Goal: Transaction & Acquisition: Subscribe to service/newsletter

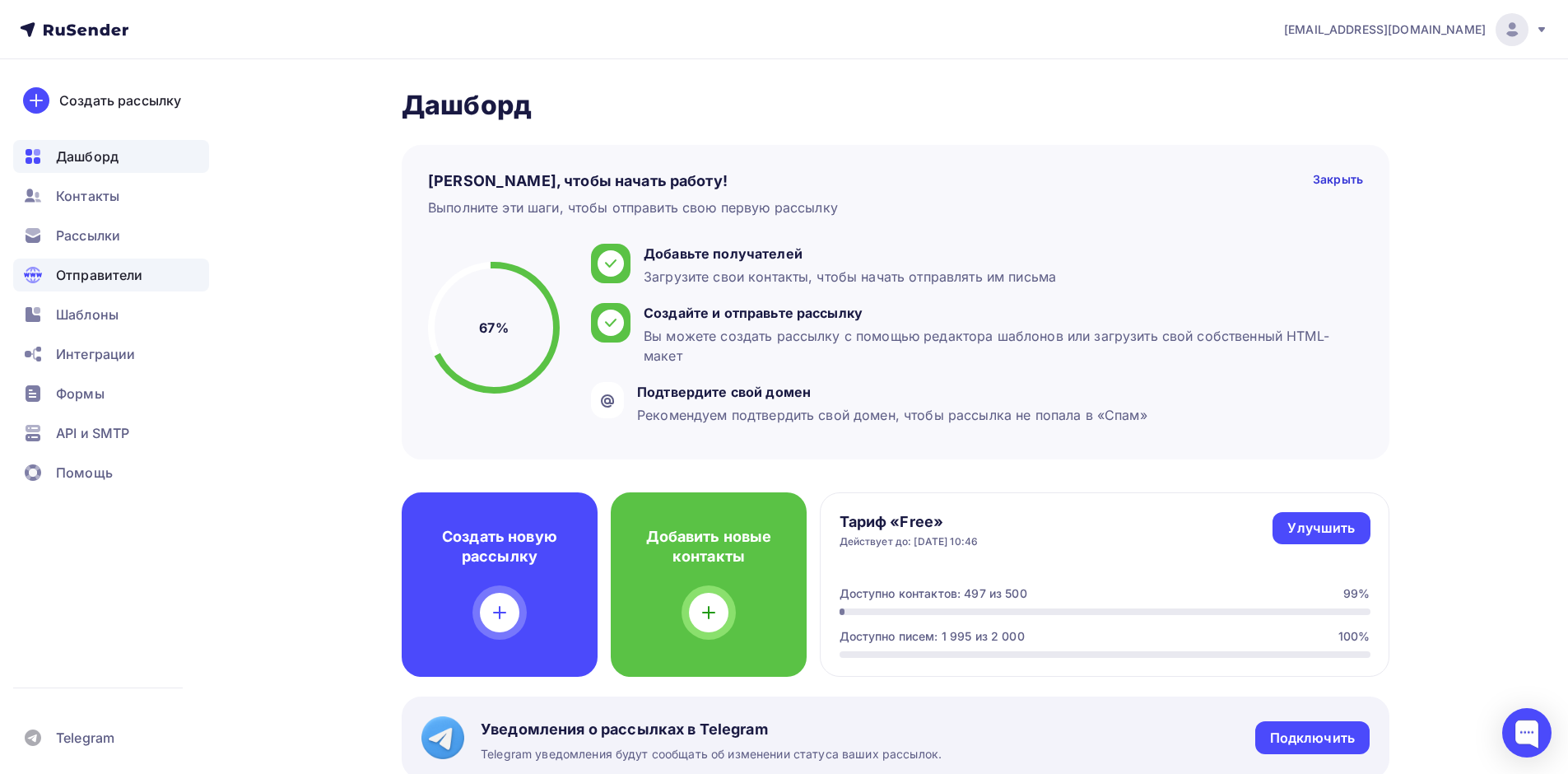
click at [124, 270] on span "Отправители" at bounding box center [99, 275] width 87 height 20
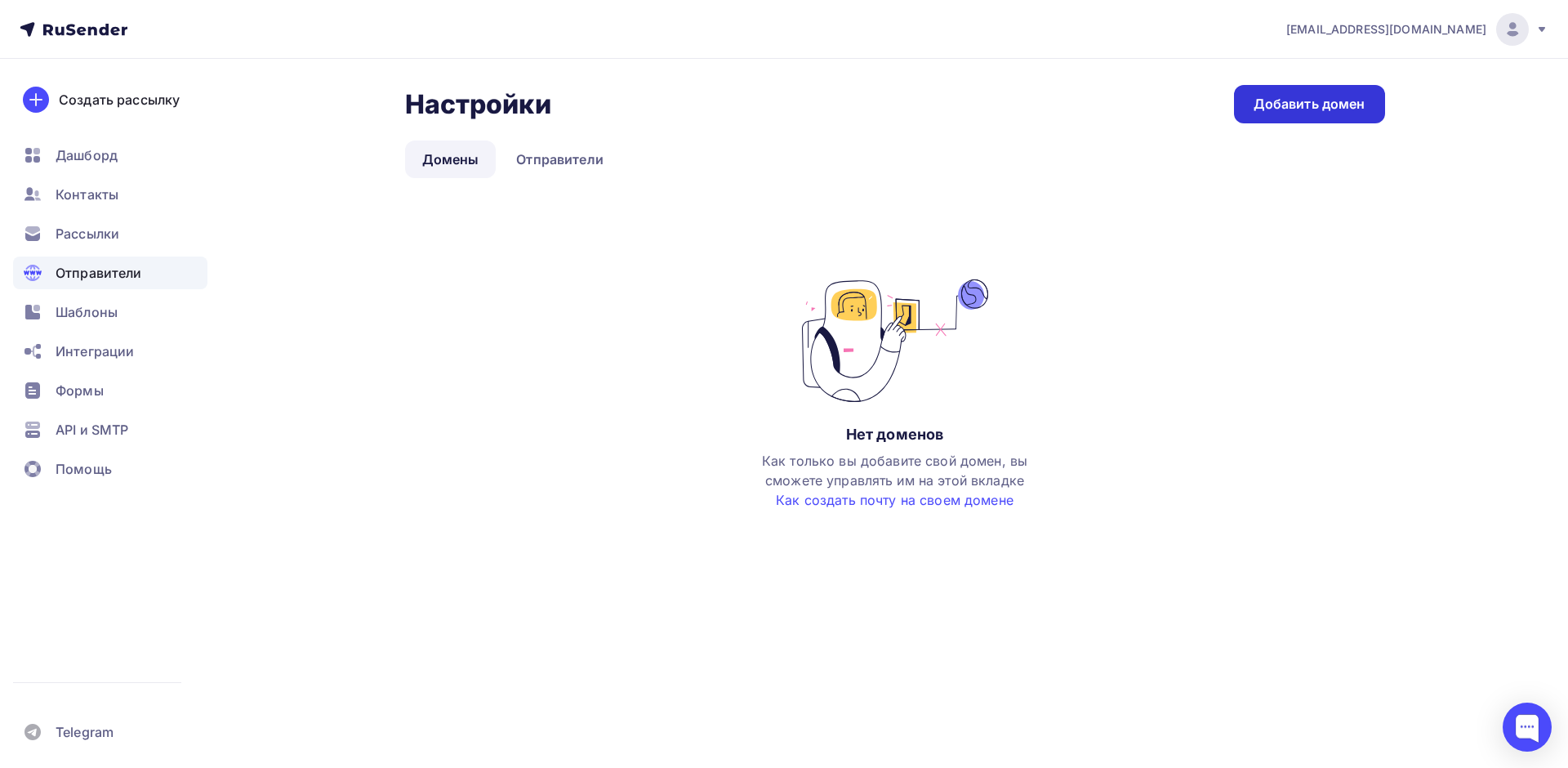
click at [1338, 108] on div "Добавить домен" at bounding box center [1310, 104] width 112 height 19
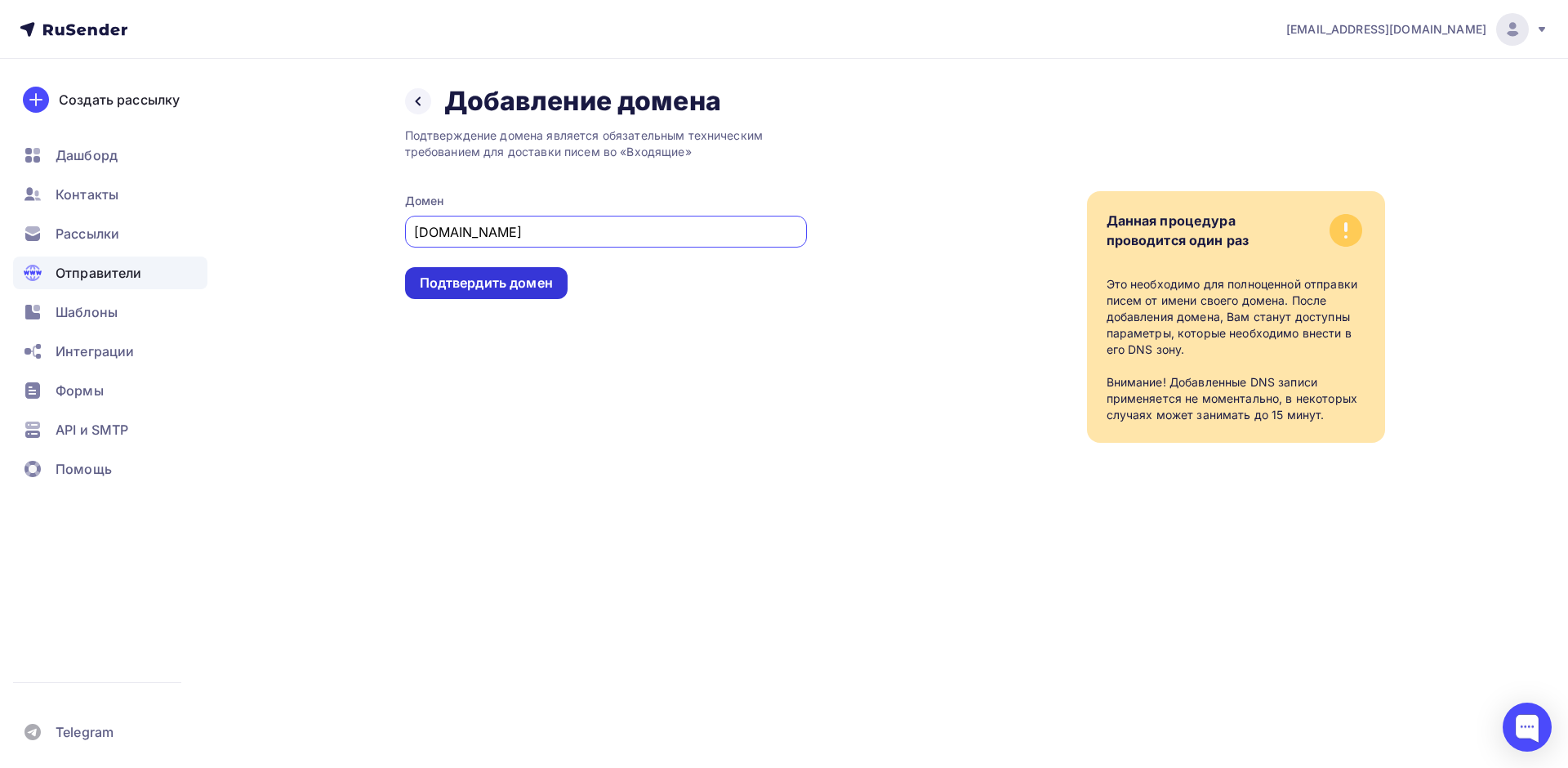
type input "cprit.ru"
click at [475, 291] on div "Подтвердить домен" at bounding box center [486, 283] width 133 height 19
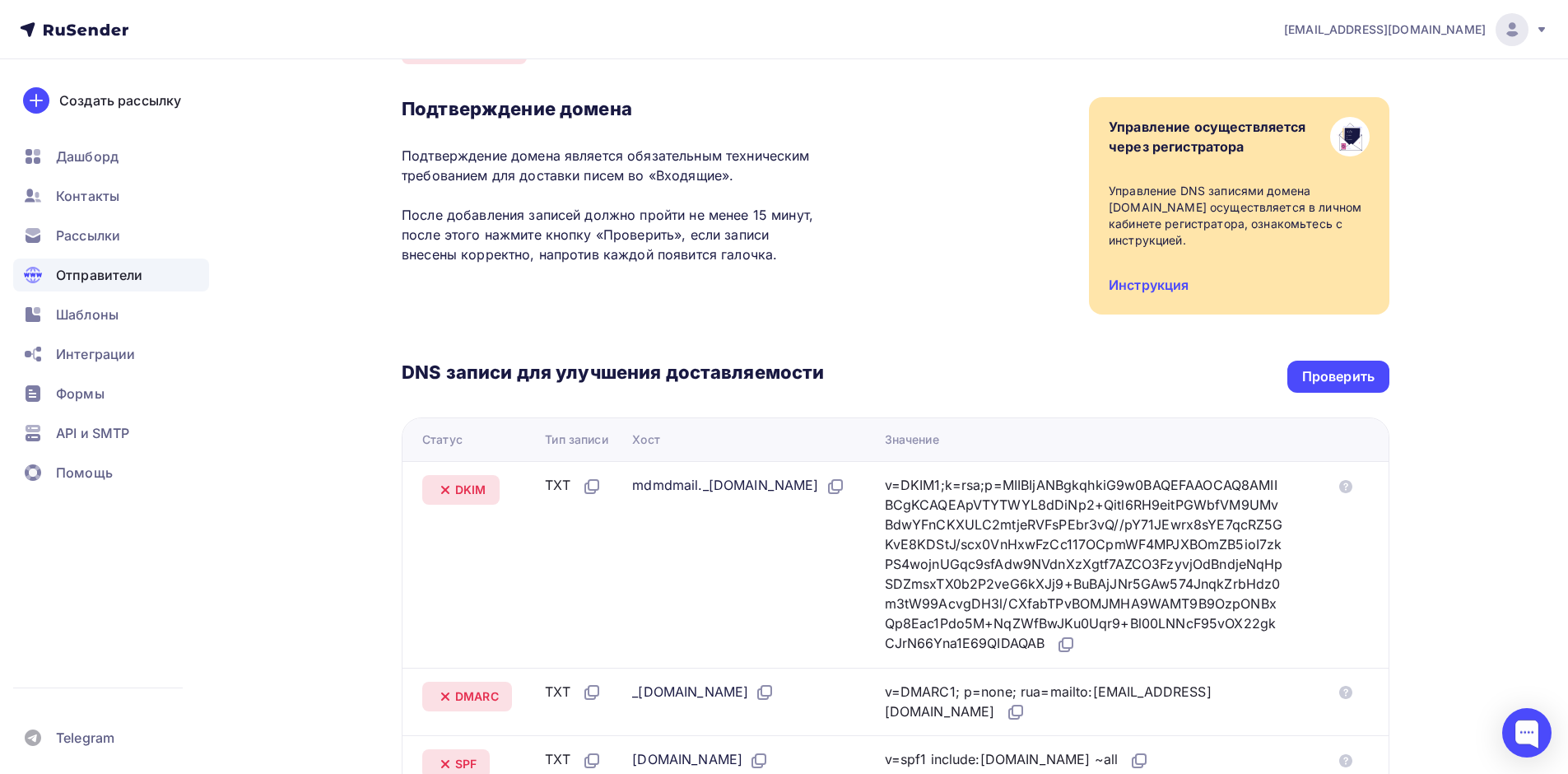
scroll to position [198, 0]
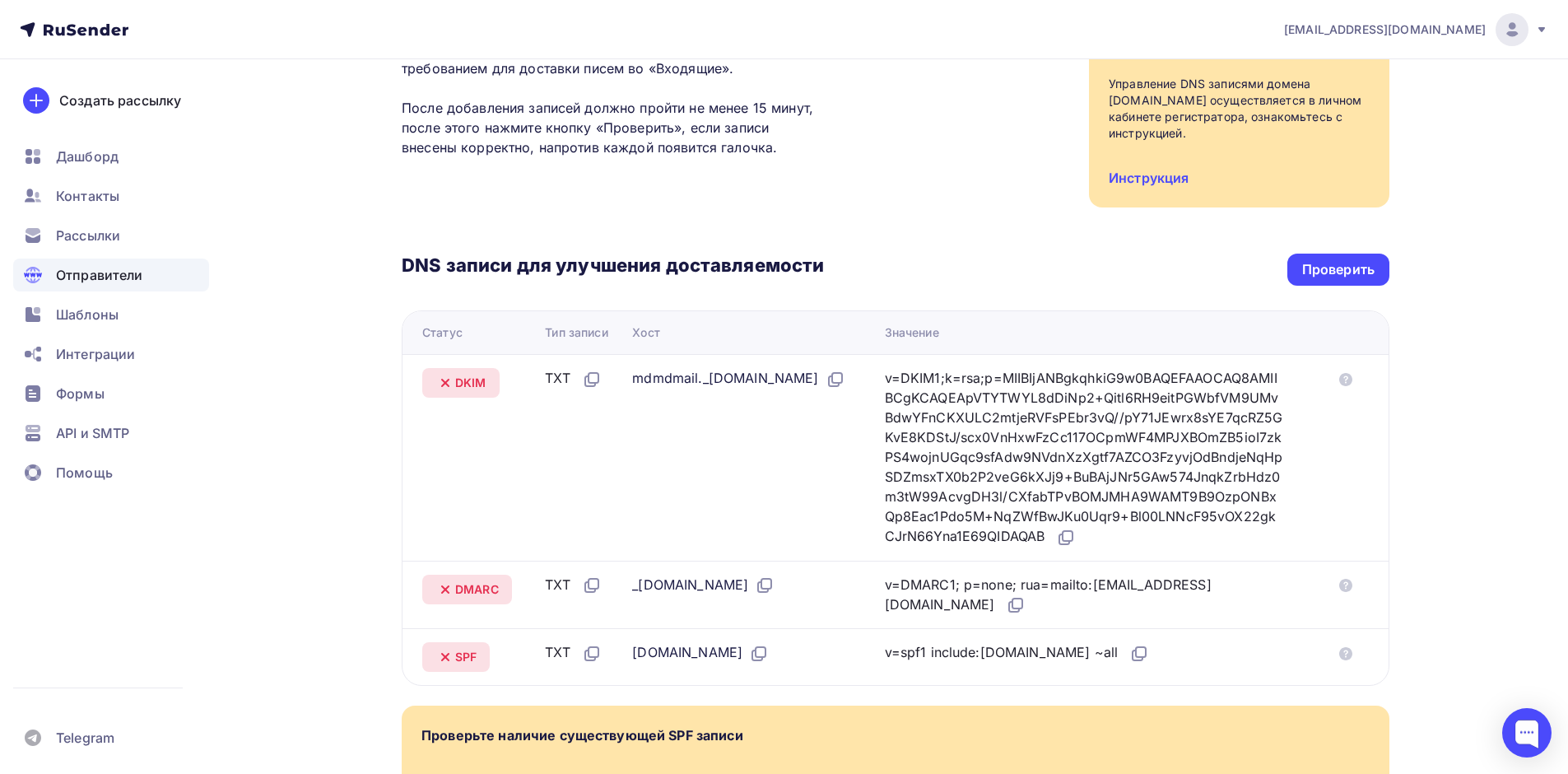
drag, startPoint x: 939, startPoint y: 635, endPoint x: 1034, endPoint y: 640, distance: 95.1
click at [1034, 642] on div "v=spf1 include:rsndr.ru ~all" at bounding box center [1018, 652] width 265 height 21
copy div "include:rsndr.ru"
click at [1349, 253] on div "Проверить" at bounding box center [1338, 270] width 102 height 33
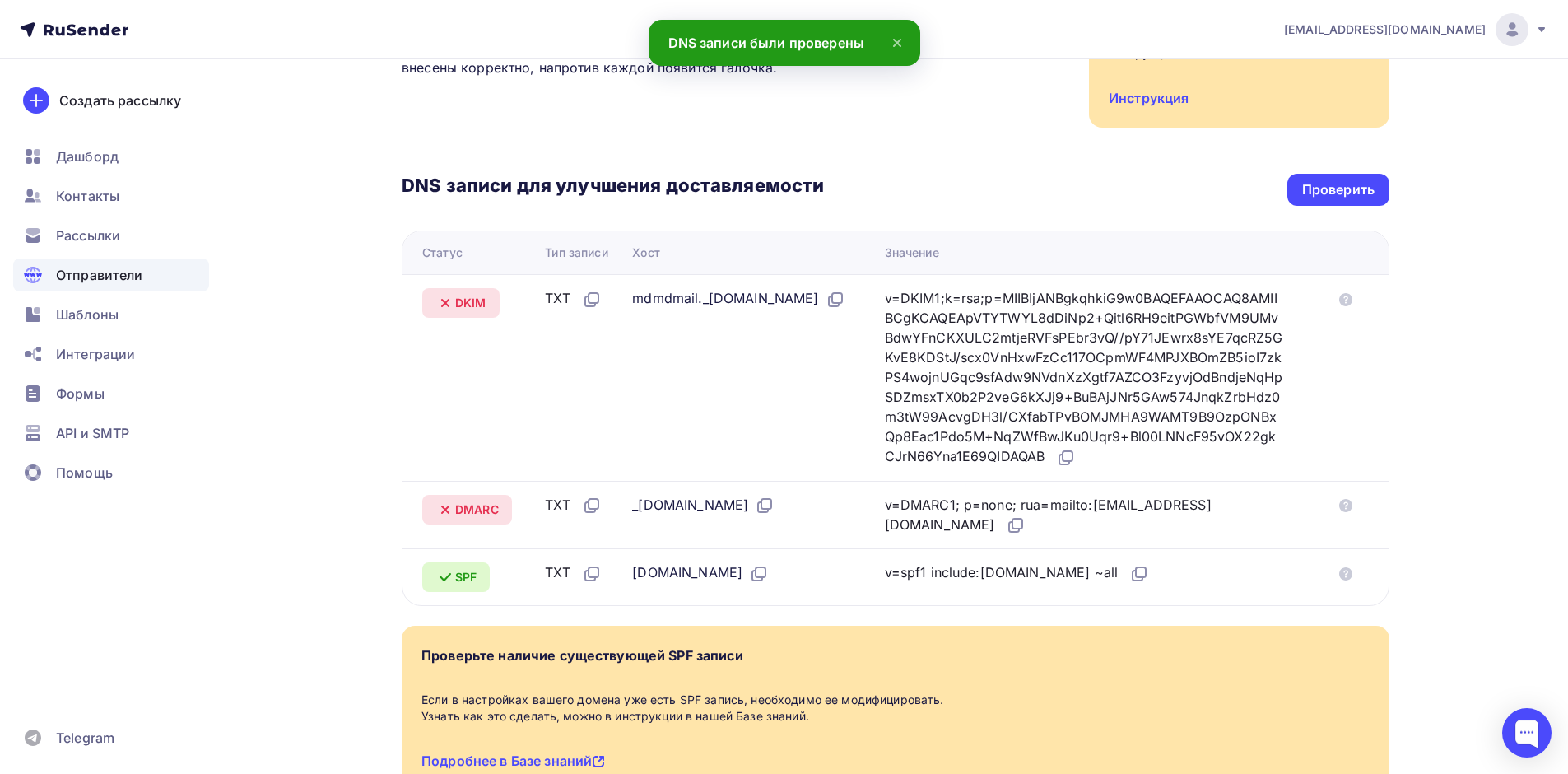
scroll to position [384, 0]
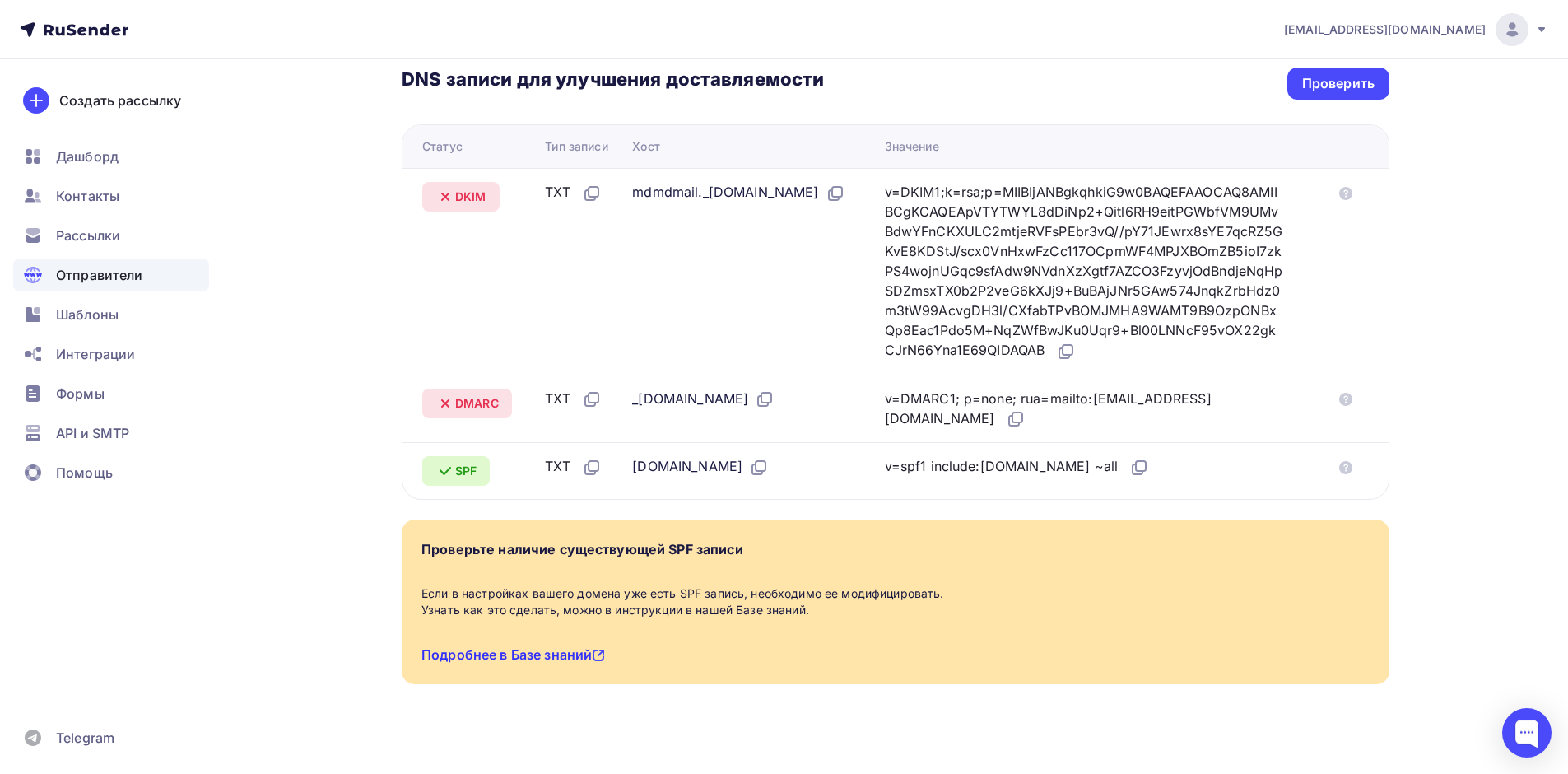
click at [539, 646] on link "Подробнее в Базе знаний" at bounding box center [513, 654] width 183 height 16
click at [842, 187] on icon at bounding box center [837, 192] width 10 height 10
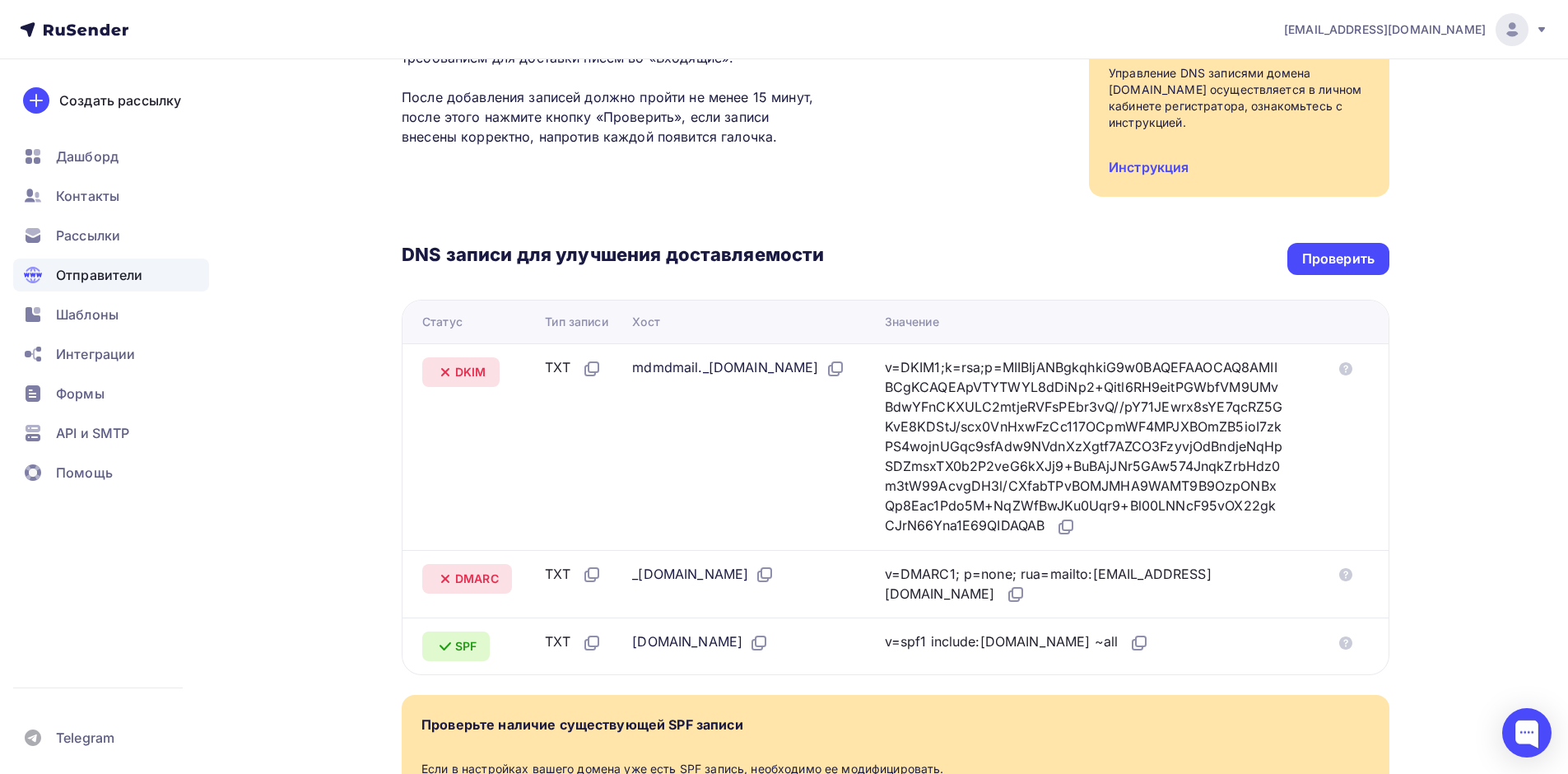
scroll to position [186, 0]
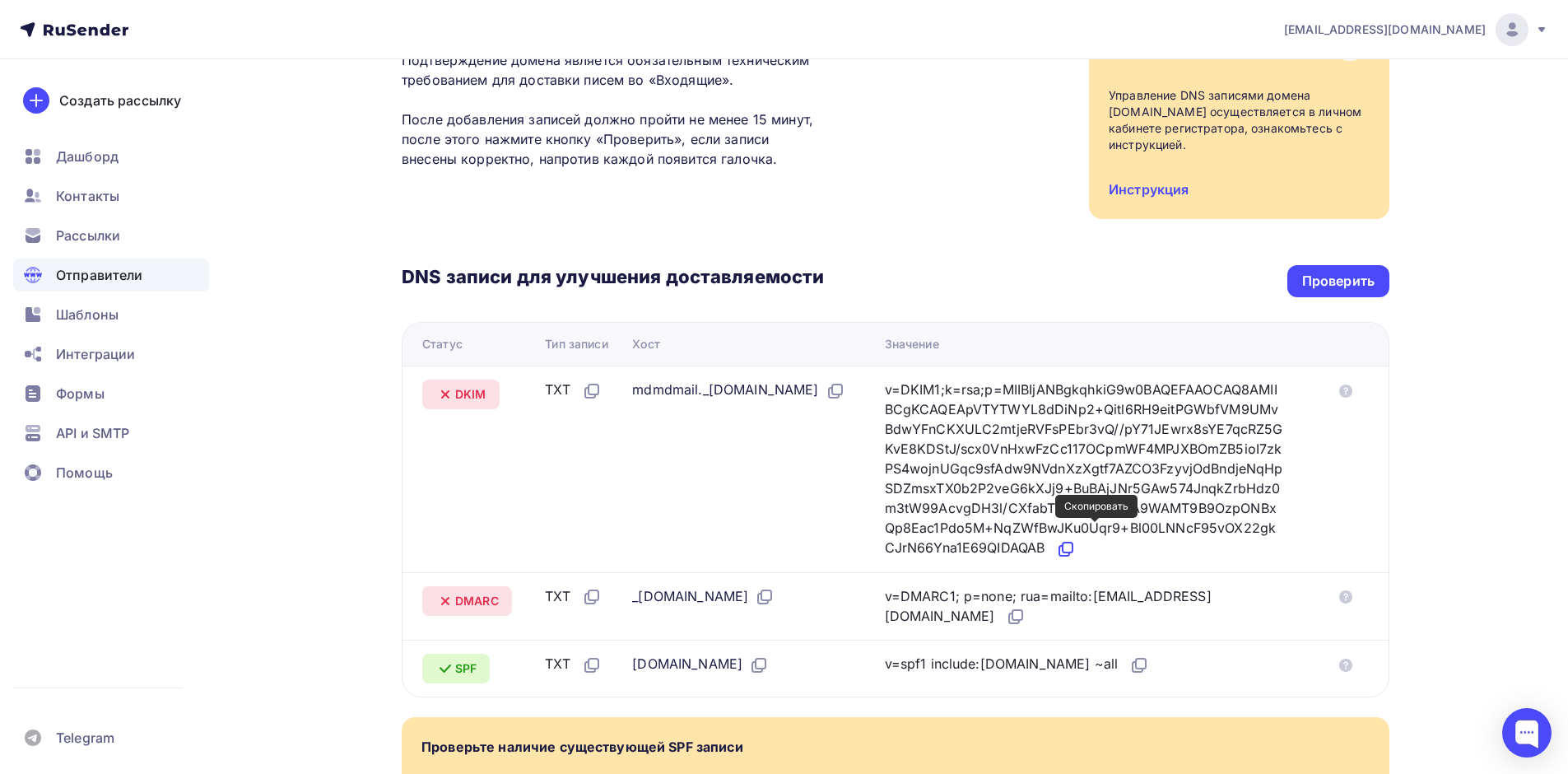
click at [1076, 539] on icon at bounding box center [1066, 549] width 20 height 20
click at [1376, 265] on div "Проверить" at bounding box center [1338, 282] width 102 height 33
click at [1370, 271] on div "Проверить" at bounding box center [1338, 281] width 73 height 19
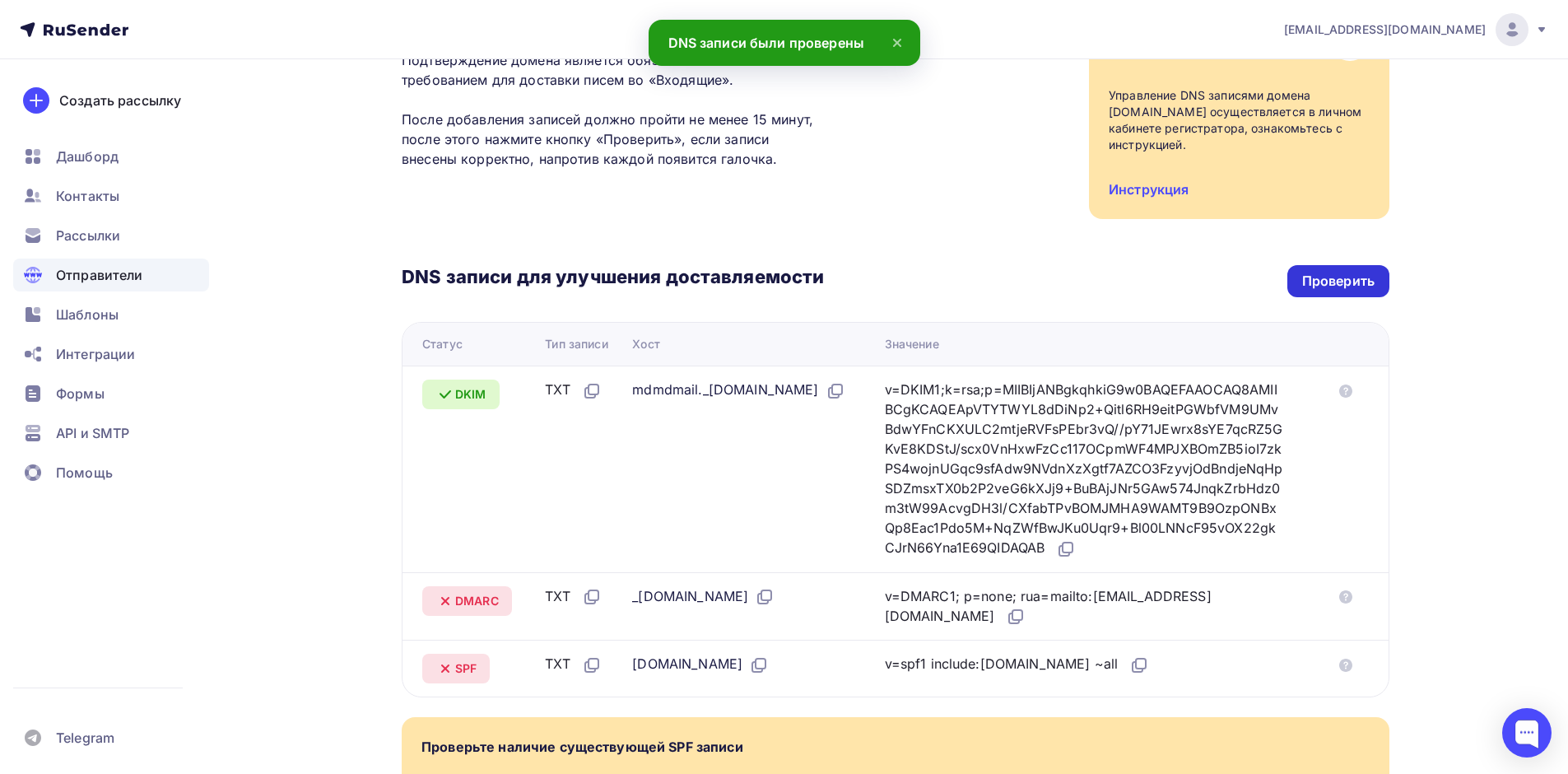
click at [1372, 271] on div "Проверить" at bounding box center [1338, 281] width 73 height 19
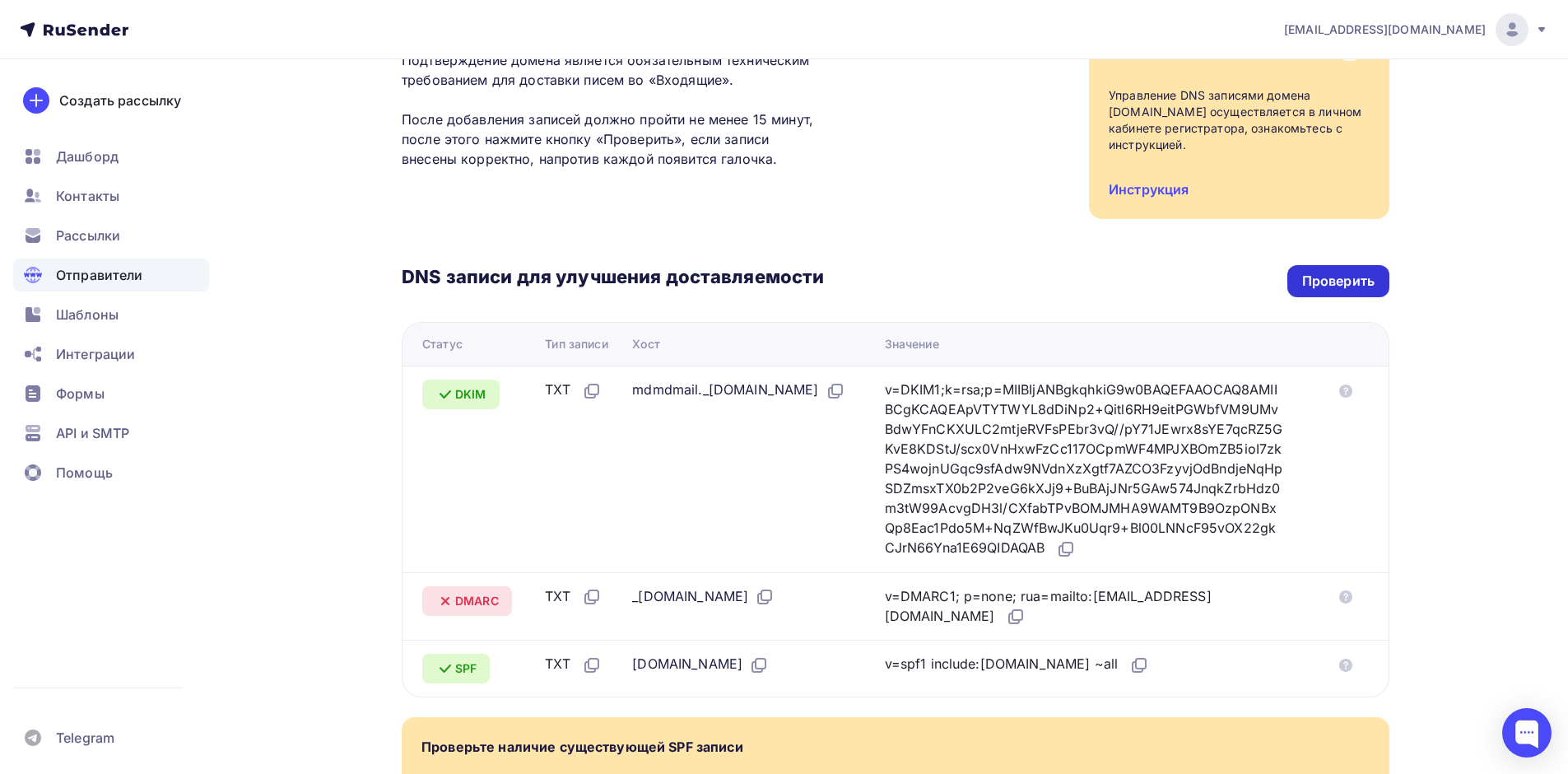
click at [1349, 271] on div "Проверить" at bounding box center [1338, 281] width 73 height 19
click at [1339, 271] on div "Проверить" at bounding box center [1338, 281] width 73 height 19
click at [1352, 271] on div "Проверить" at bounding box center [1338, 281] width 73 height 19
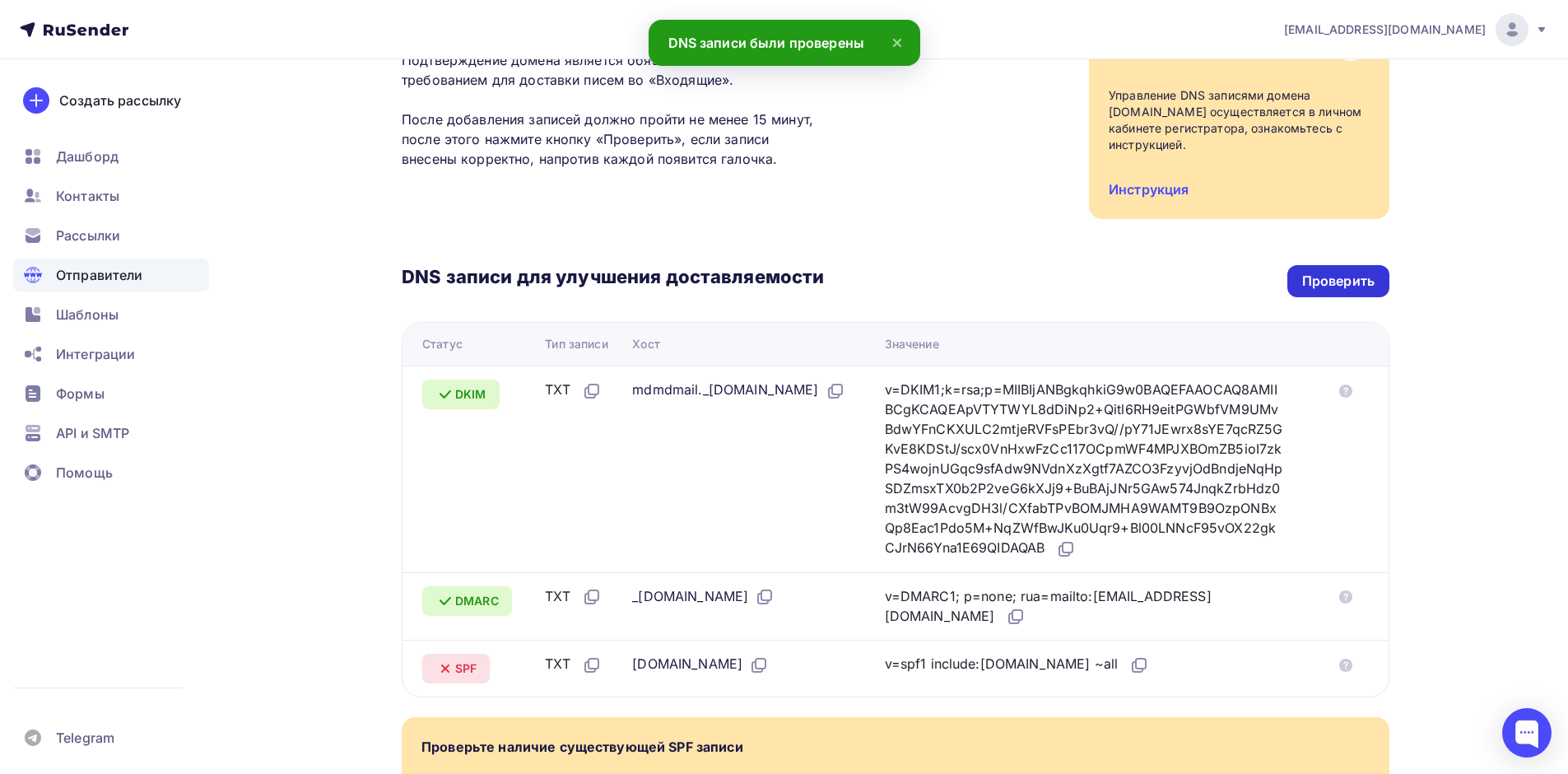
click at [1351, 271] on div "Проверить" at bounding box center [1338, 281] width 73 height 19
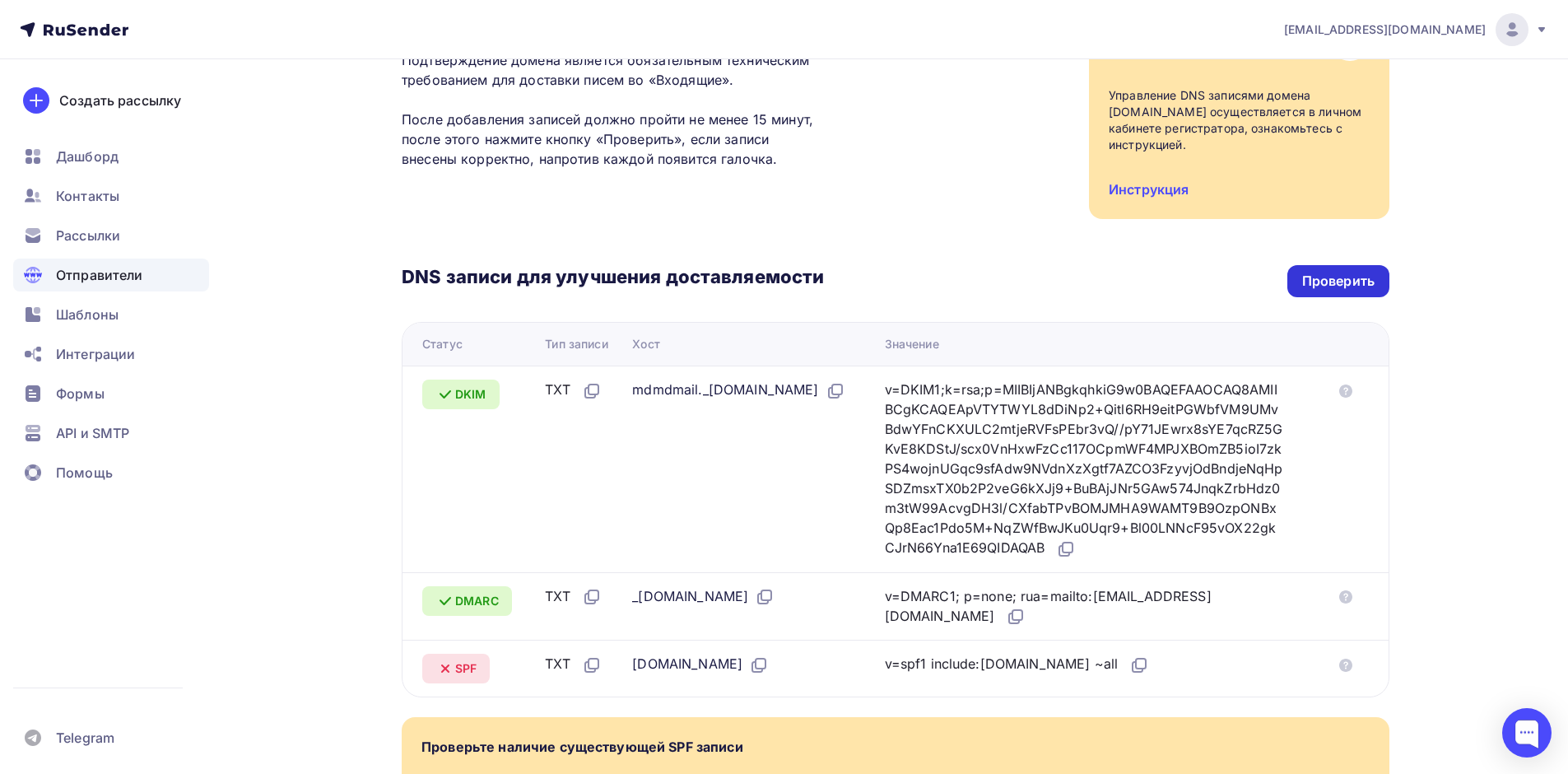
click at [1350, 271] on div "Проверить" at bounding box center [1338, 281] width 73 height 19
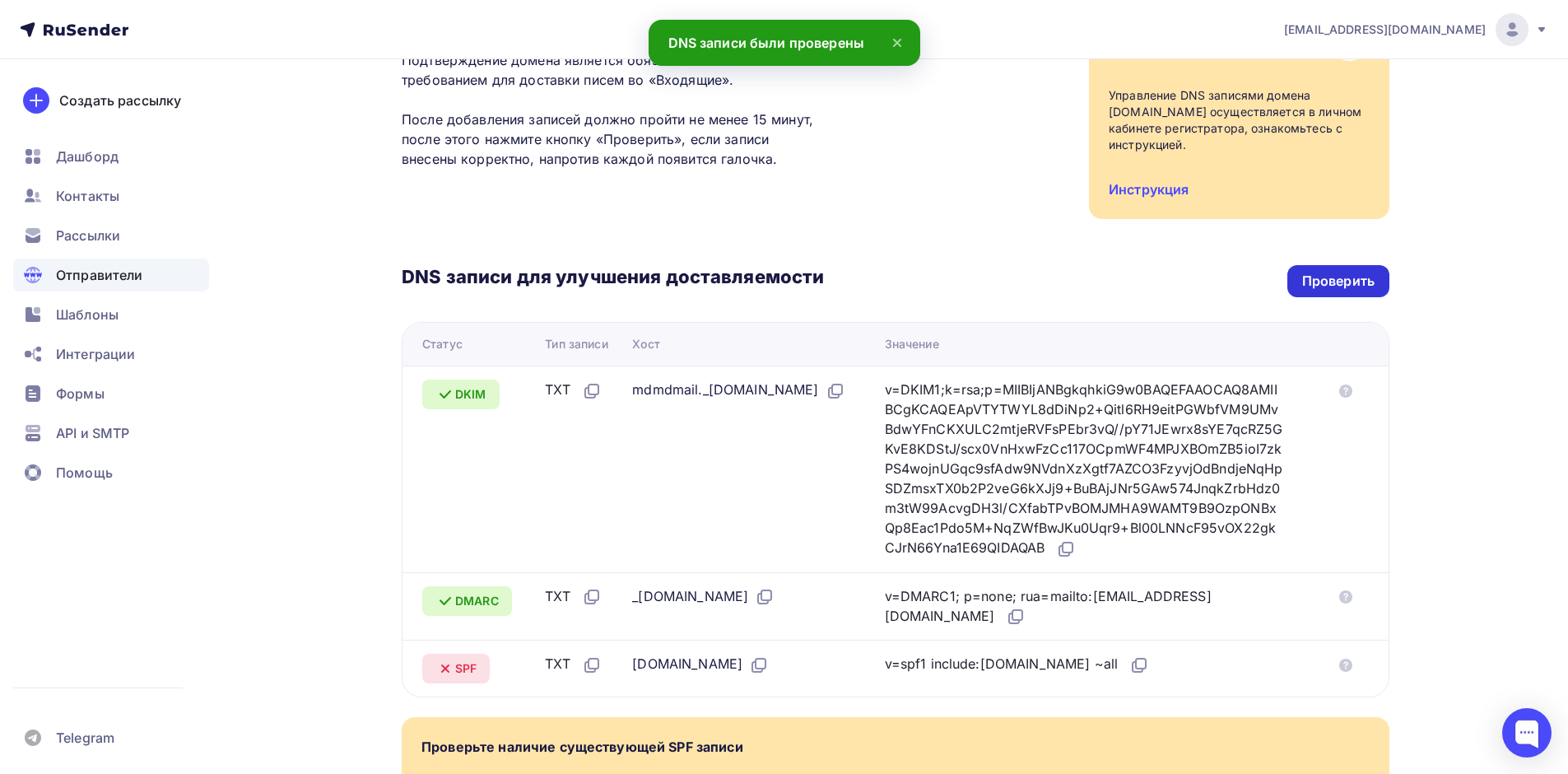
click at [1350, 271] on div "Проверить" at bounding box center [1338, 281] width 73 height 19
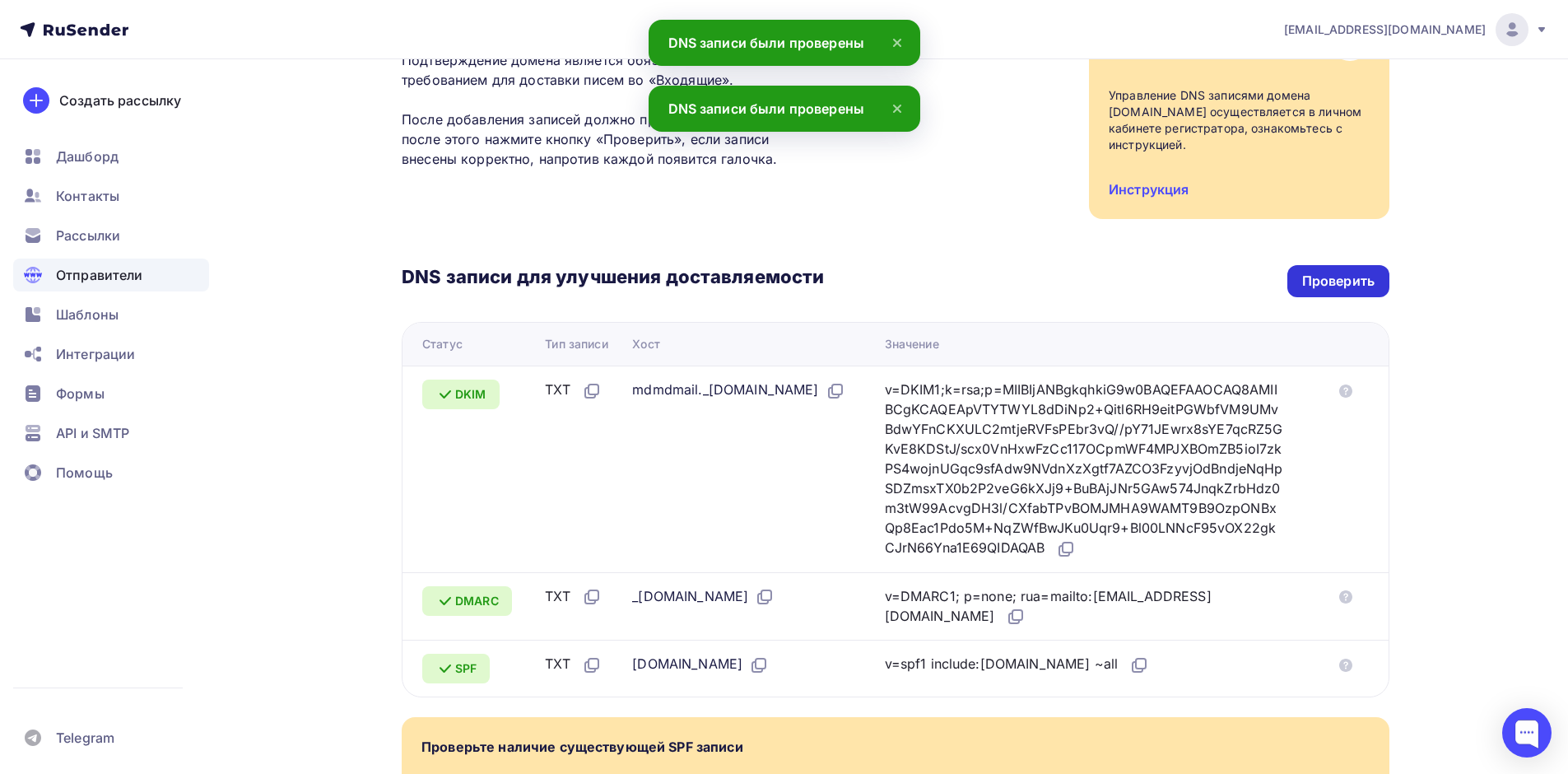
click at [1350, 271] on div "Проверить" at bounding box center [1338, 281] width 73 height 19
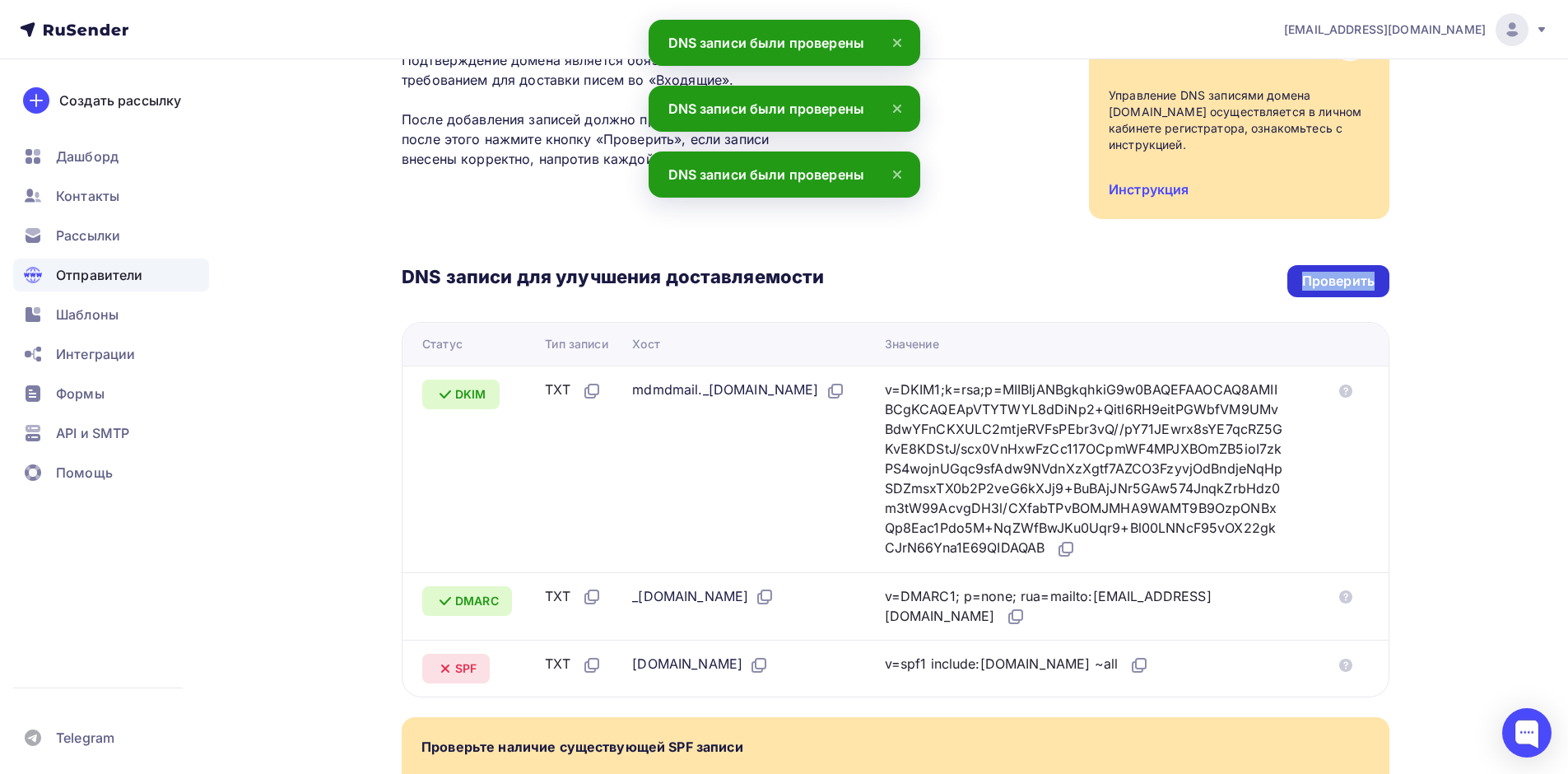
click at [1350, 271] on div "Проверить" at bounding box center [1338, 281] width 73 height 19
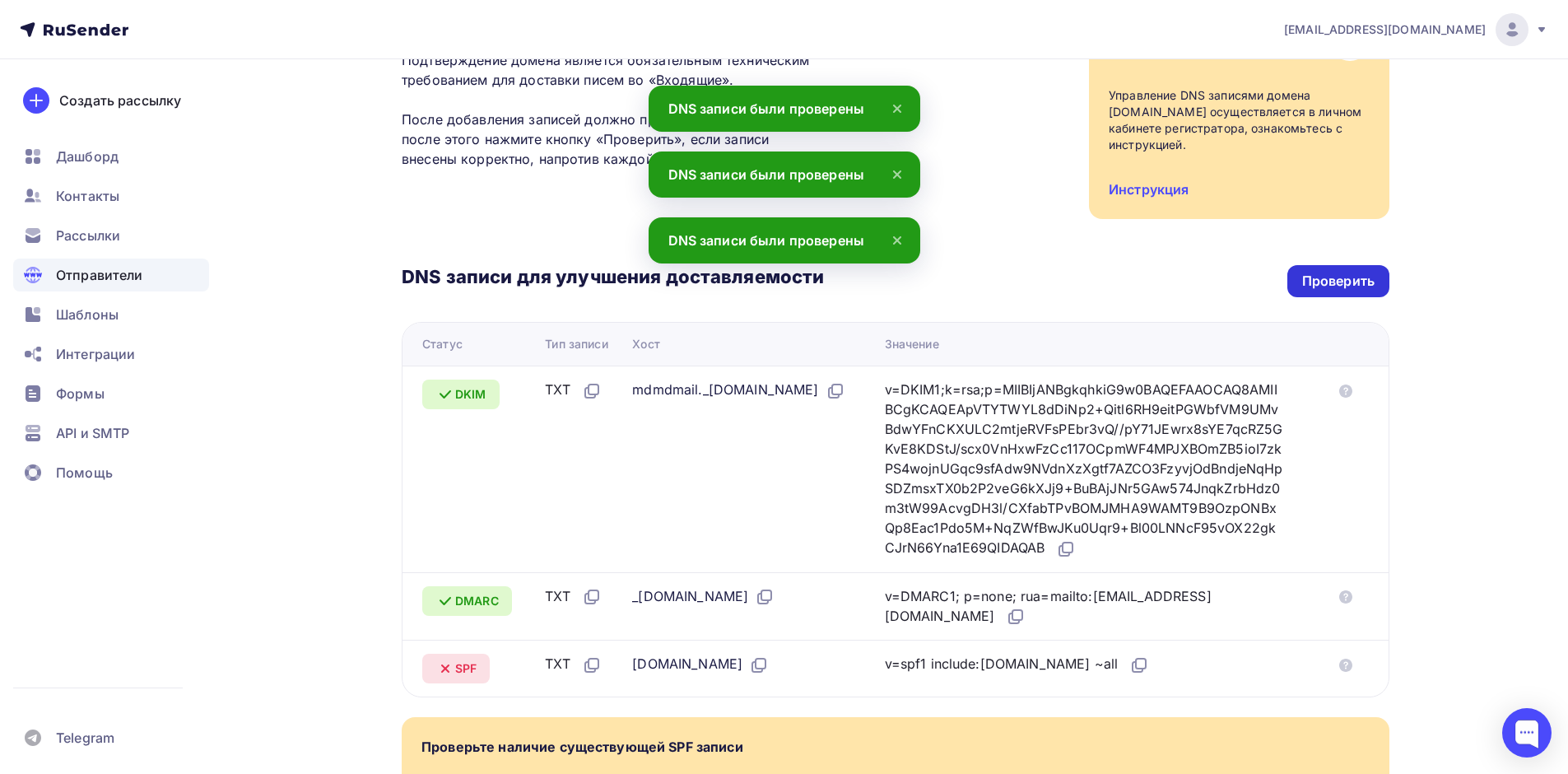
click at [1349, 271] on div "Проверить" at bounding box center [1338, 281] width 73 height 19
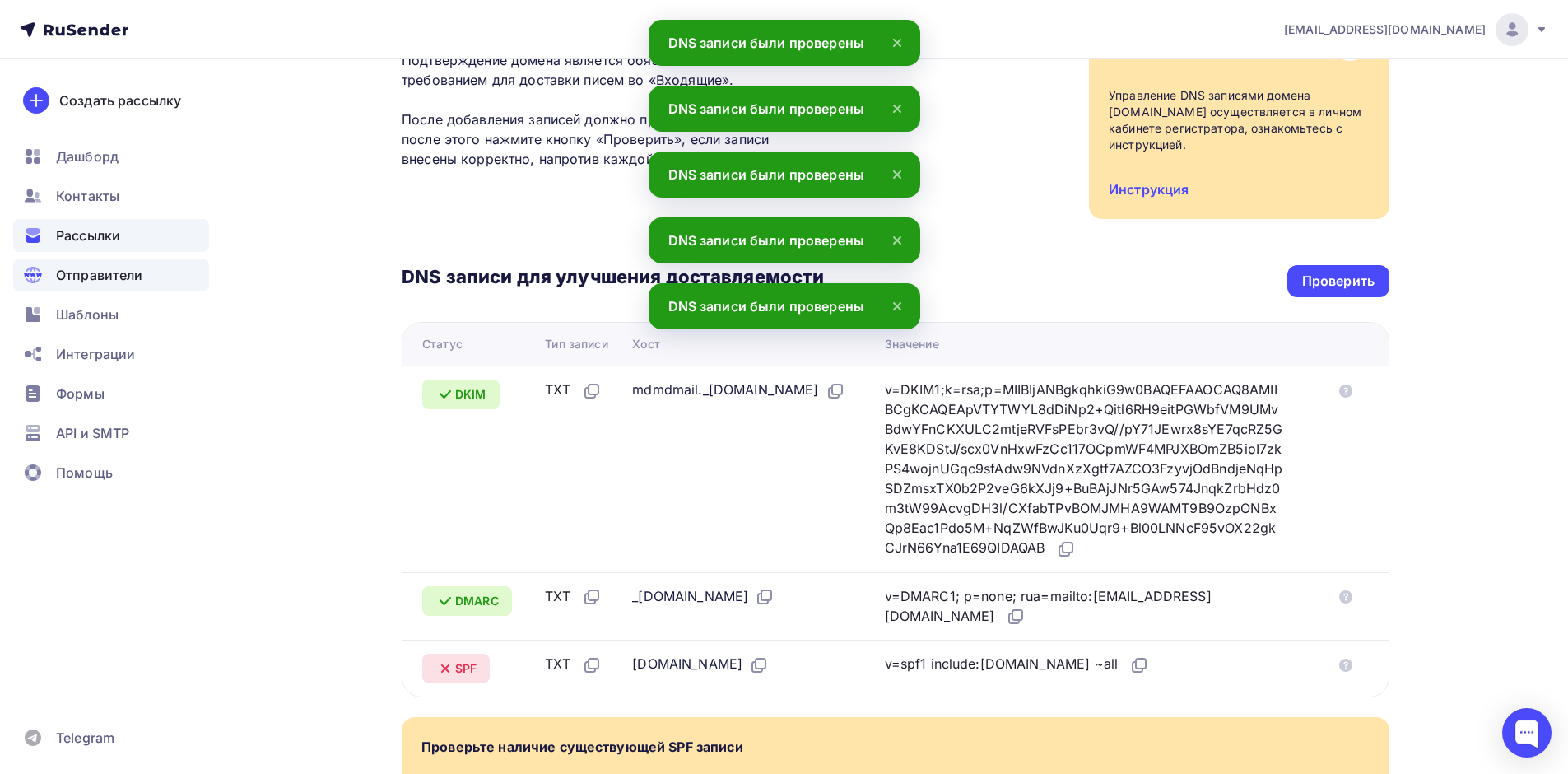
click at [86, 224] on div "Рассылки" at bounding box center [110, 235] width 196 height 33
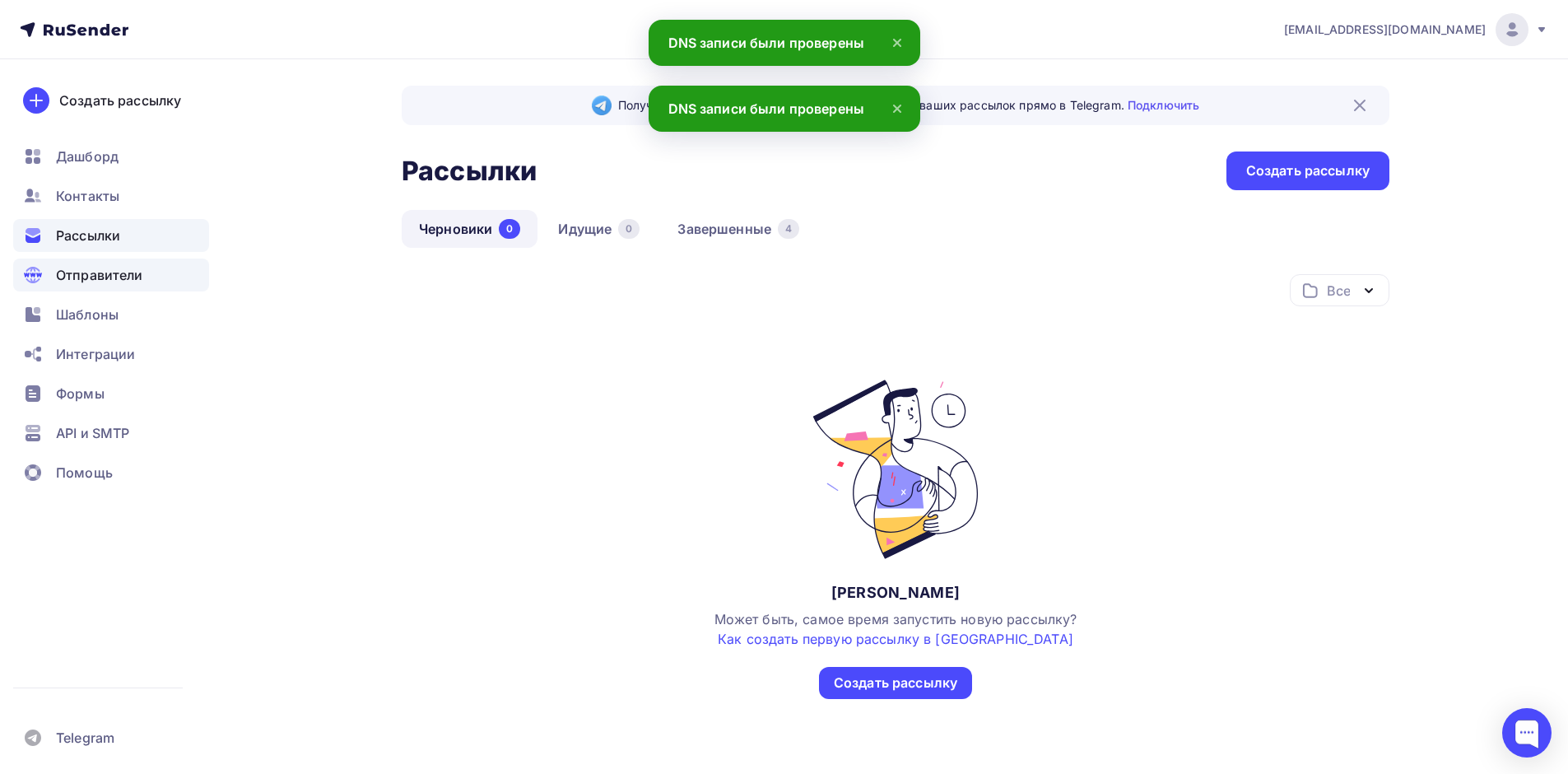
click at [112, 283] on span "Отправители" at bounding box center [99, 275] width 87 height 20
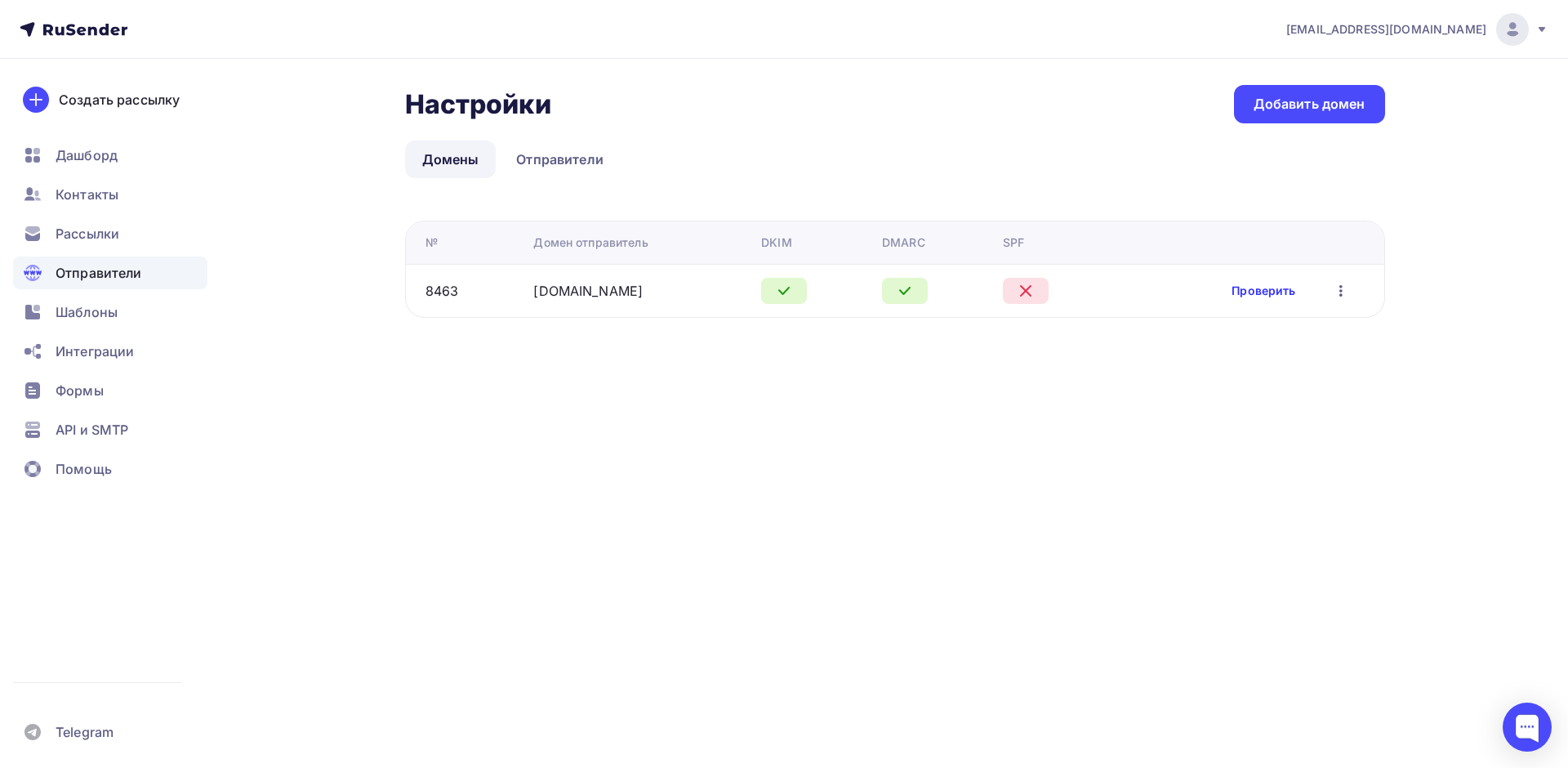
click at [1281, 285] on link "Проверить" at bounding box center [1263, 291] width 64 height 16
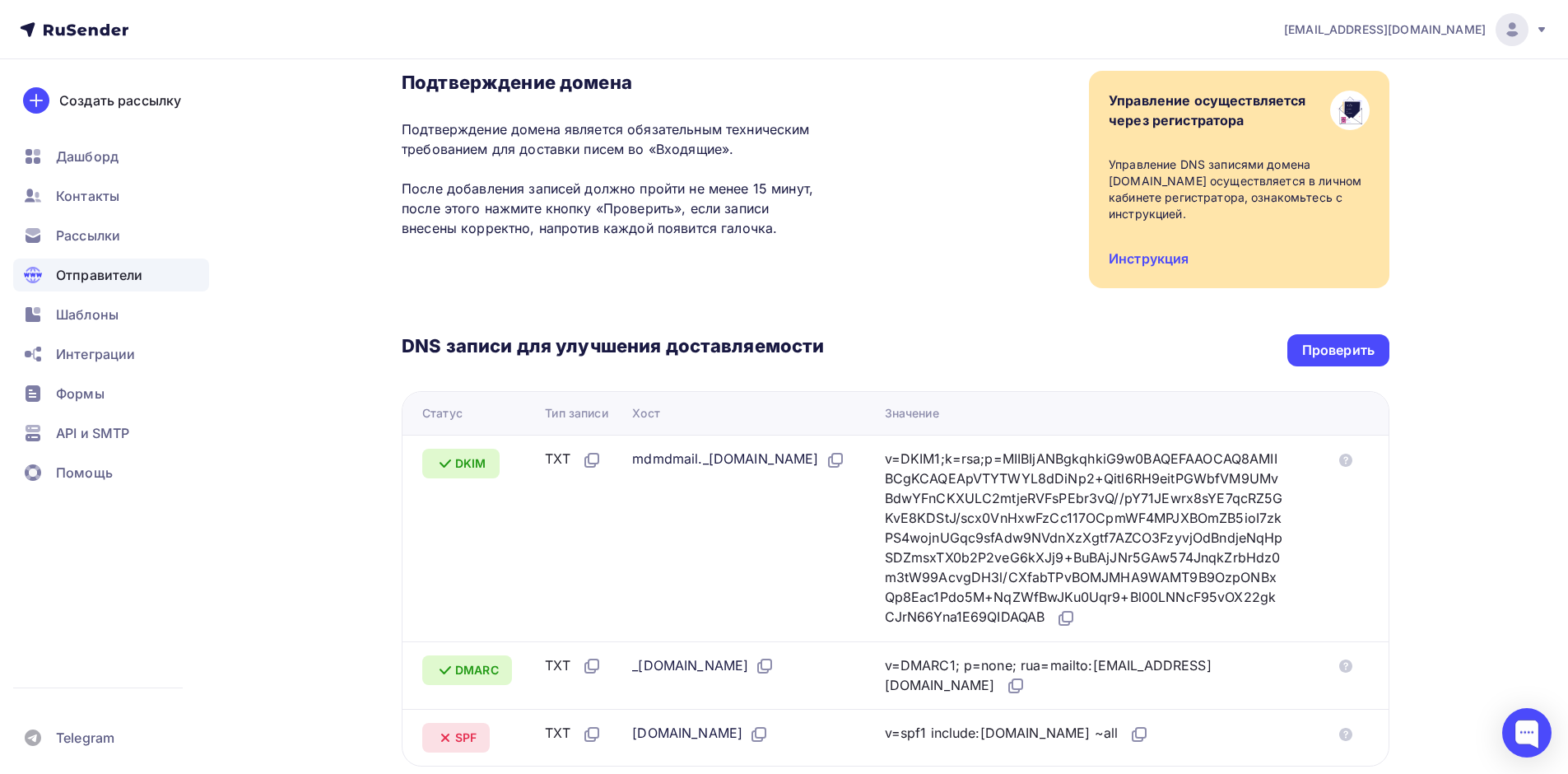
scroll to position [296, 0]
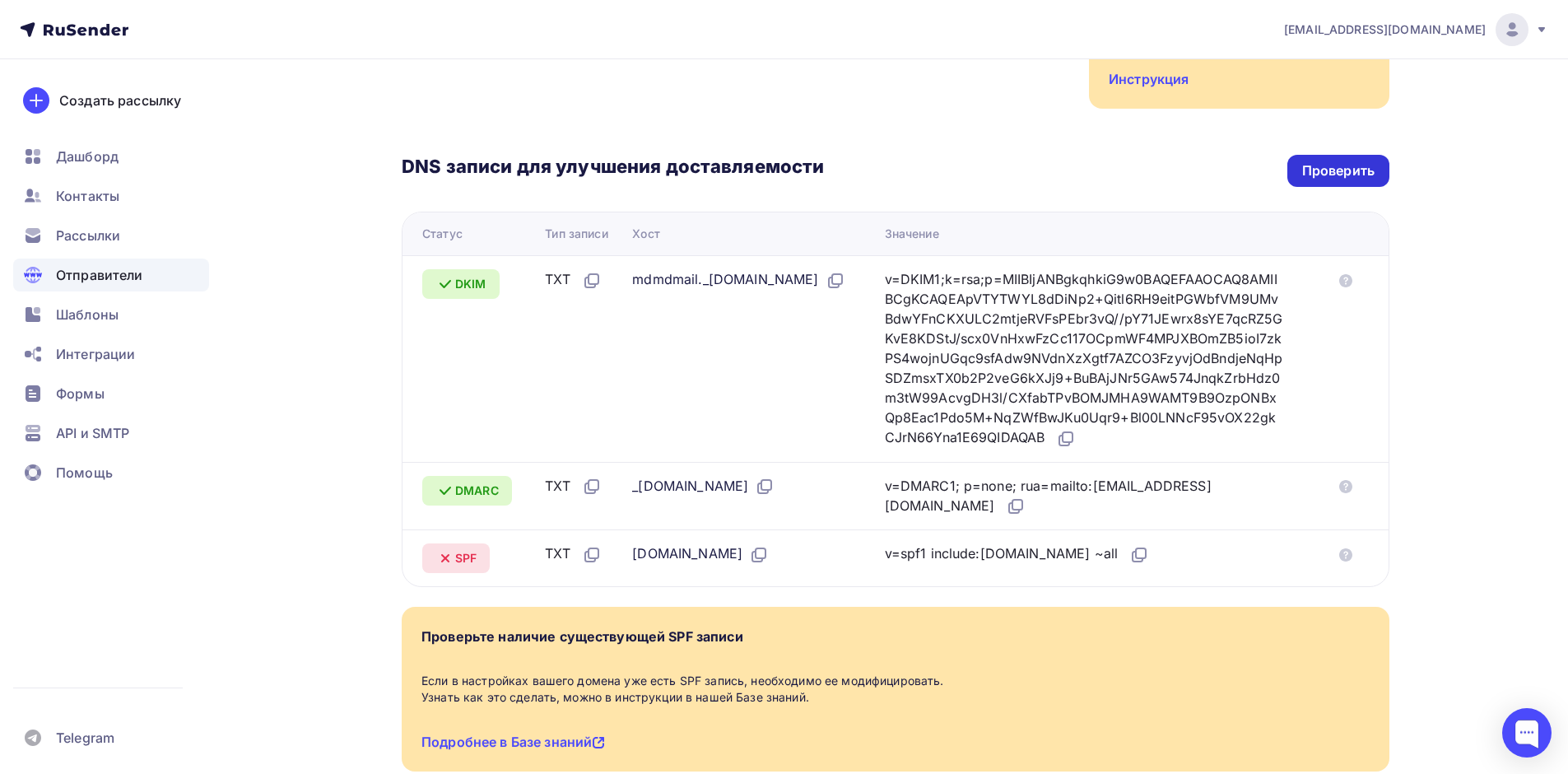
click at [1351, 161] on div "Проверить" at bounding box center [1338, 170] width 73 height 19
click at [1348, 162] on div "Проверить" at bounding box center [1338, 170] width 73 height 19
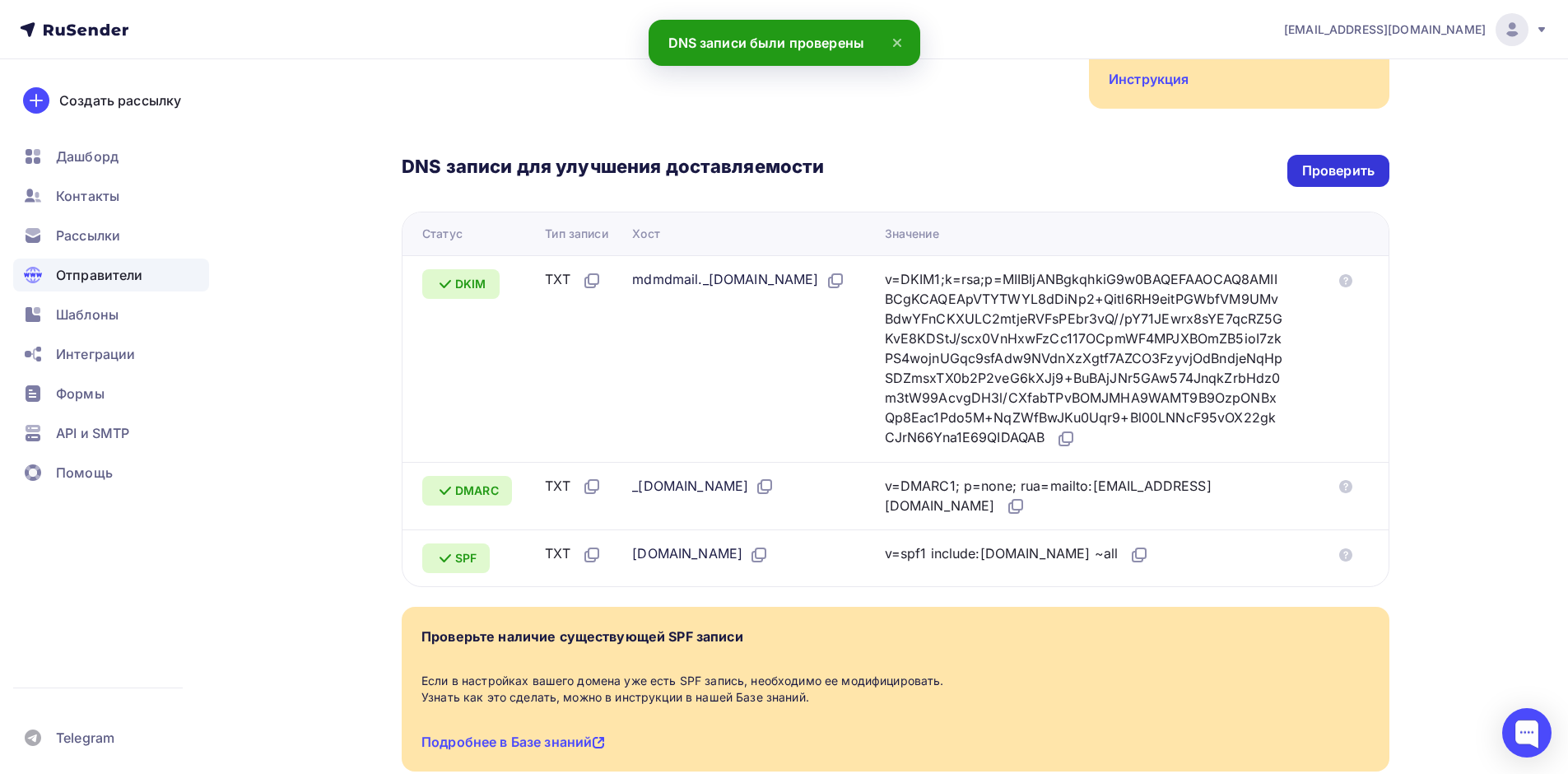
click at [1348, 162] on div "Проверить" at bounding box center [1338, 170] width 73 height 19
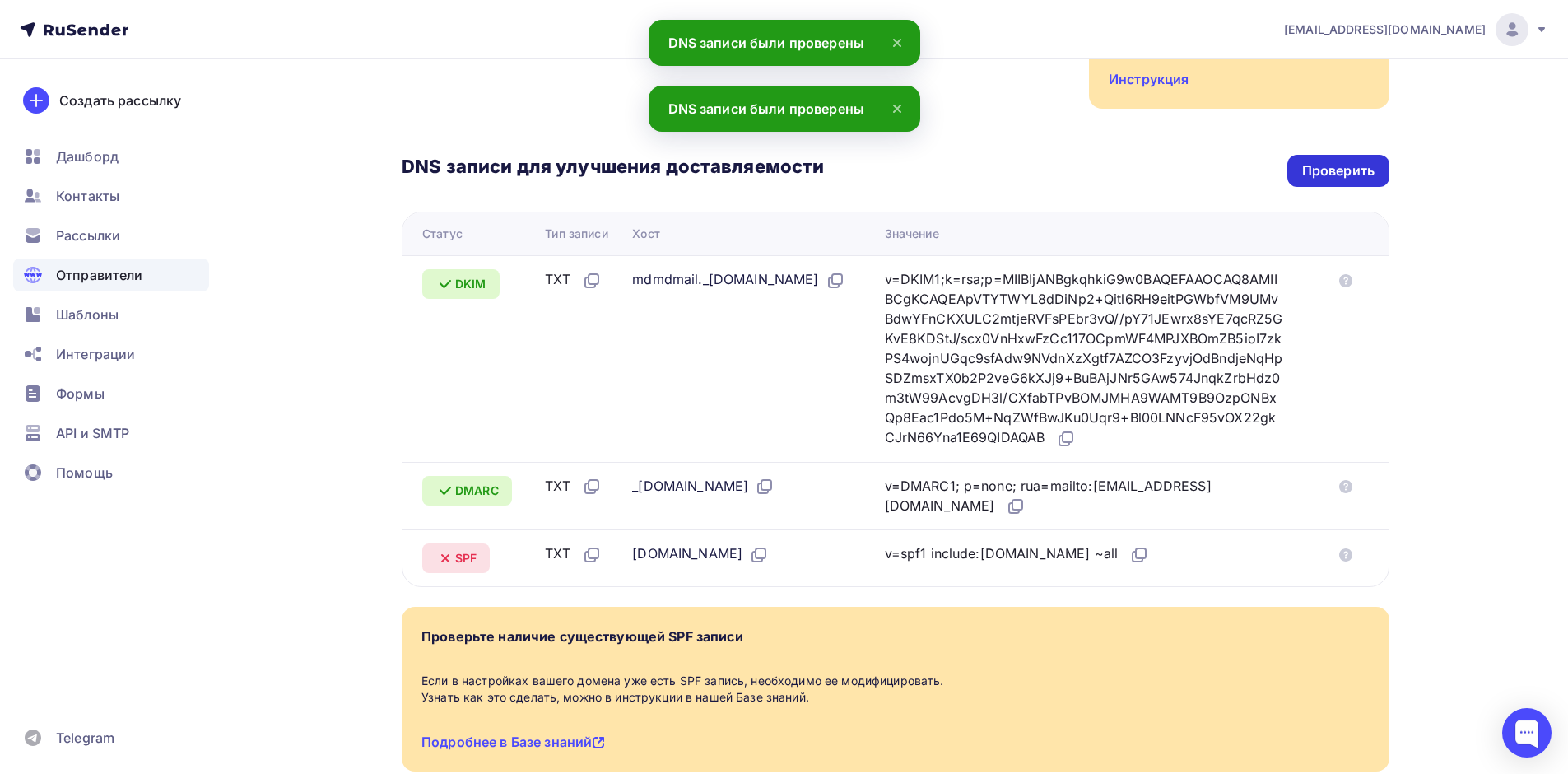
click at [1350, 167] on div "Проверить" at bounding box center [1338, 171] width 102 height 33
click at [1349, 161] on div "Проверить" at bounding box center [1338, 170] width 73 height 19
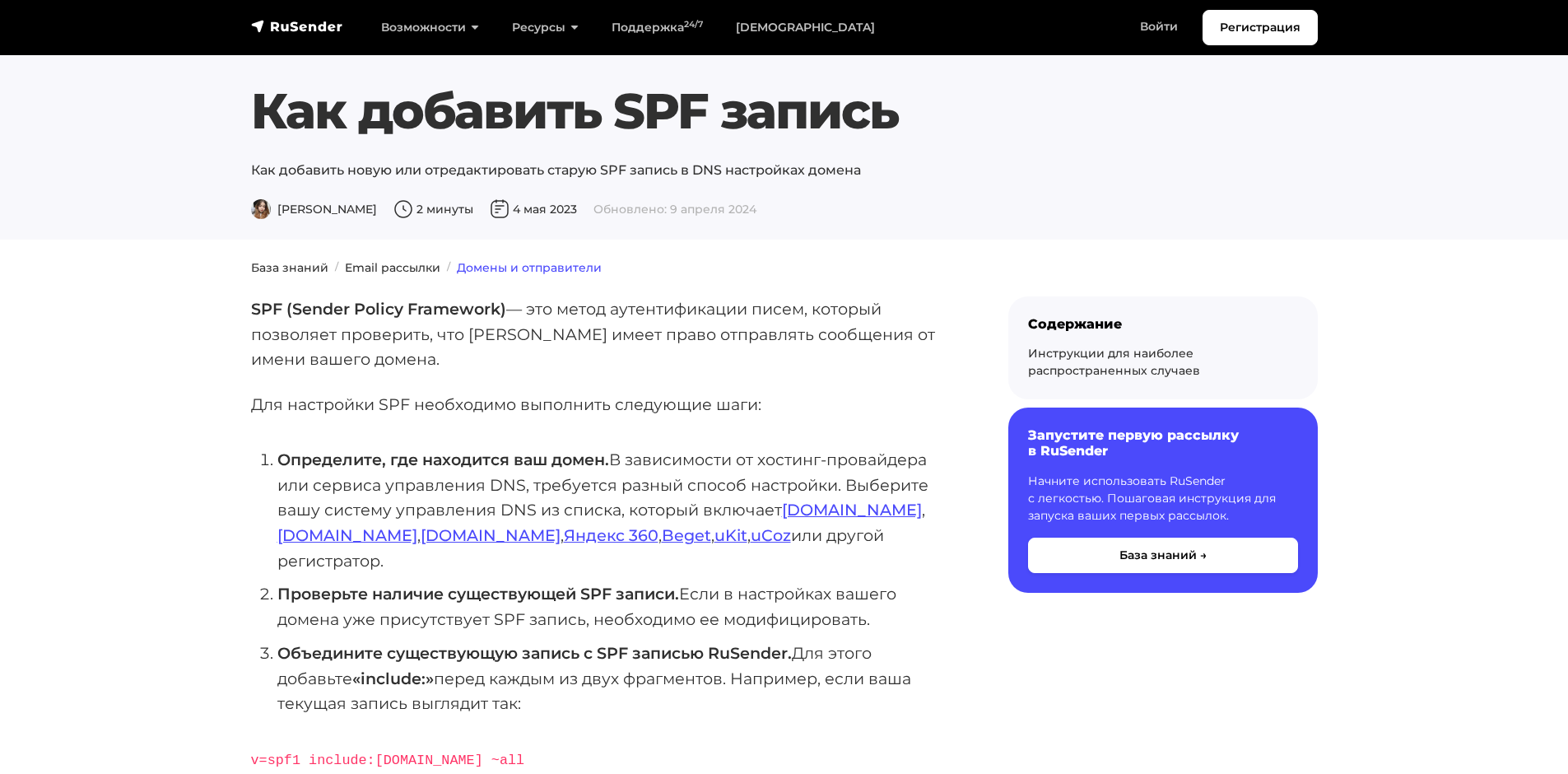
click at [488, 263] on link "Домены и отправители" at bounding box center [529, 267] width 145 height 15
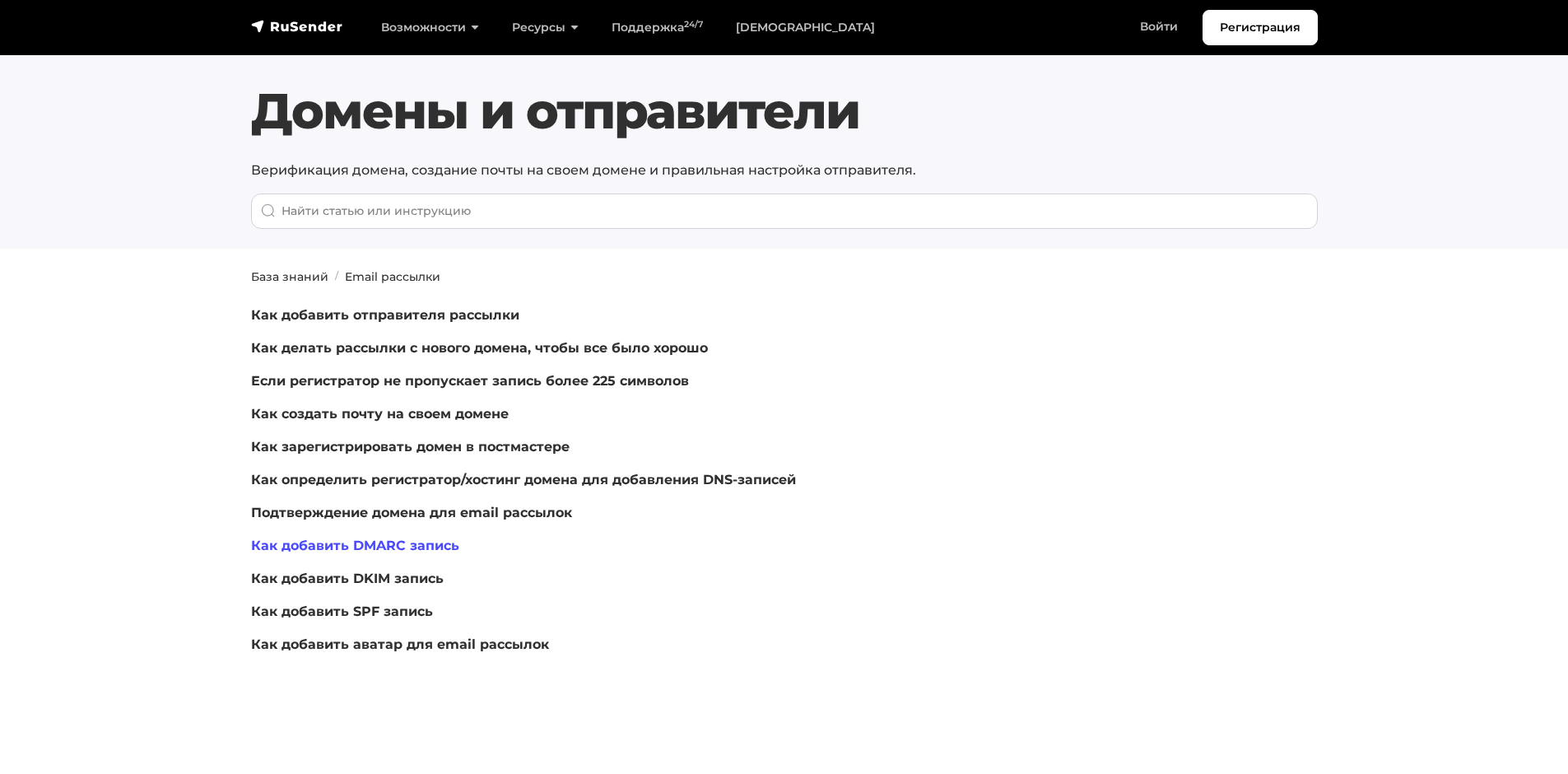
click at [398, 546] on link "Как добавить DMARC запись" at bounding box center [354, 545] width 208 height 15
click at [424, 580] on link "Как добавить DKIM запись" at bounding box center [347, 578] width 193 height 15
click at [472, 447] on link "Как зарегистрировать домен в постмастере" at bounding box center [410, 447] width 318 height 15
click at [485, 518] on link "Подтверждение домена для email рассылок" at bounding box center [411, 512] width 321 height 15
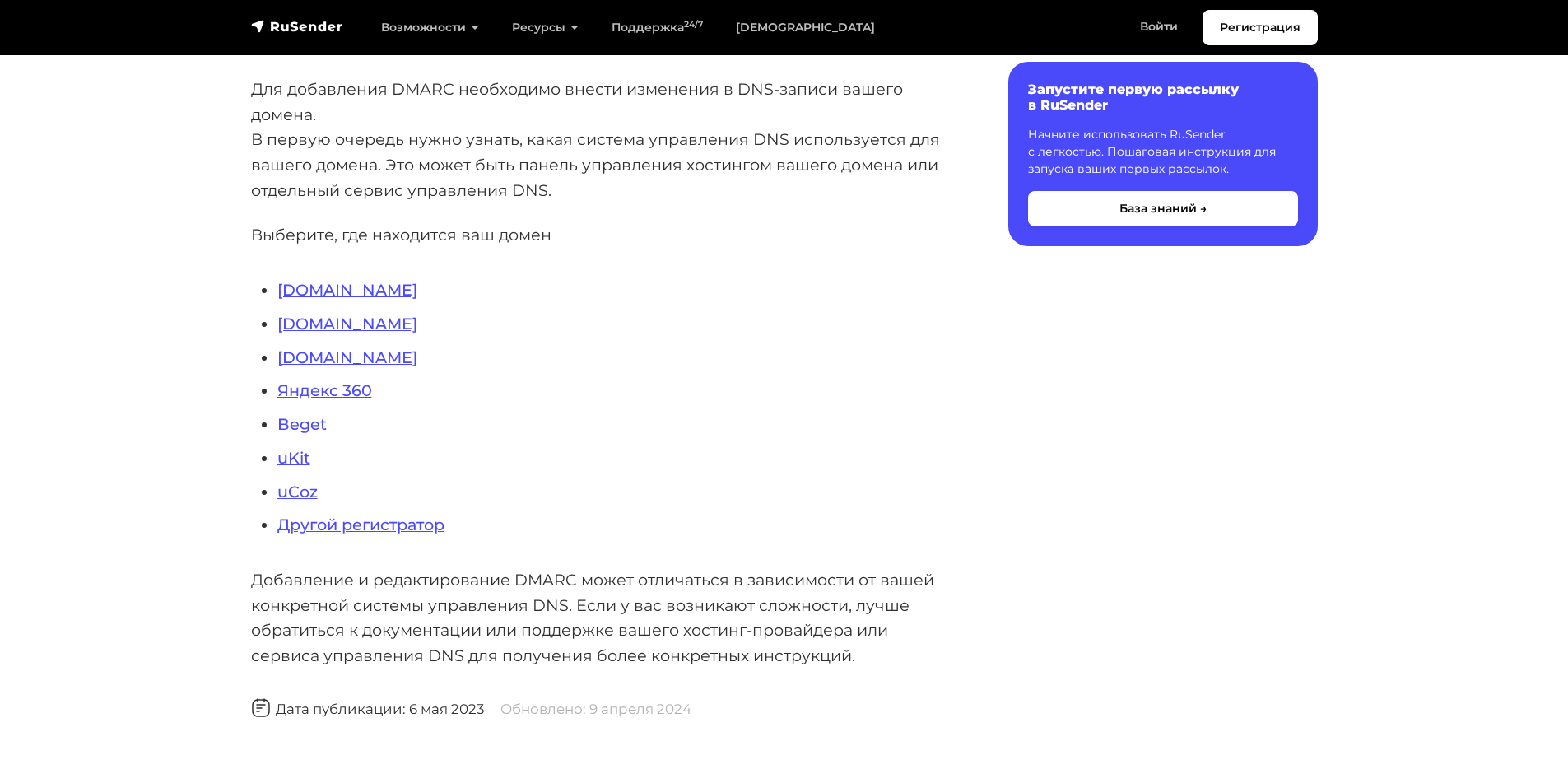
scroll to position [98, 0]
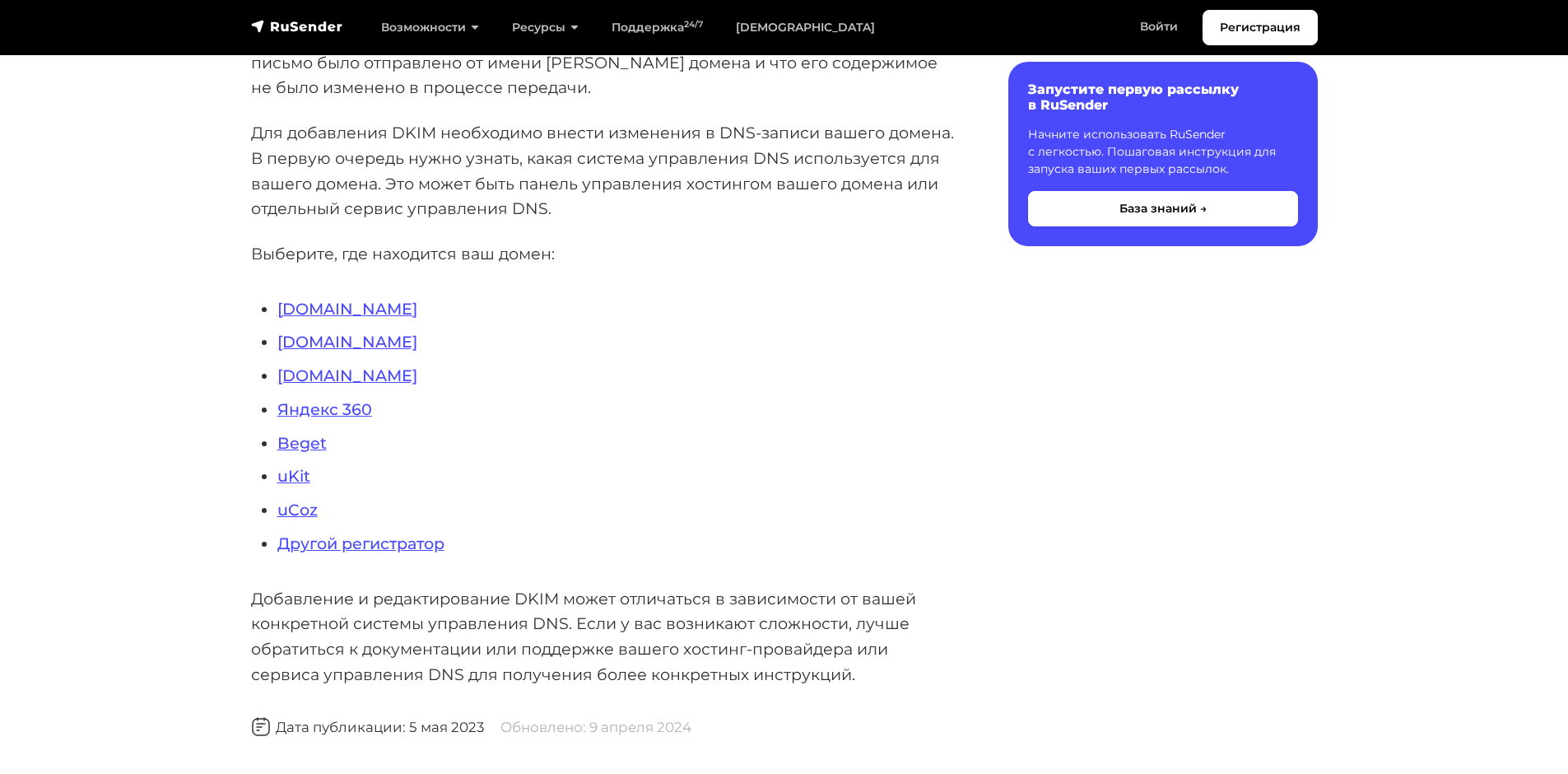
scroll to position [396, 0]
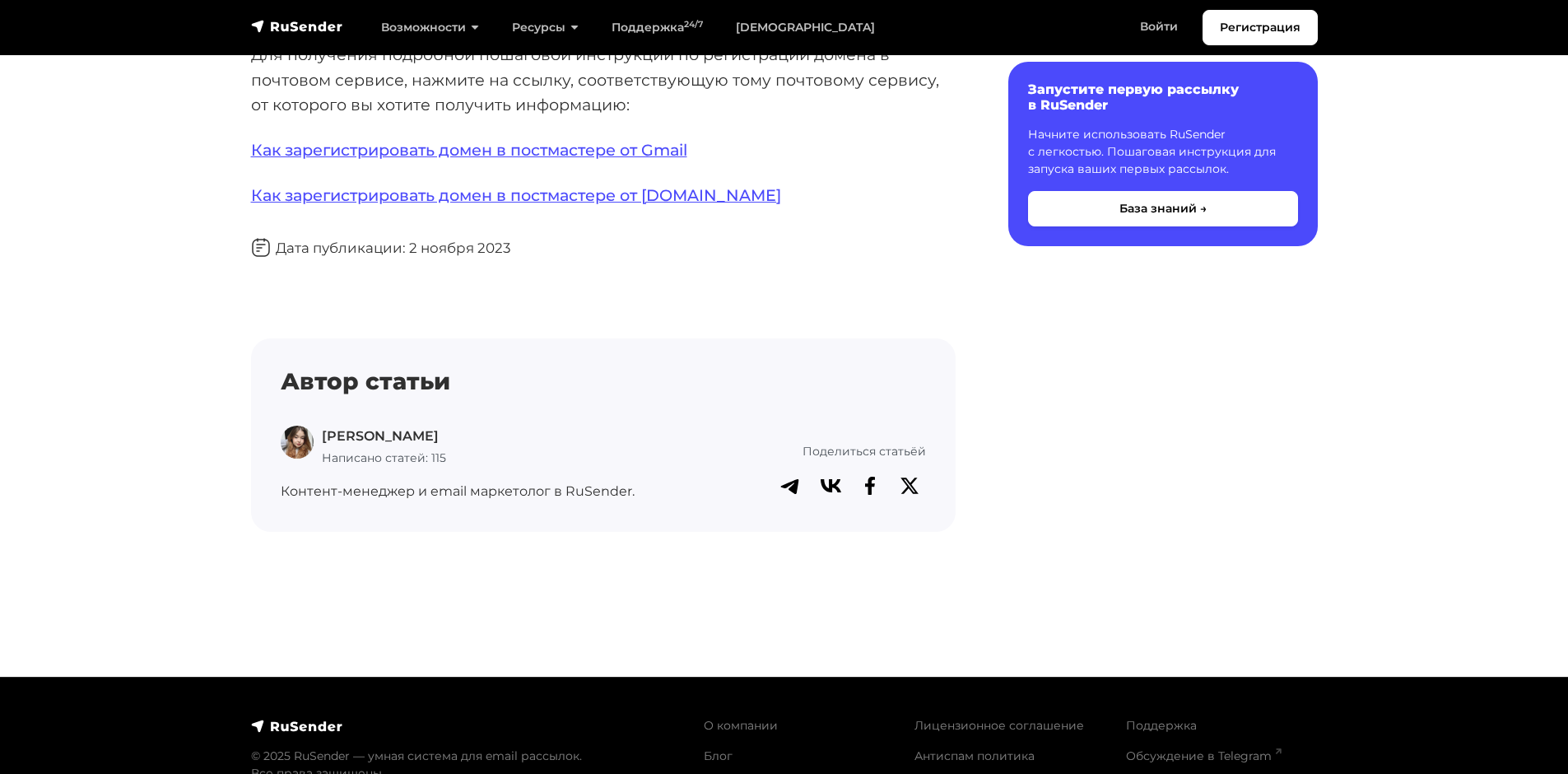
scroll to position [198, 0]
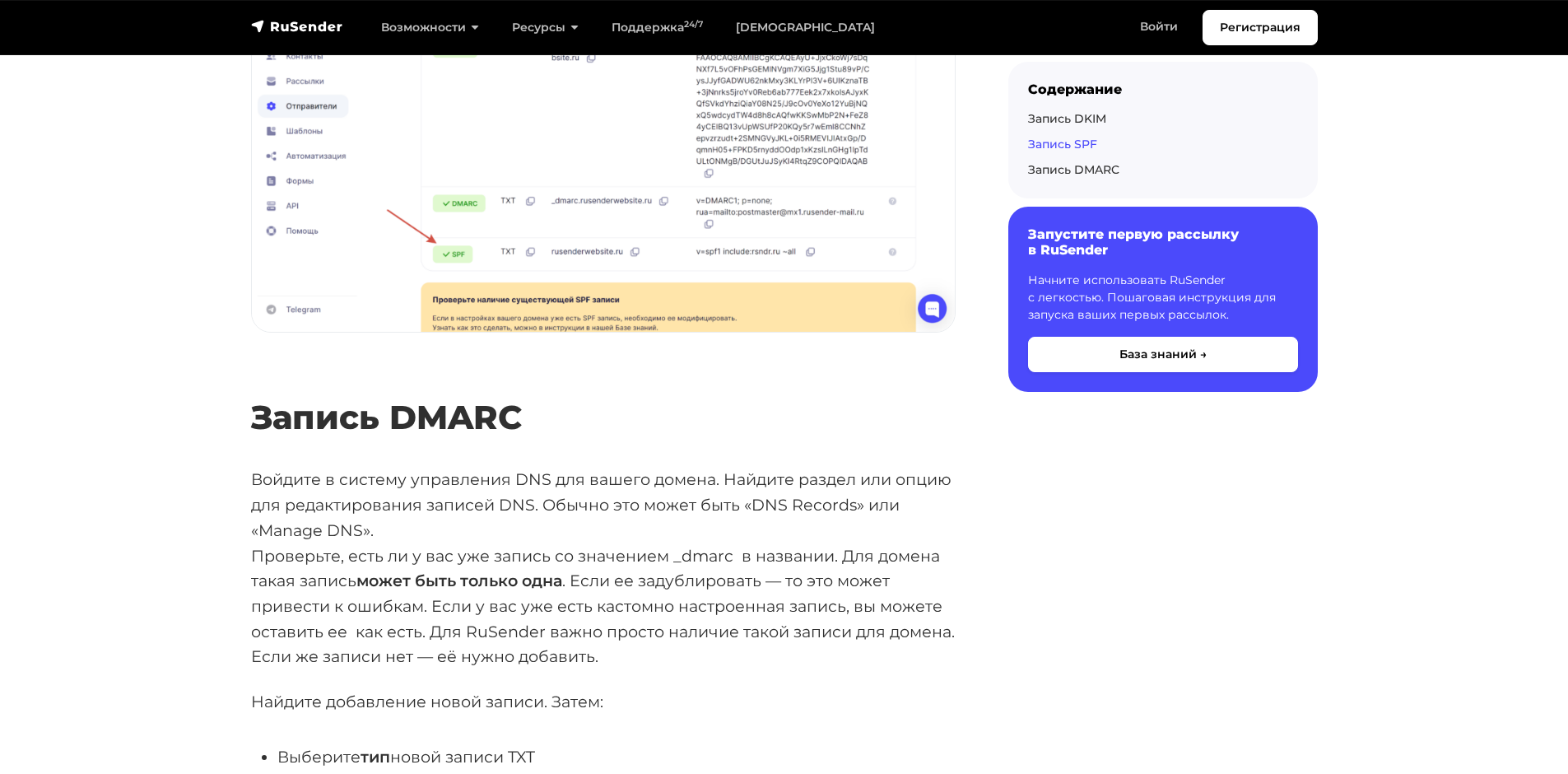
scroll to position [4545, 0]
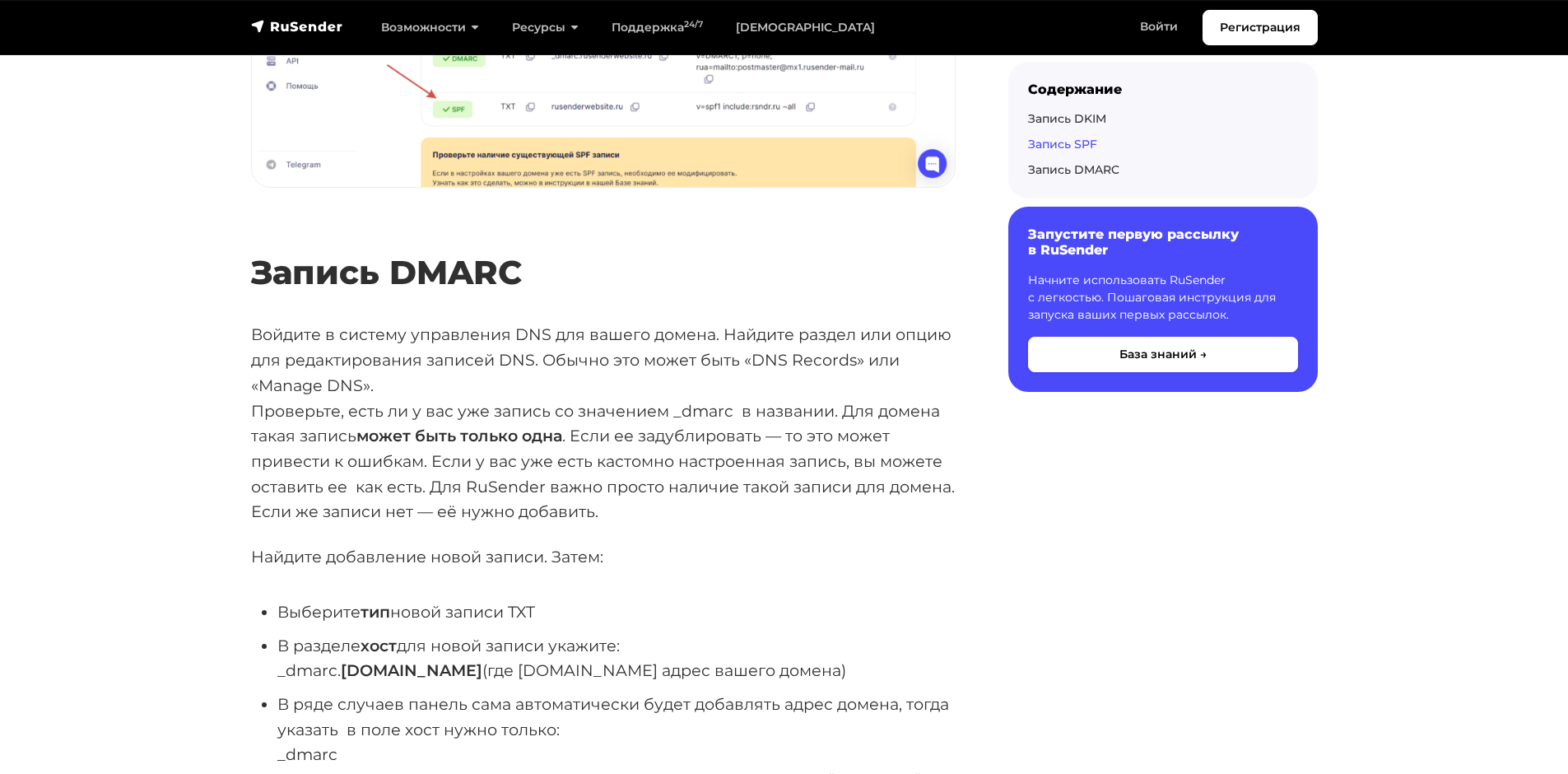
click at [303, 652] on li "В разделе хост для новой записи укажите: _dmarc. namesite.ru (где namesite.ru а…" at bounding box center [616, 658] width 678 height 51
copy li "_dmarc"
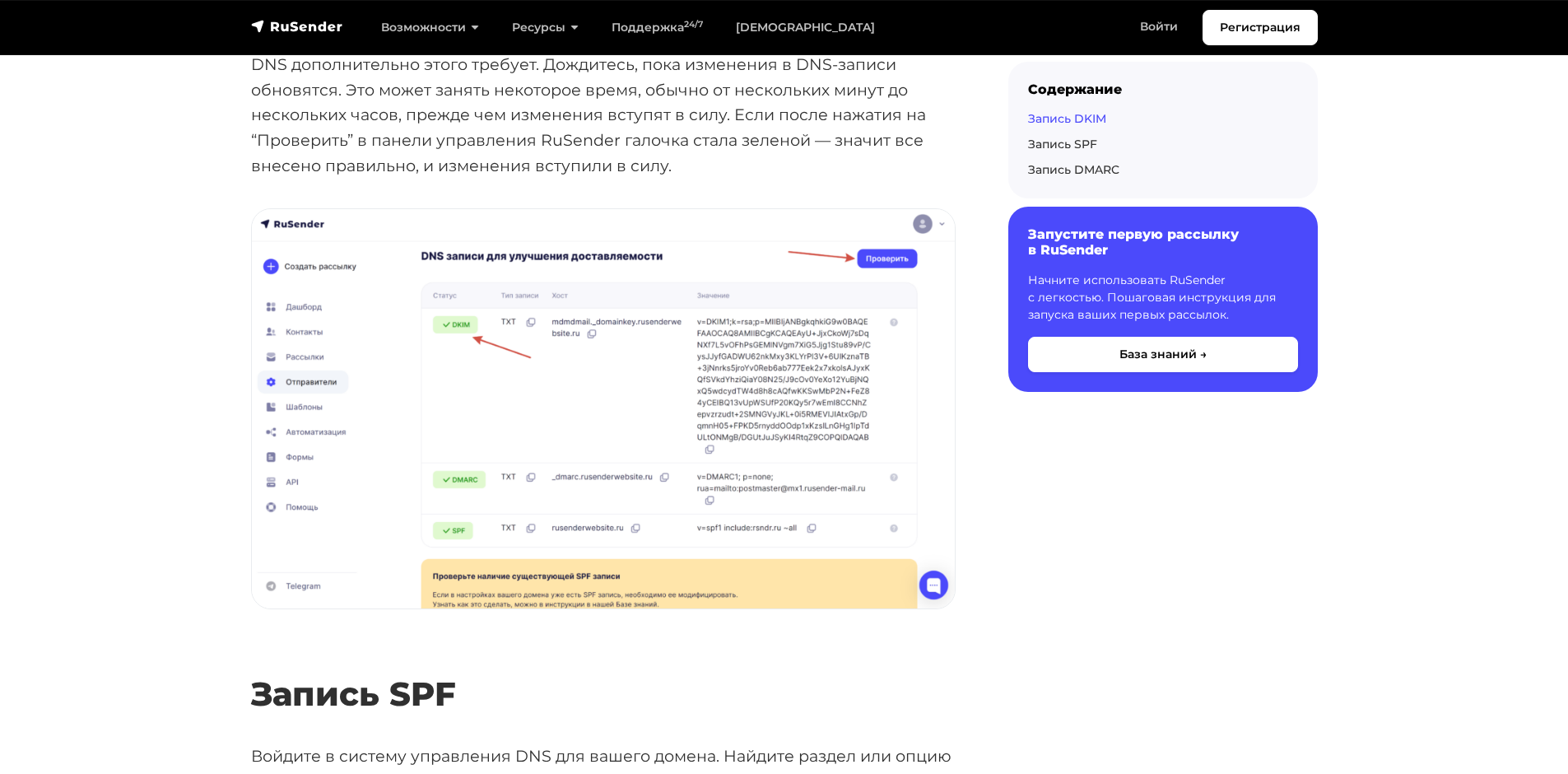
scroll to position [2272, 0]
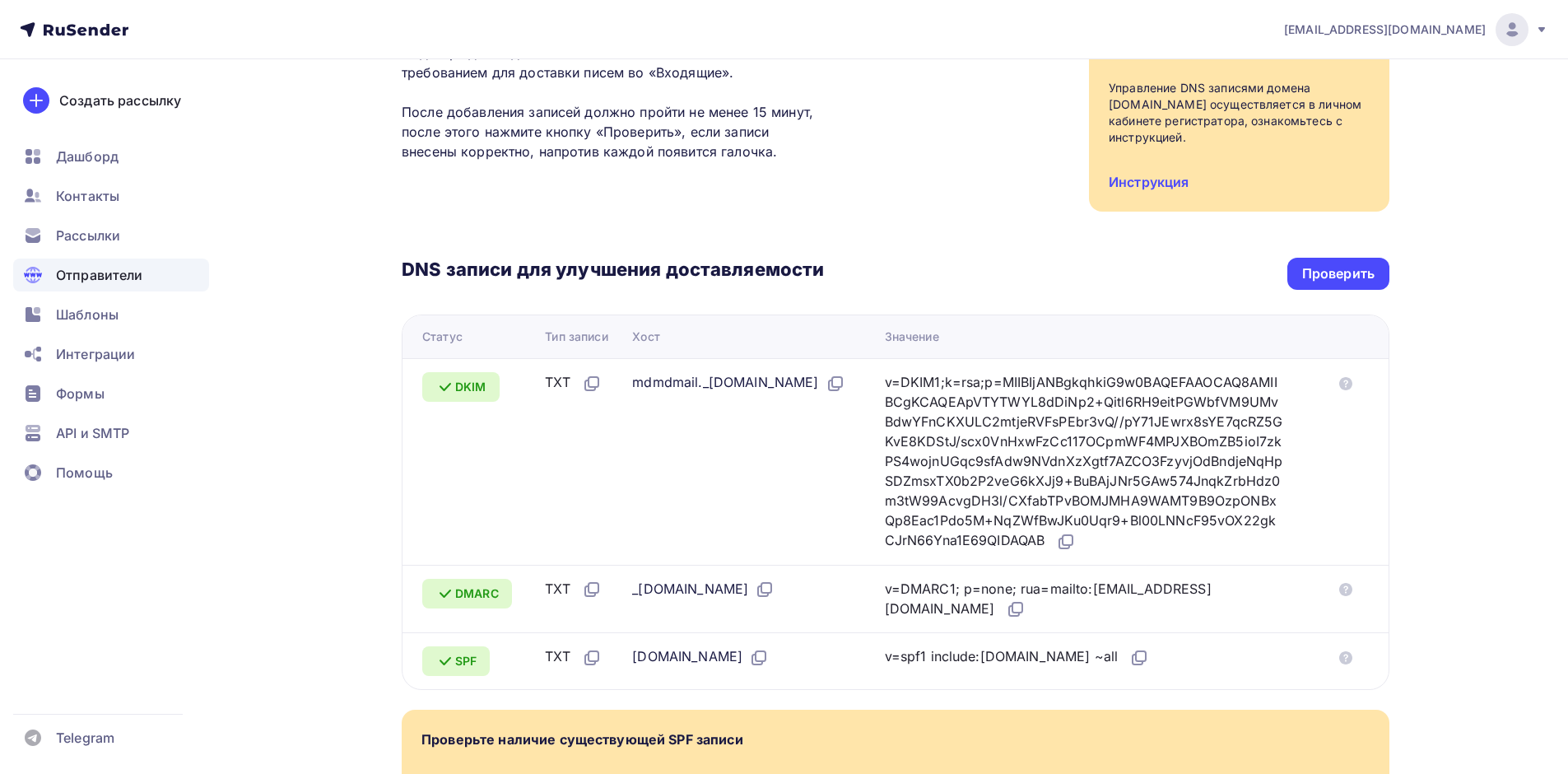
scroll to position [186, 0]
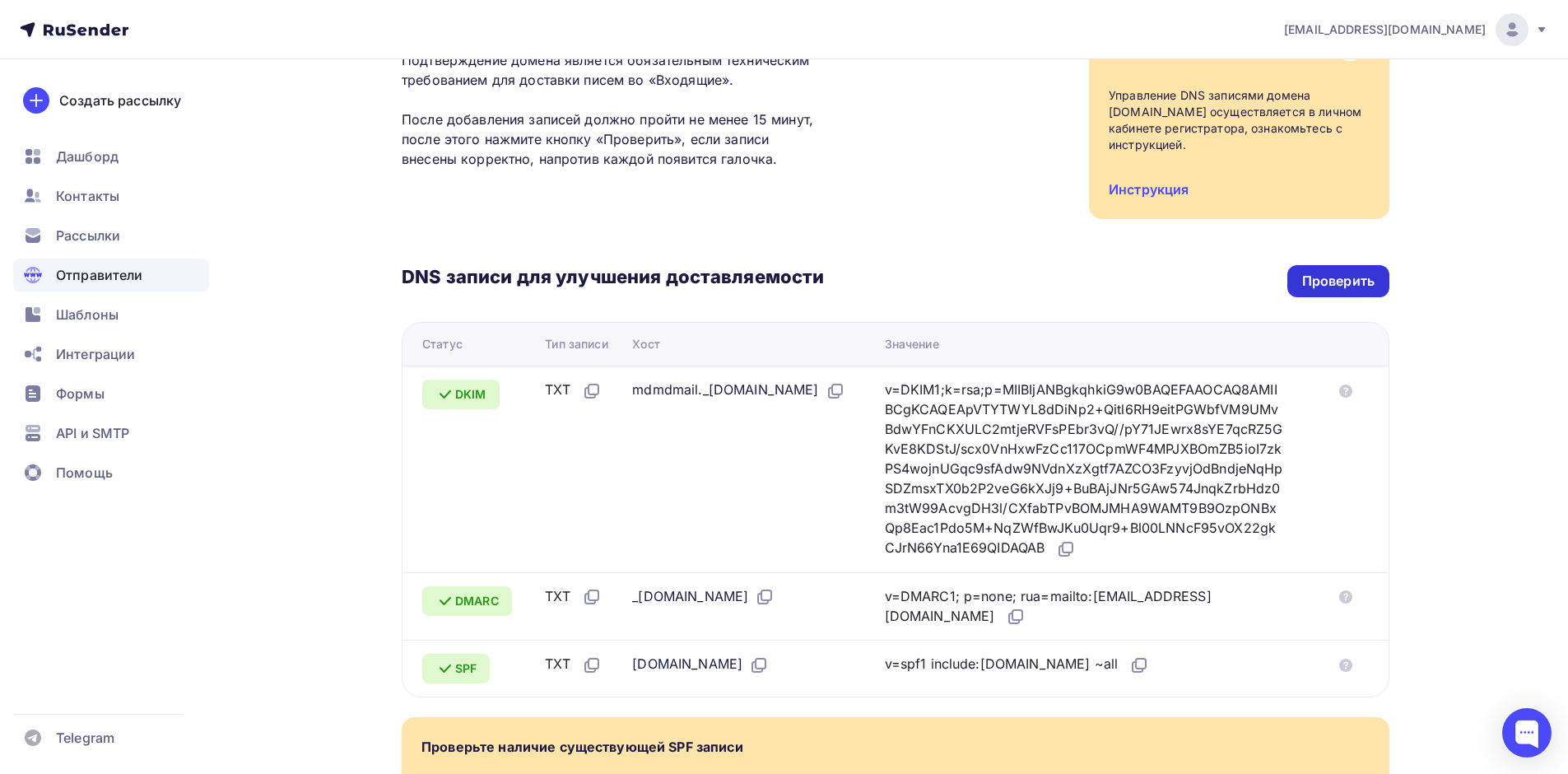
click at [1334, 271] on div "Проверить" at bounding box center [1338, 281] width 73 height 19
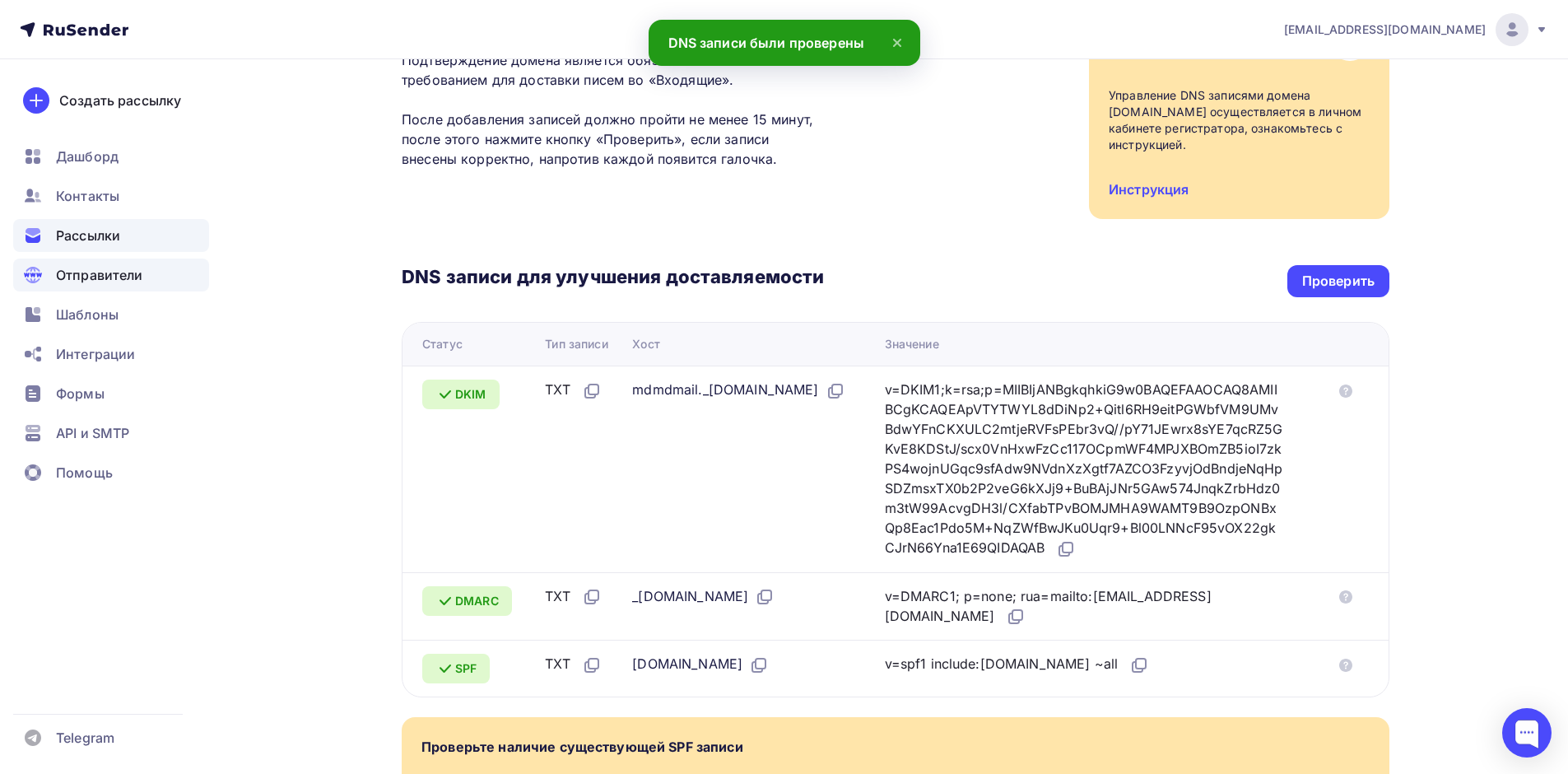
click at [117, 230] on span "Рассылки" at bounding box center [87, 235] width 64 height 20
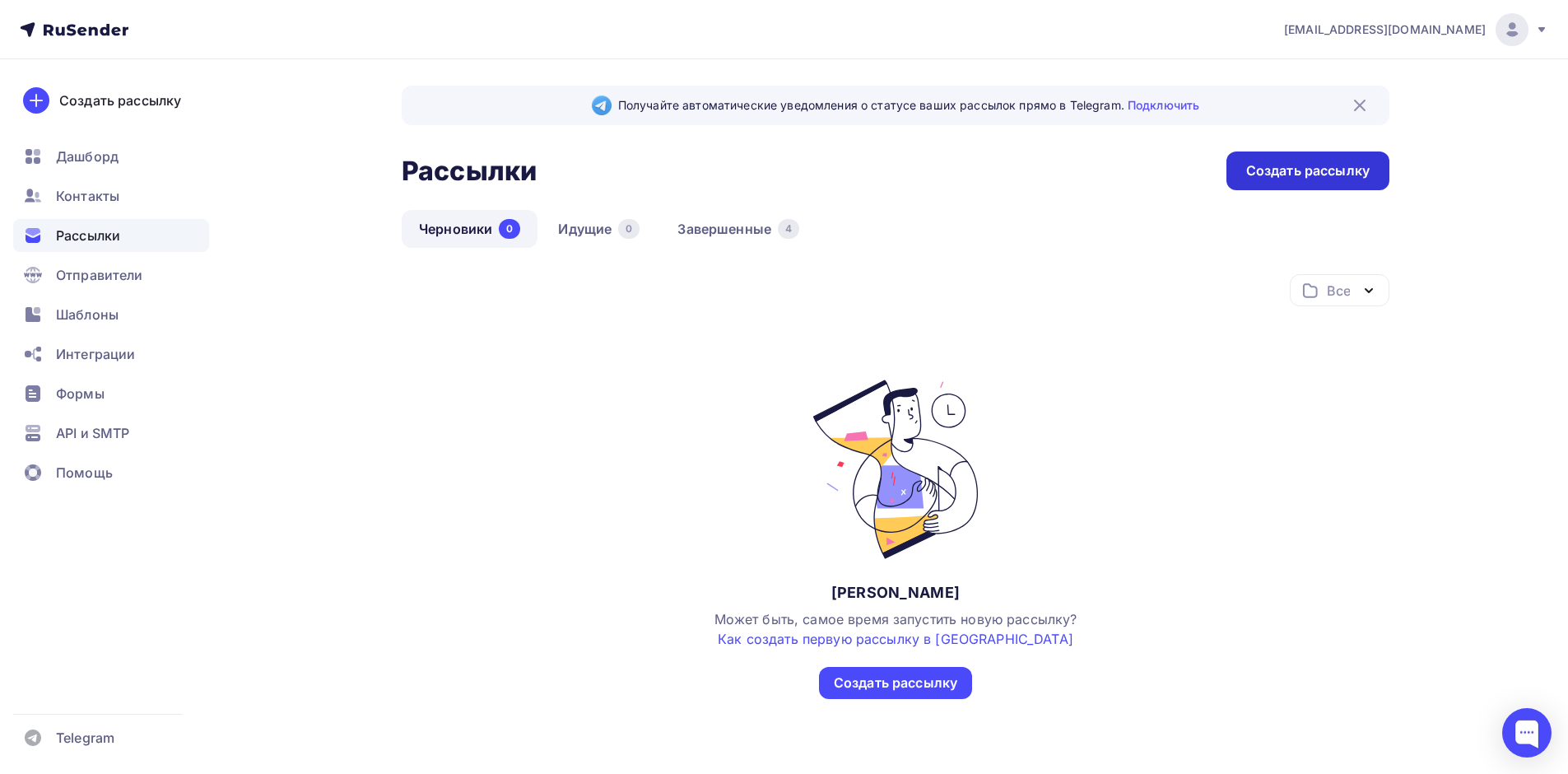
click at [1372, 177] on div "Создать рассылку" at bounding box center [1308, 170] width 163 height 39
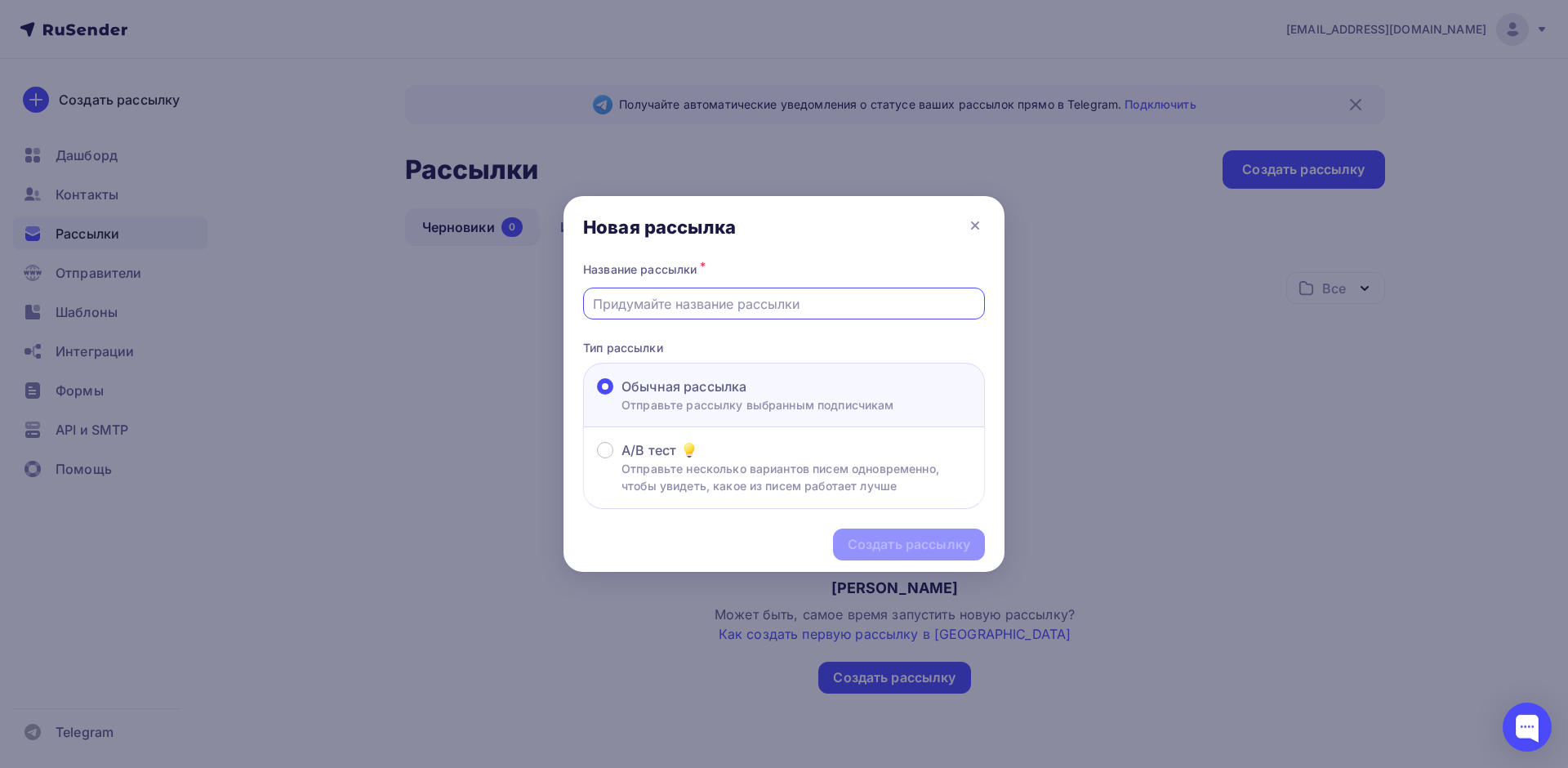
click at [776, 311] on input "text" at bounding box center [784, 303] width 383 height 20
type input "ГРМ услуга автообновления Четвертый тест"
click at [914, 551] on div "Создать рассылку" at bounding box center [909, 545] width 122 height 19
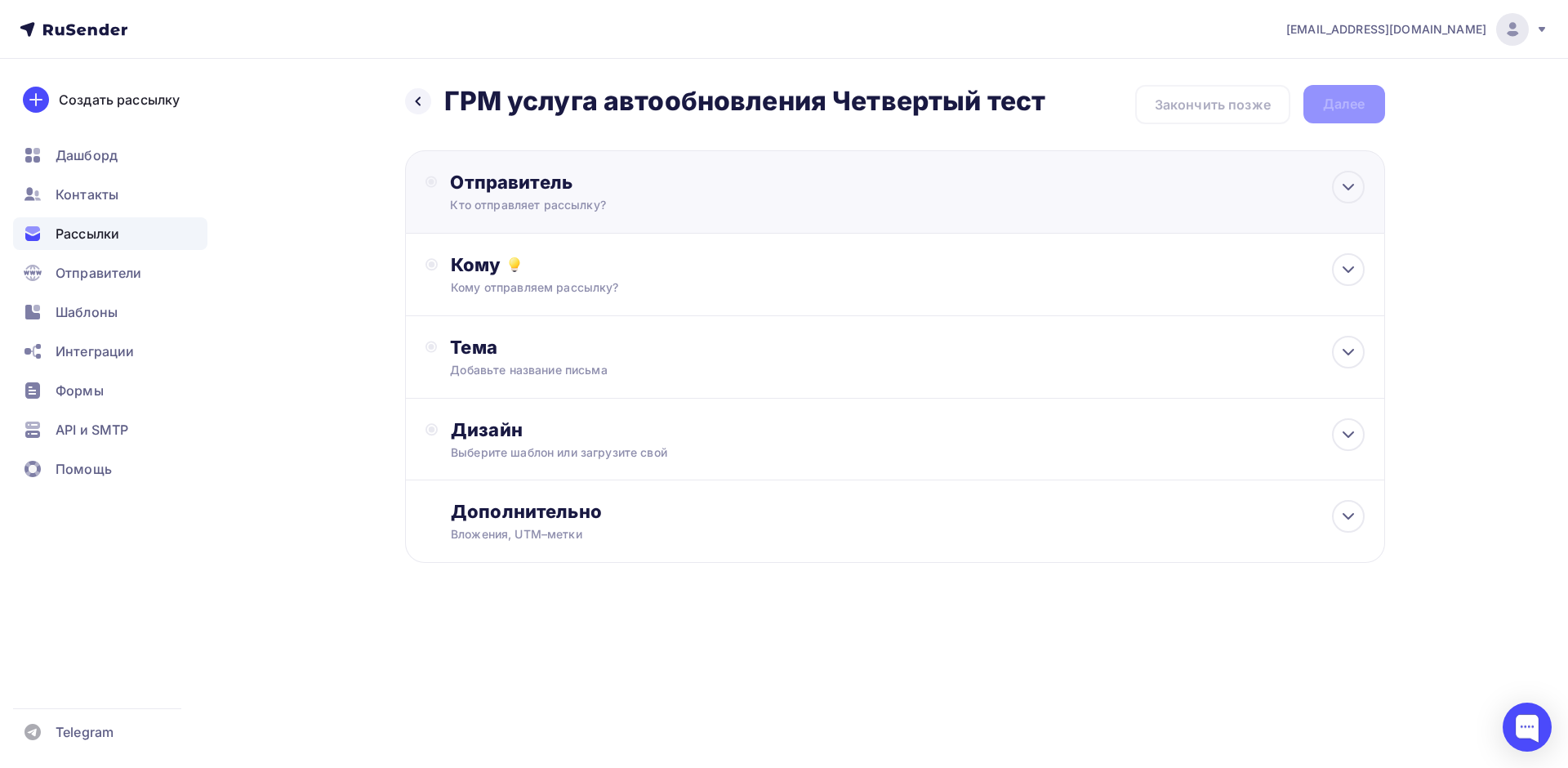
click at [585, 212] on div "Кто отправляет рассылку?" at bounding box center [609, 205] width 319 height 16
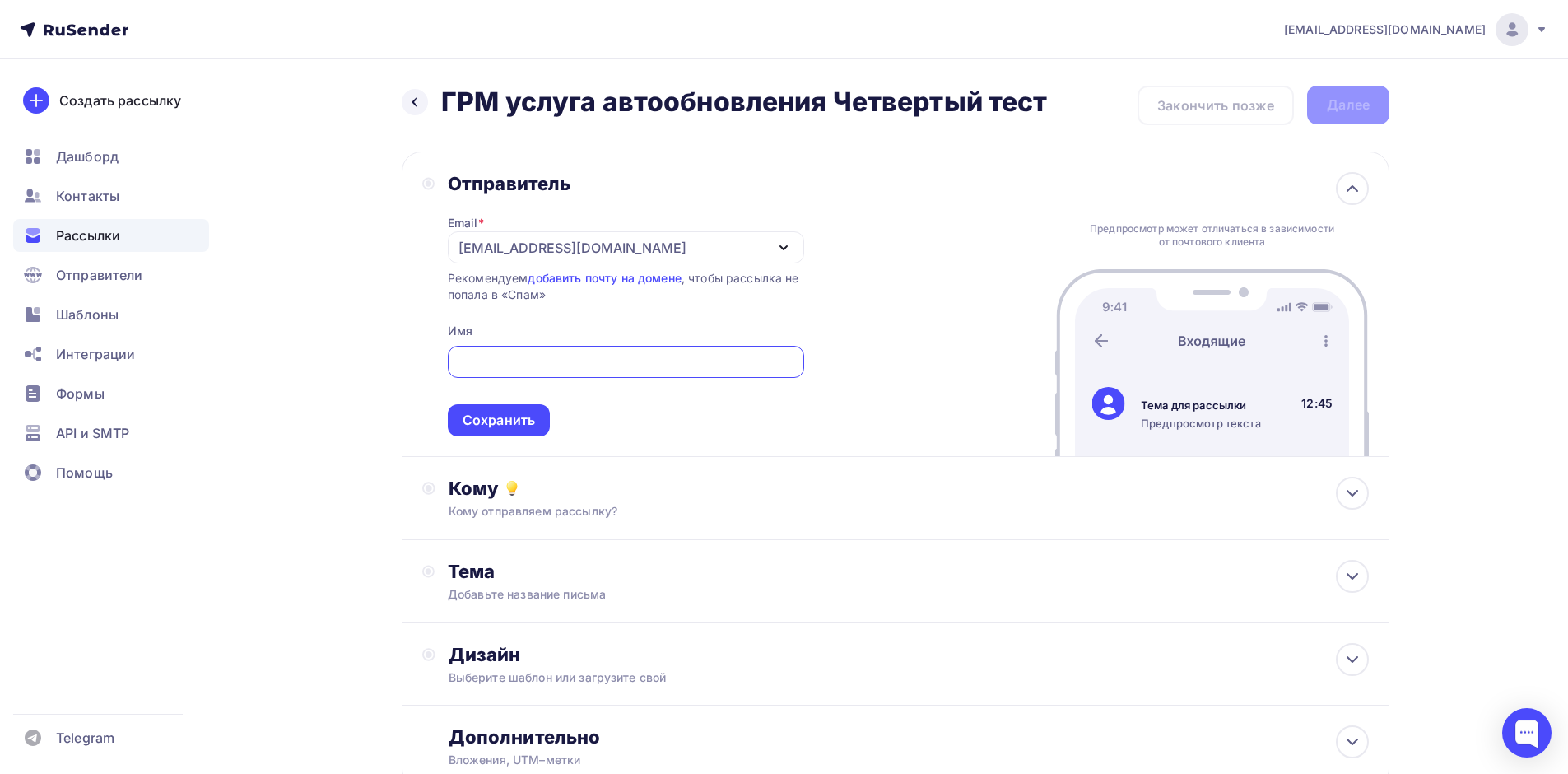
click at [509, 257] on div "[EMAIL_ADDRESS][DOMAIN_NAME]" at bounding box center [573, 247] width 228 height 20
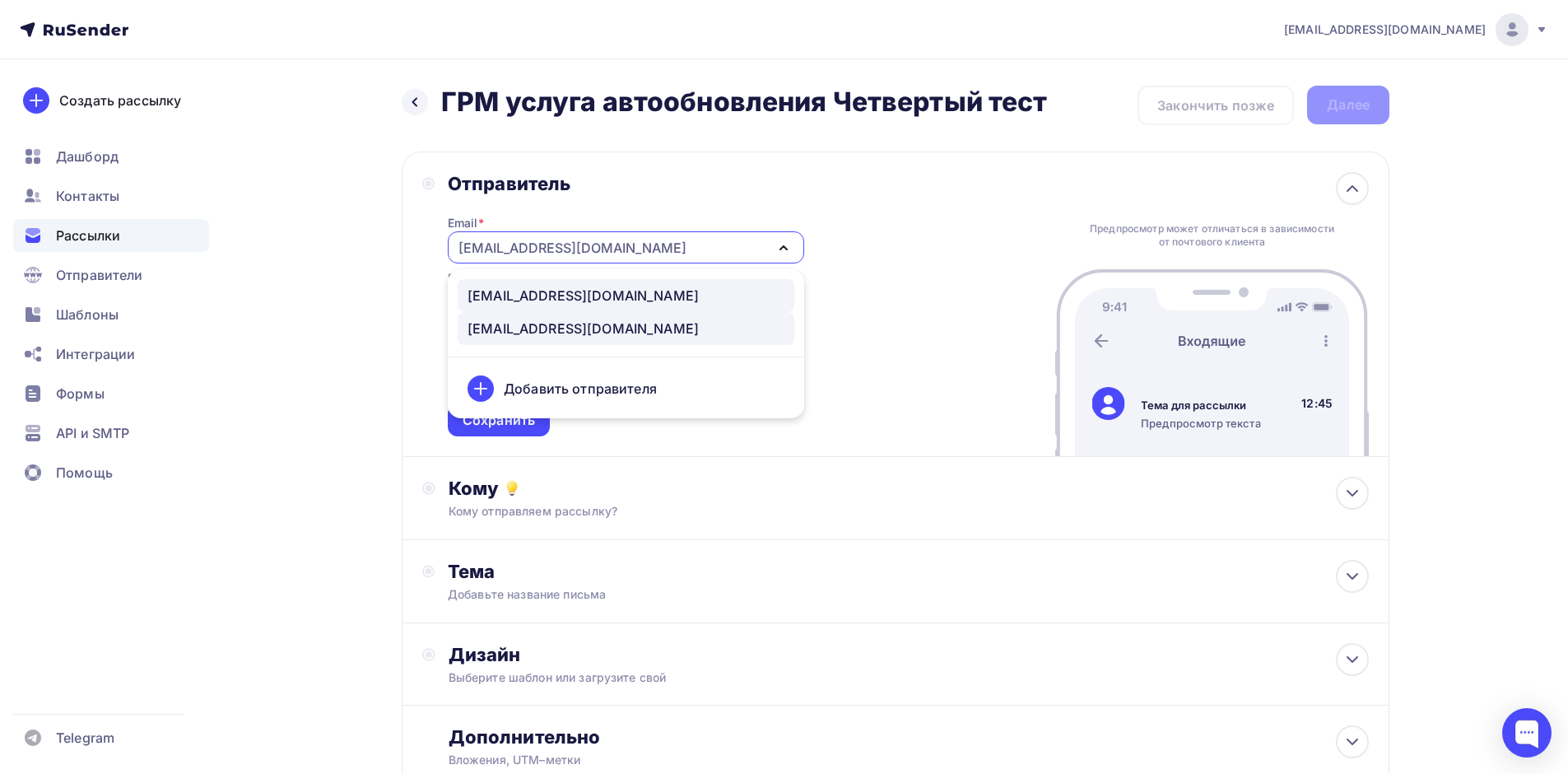
click at [519, 287] on div "[EMAIL_ADDRESS][DOMAIN_NAME]" at bounding box center [583, 295] width 231 height 20
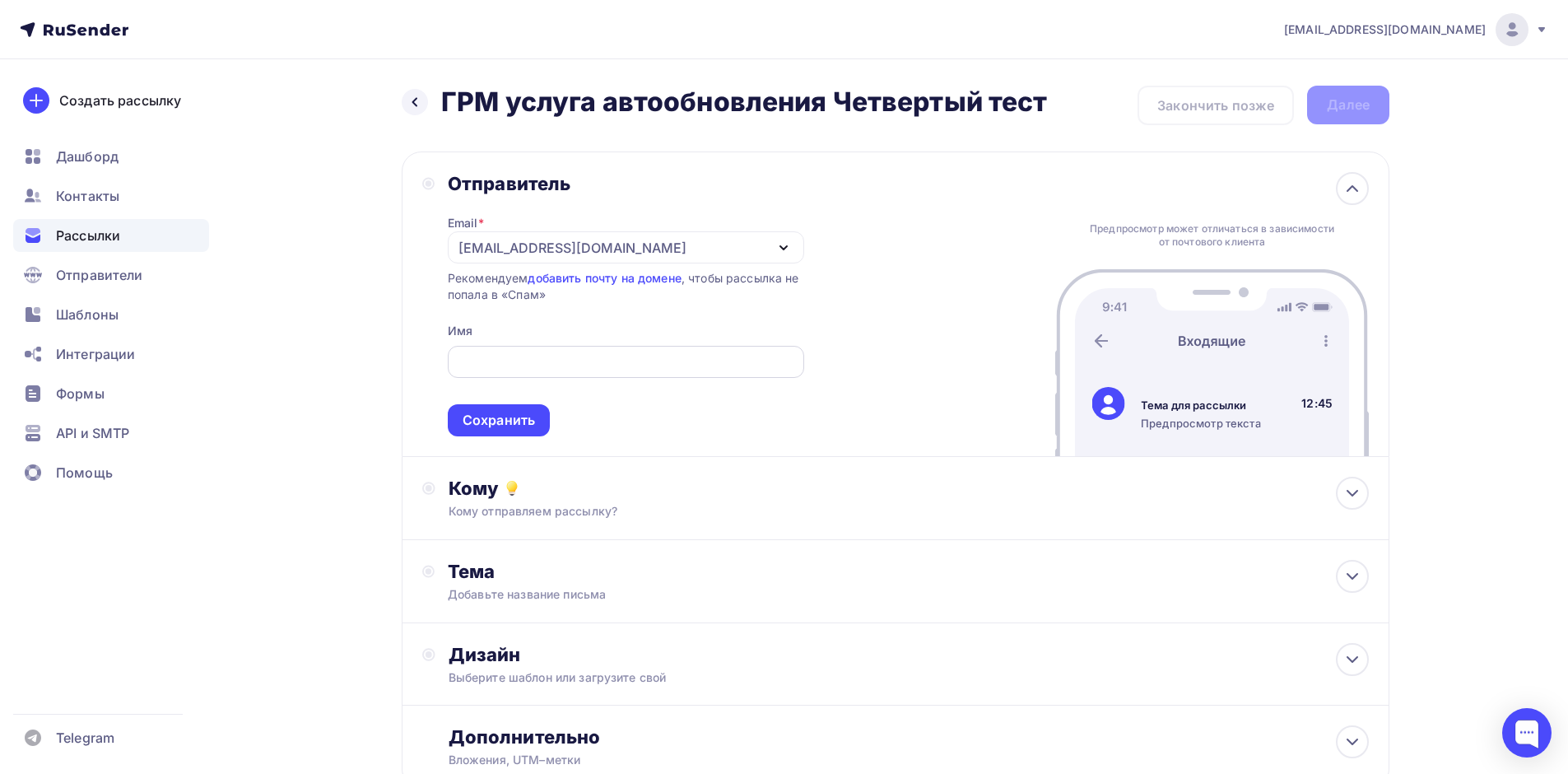
click at [531, 366] on input "text" at bounding box center [626, 362] width 337 height 20
type input "WTy"
type input "W"
type input "Центр прикладных разработок"
click at [533, 423] on div "Сохранить" at bounding box center [498, 420] width 102 height 33
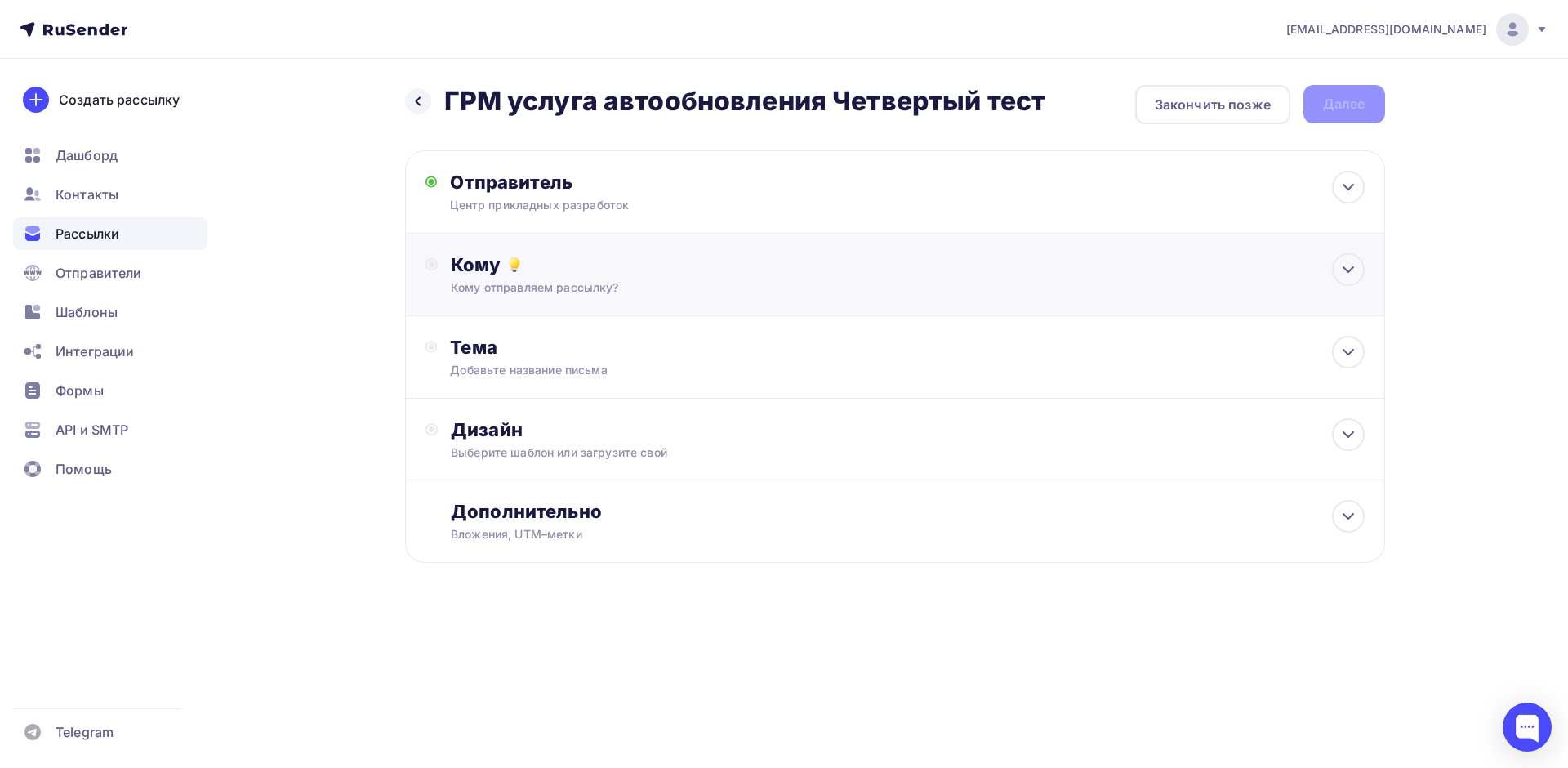
click at [564, 283] on div "Кому отправляем рассылку?" at bounding box center [862, 287] width 822 height 16
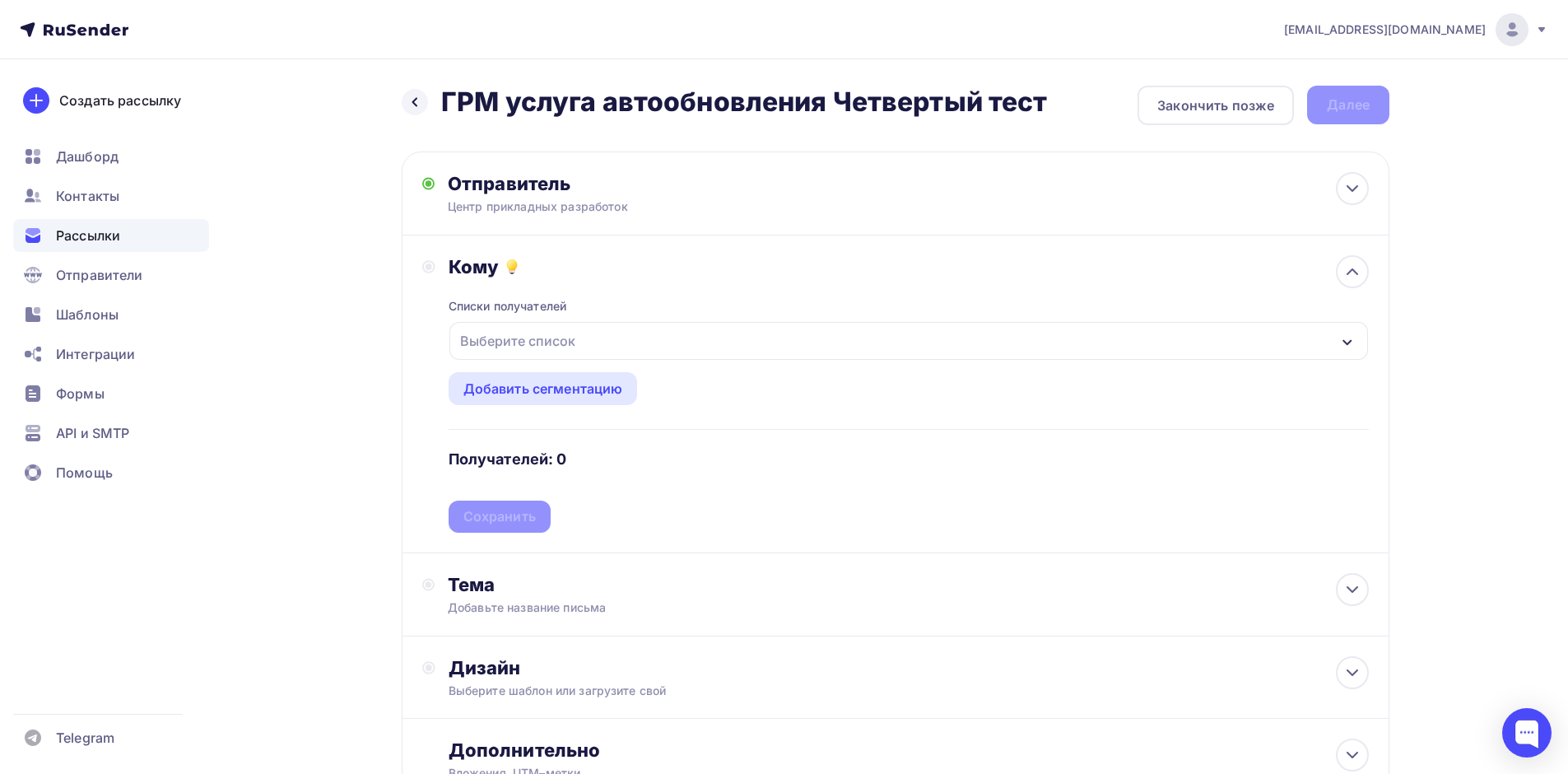
click at [559, 341] on div "Выберите список" at bounding box center [518, 341] width 128 height 30
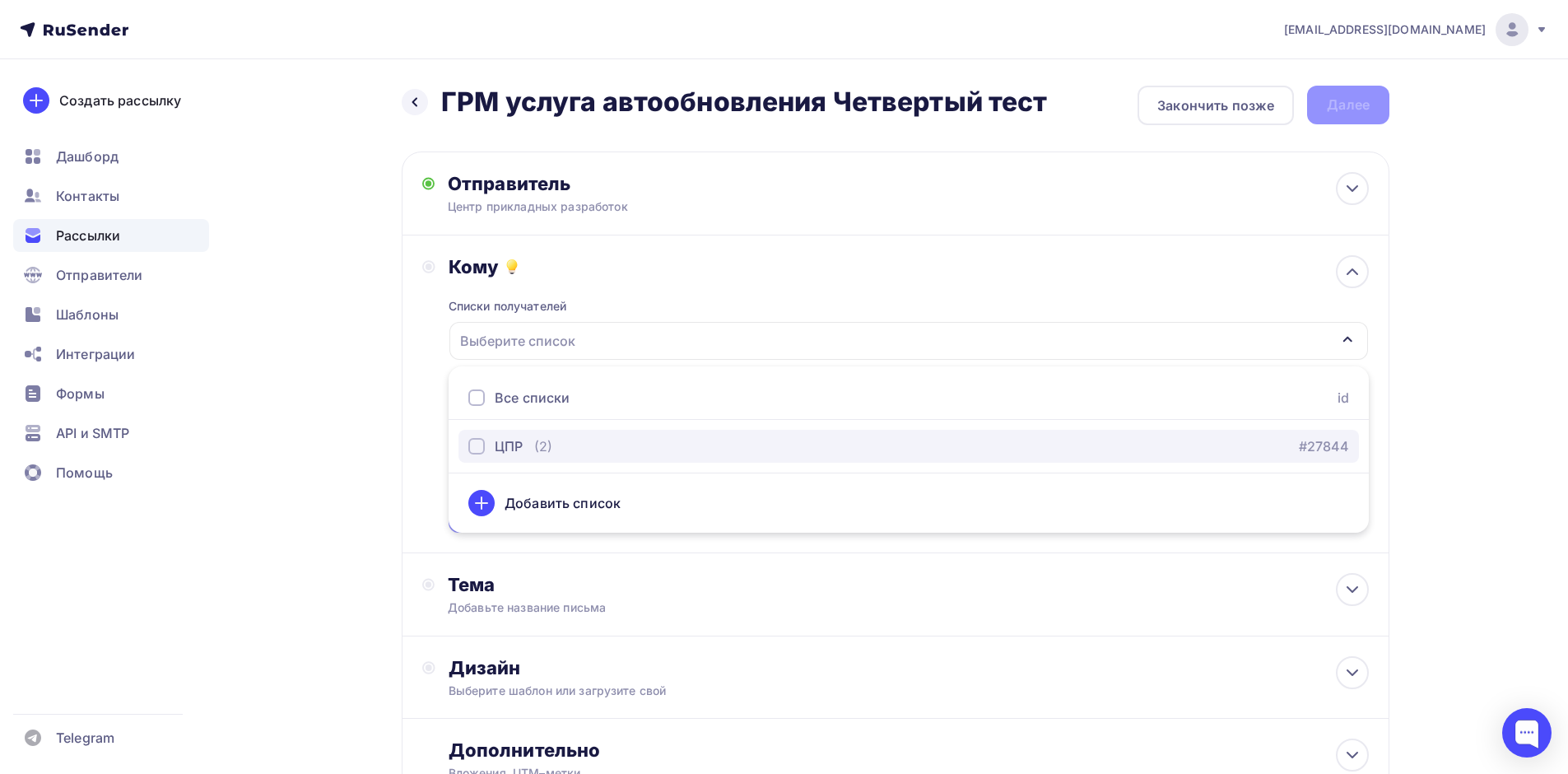
click at [566, 440] on div "ЦПР (2) #27844" at bounding box center [908, 446] width 881 height 20
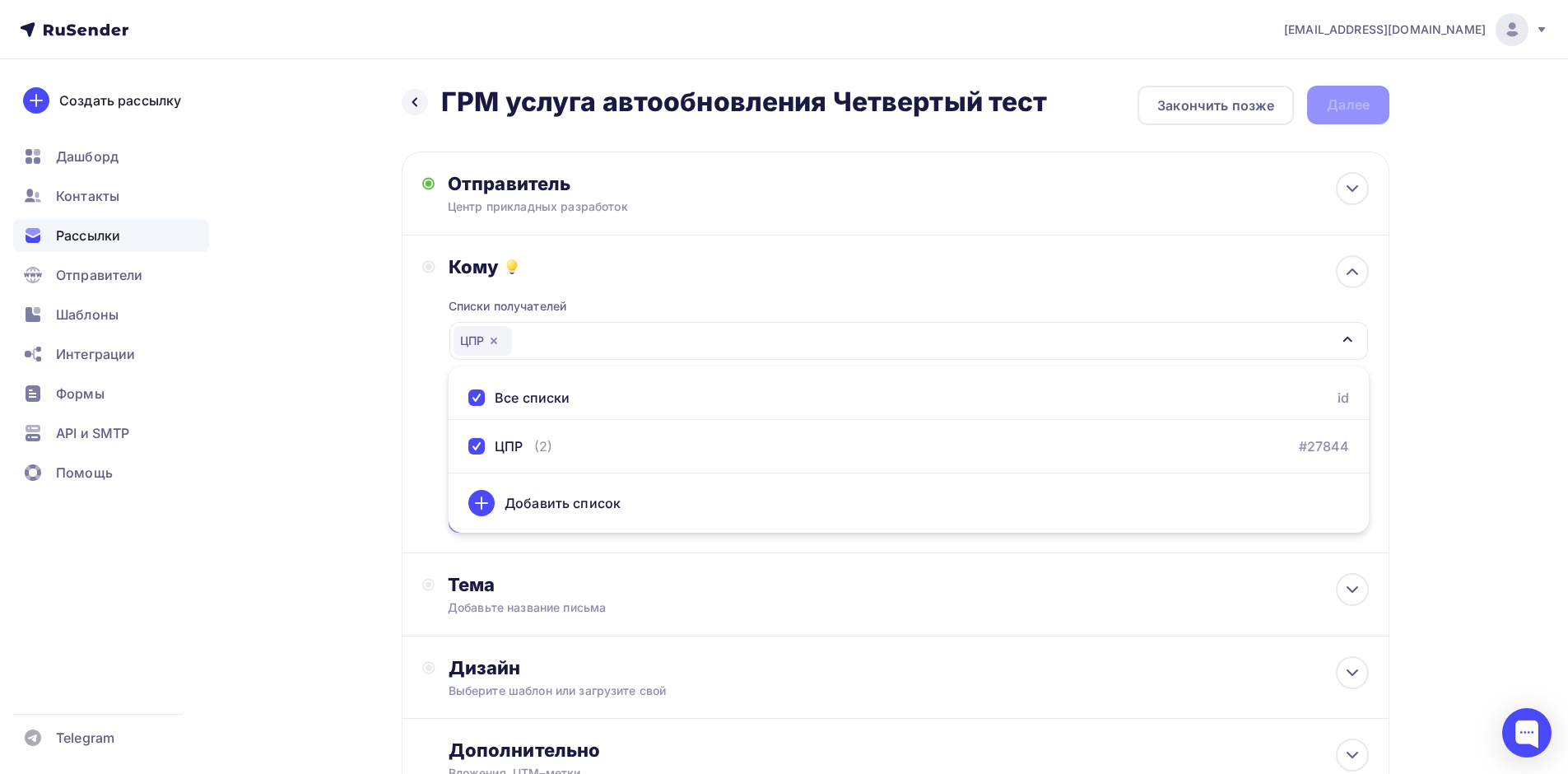
click at [375, 322] on div "Назад ГРМ услуга автообновления Четвертый тест ГРМ услуга автообновления Четвер…" at bounding box center [784, 483] width 1349 height 848
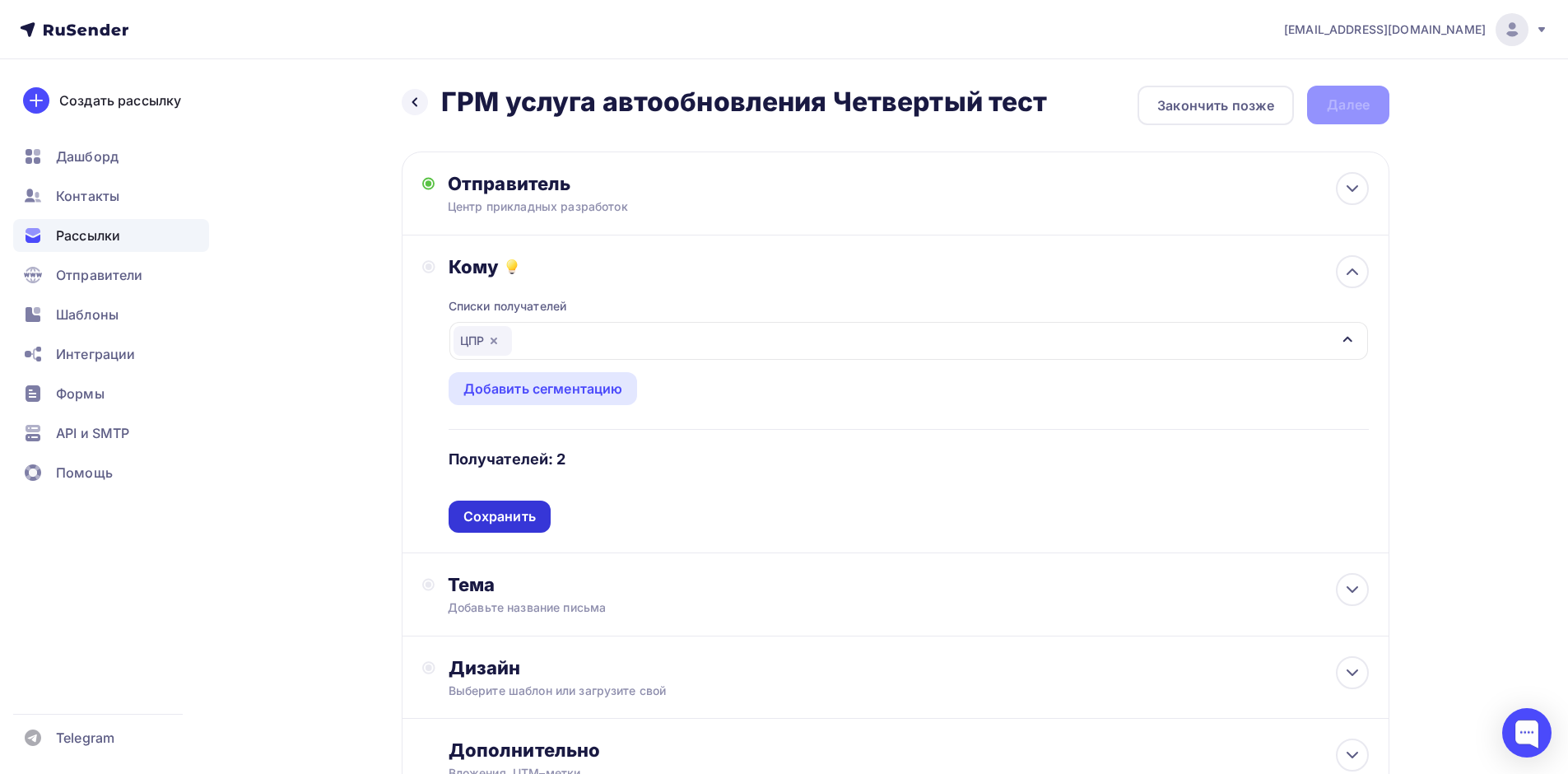
click at [487, 527] on div "Сохранить" at bounding box center [499, 517] width 102 height 33
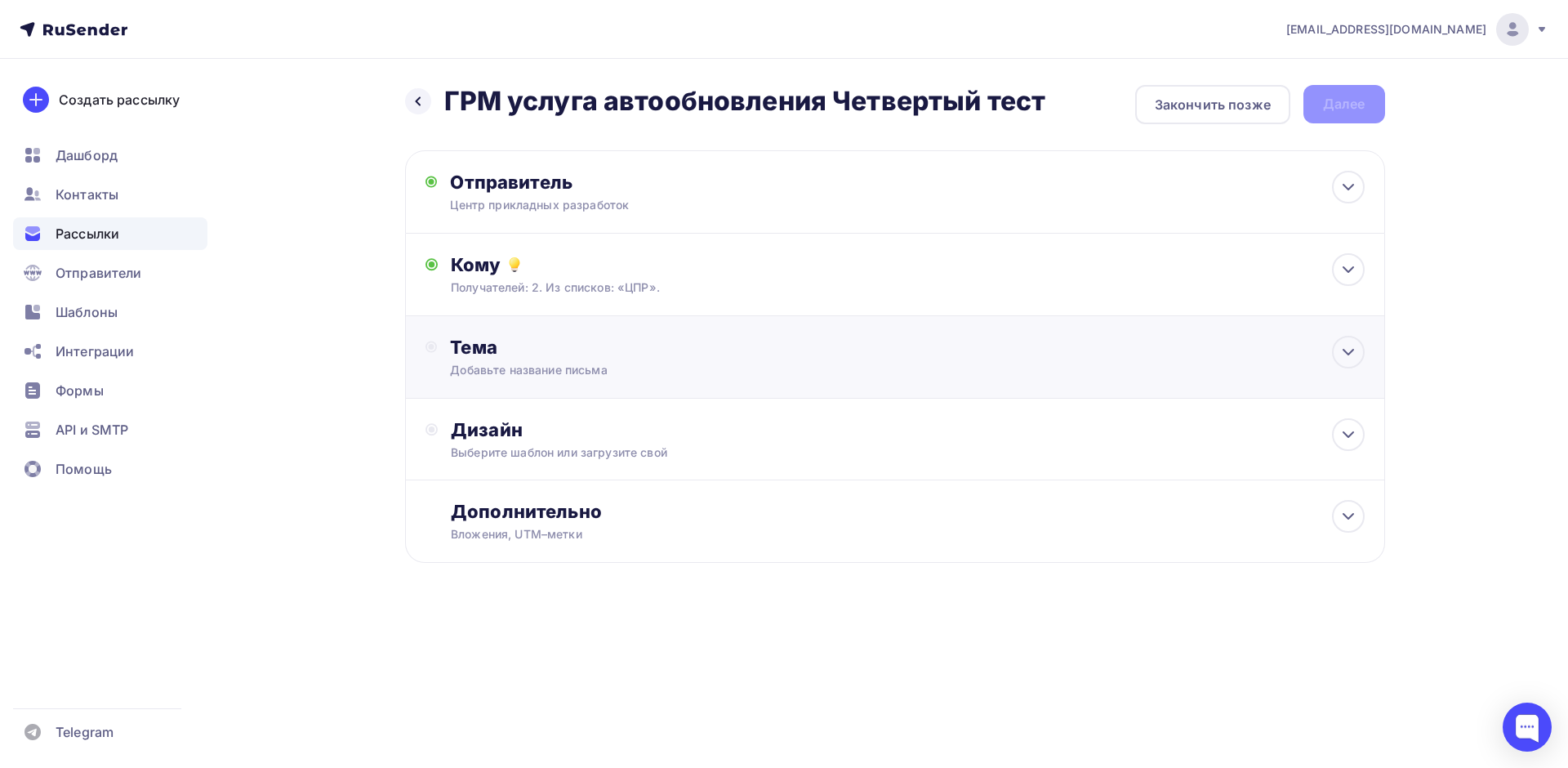
click at [539, 336] on div "Тема" at bounding box center [612, 347] width 323 height 23
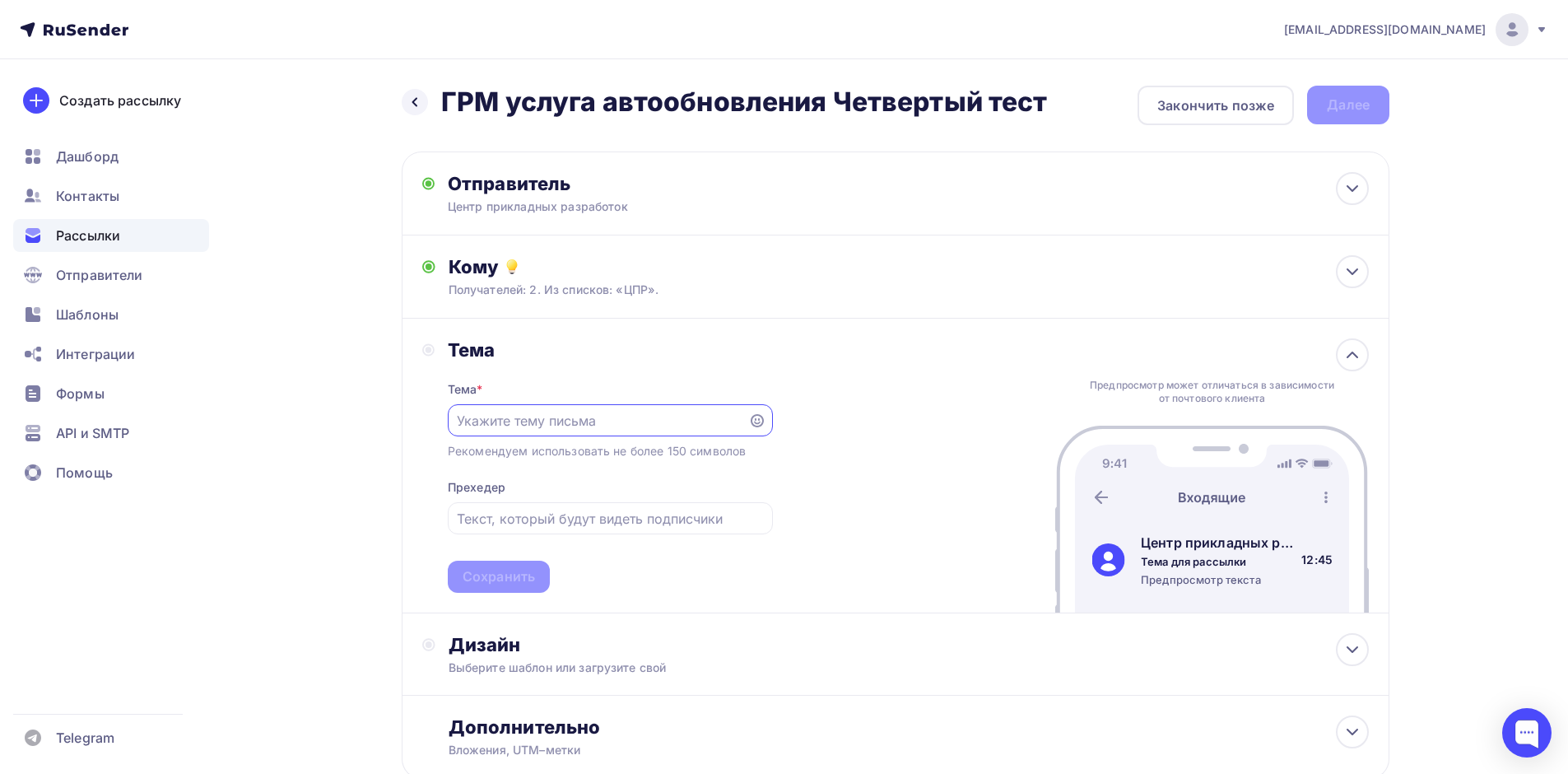
click at [561, 426] on input "text" at bounding box center [597, 420] width 282 height 20
paste input "Актуальная 1С без хлопот — теперь обновления автоматические"
type input "Актуальная 1С без хлопот — теперь обновления автоматические"
click at [676, 515] on input "text" at bounding box center [610, 518] width 306 height 20
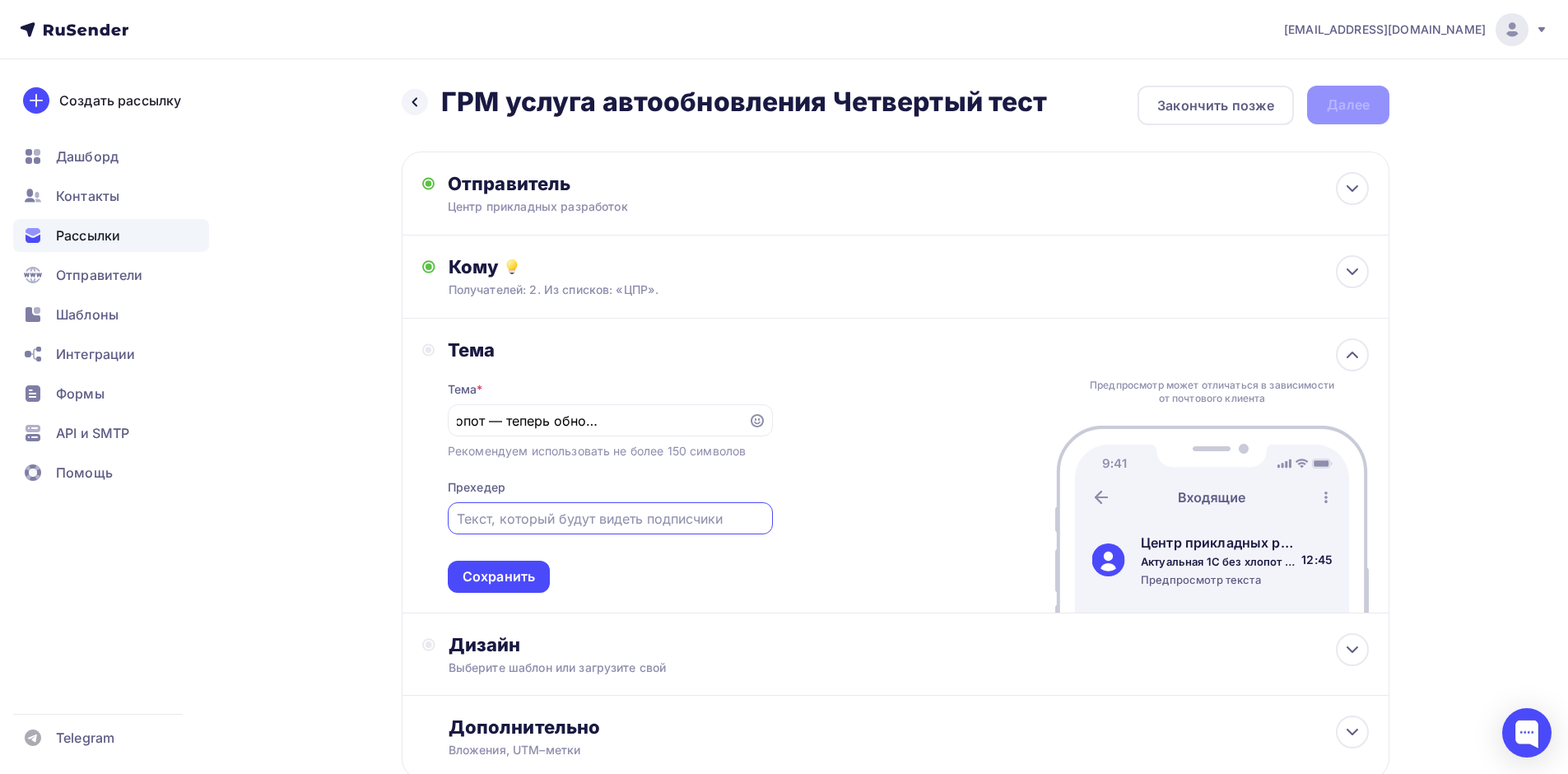
scroll to position [0, 0]
paste input "Мы запустили новую услугу для пользователей 1С в нашем облаке — автоматическое …"
click at [490, 520] on input "Мы запустили новую услугу для пользователей 1С в нашем облаке — автоматическое …" at bounding box center [610, 518] width 306 height 20
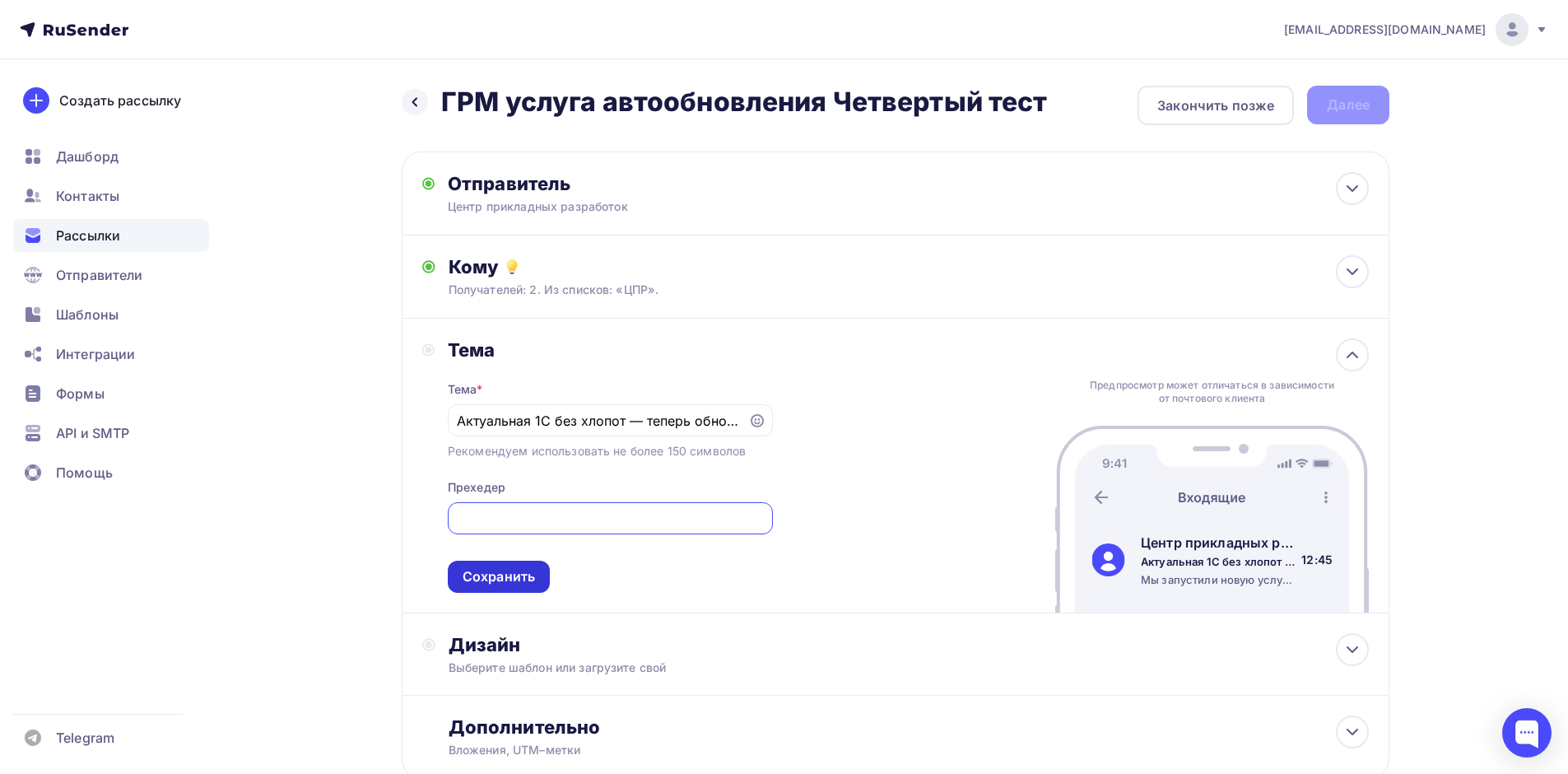
type input "Мы запустили новую услугу для пользователей 1С в облаке ГРМ — автоматическое об…"
click at [496, 588] on div "Сохранить" at bounding box center [498, 577] width 102 height 33
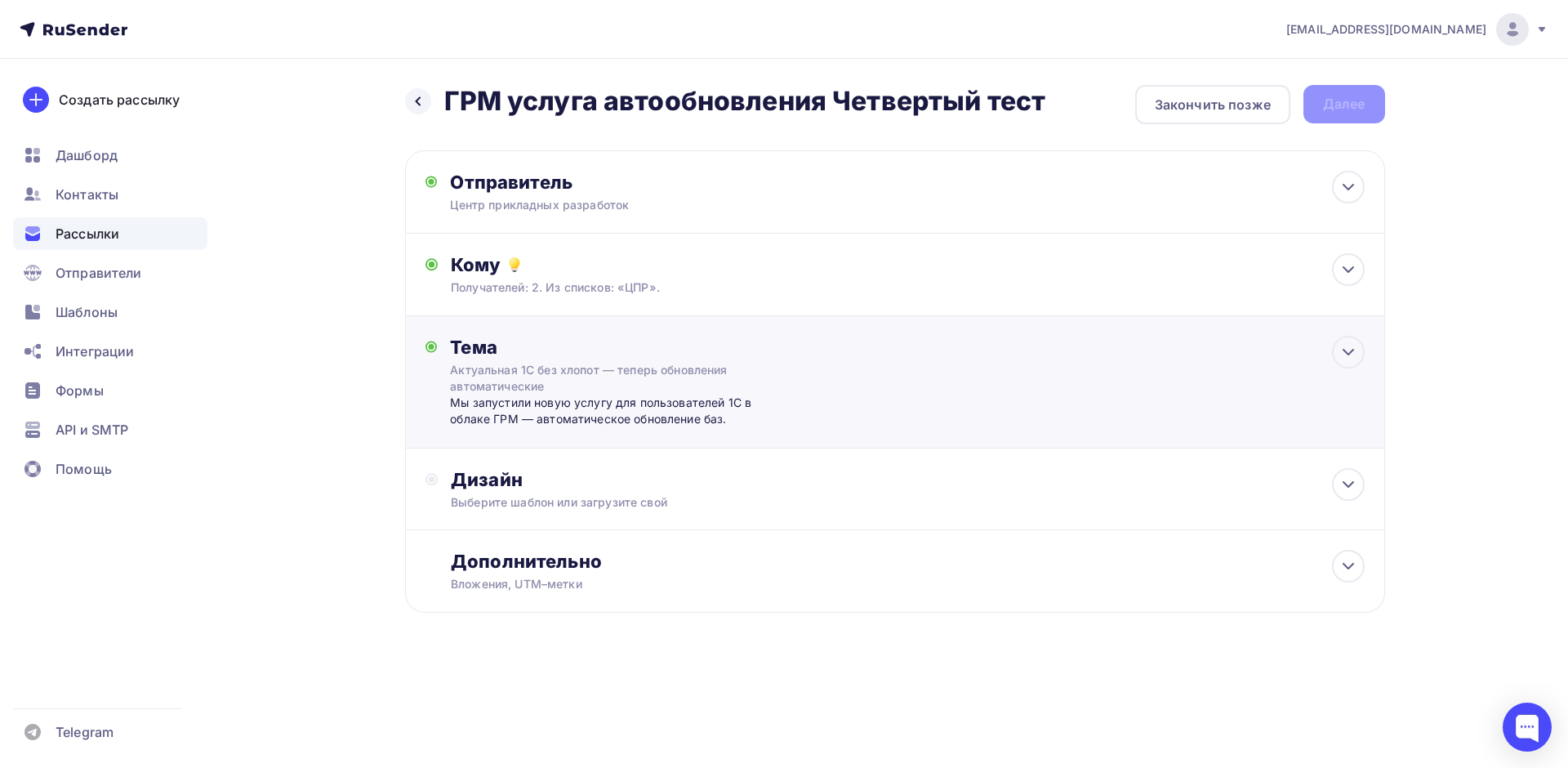
click at [561, 370] on div "Актуальная 1С без хлопот — теперь обновления автоматические" at bounding box center [595, 378] width 290 height 32
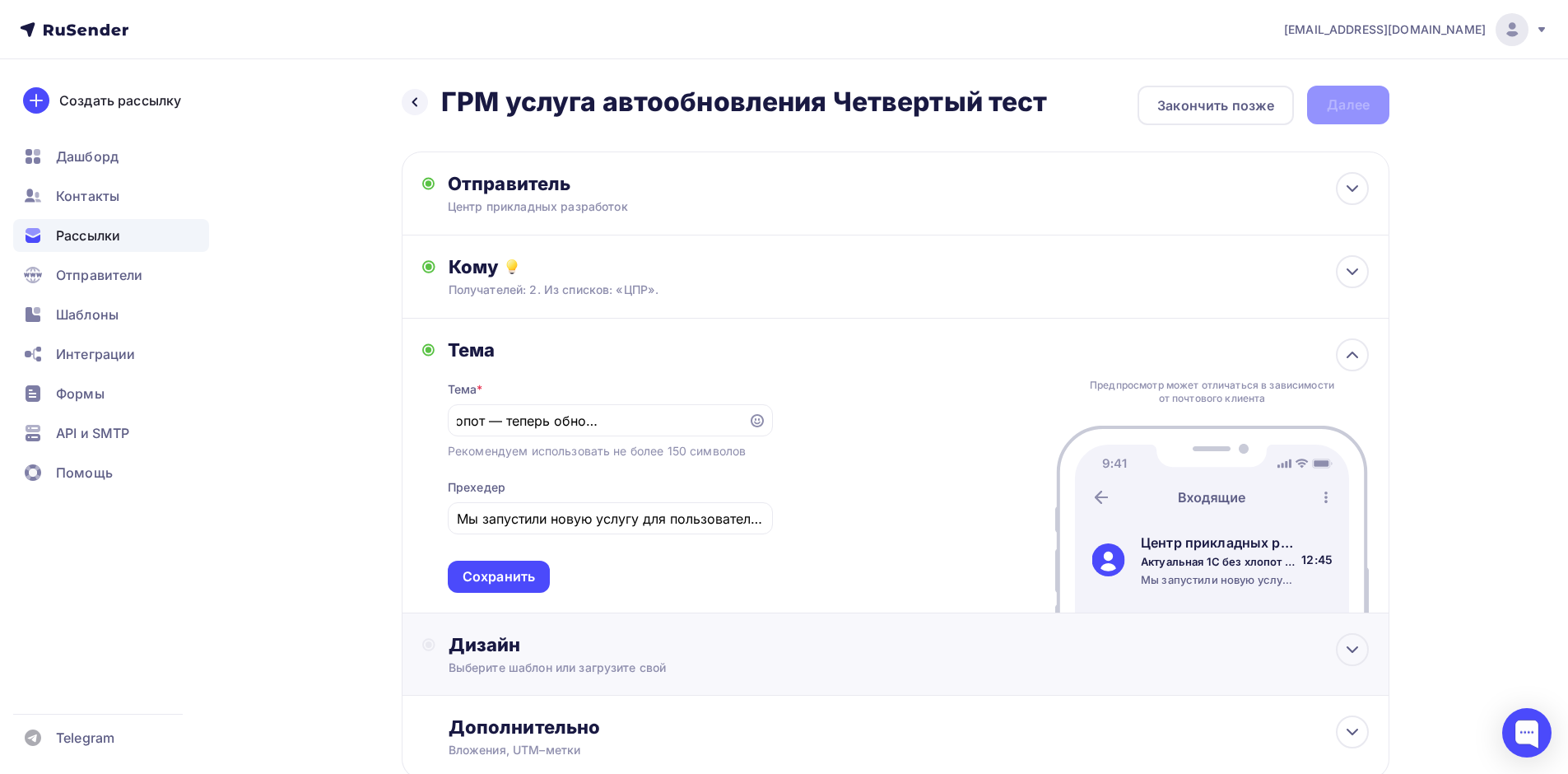
click at [534, 647] on div "Дизайн" at bounding box center [908, 644] width 920 height 23
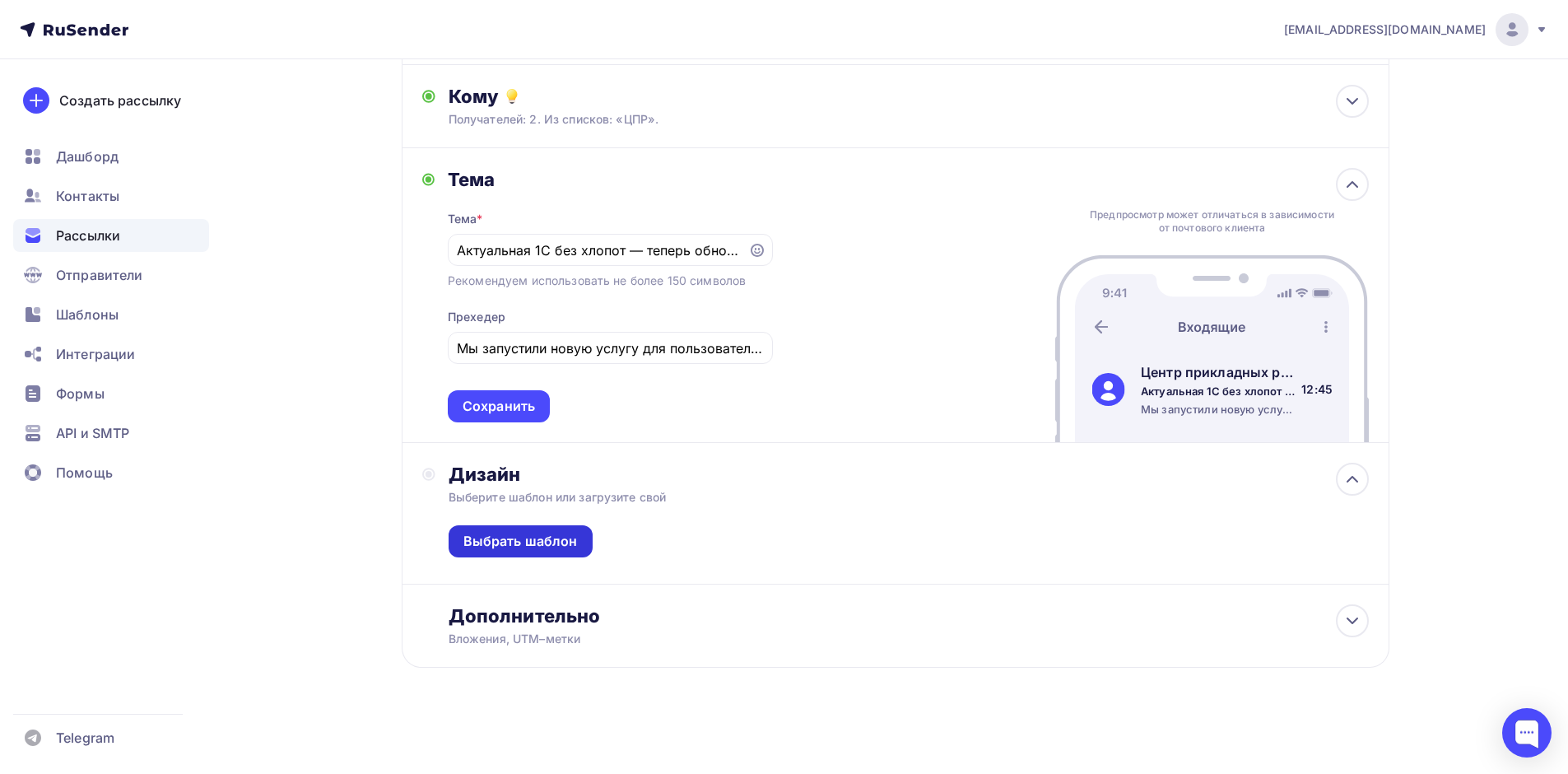
click at [547, 539] on div "Выбрать шаблон" at bounding box center [520, 541] width 115 height 19
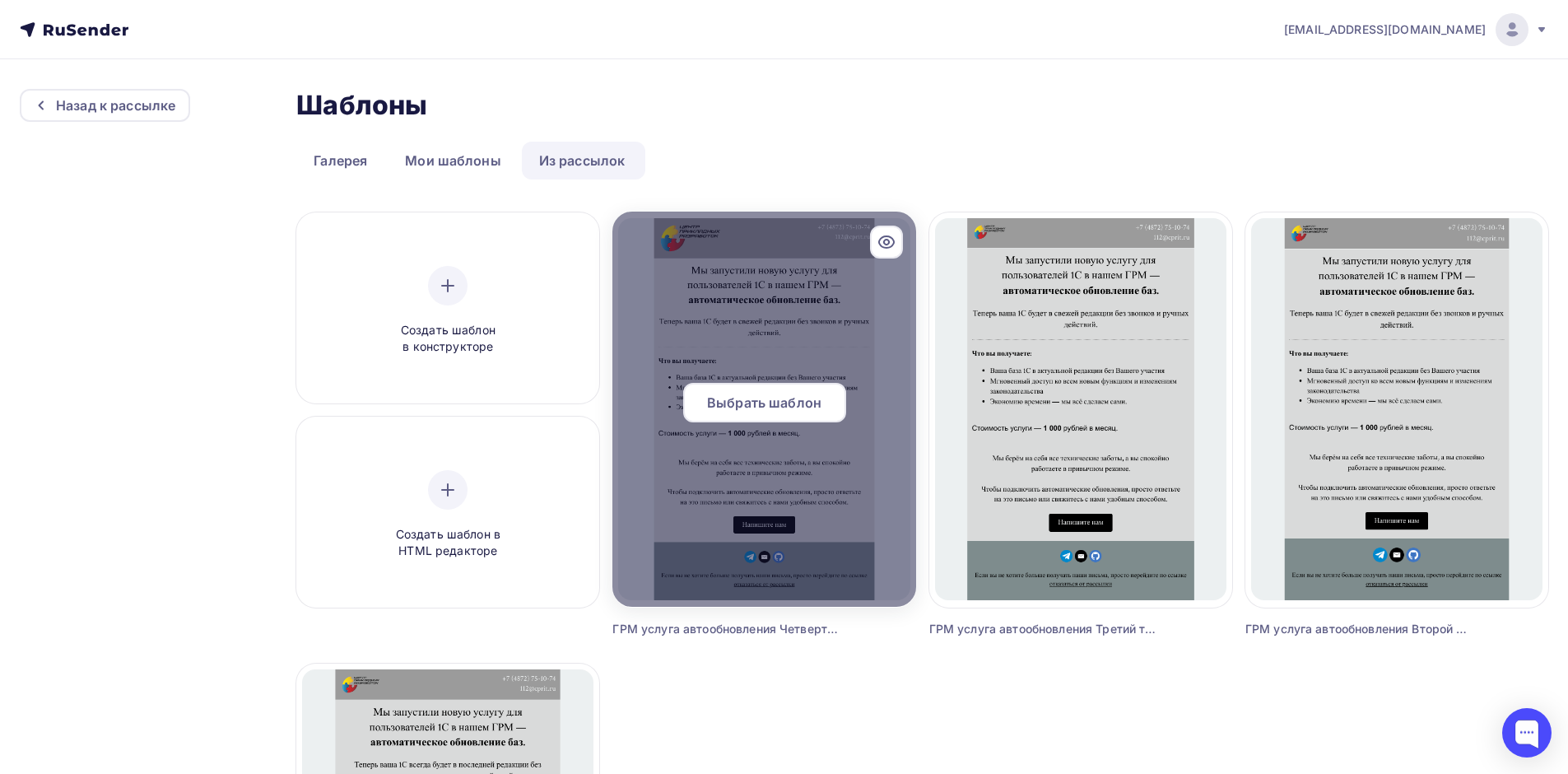
click at [779, 388] on div "Выбрать шаблон" at bounding box center [764, 402] width 163 height 39
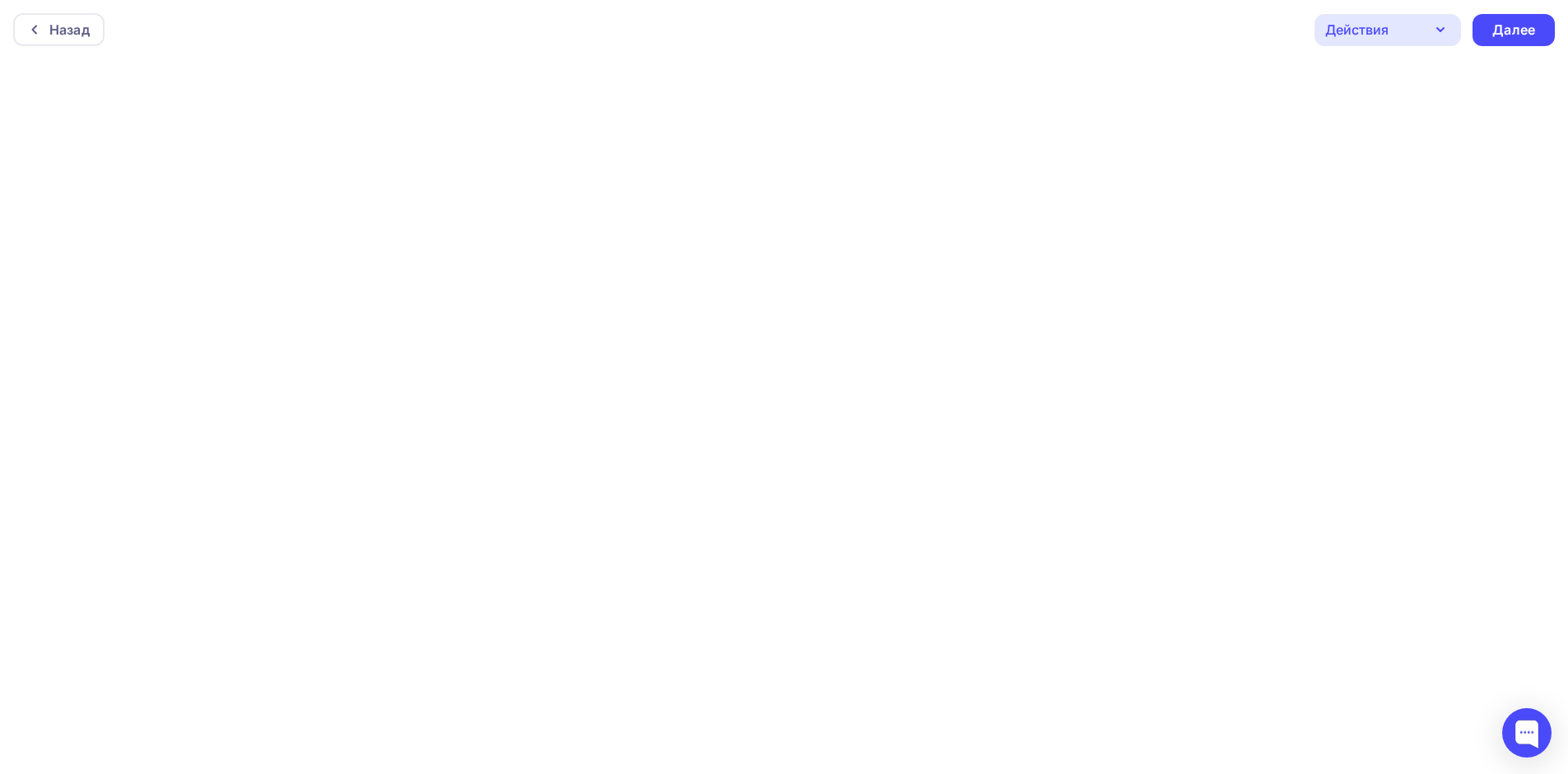
scroll to position [4, 0]
click at [1503, 13] on div "Далее" at bounding box center [1513, 27] width 82 height 33
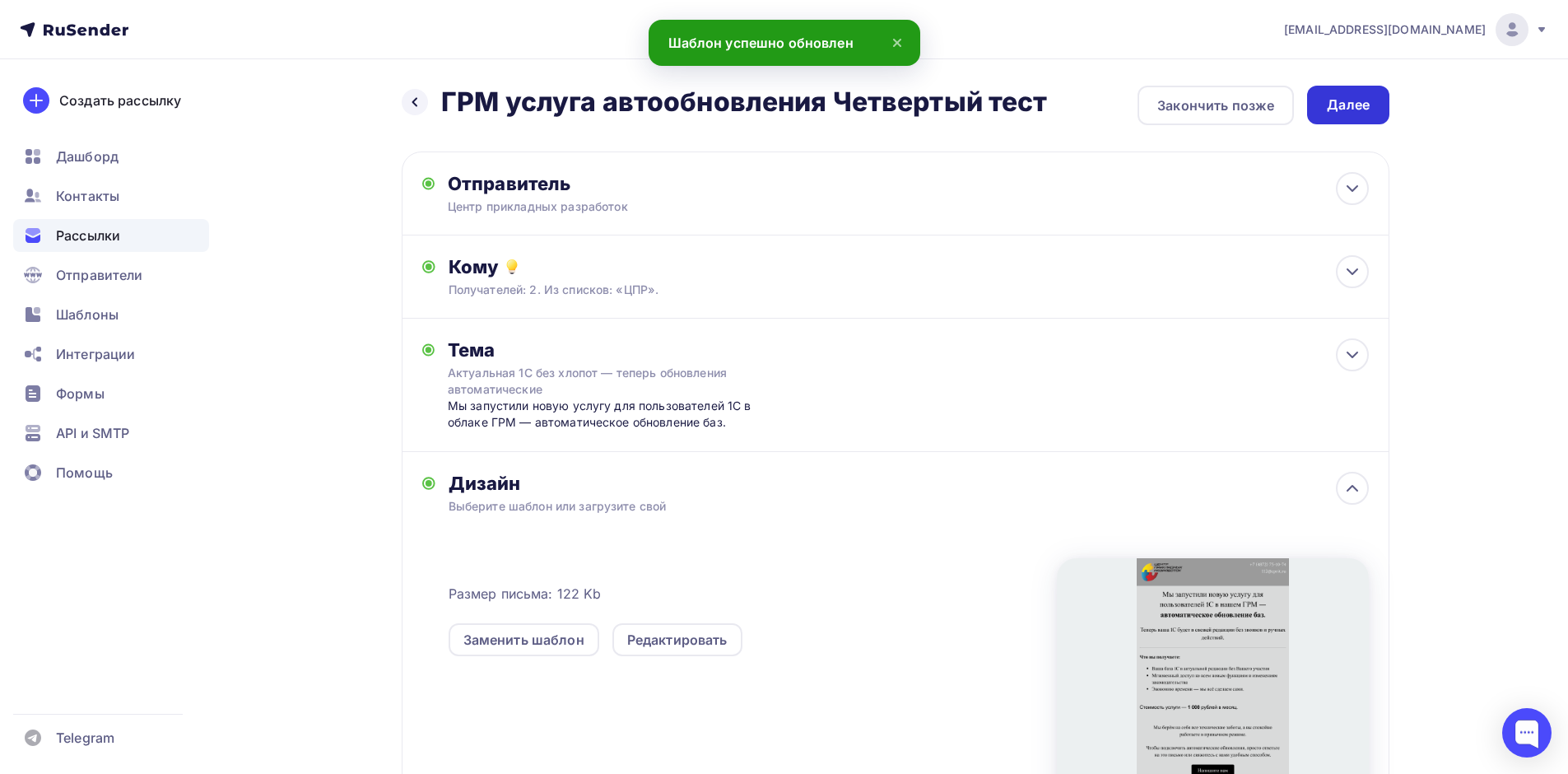
click at [1373, 100] on div "Далее" at bounding box center [1348, 104] width 82 height 39
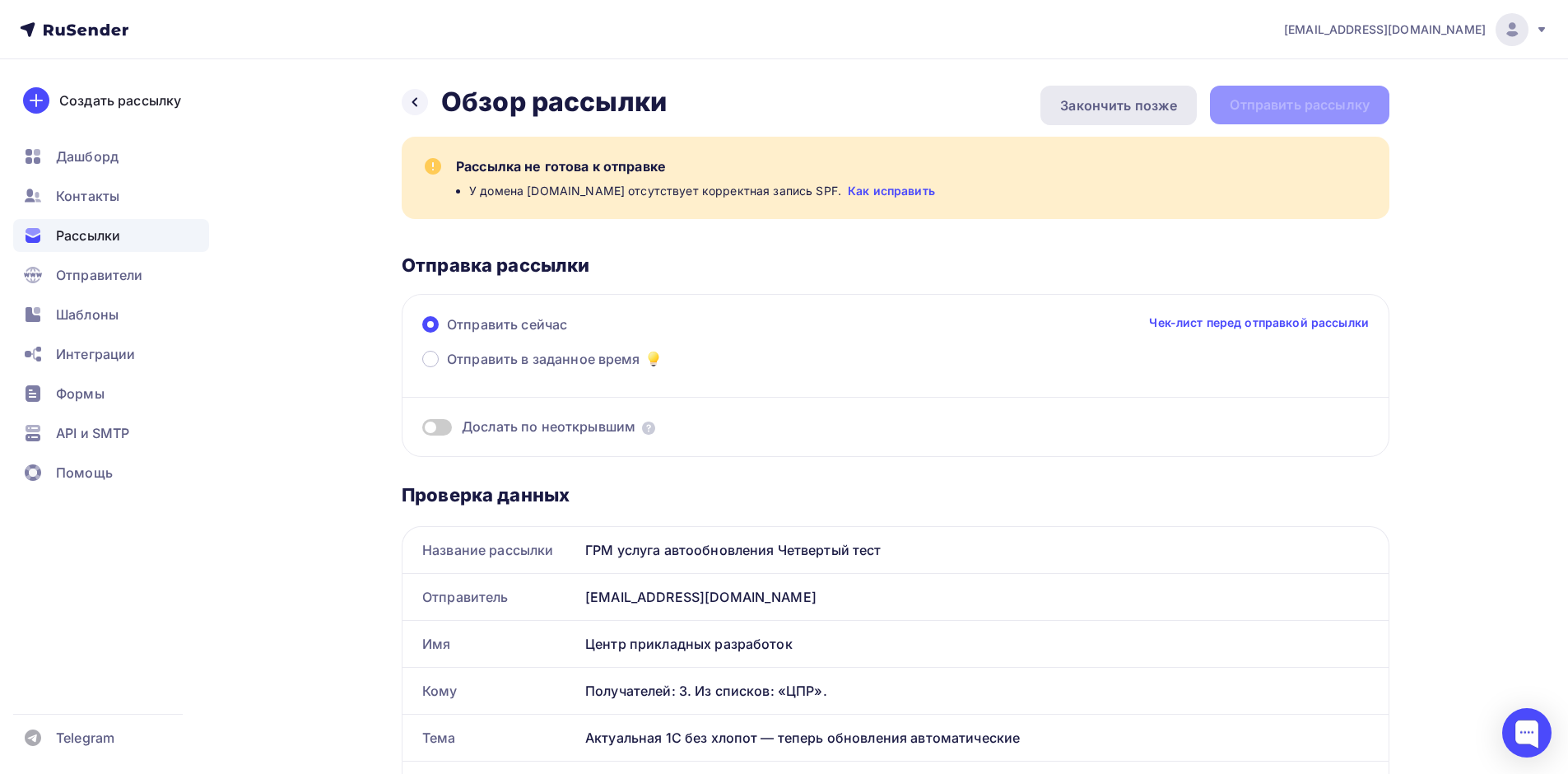
click at [1135, 116] on div "Закончить позже" at bounding box center [1118, 105] width 157 height 39
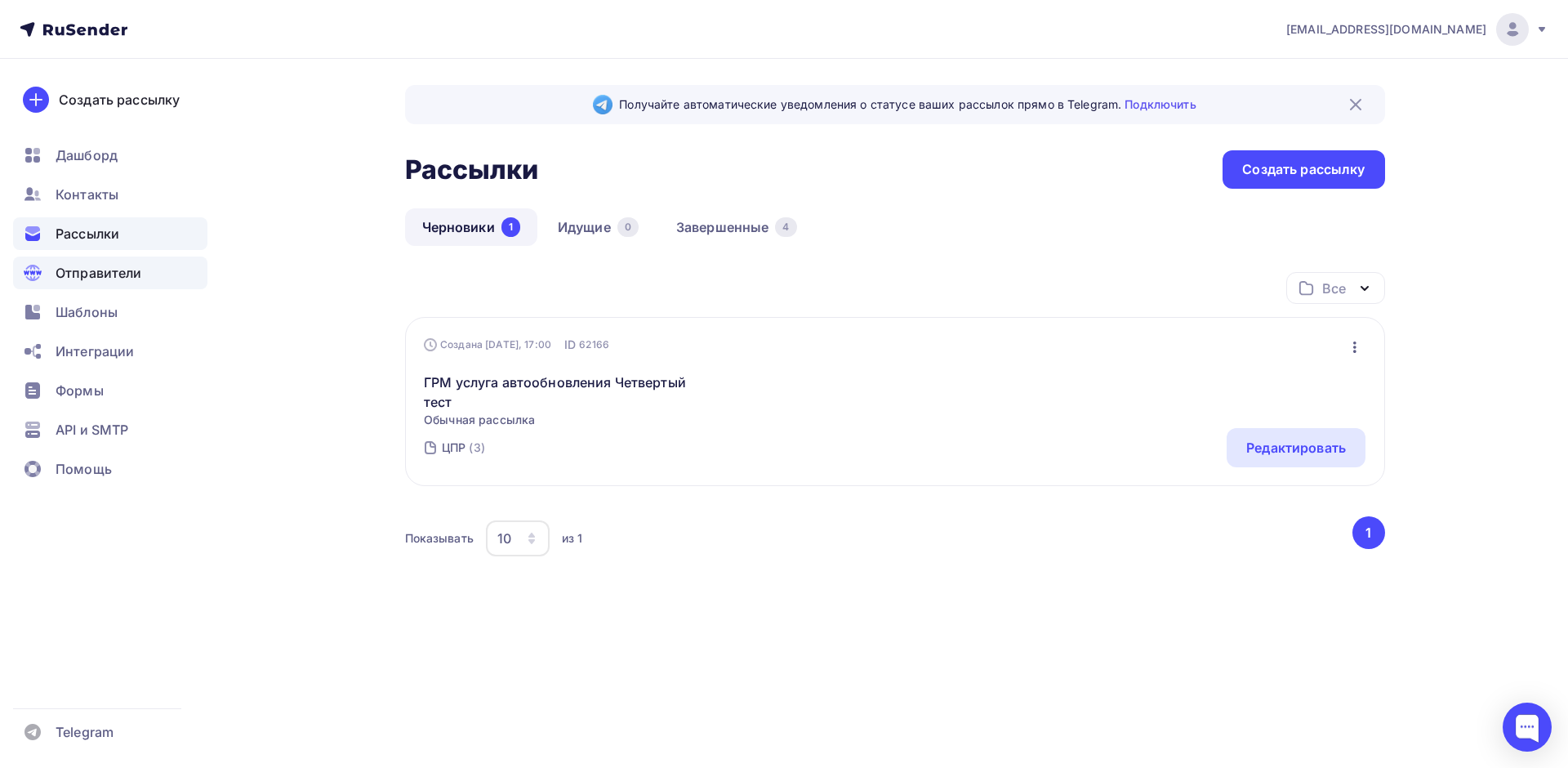
click at [69, 274] on span "Отправители" at bounding box center [99, 273] width 87 height 20
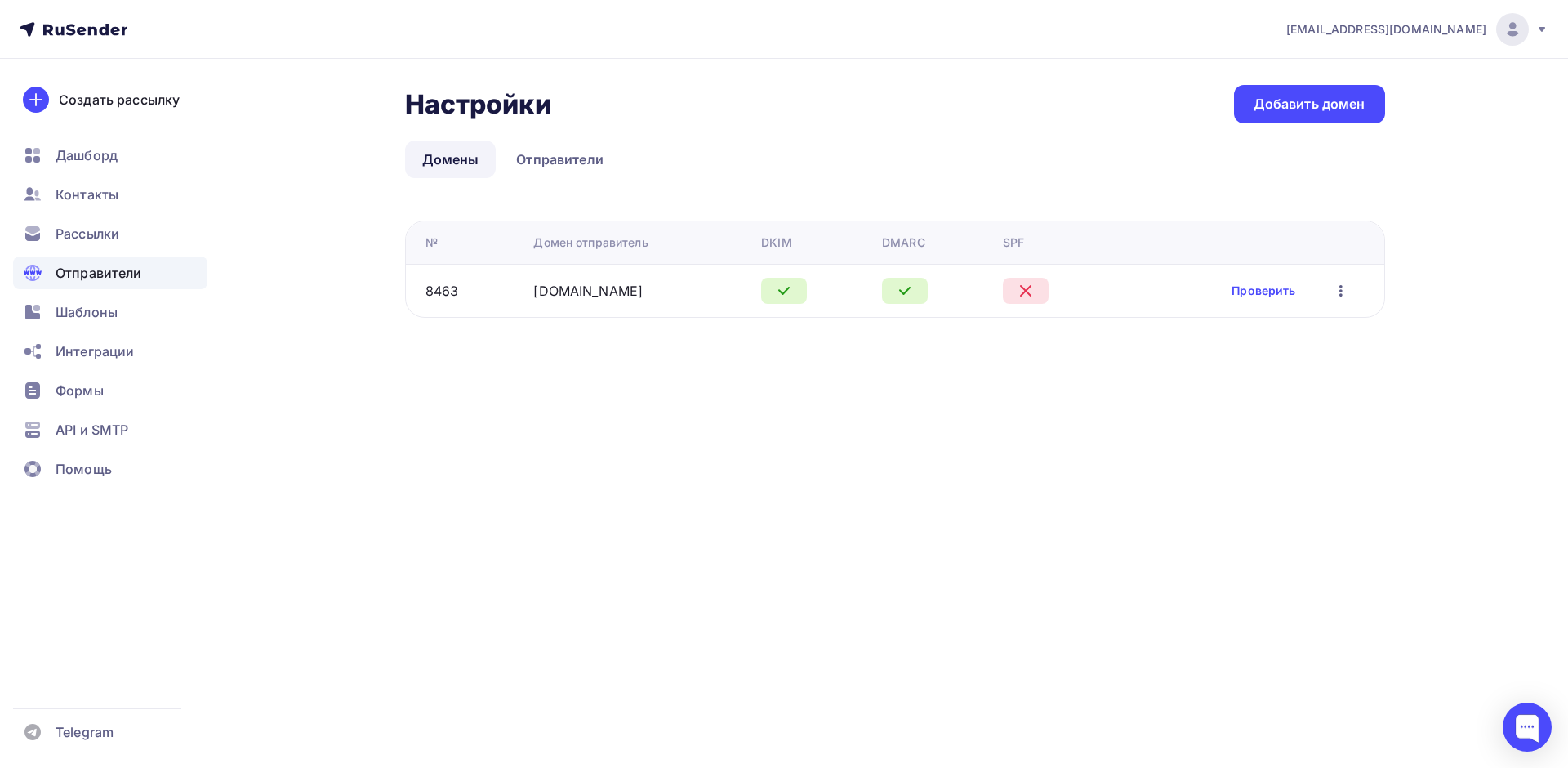
click at [1222, 292] on div "Проверить Редактировать Удалить" at bounding box center [1244, 291] width 241 height 21
click at [1254, 292] on link "Проверить" at bounding box center [1263, 291] width 64 height 16
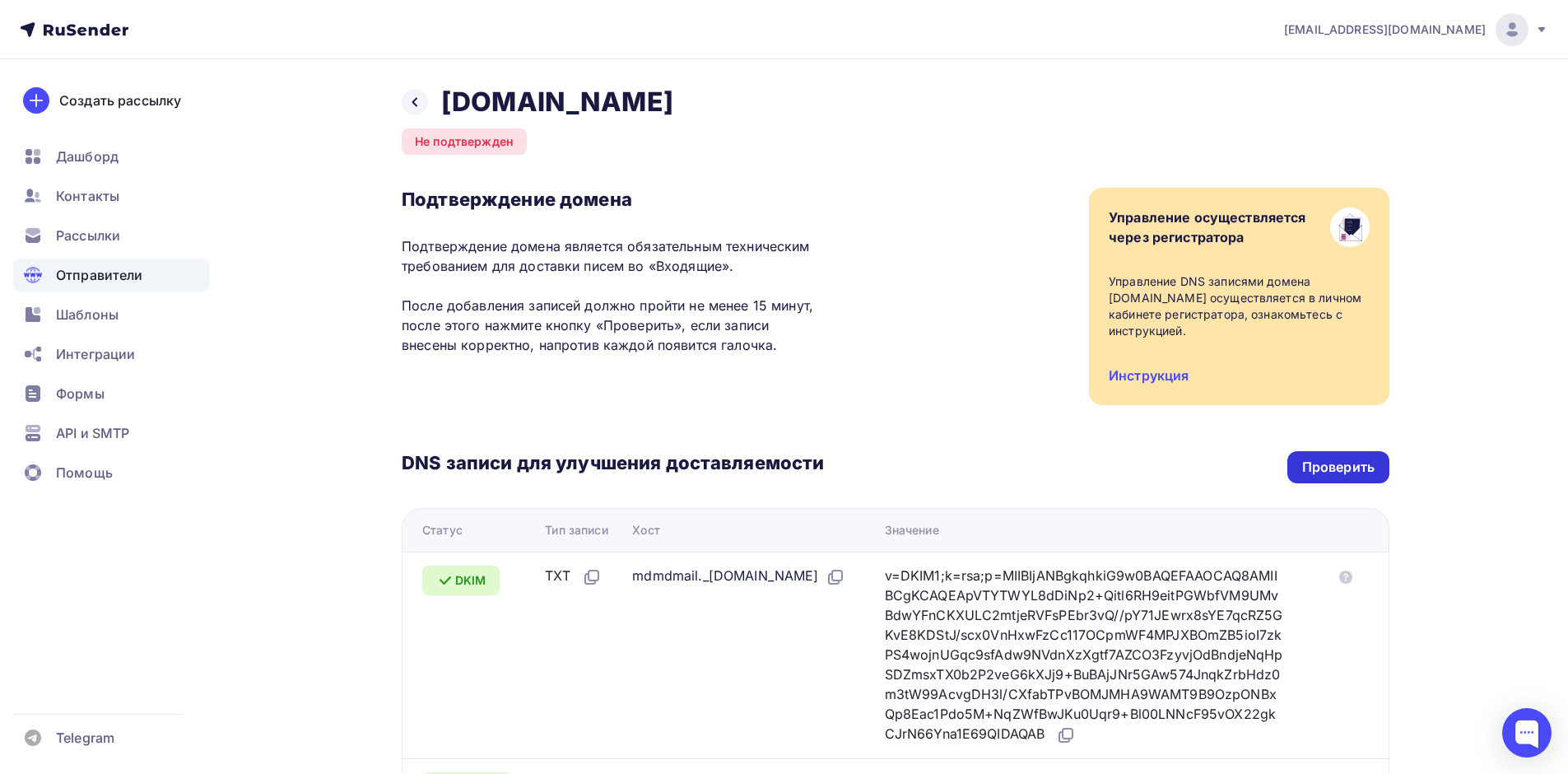
click at [1378, 451] on div "Проверить" at bounding box center [1338, 467] width 102 height 33
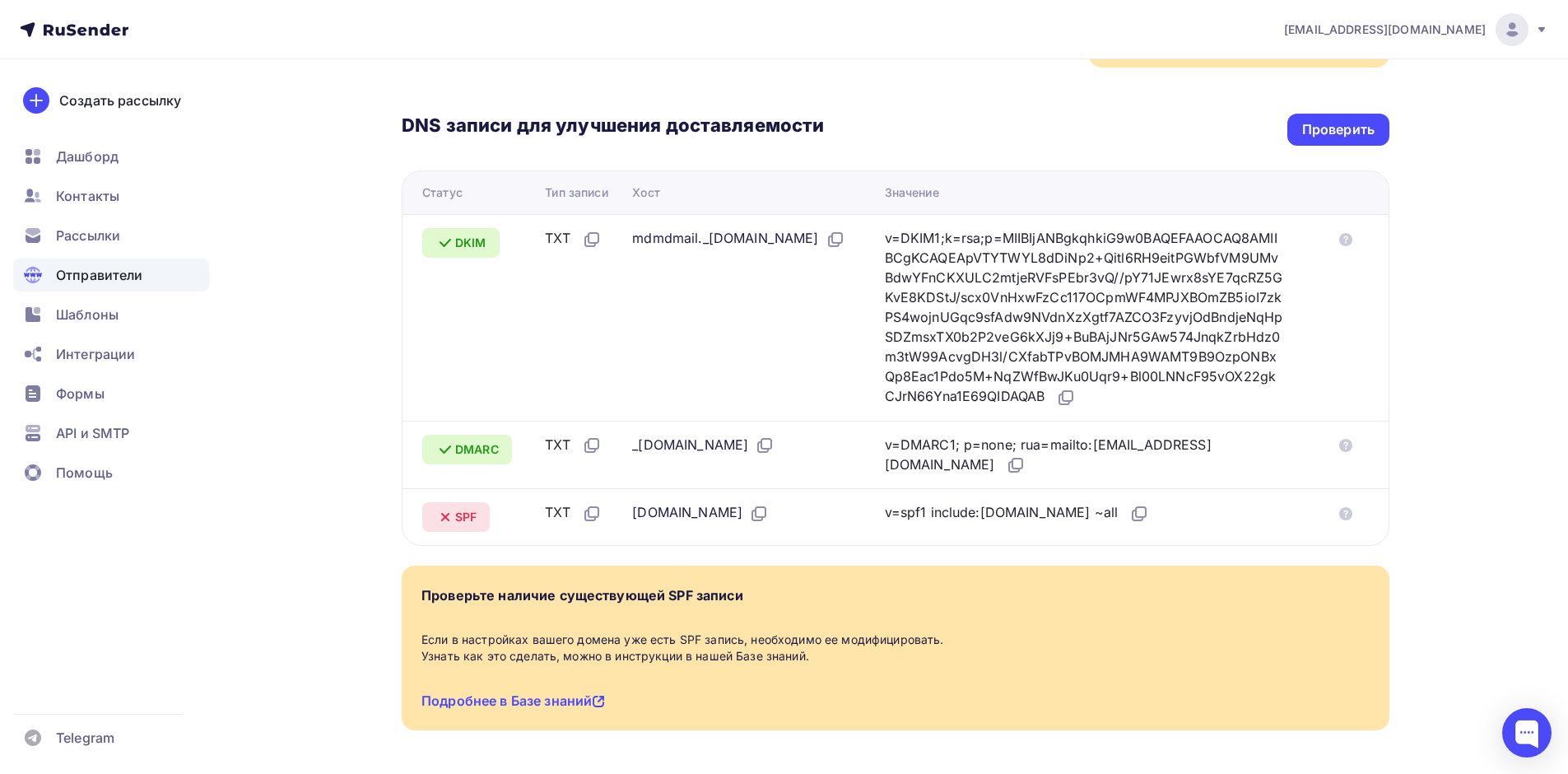
scroll to position [384, 0]
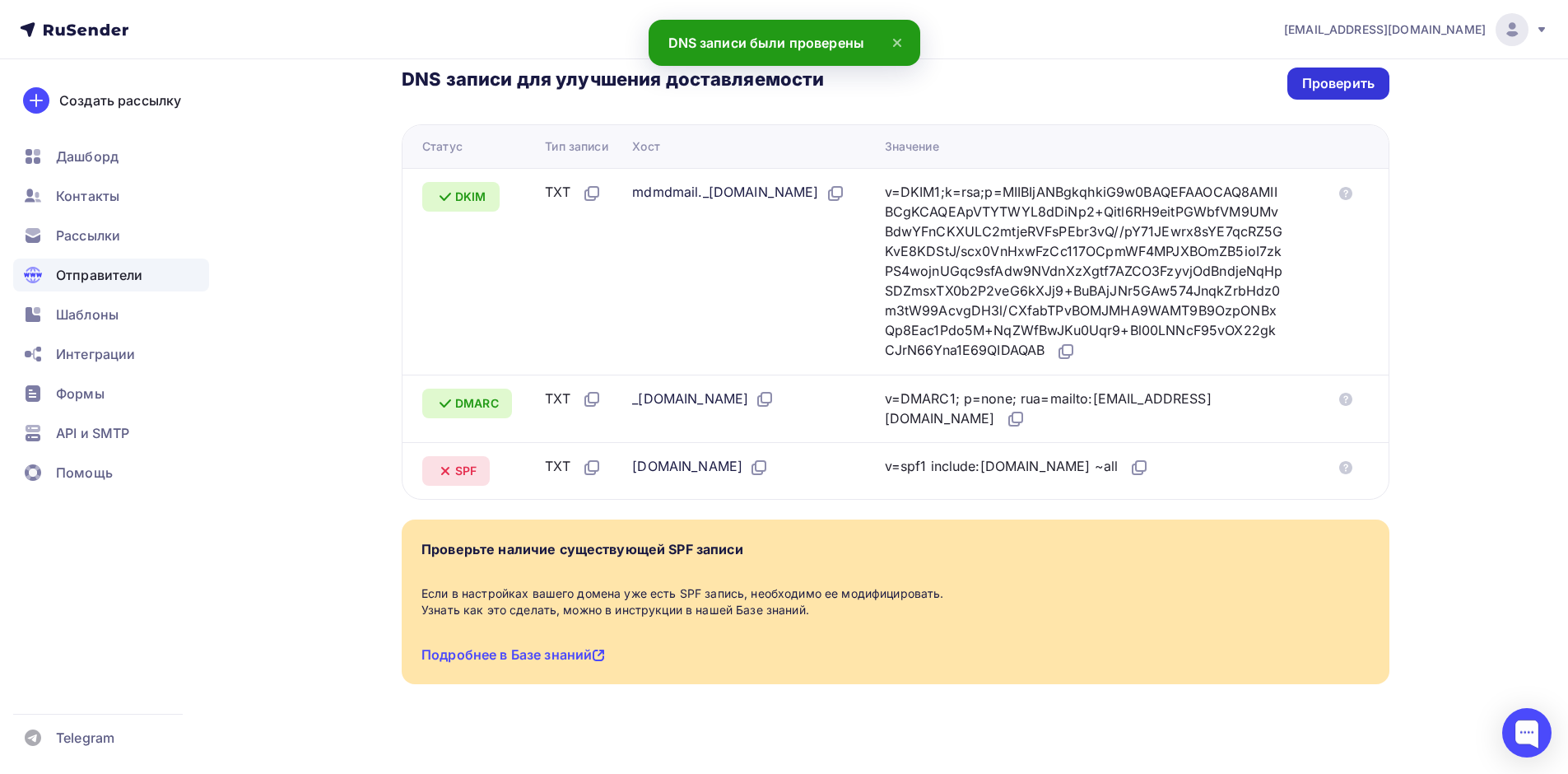
click at [1339, 74] on div "Проверить" at bounding box center [1338, 84] width 73 height 19
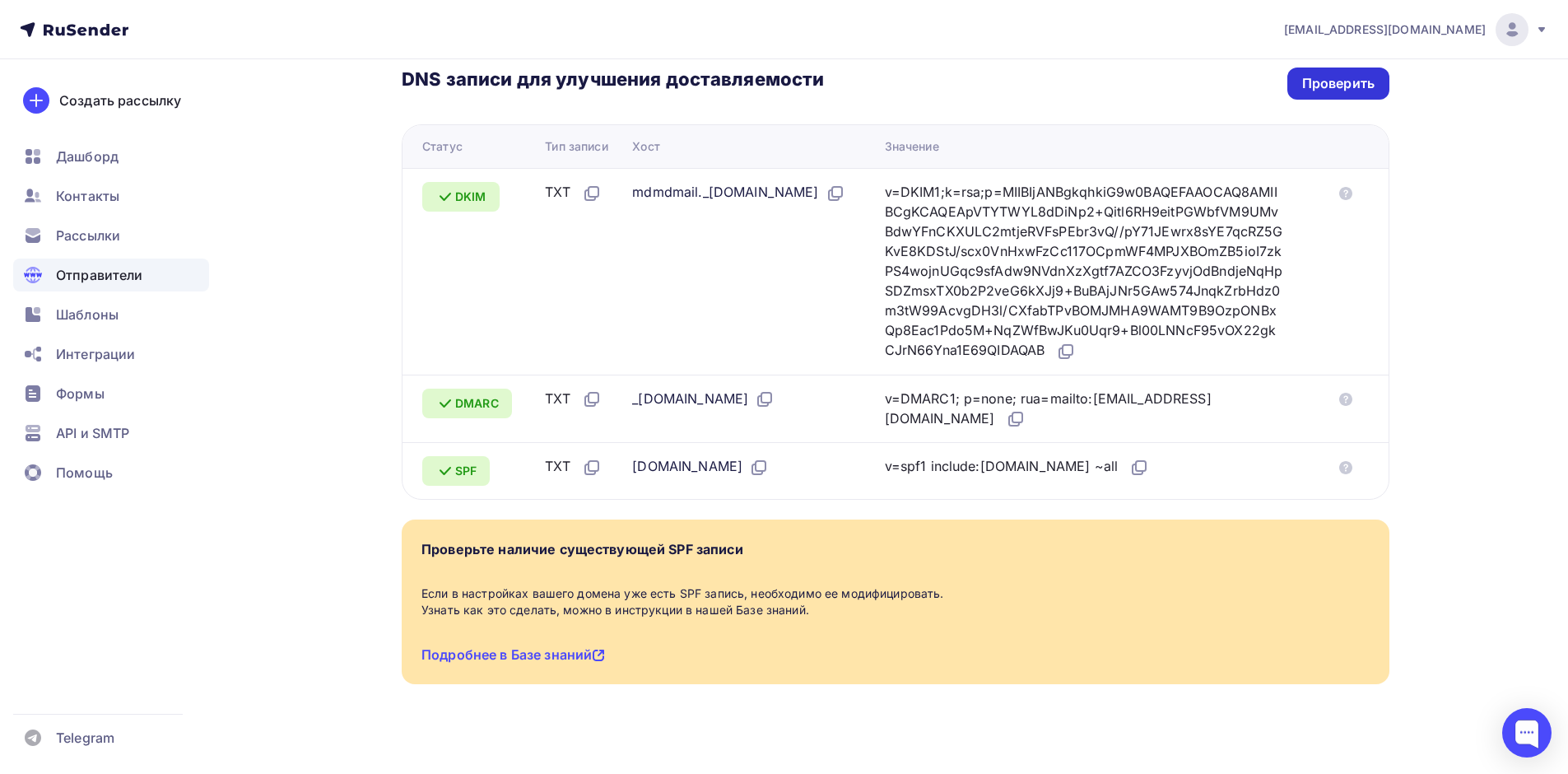
click at [1334, 74] on div "Проверить" at bounding box center [1338, 84] width 73 height 19
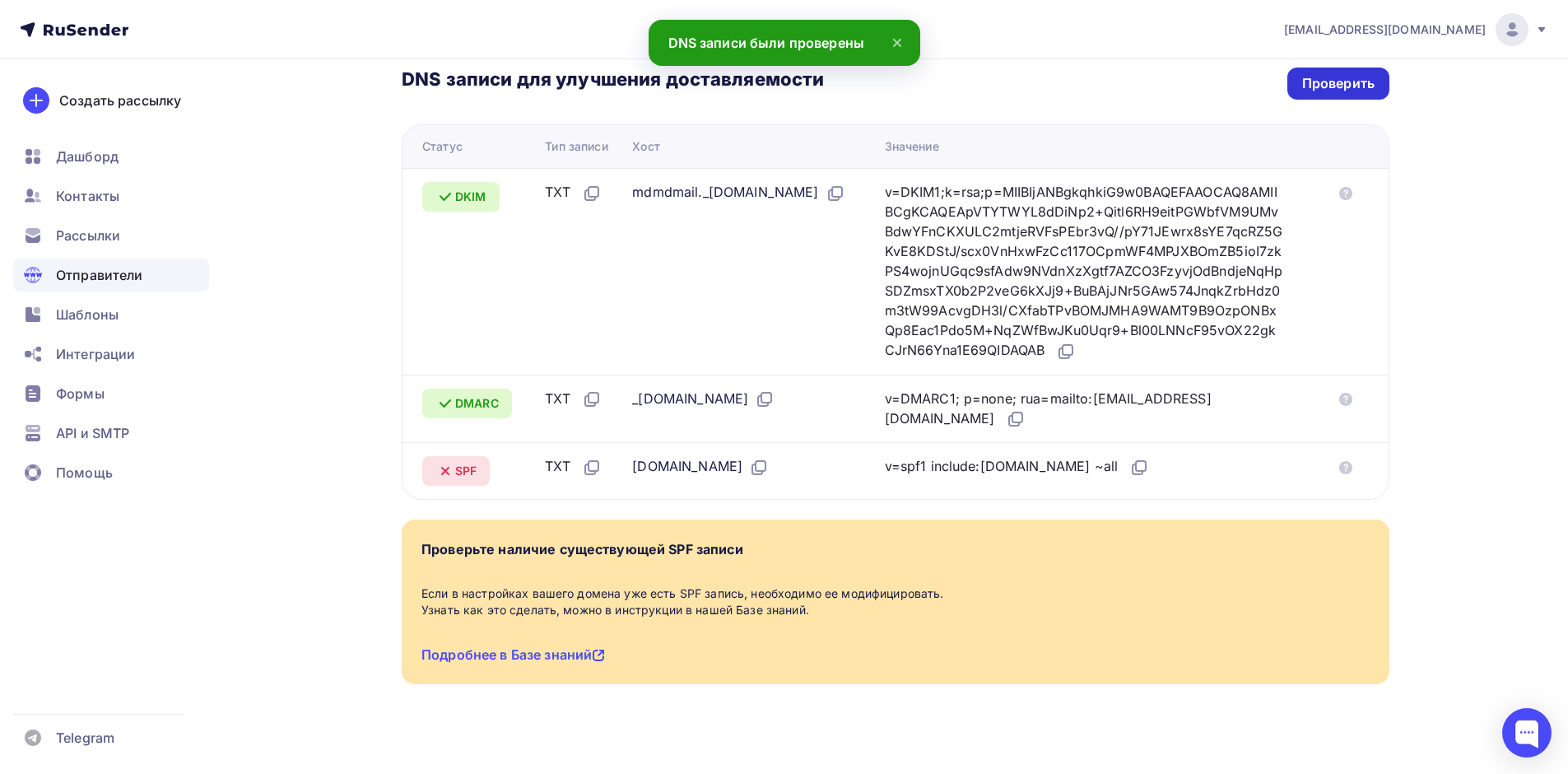
click at [1339, 74] on div "Проверить" at bounding box center [1338, 84] width 73 height 19
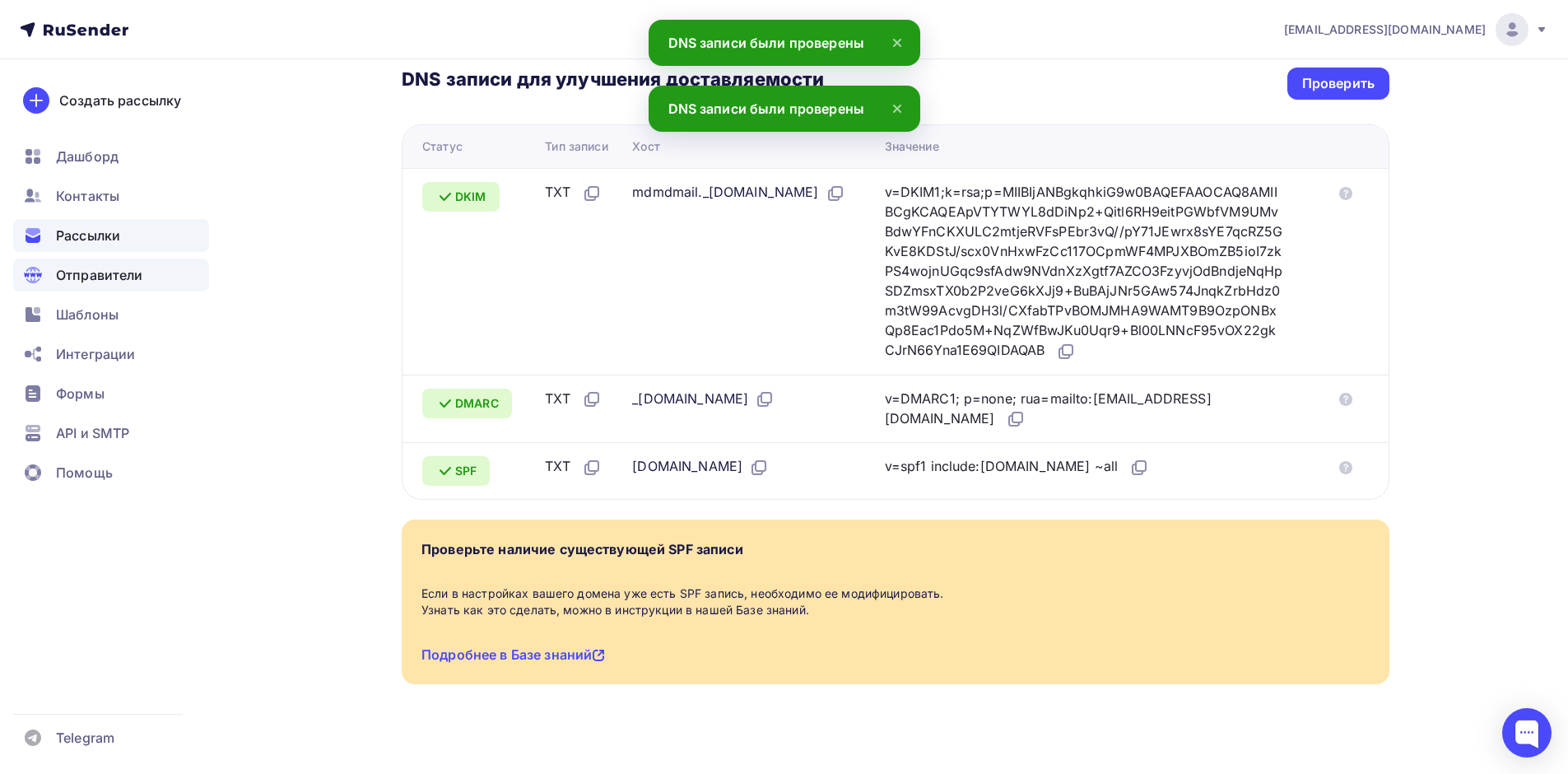
click at [102, 240] on span "Рассылки" at bounding box center [87, 235] width 64 height 20
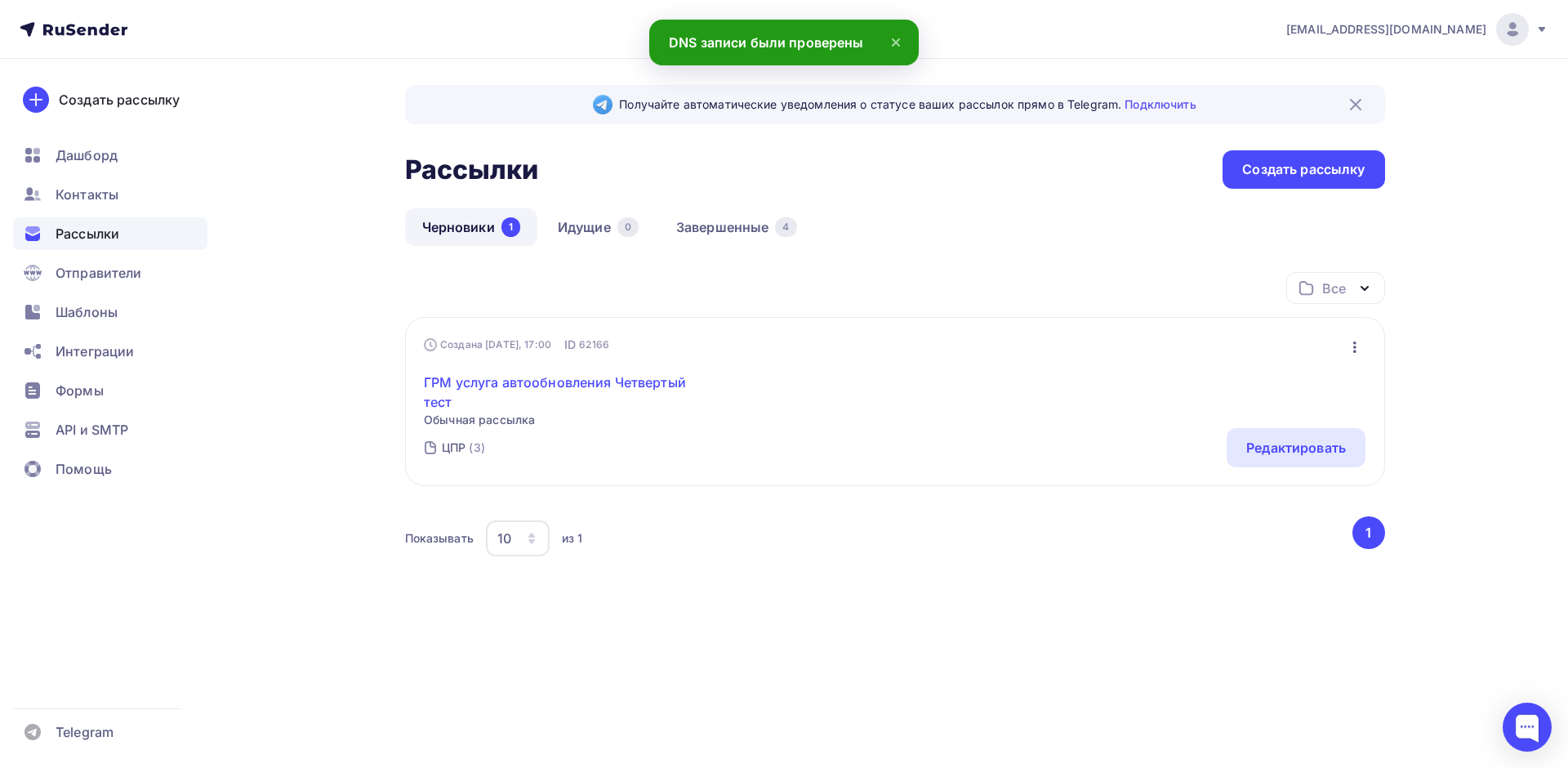
click at [640, 381] on link "ГРМ услуга автообновления Четвертый тест" at bounding box center [564, 392] width 280 height 39
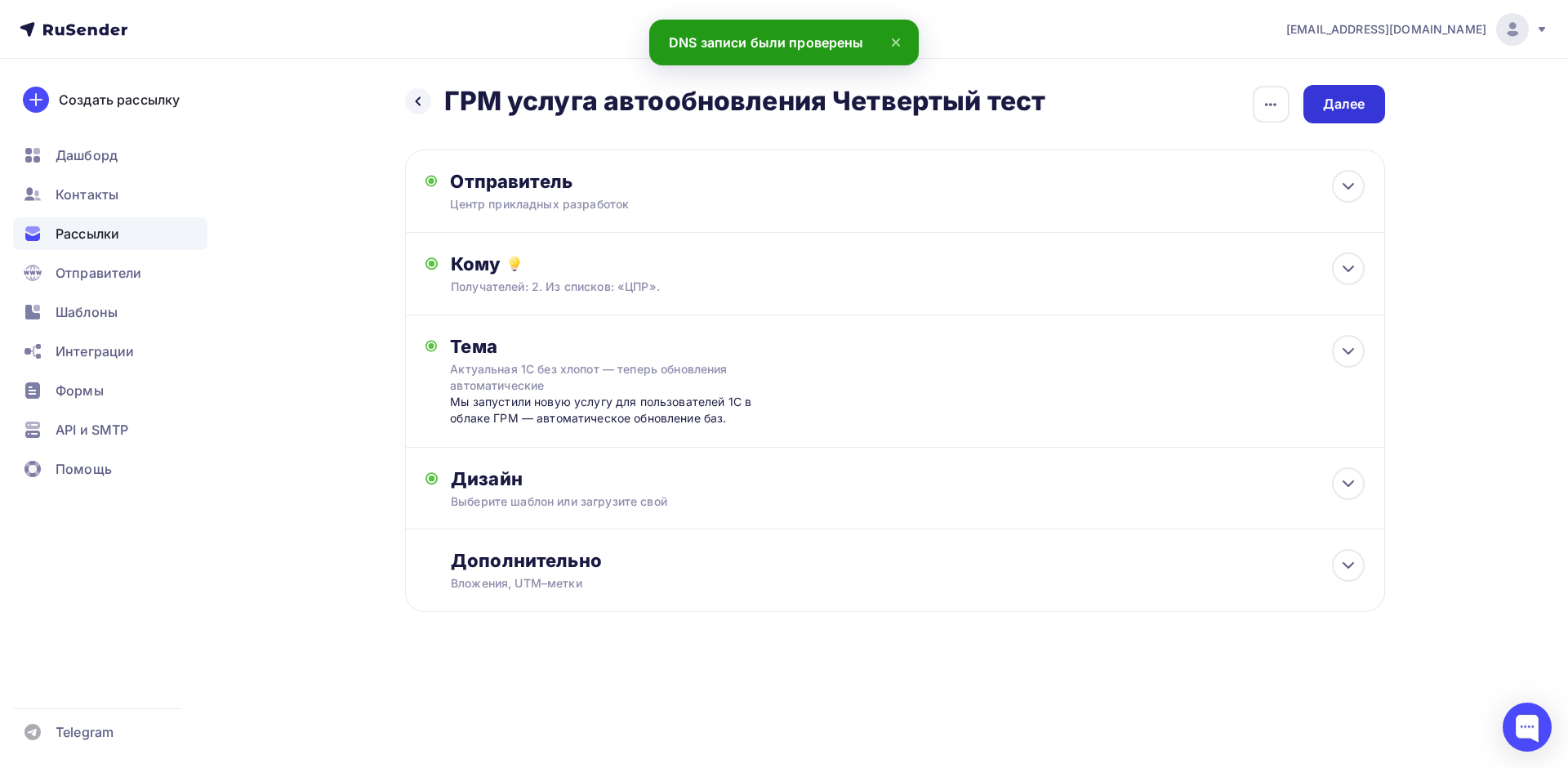
click at [1371, 102] on div "Далее" at bounding box center [1345, 104] width 82 height 38
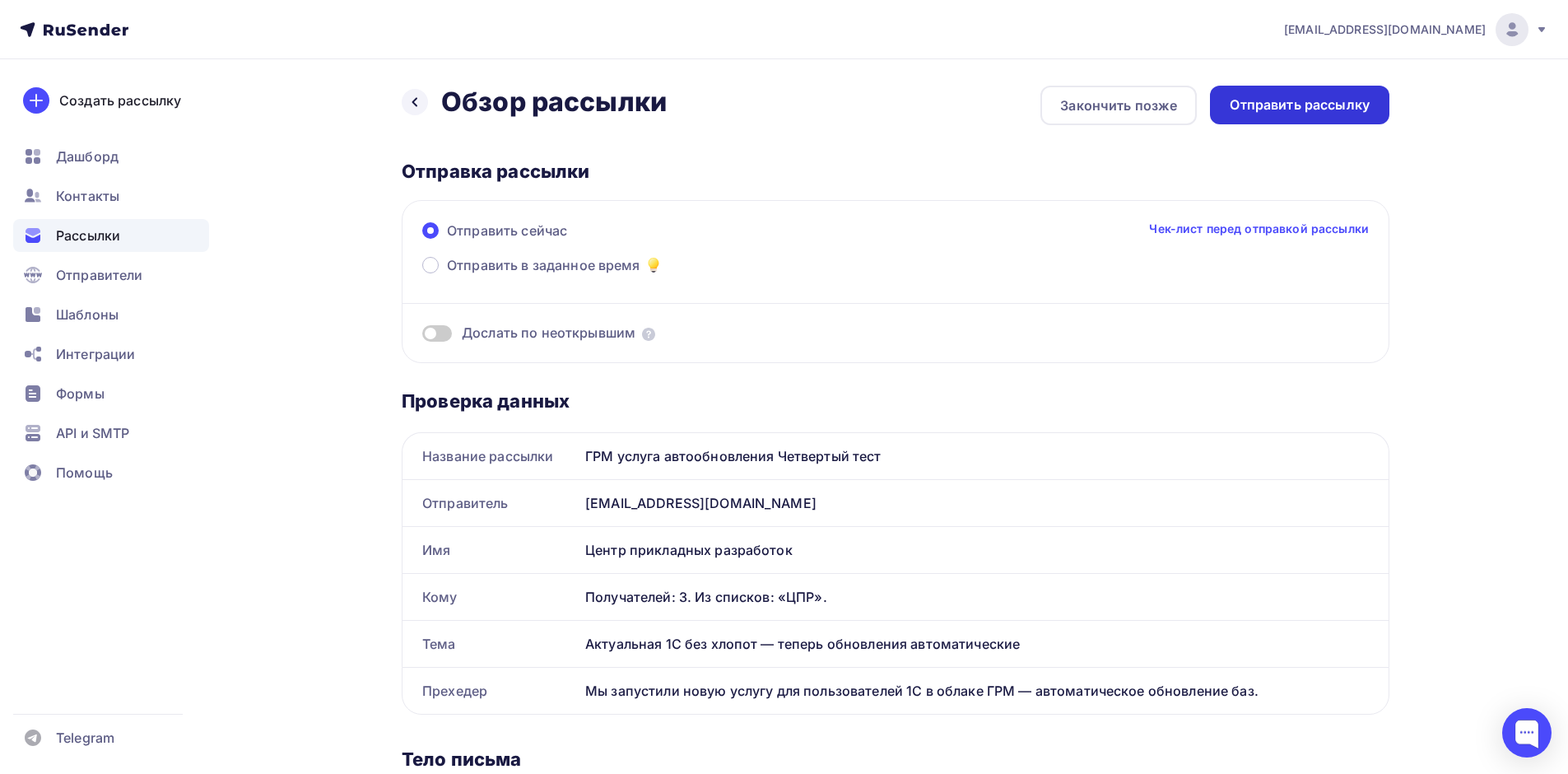
click at [1334, 115] on div "Отправить рассылку" at bounding box center [1300, 104] width 180 height 39
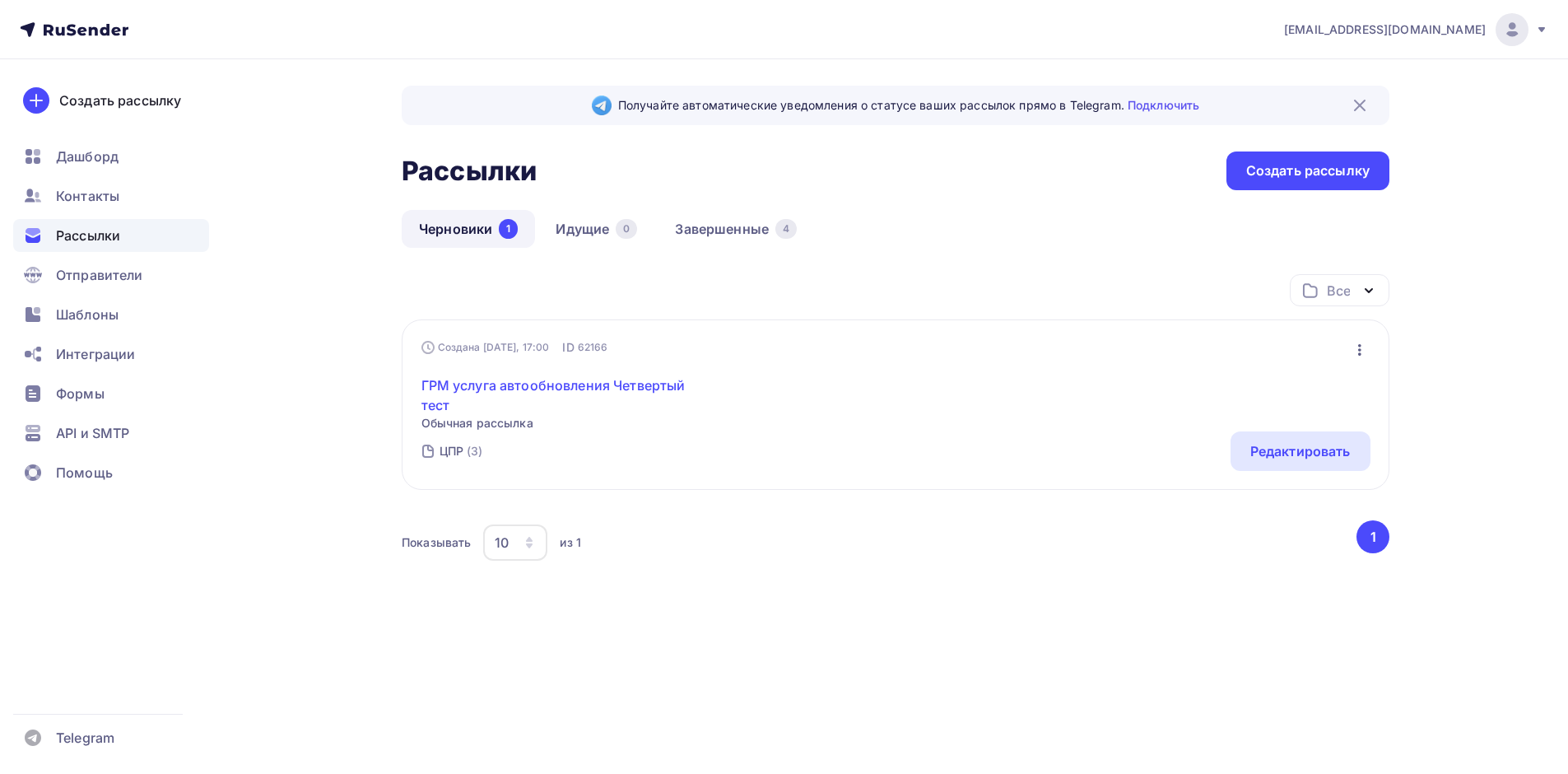
click at [603, 392] on link "ГРМ услуга автообновления Четвертый тест" at bounding box center [562, 395] width 282 height 39
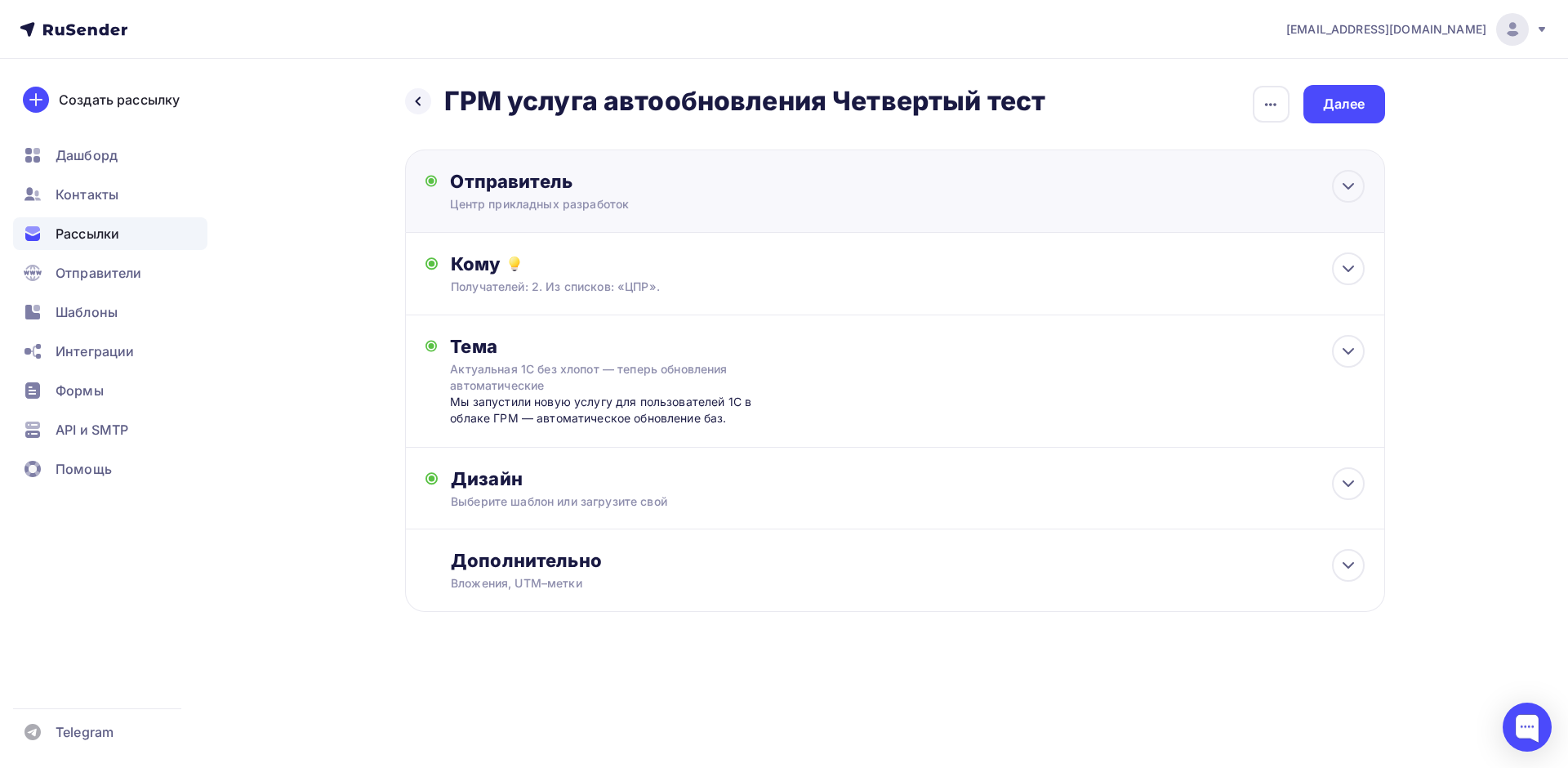
click at [604, 192] on div "Отправитель Центр прикладных разработок Email * levkin_s@cprit.ru info@cprit.ru…" at bounding box center [627, 191] width 353 height 42
type input "Центр прикладных разработок"
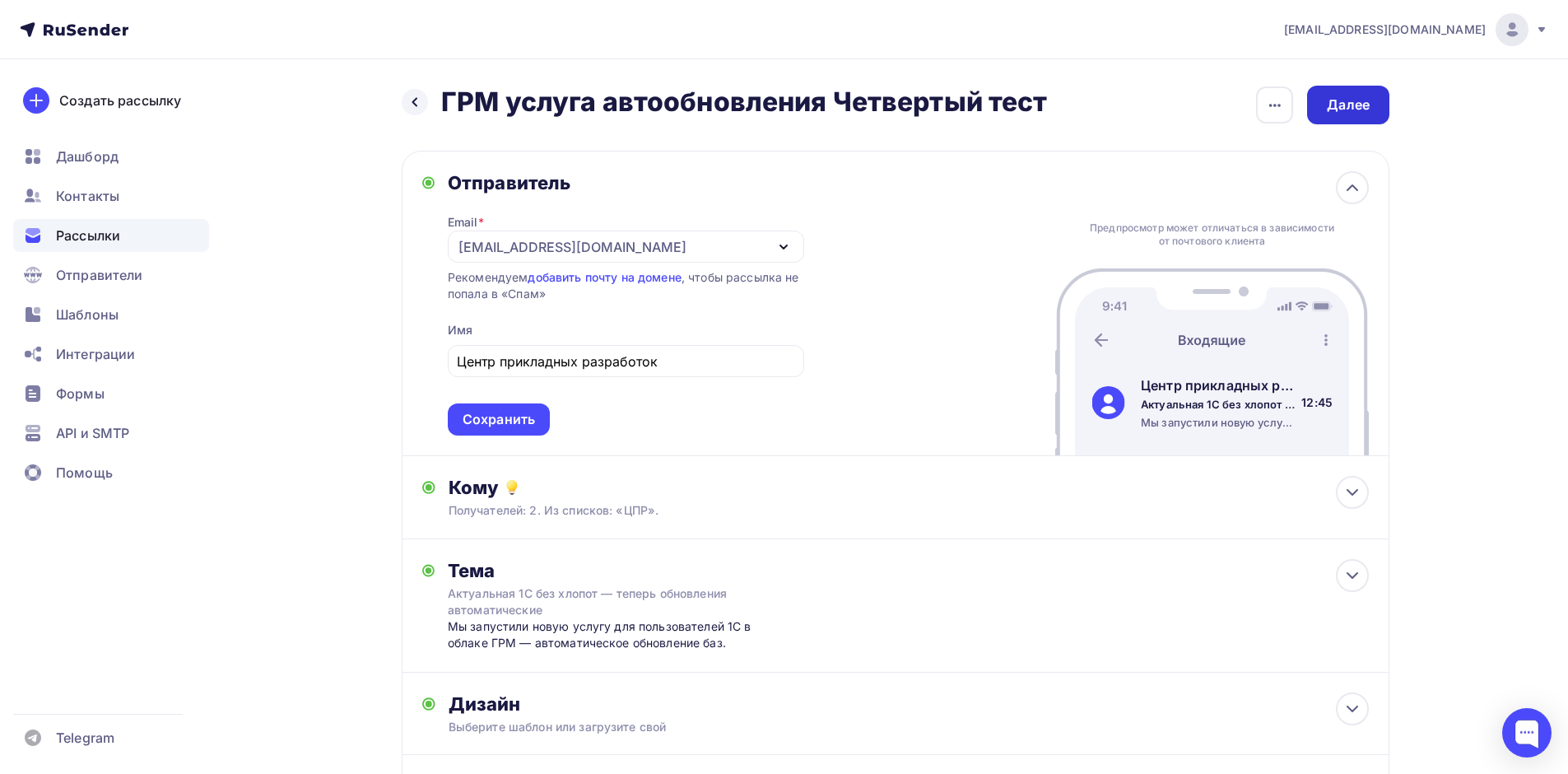
click at [1345, 95] on div "Далее" at bounding box center [1348, 104] width 82 height 39
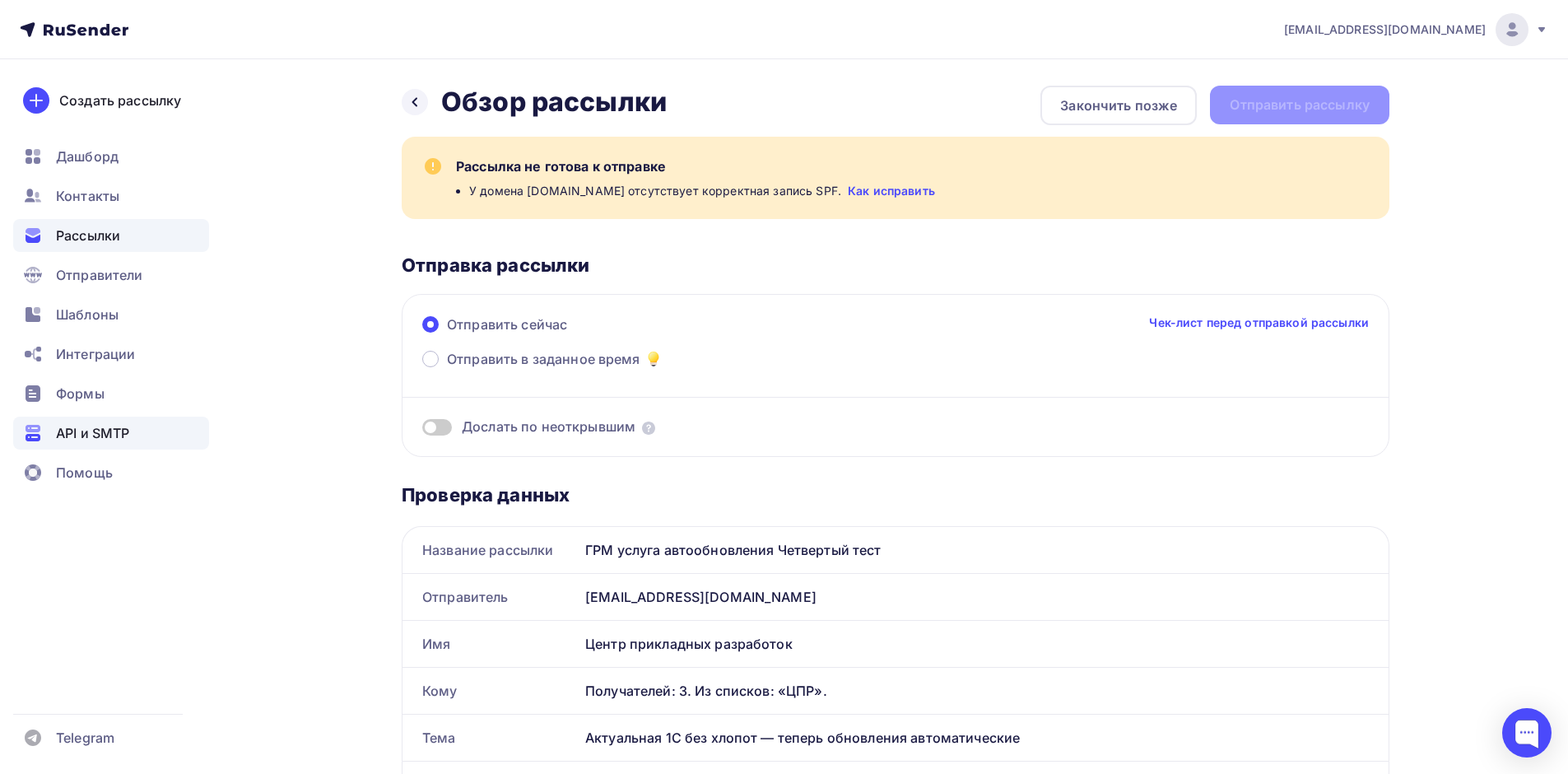
click at [123, 426] on span "API и SMTP" at bounding box center [92, 432] width 74 height 20
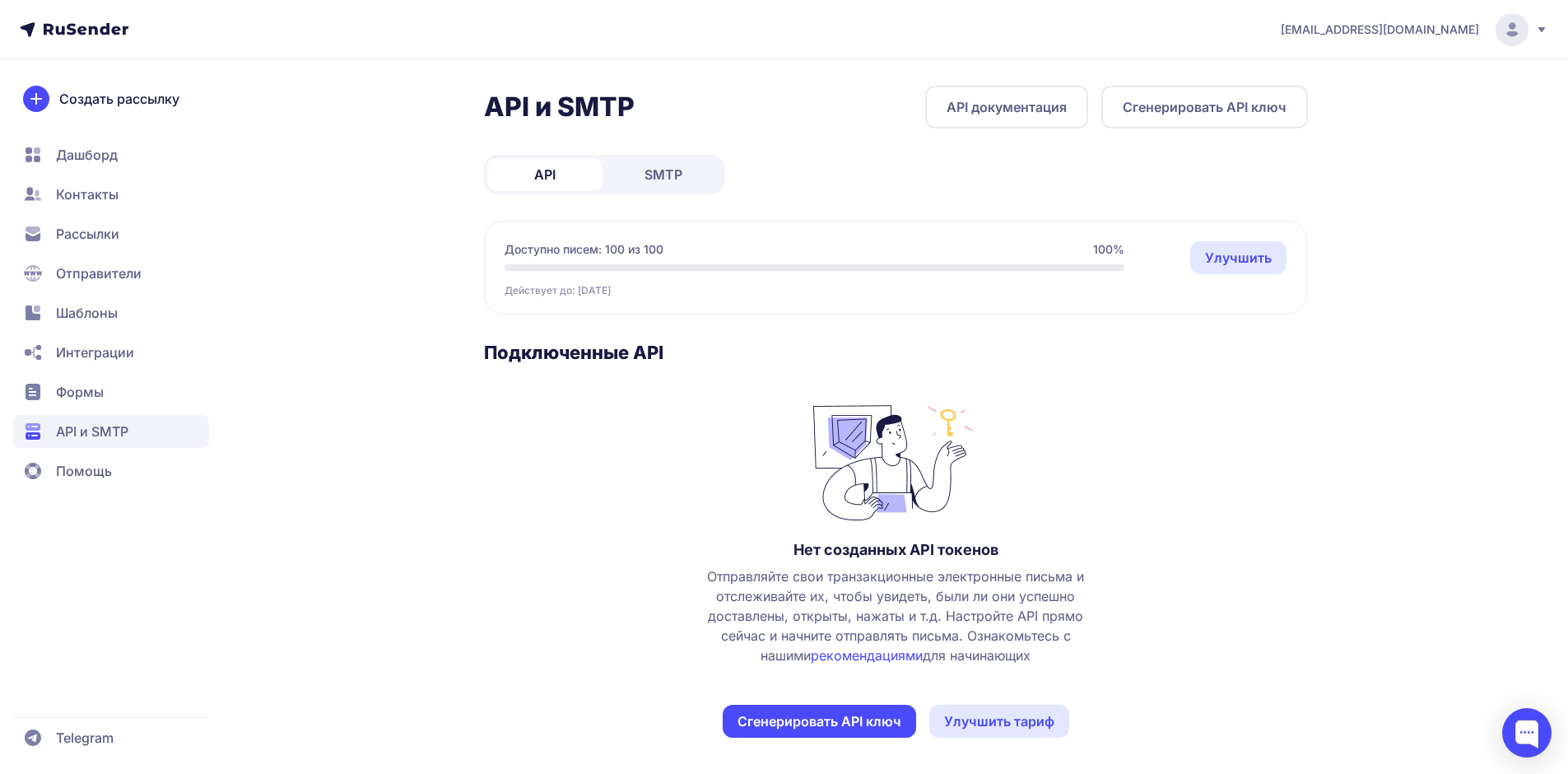
click at [86, 743] on span "Telegram" at bounding box center [84, 737] width 57 height 20
click at [118, 306] on span "Шаблоны" at bounding box center [110, 313] width 196 height 33
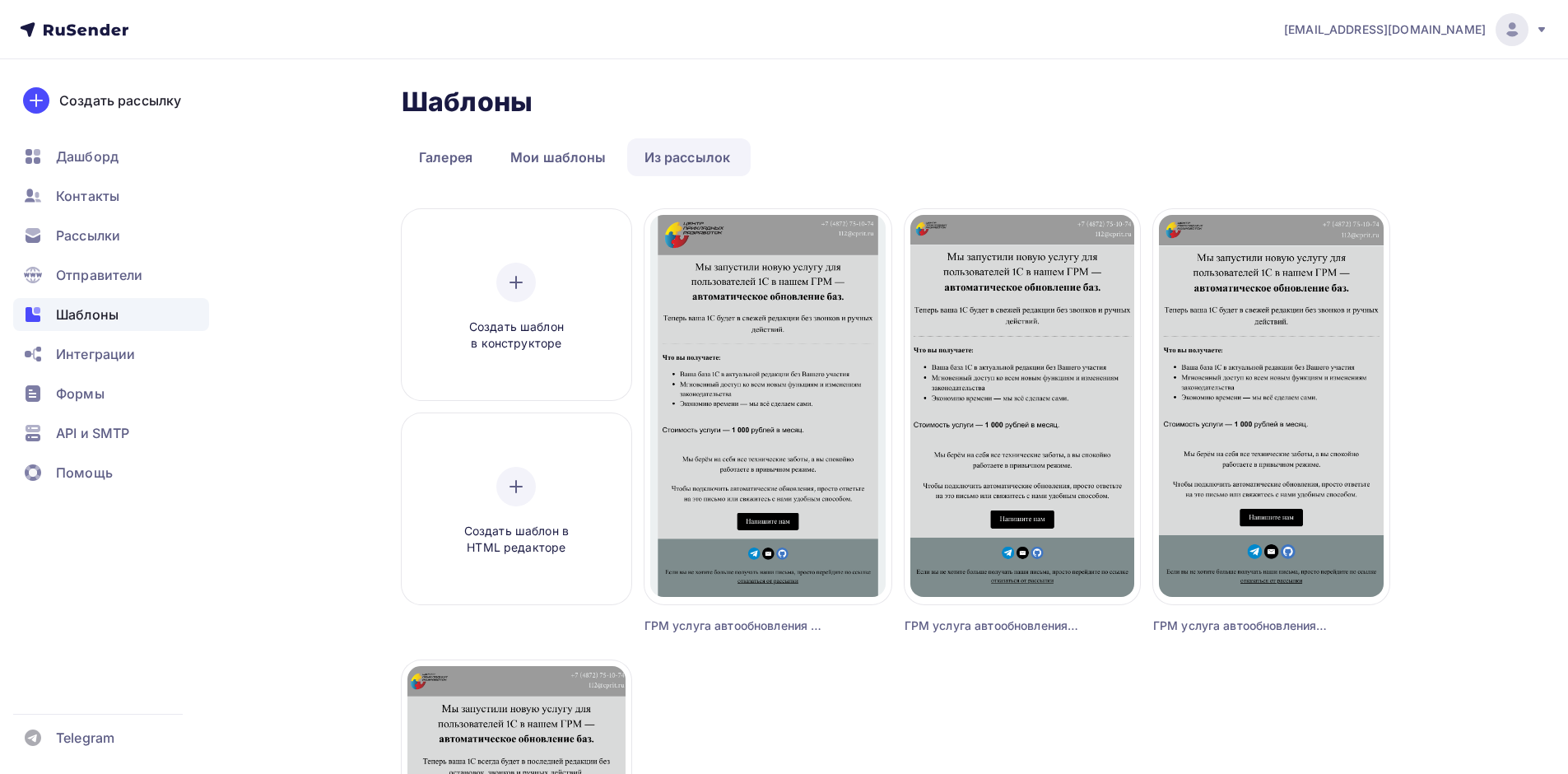
click at [110, 276] on span "Отправители" at bounding box center [99, 275] width 87 height 20
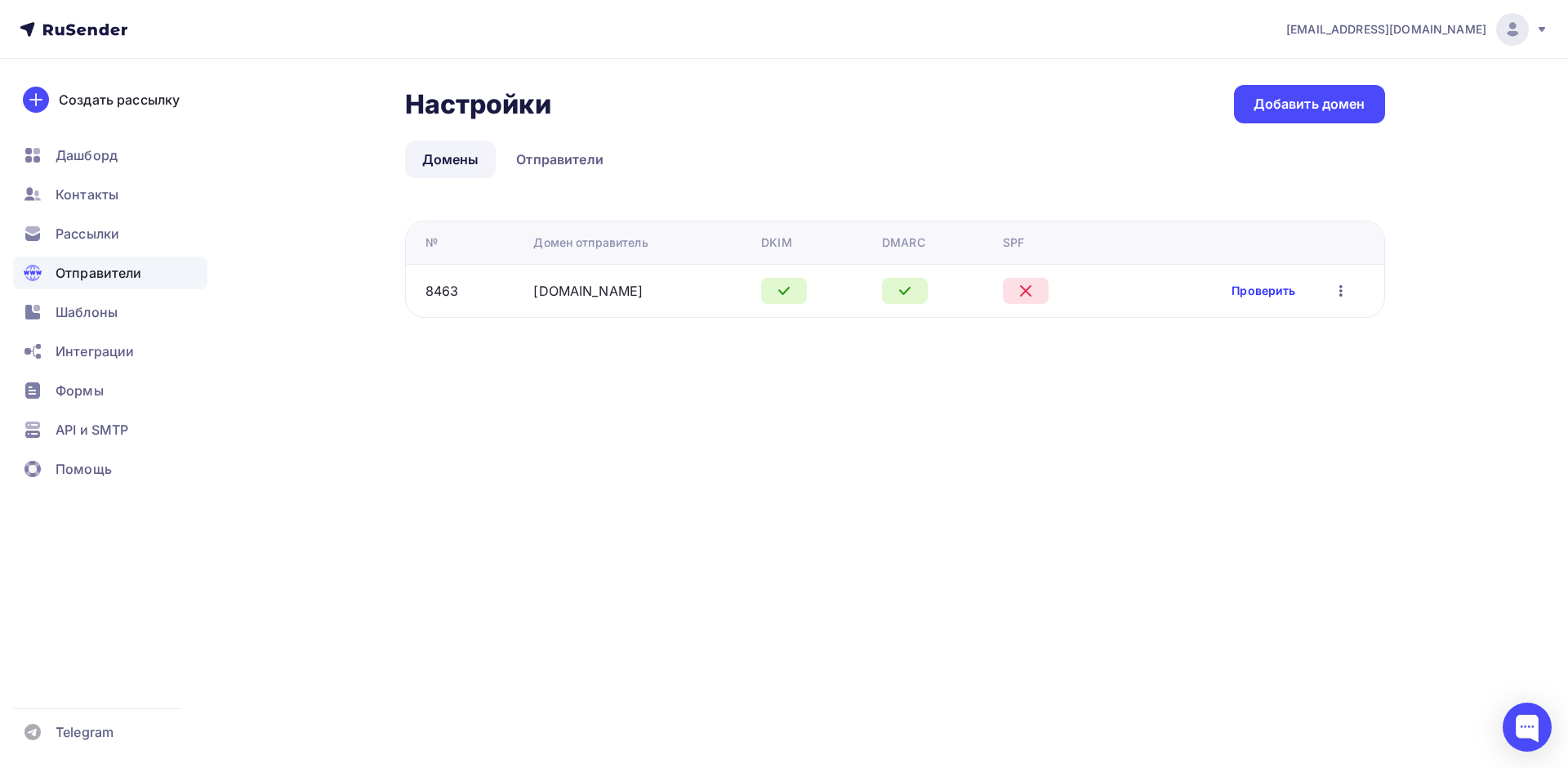
click at [1278, 287] on link "Проверить" at bounding box center [1263, 291] width 64 height 16
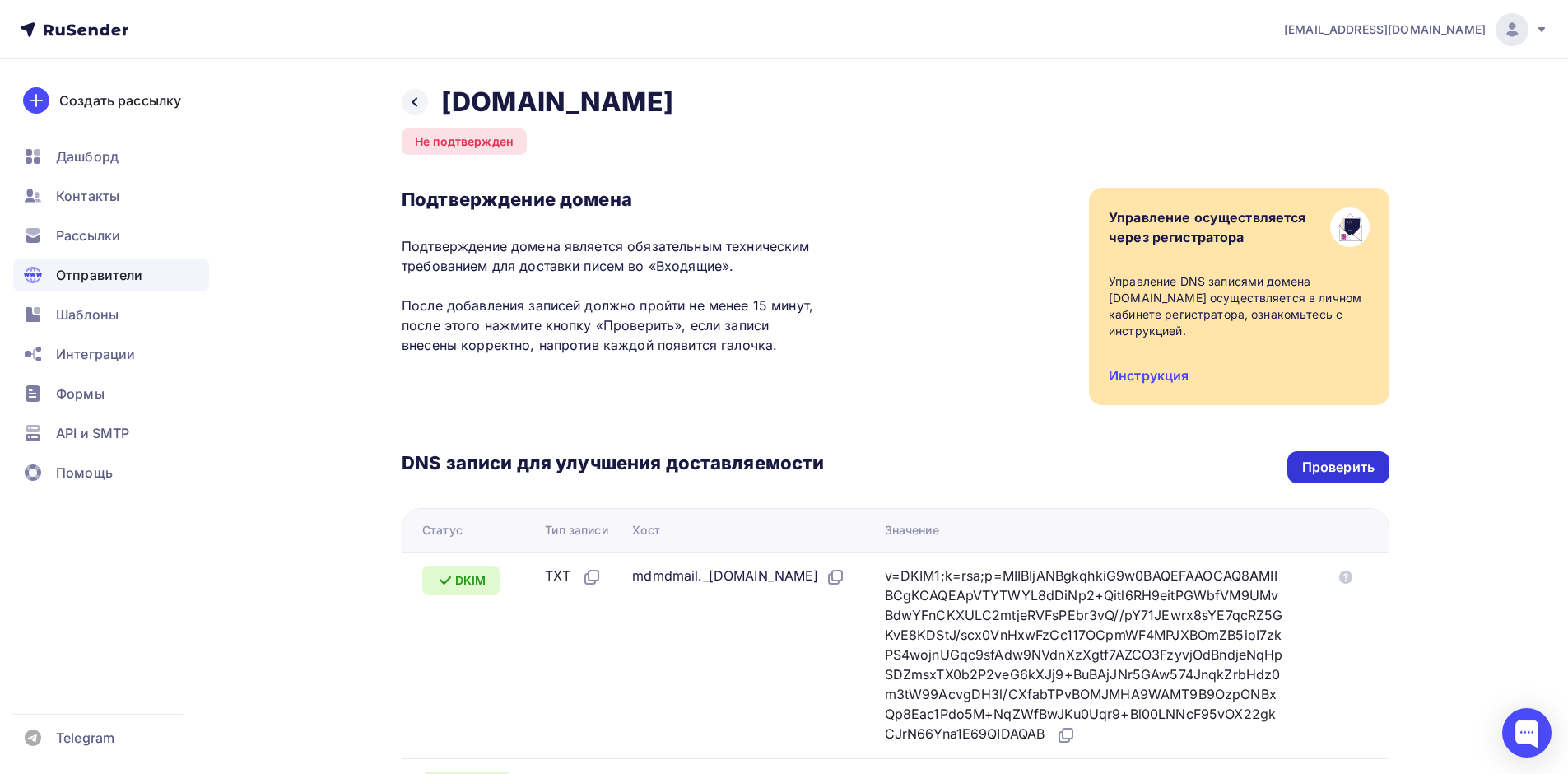
click at [1363, 458] on div "Проверить" at bounding box center [1338, 467] width 73 height 19
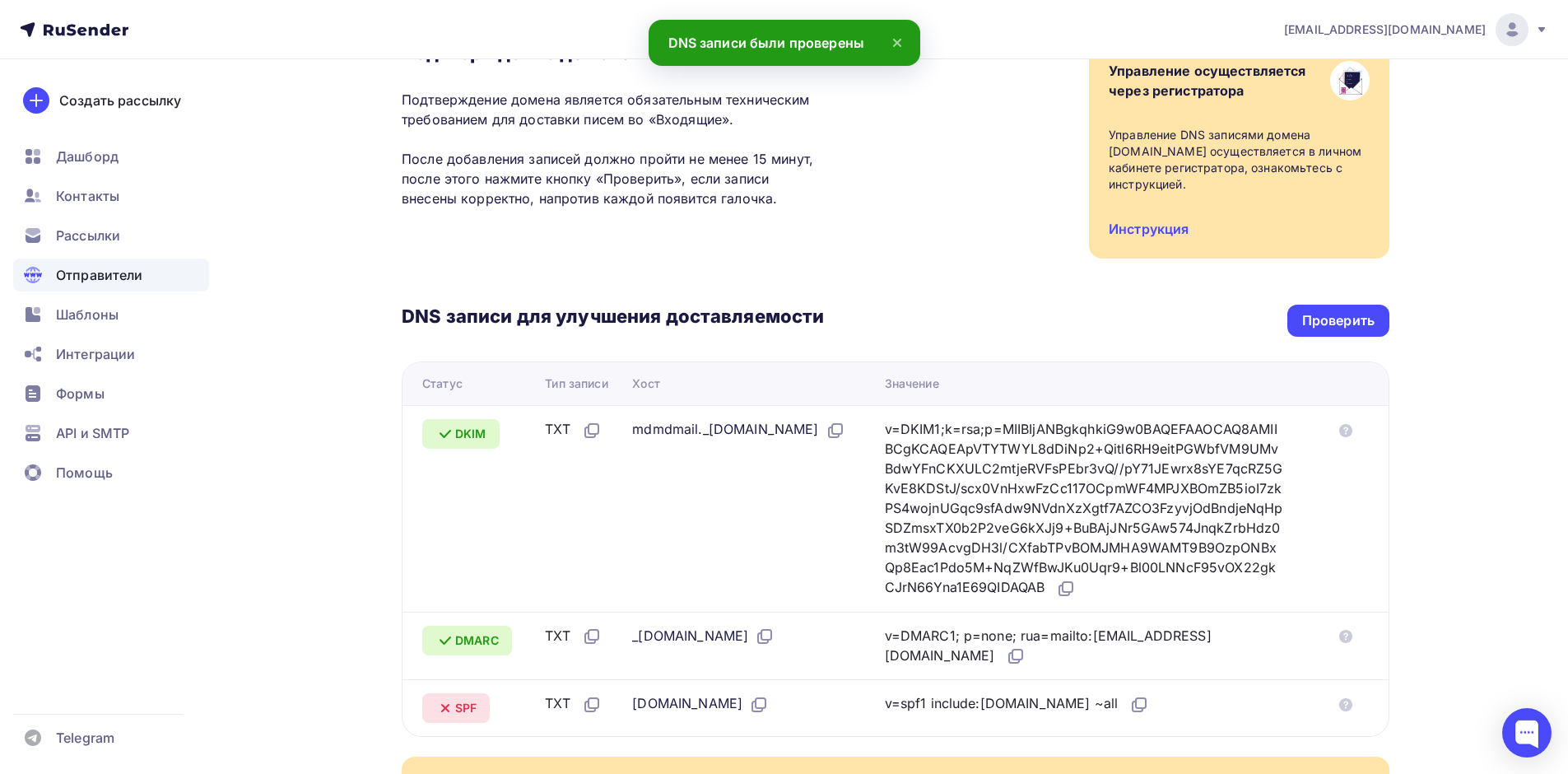
scroll to position [384, 0]
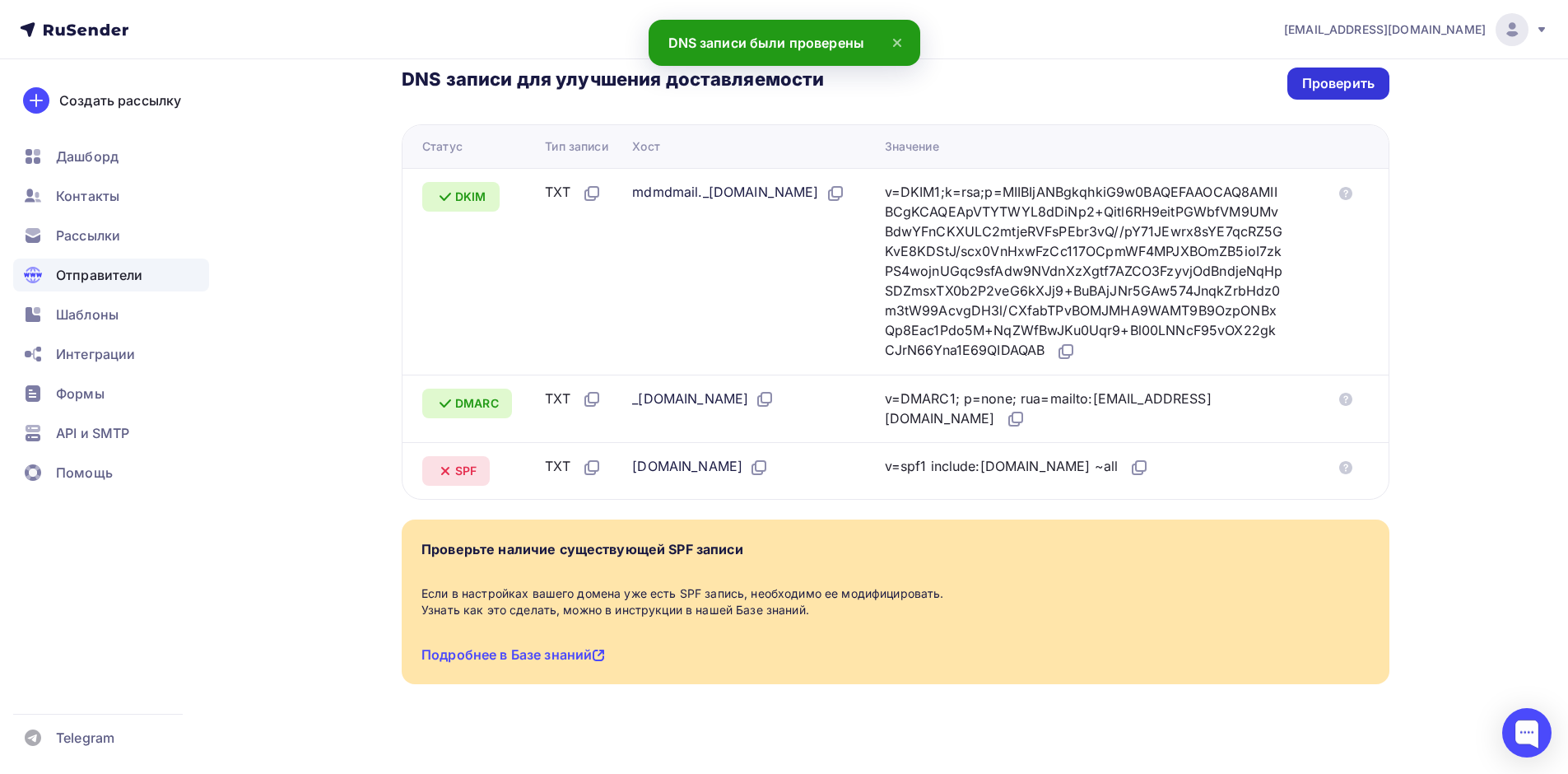
click at [1313, 74] on div "Проверить" at bounding box center [1338, 84] width 73 height 19
click at [1328, 74] on div "Проверить" at bounding box center [1338, 84] width 73 height 19
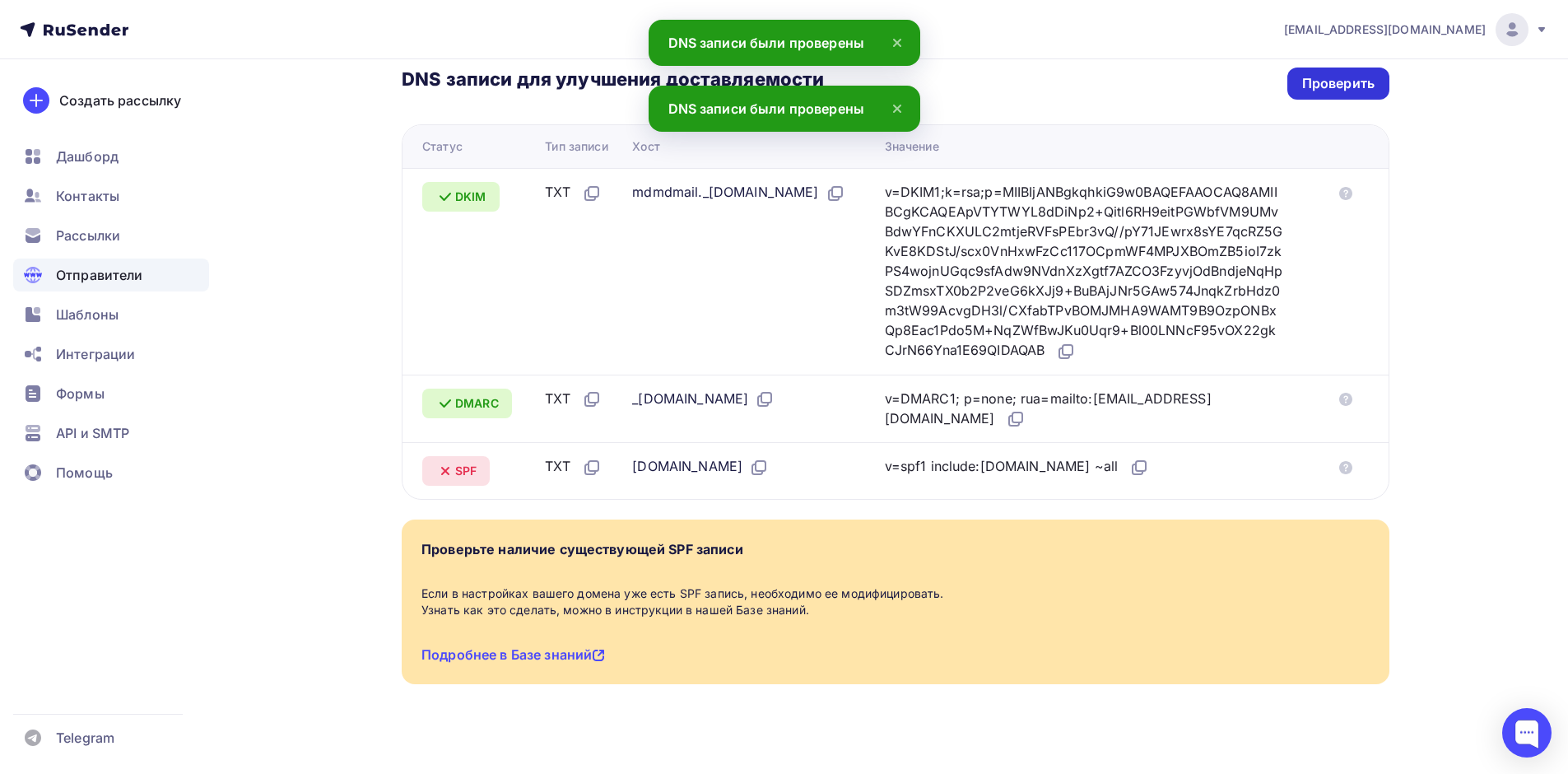
click at [1328, 74] on div "Проверить" at bounding box center [1338, 84] width 73 height 19
click at [1329, 74] on div "Проверить" at bounding box center [1338, 84] width 73 height 19
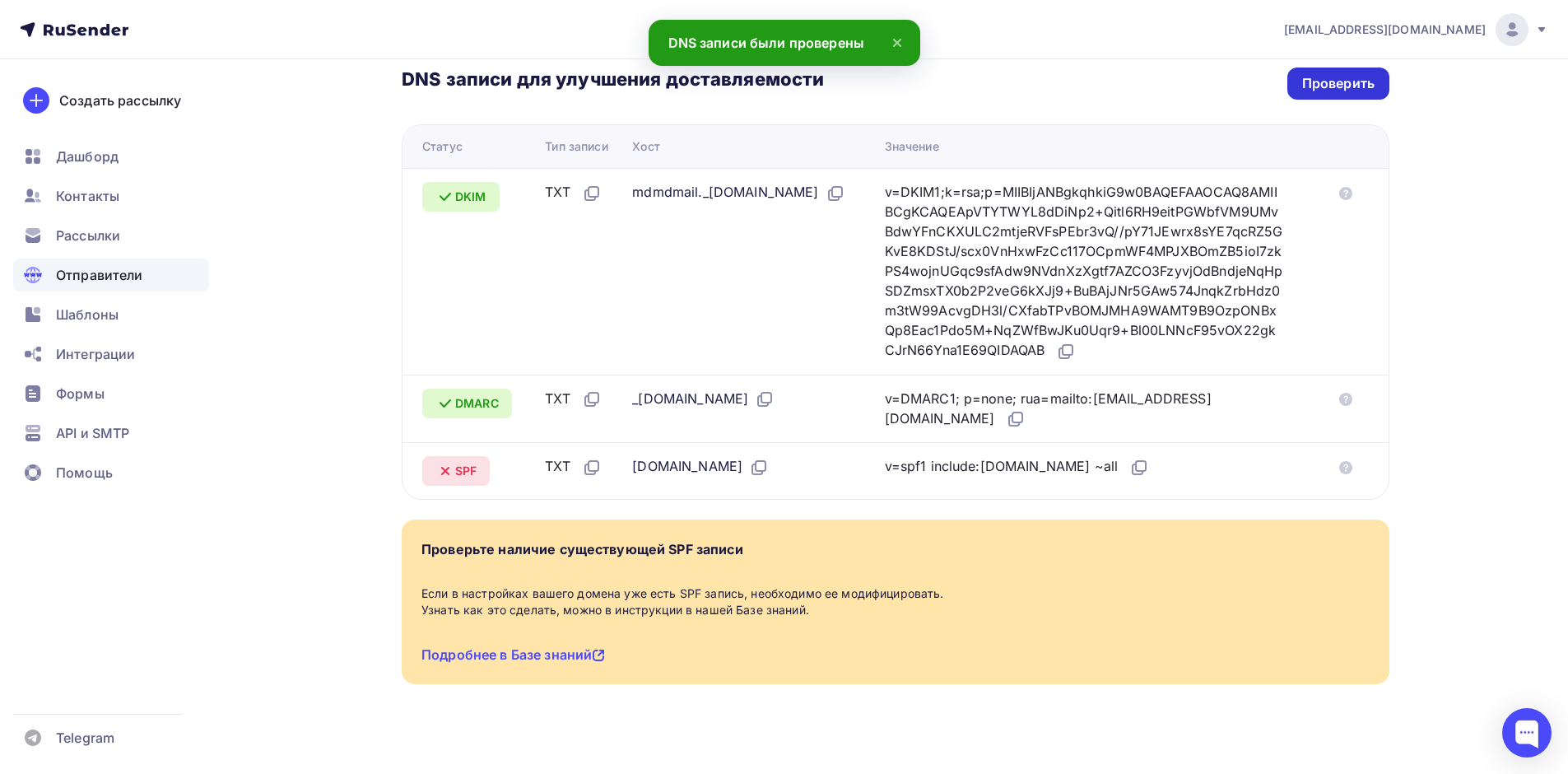
click at [1329, 74] on div "Проверить" at bounding box center [1338, 84] width 73 height 19
click at [1344, 459] on link at bounding box center [1342, 466] width 20 height 20
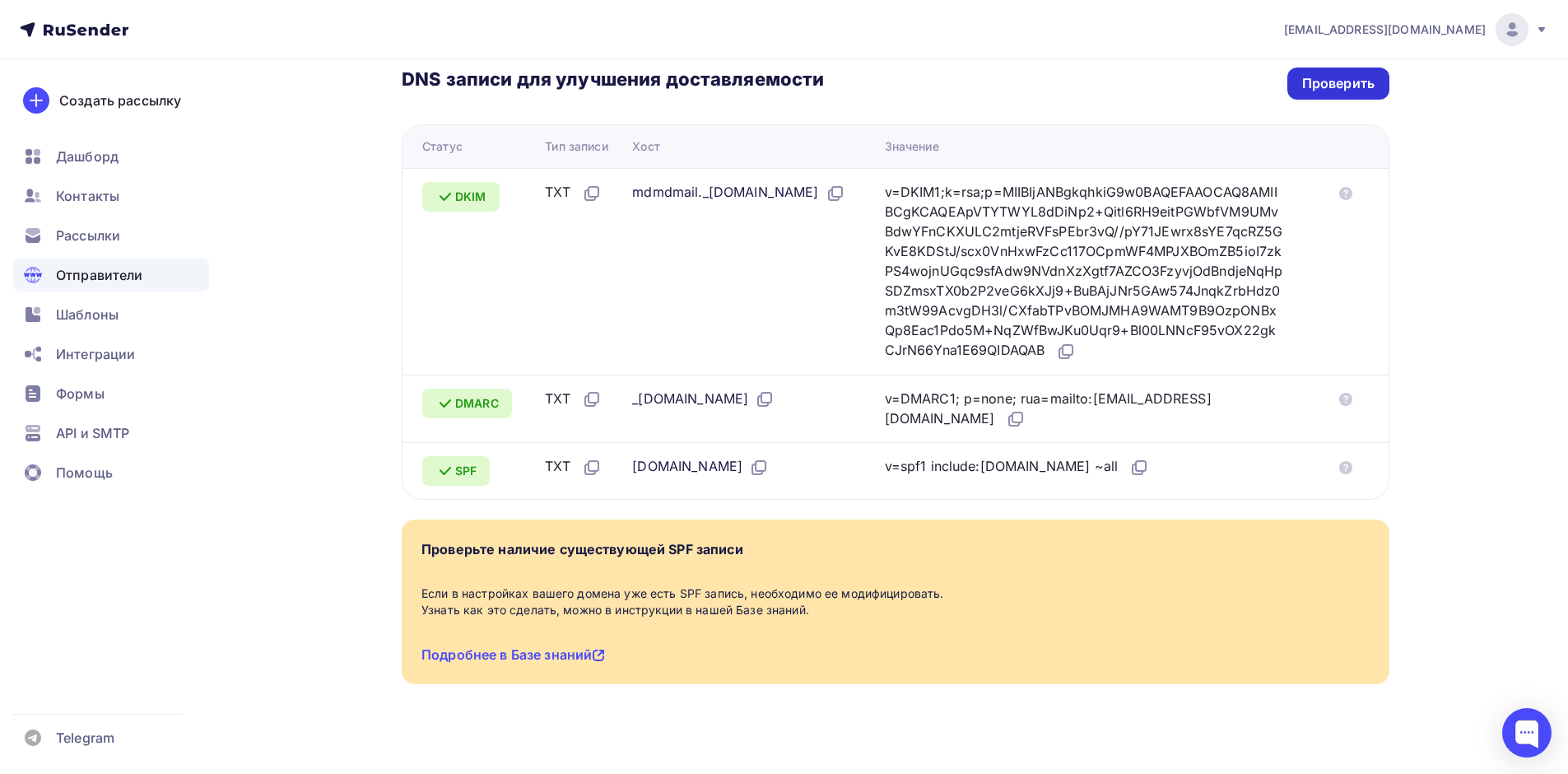
click at [1332, 74] on div "Проверить" at bounding box center [1338, 84] width 73 height 19
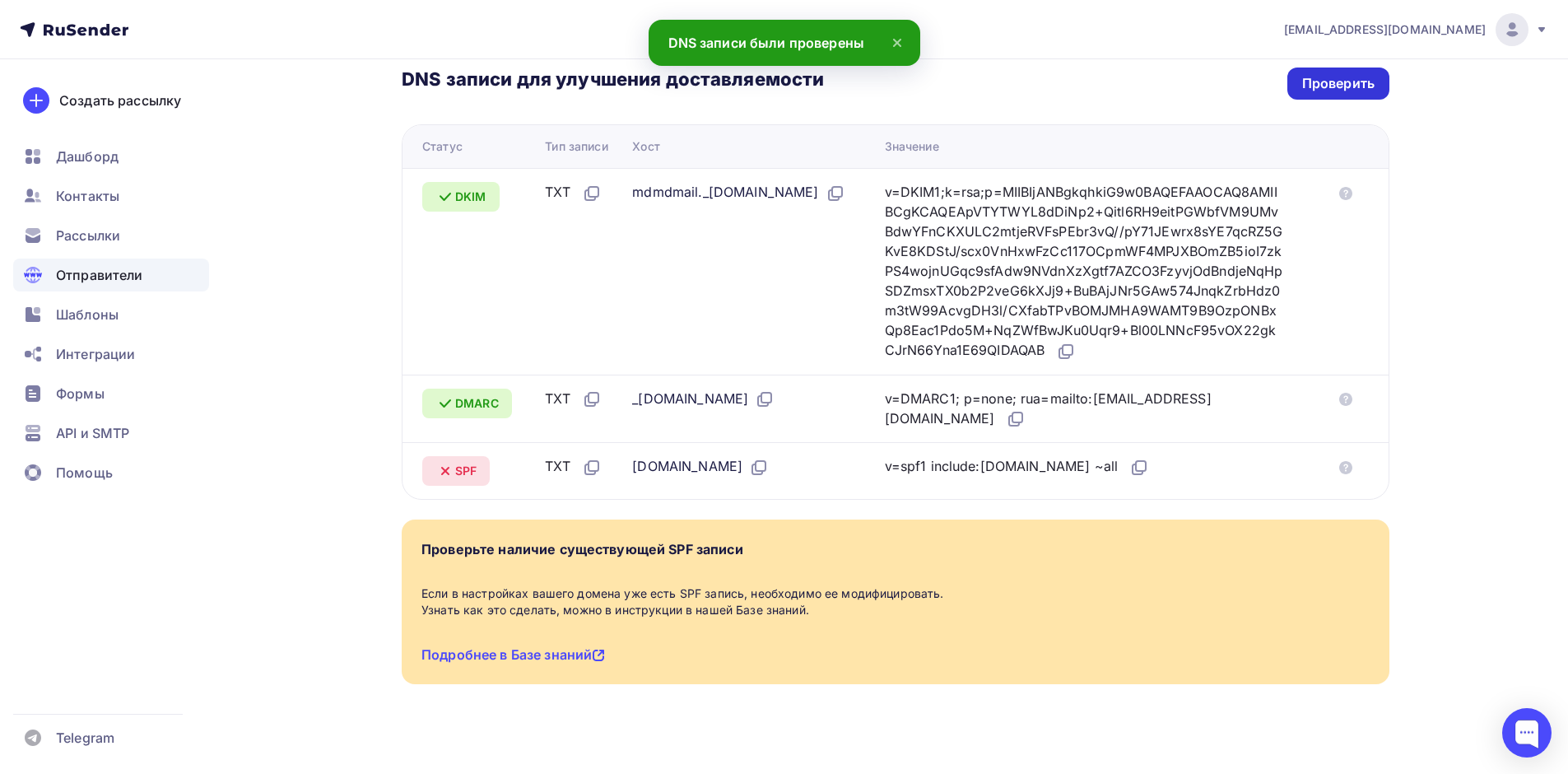
click at [1332, 74] on div "Проверить" at bounding box center [1338, 84] width 73 height 19
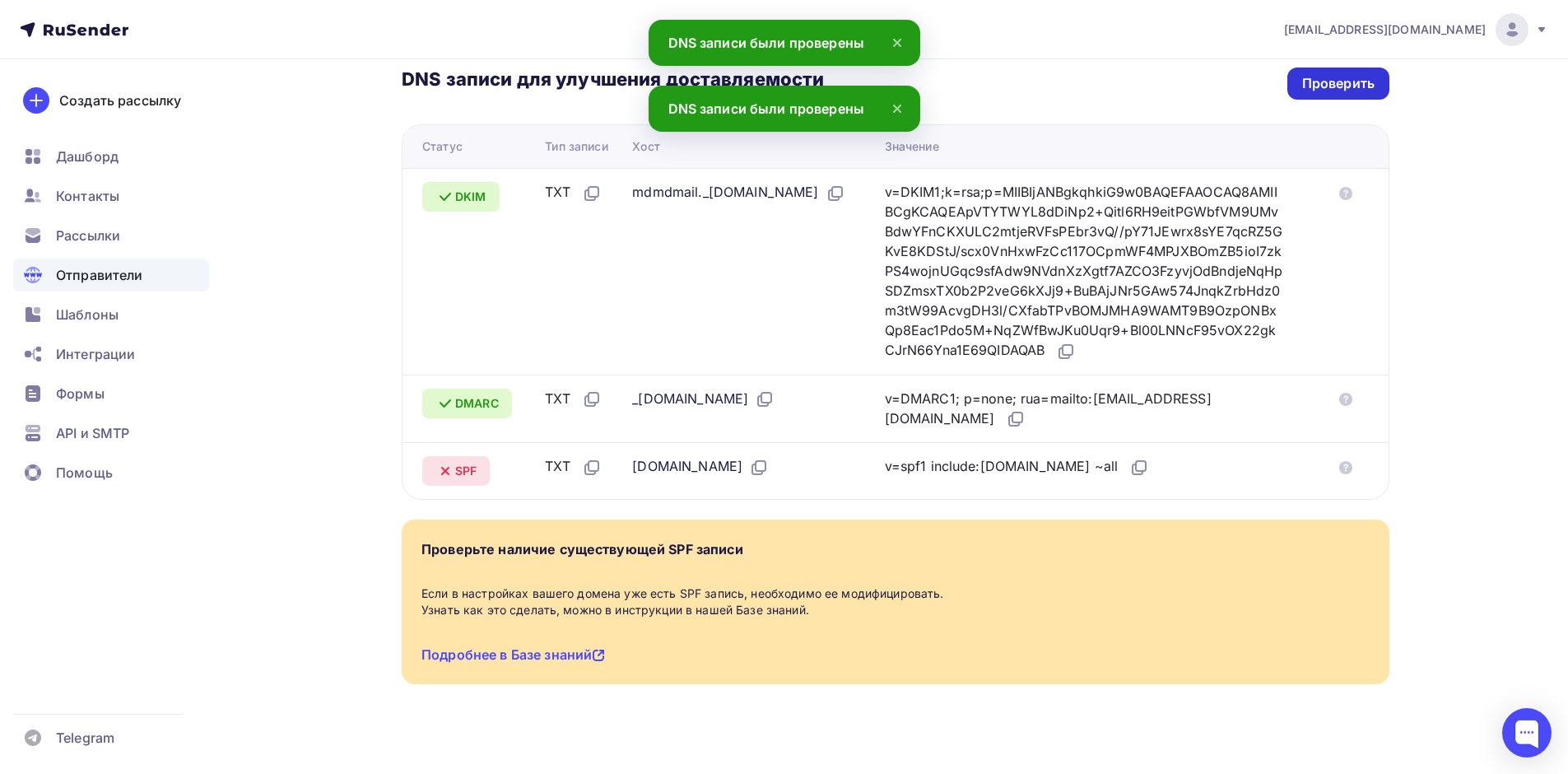
click at [1333, 74] on div "Проверить" at bounding box center [1338, 84] width 73 height 19
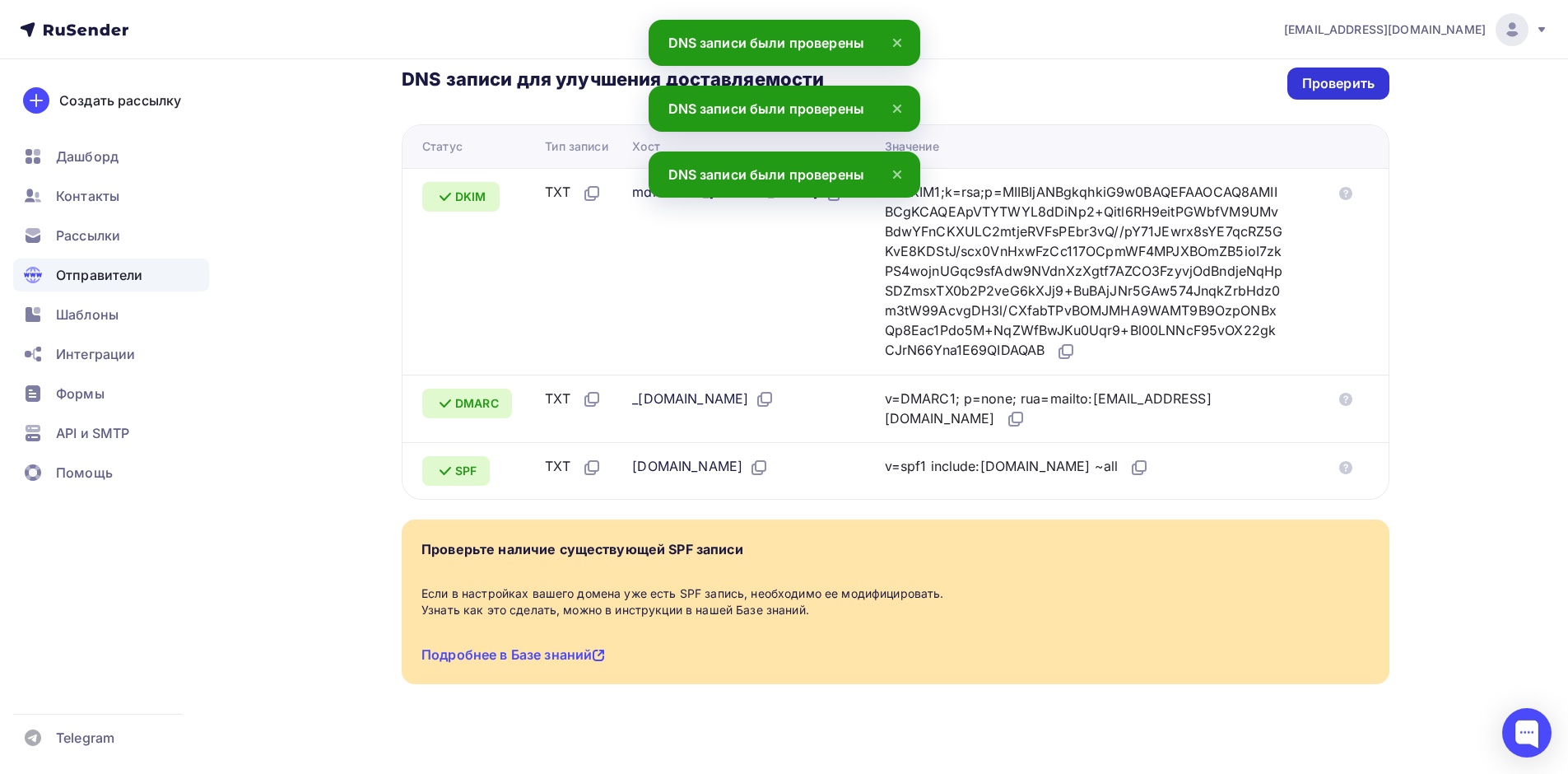
click at [1332, 74] on div "Проверить" at bounding box center [1338, 84] width 73 height 19
click at [1331, 74] on div "Проверить" at bounding box center [1338, 84] width 73 height 19
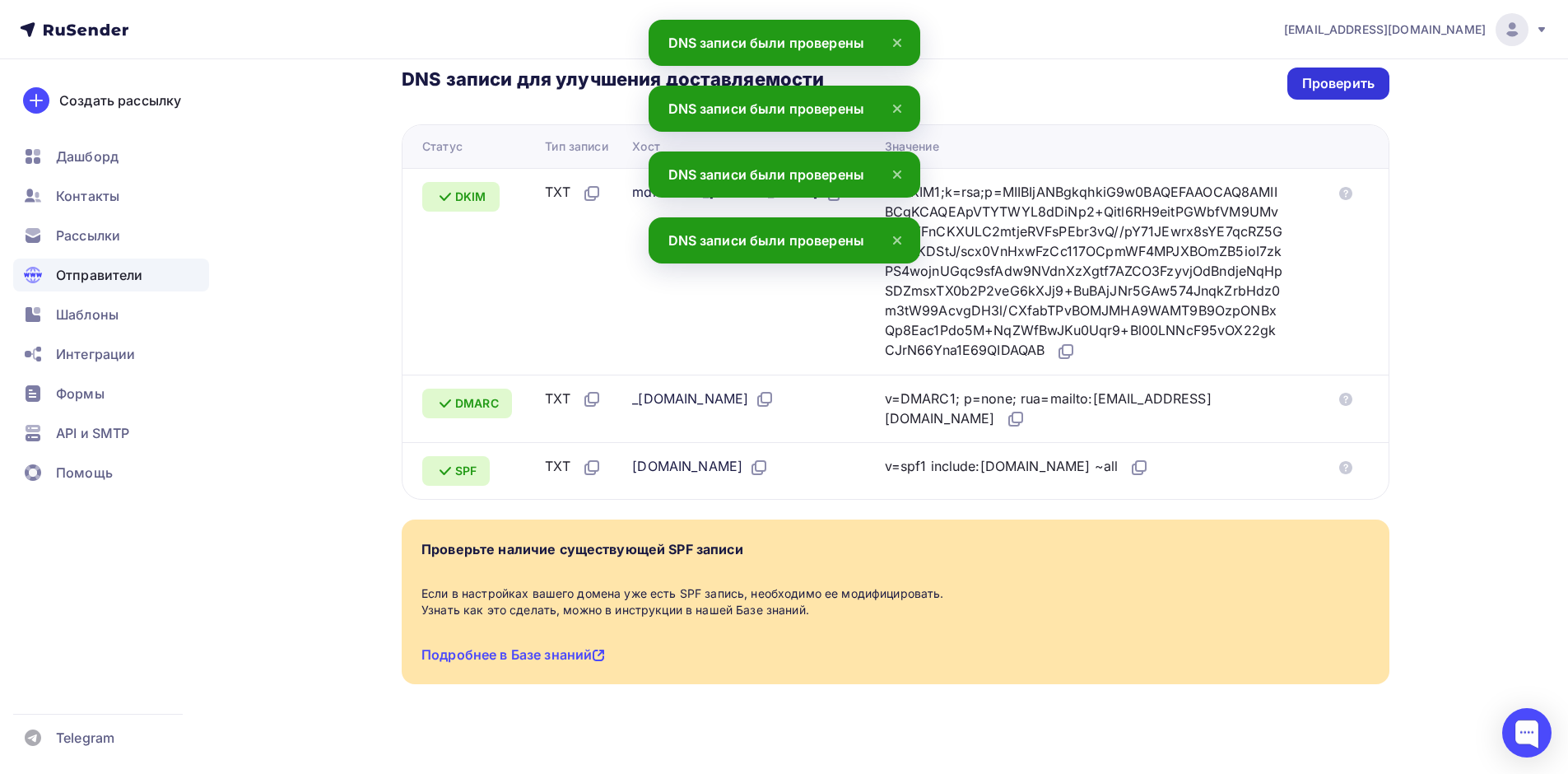
click at [1330, 74] on div "Проверить" at bounding box center [1338, 84] width 73 height 19
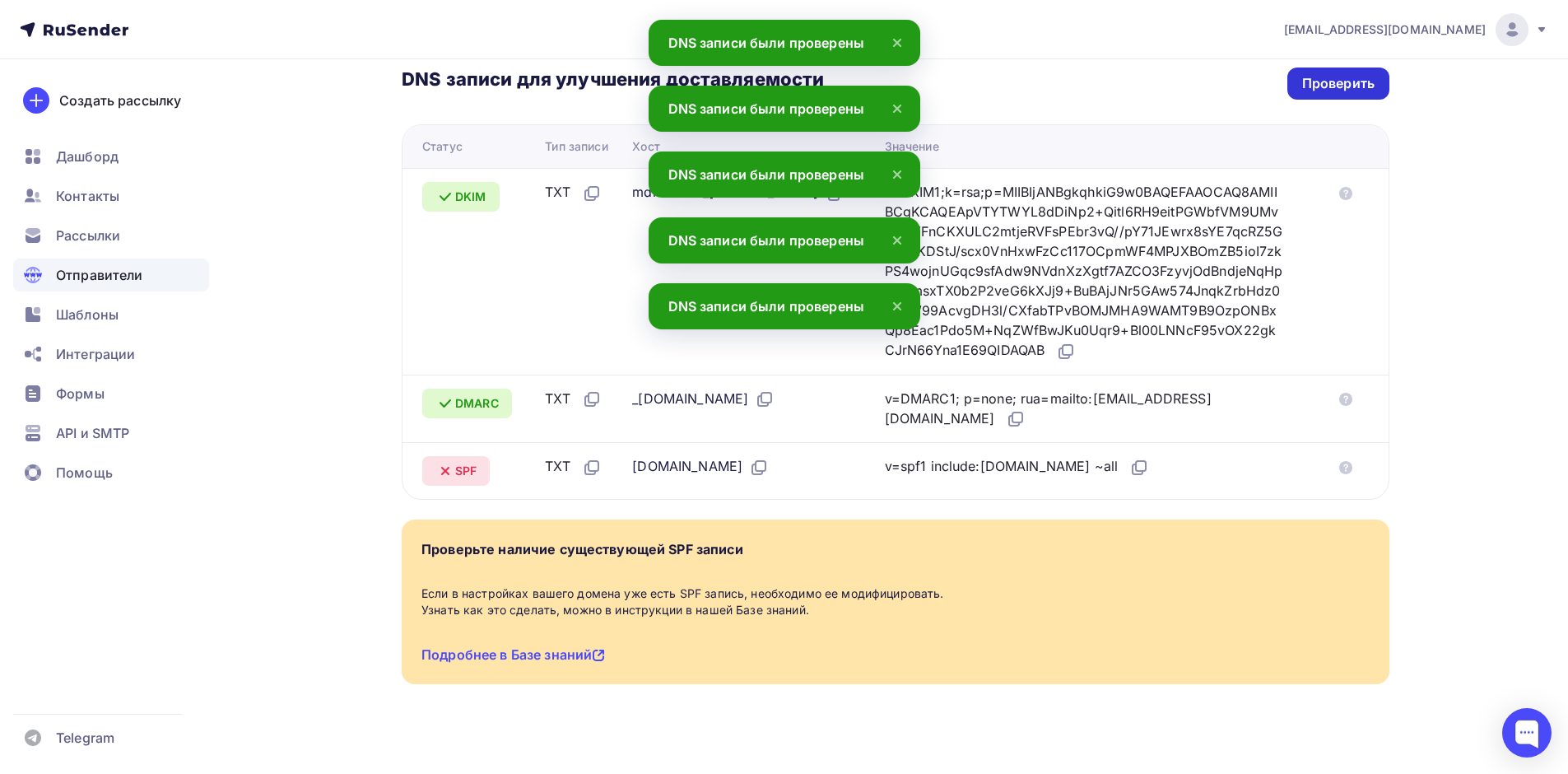
click at [1330, 74] on div "Проверить" at bounding box center [1338, 84] width 73 height 19
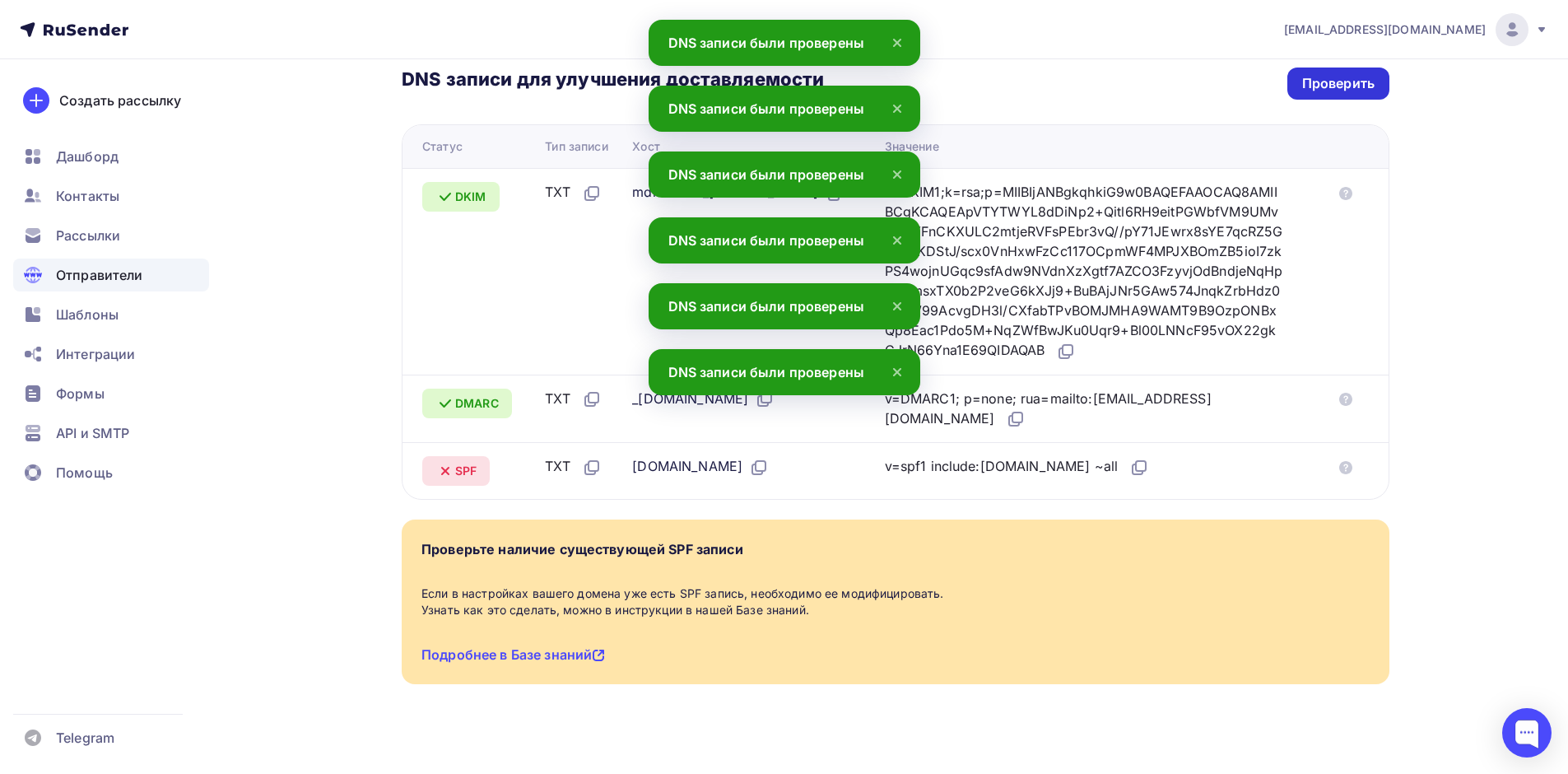
click at [1326, 74] on div "Проверить" at bounding box center [1338, 84] width 73 height 19
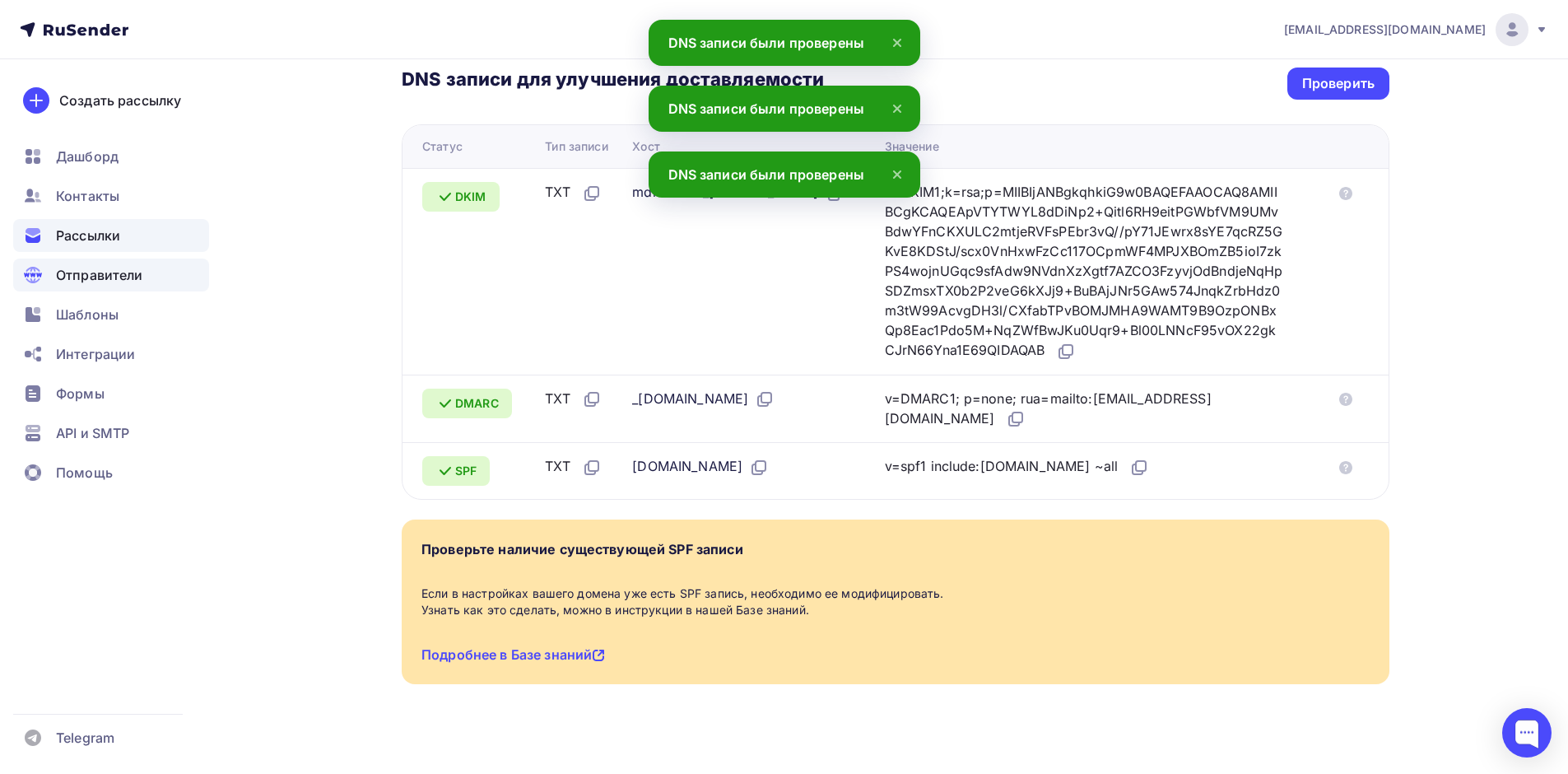
click at [94, 225] on span "Рассылки" at bounding box center [87, 235] width 64 height 20
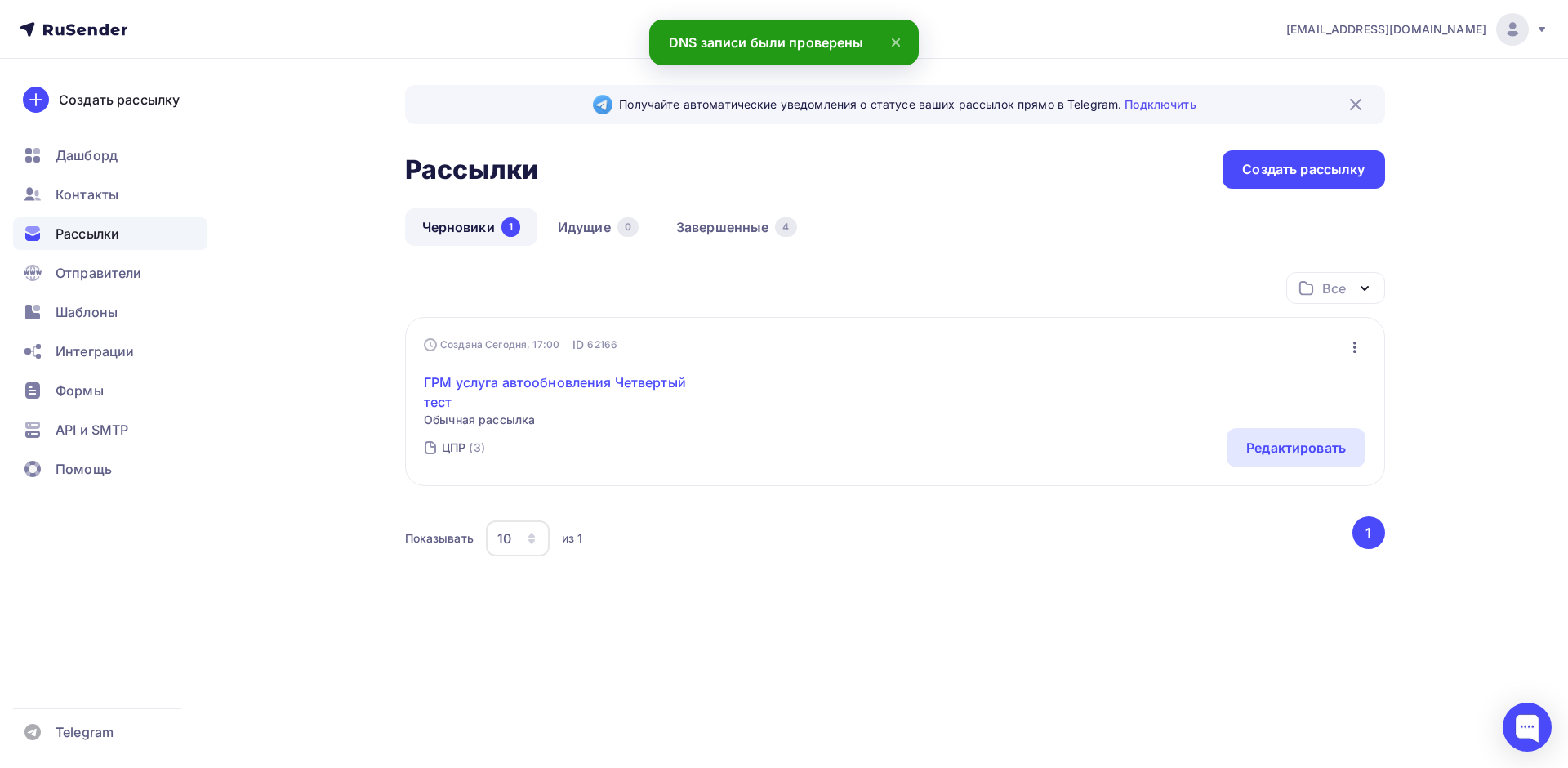
click at [601, 383] on link "ГРМ услуга автообновления Четвертый тест" at bounding box center [564, 392] width 280 height 39
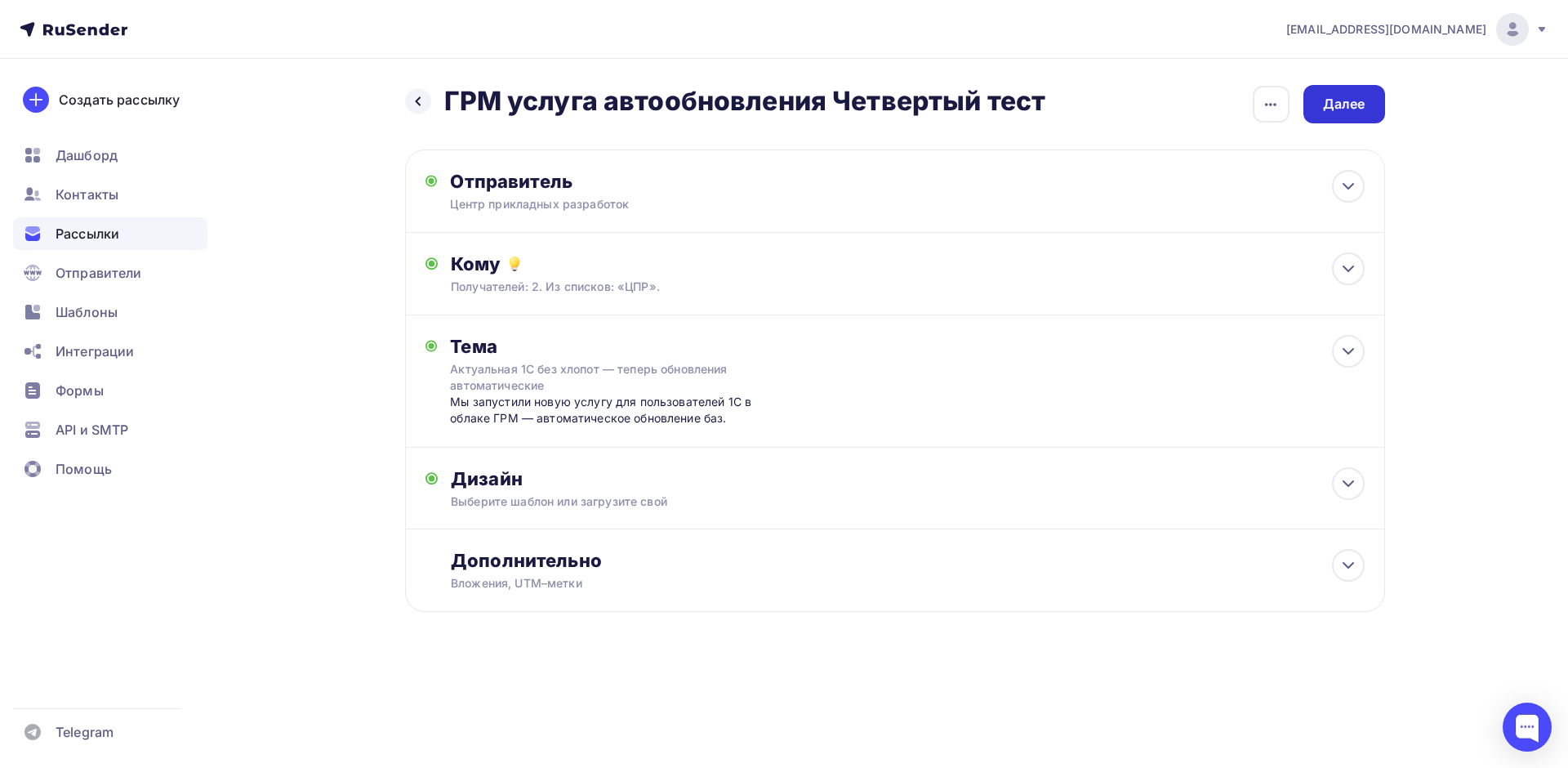
click at [1351, 121] on div "Далее" at bounding box center [1345, 104] width 82 height 38
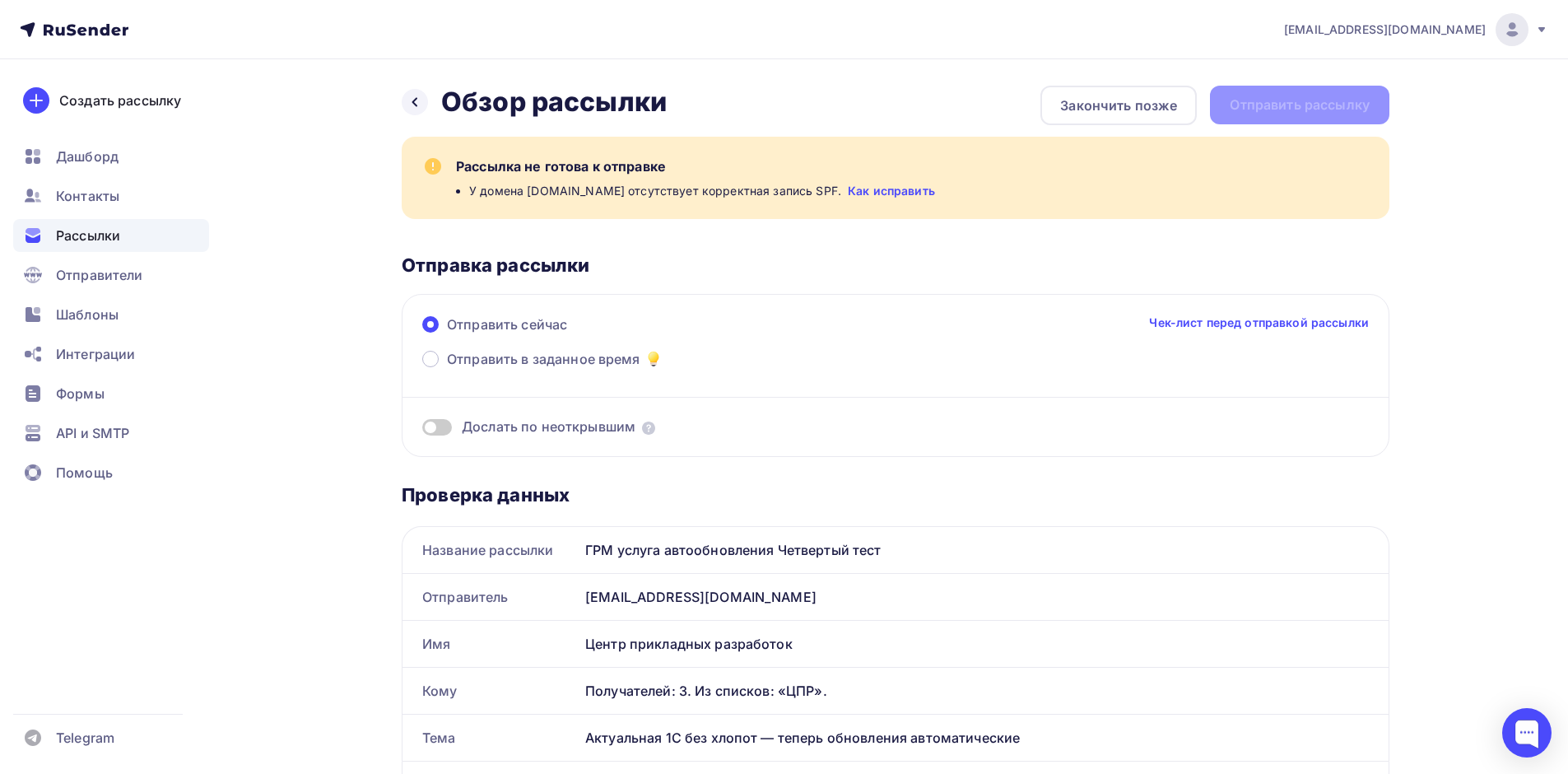
drag, startPoint x: 469, startPoint y: 364, endPoint x: 448, endPoint y: 348, distance: 26.4
click at [469, 364] on span "Отправить в заданное время" at bounding box center [543, 359] width 193 height 20
click at [447, 369] on input "Отправить в заданное время" at bounding box center [447, 369] width 0 height 0
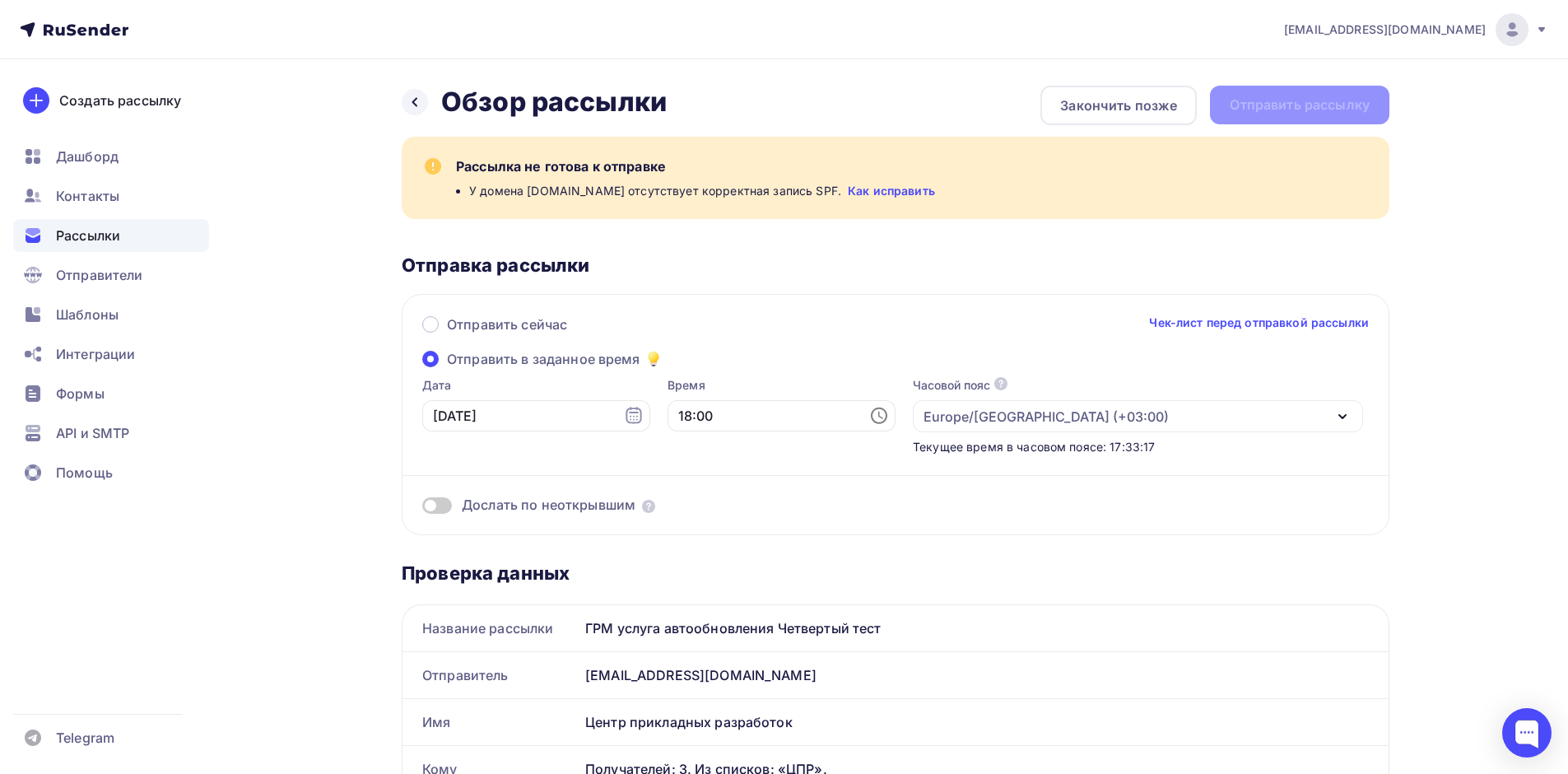
click at [431, 503] on span at bounding box center [437, 505] width 30 height 16
click at [422, 508] on input "checkbox" at bounding box center [422, 508] width 0 height 0
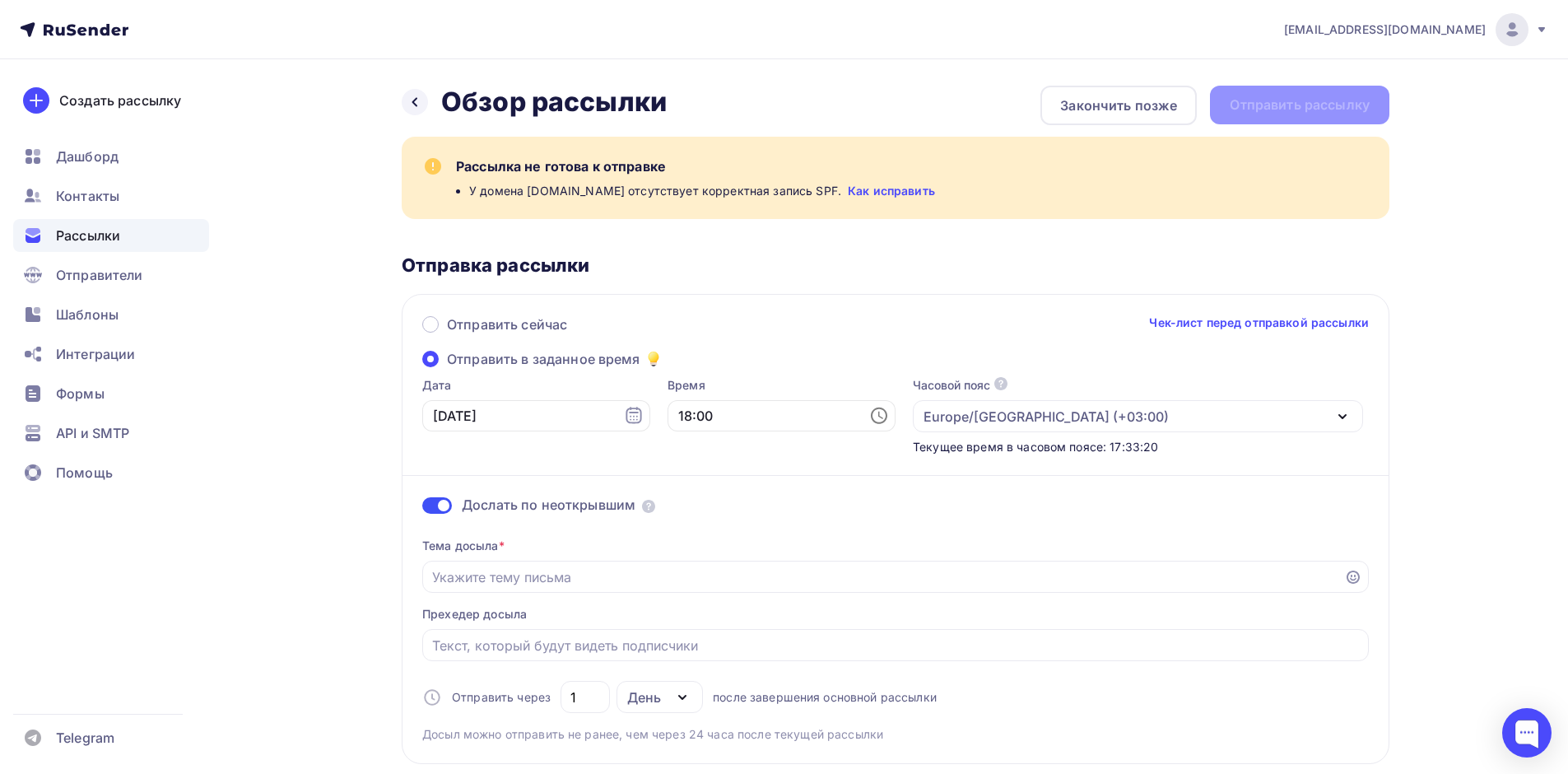
click at [431, 503] on span at bounding box center [437, 505] width 30 height 16
click at [422, 508] on input "checkbox" at bounding box center [422, 508] width 0 height 0
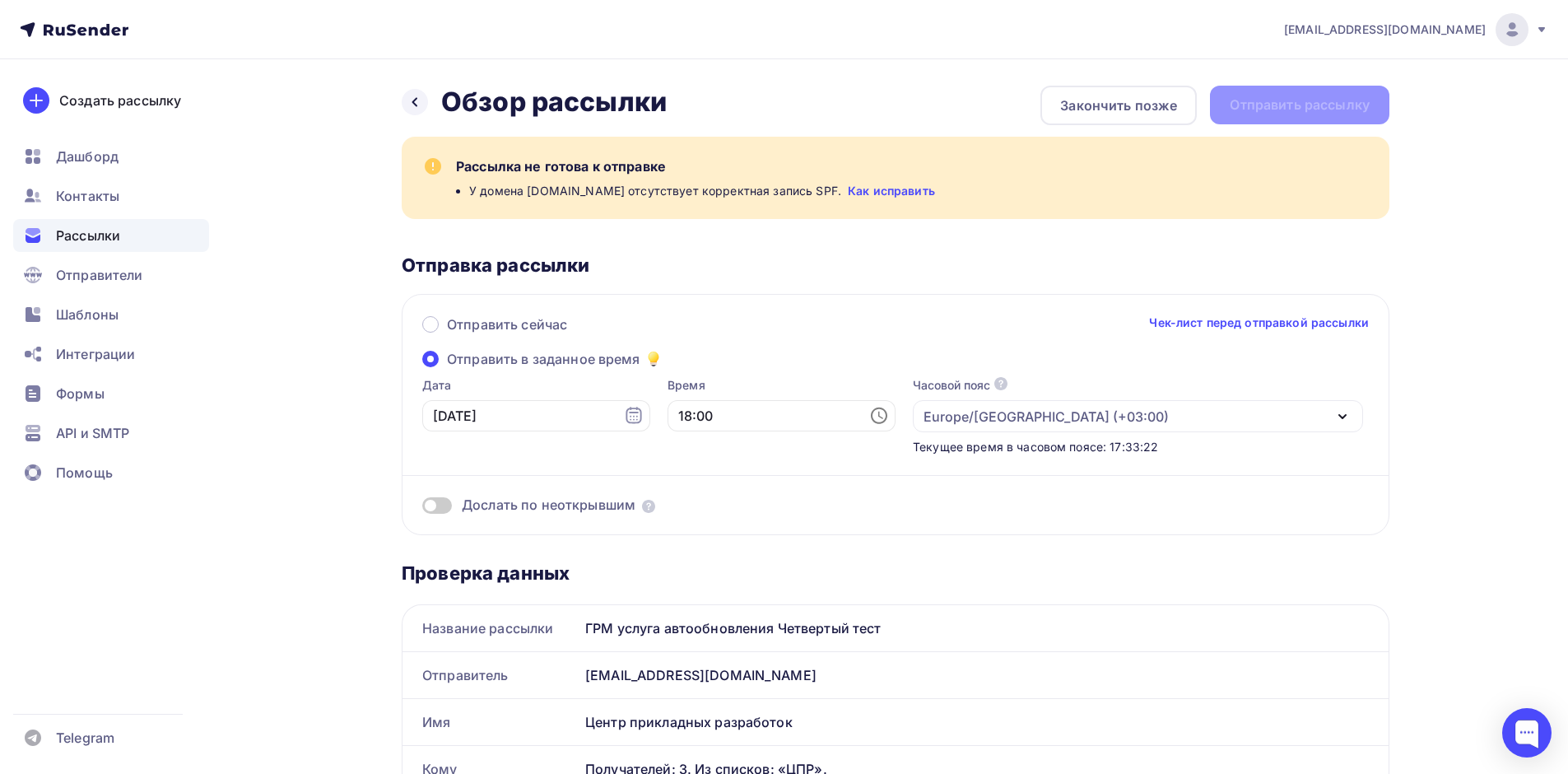
click at [1237, 315] on link "Чек-лист перед отправкой рассылки" at bounding box center [1258, 322] width 220 height 16
click at [514, 334] on label "Отправить сейчас" at bounding box center [494, 325] width 145 height 23
click at [447, 334] on input "Отправить сейчас" at bounding box center [447, 334] width 0 height 0
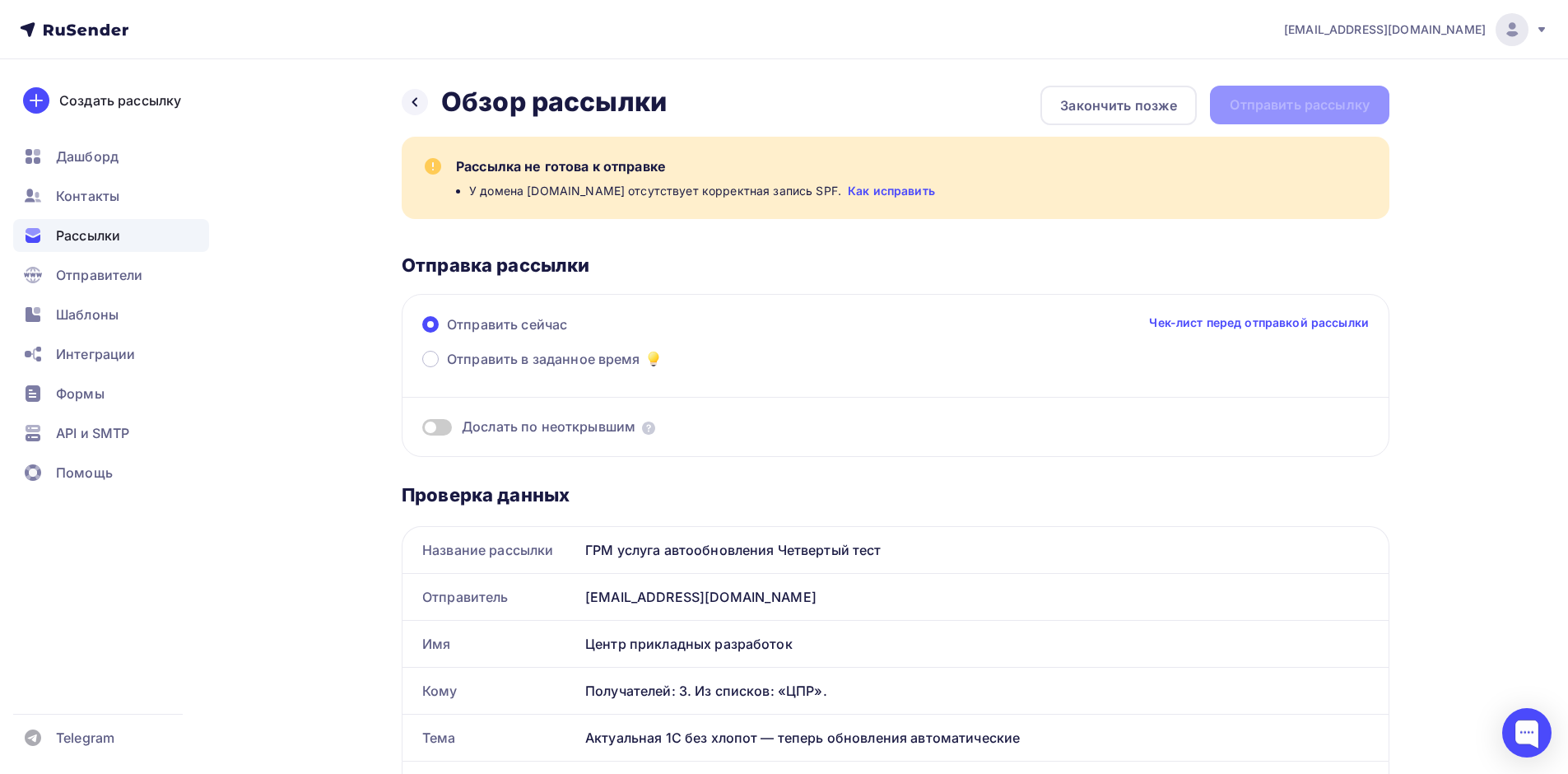
click at [512, 331] on span "Отправить сейчас" at bounding box center [507, 324] width 120 height 20
click at [447, 334] on input "Отправить сейчас" at bounding box center [447, 334] width 0 height 0
click at [68, 265] on div "Отправители" at bounding box center [110, 275] width 196 height 33
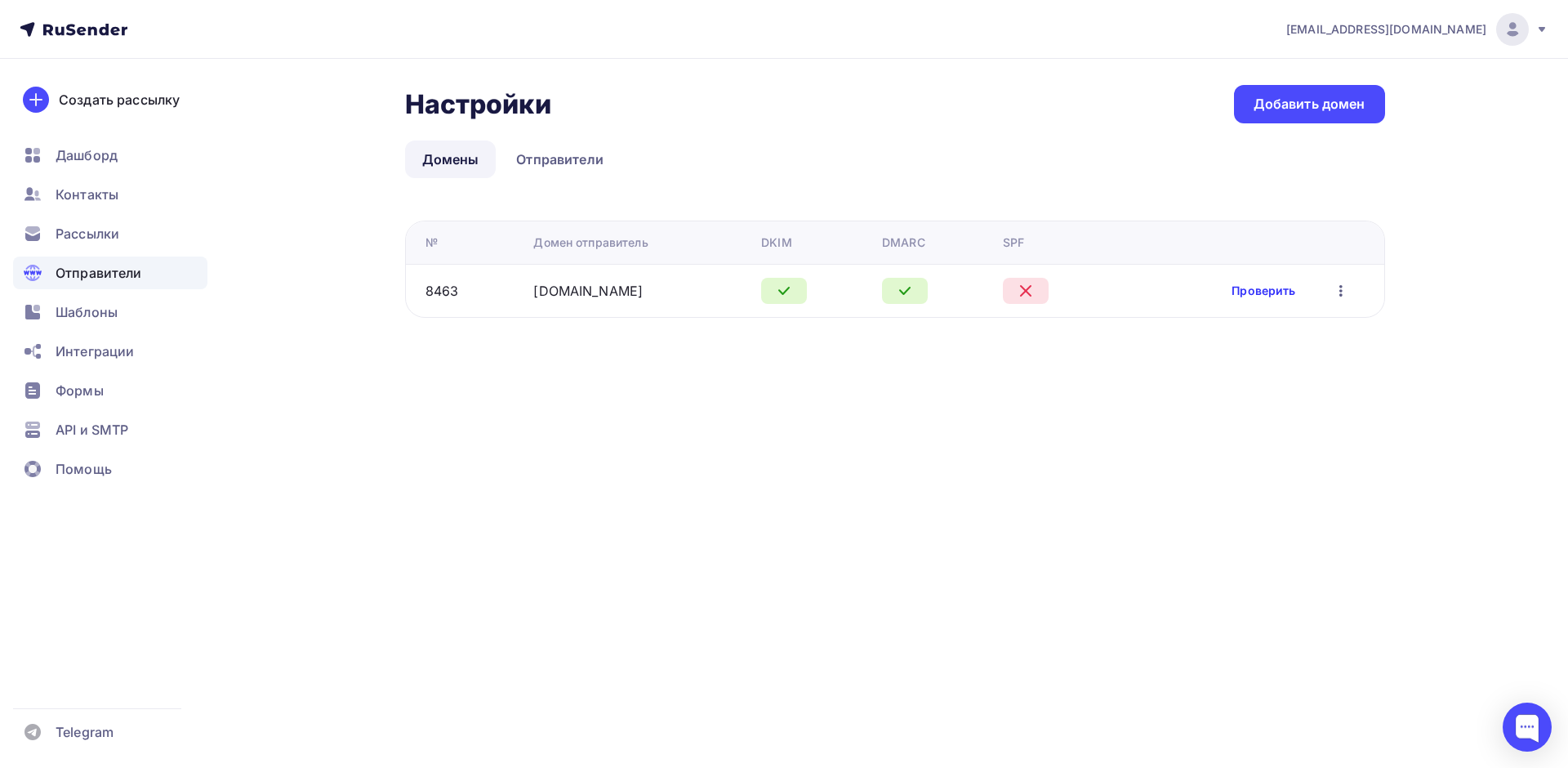
click at [1268, 294] on link "Проверить" at bounding box center [1263, 291] width 64 height 16
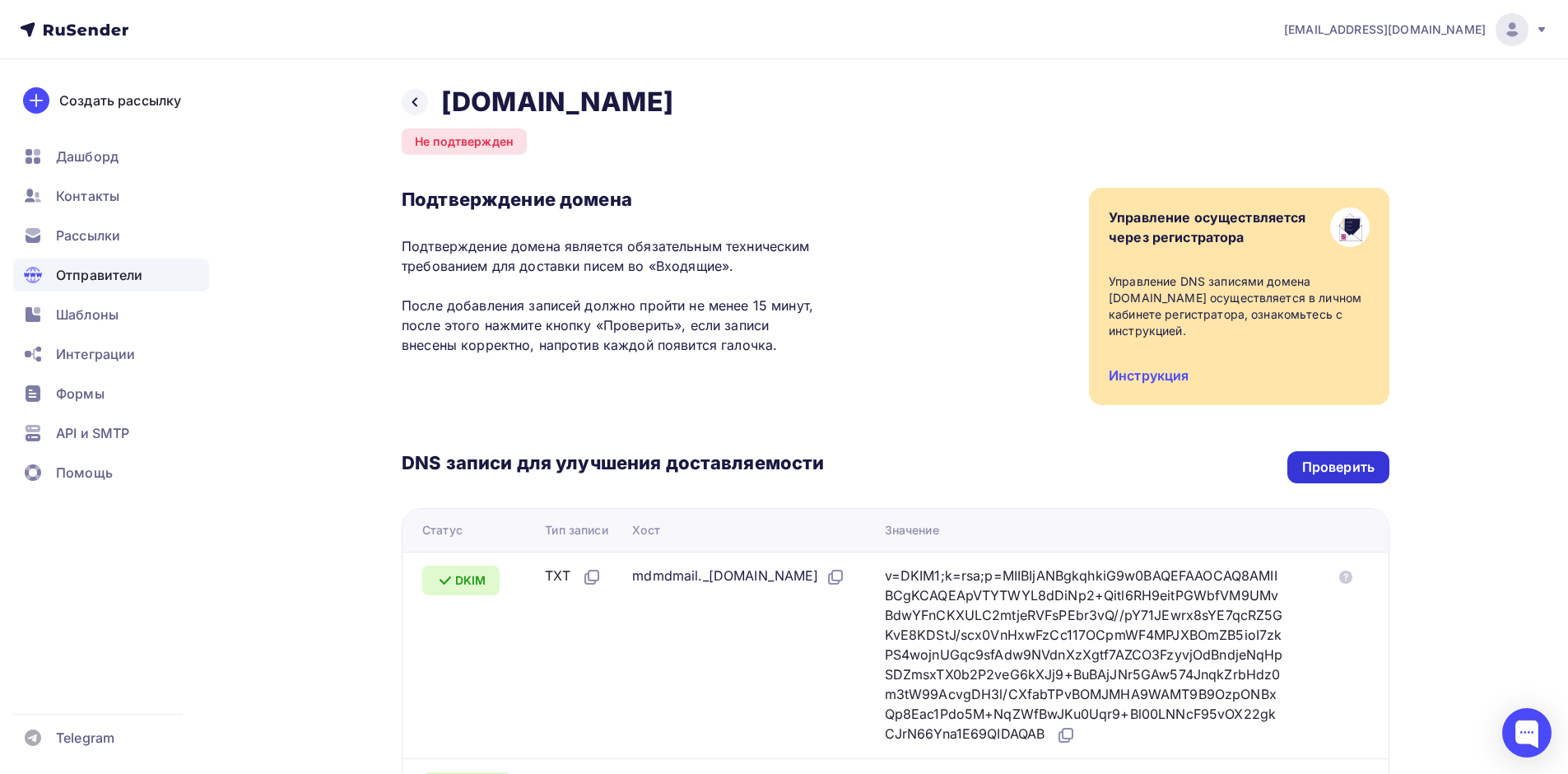
click at [1349, 458] on div "Проверить" at bounding box center [1338, 467] width 73 height 19
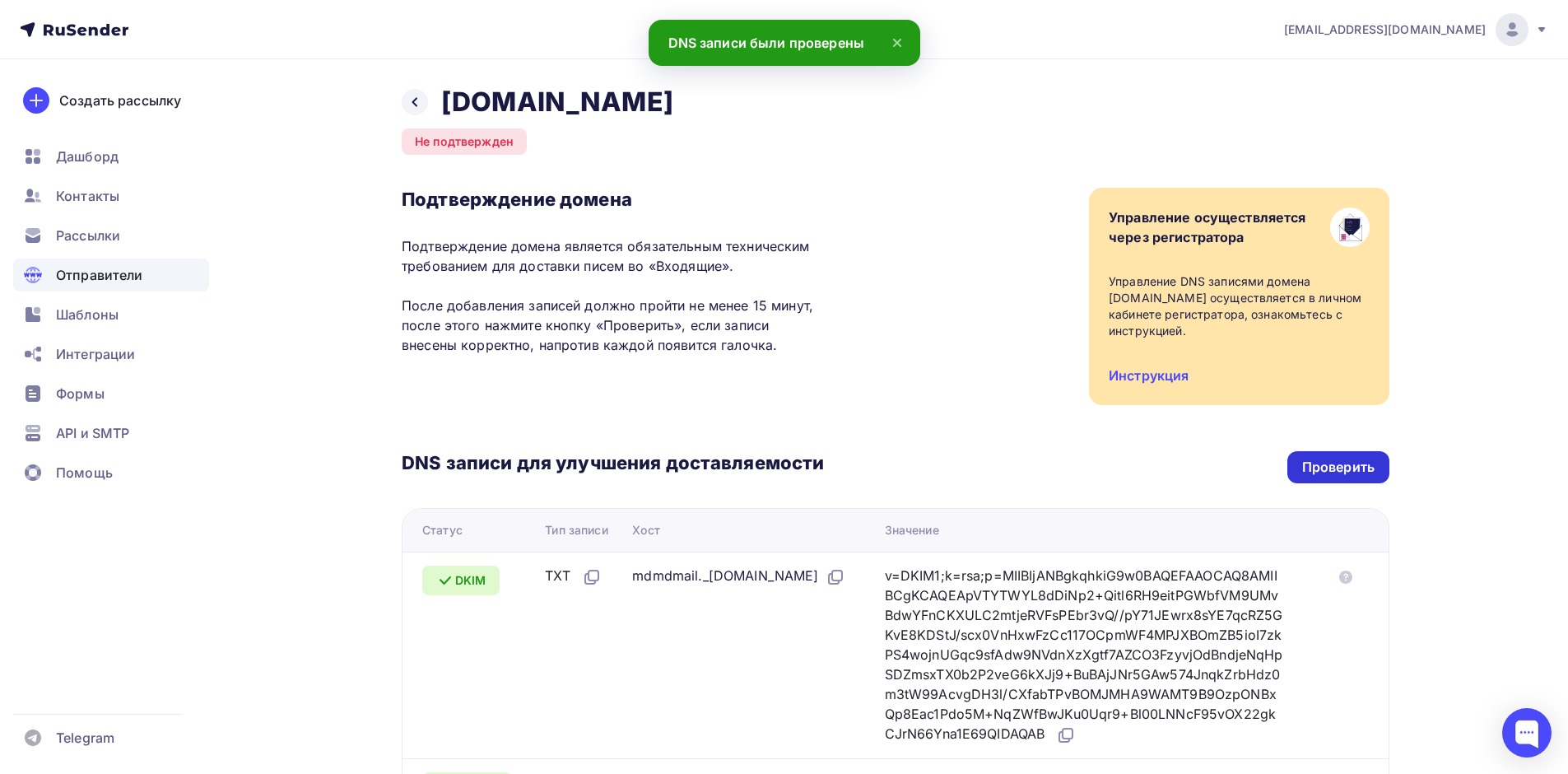
click at [1346, 458] on div "Проверить" at bounding box center [1338, 467] width 73 height 19
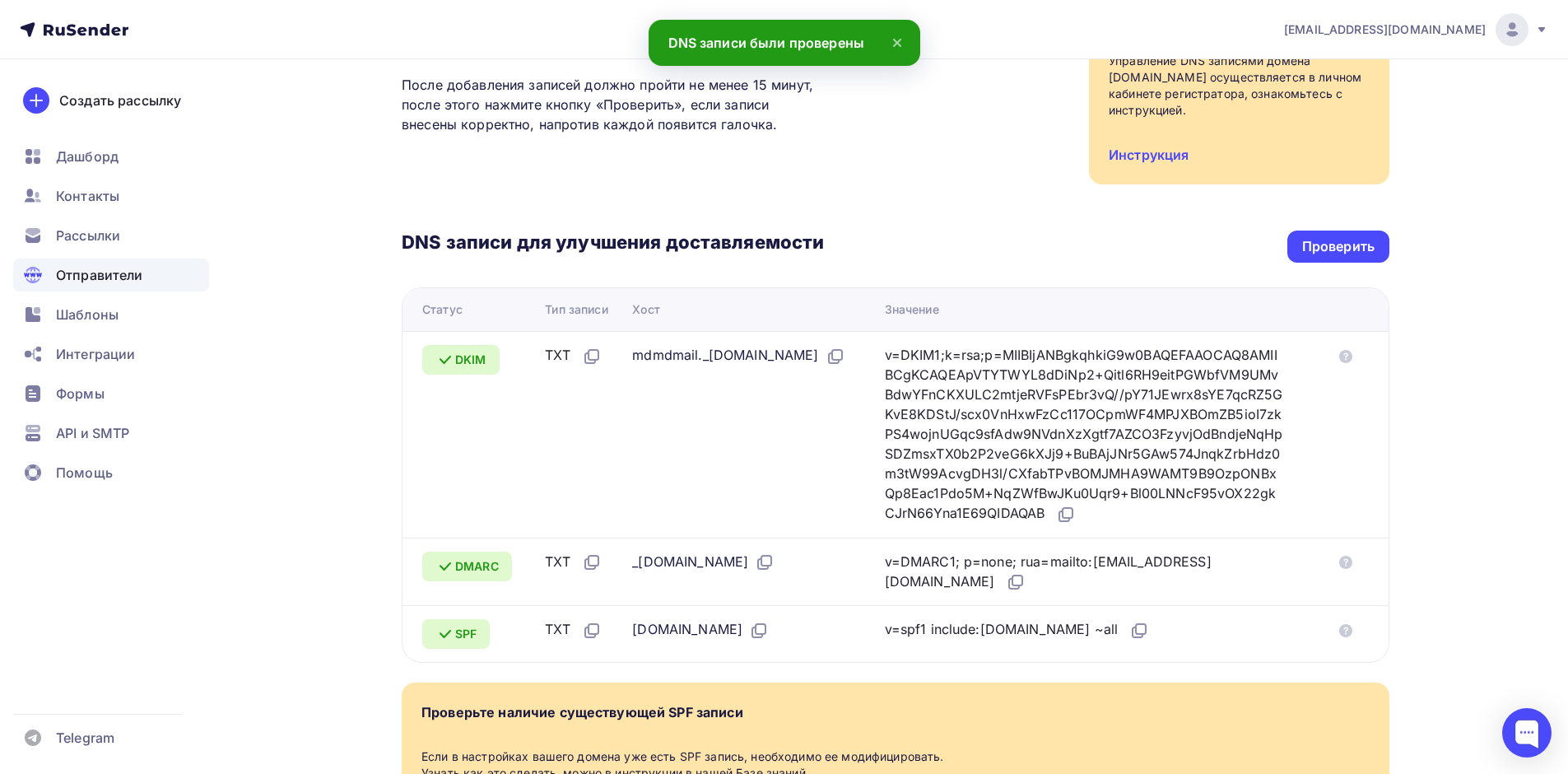
scroll to position [384, 0]
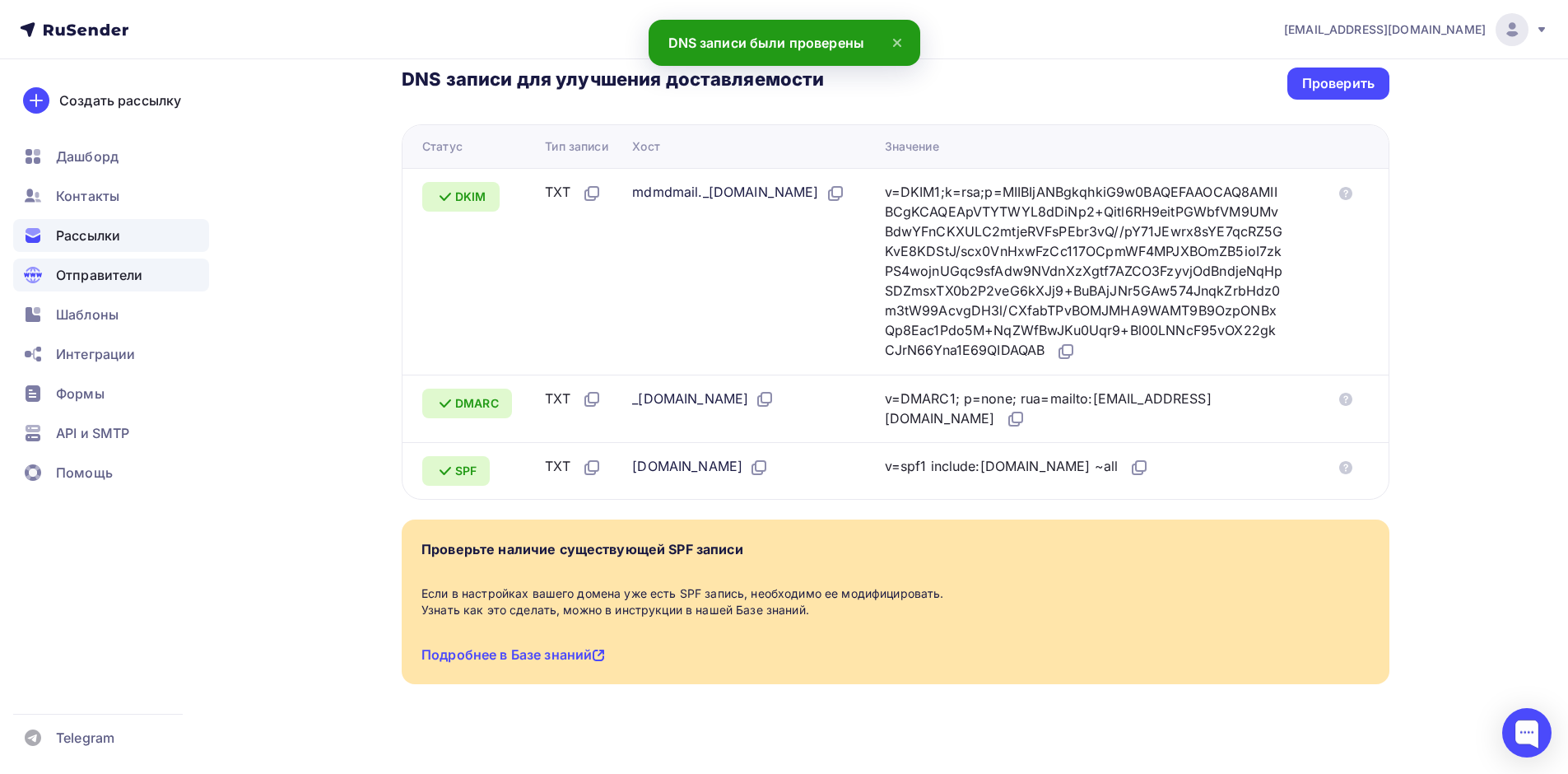
click at [146, 248] on div "Рассылки" at bounding box center [110, 235] width 196 height 33
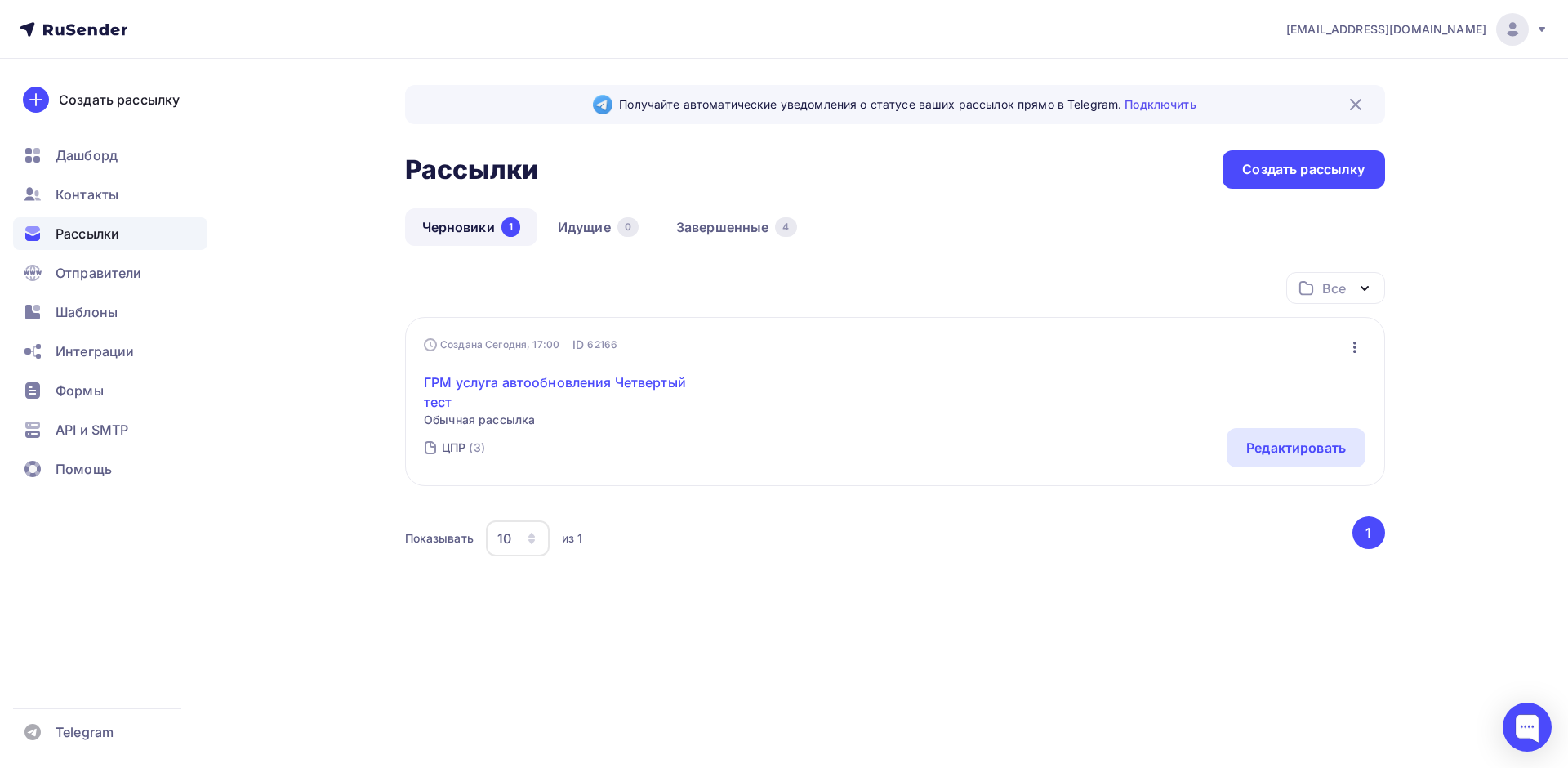
click at [543, 378] on link "ГРМ услуга автообновления Четвертый тест" at bounding box center [564, 392] width 280 height 39
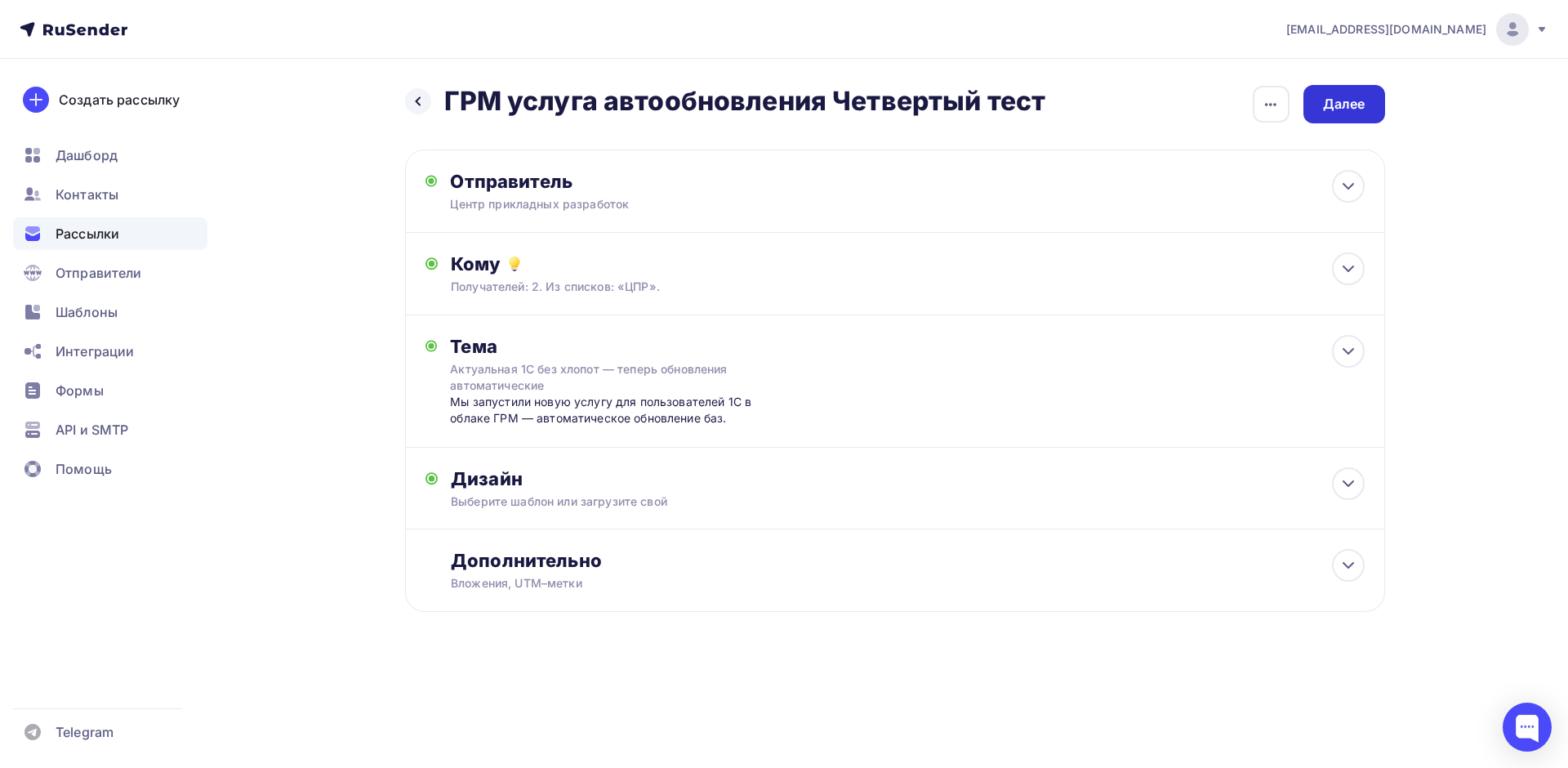
click at [1369, 103] on div "Далее" at bounding box center [1345, 104] width 82 height 38
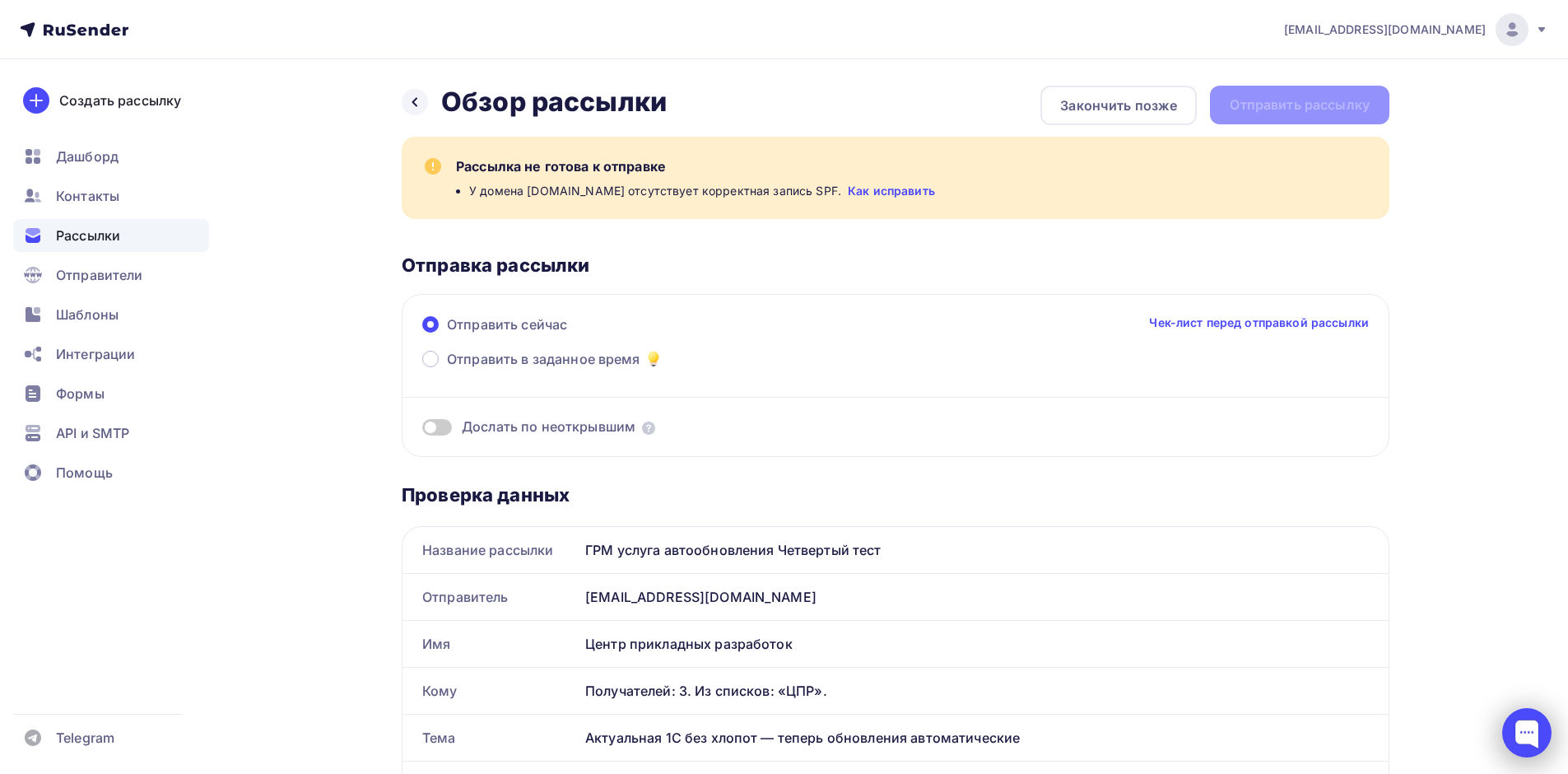
click at [1522, 733] on div at bounding box center [1527, 733] width 50 height 50
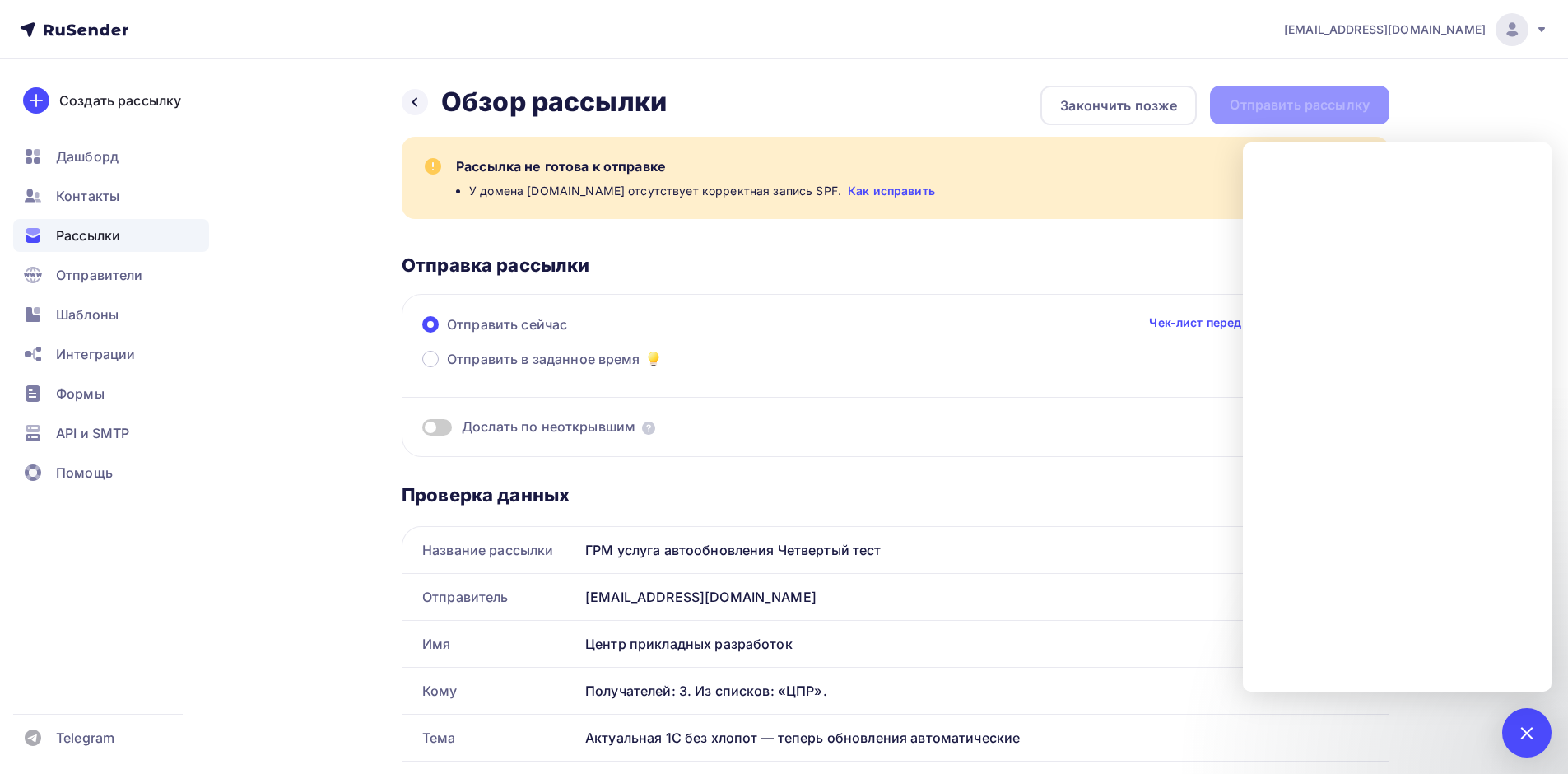
click at [1522, 24] on div at bounding box center [1512, 29] width 33 height 33
click at [1001, 104] on div "Назад Обзор рассылки Обзор рассылки Закончить позже Отправить рассылку" at bounding box center [895, 105] width 988 height 39
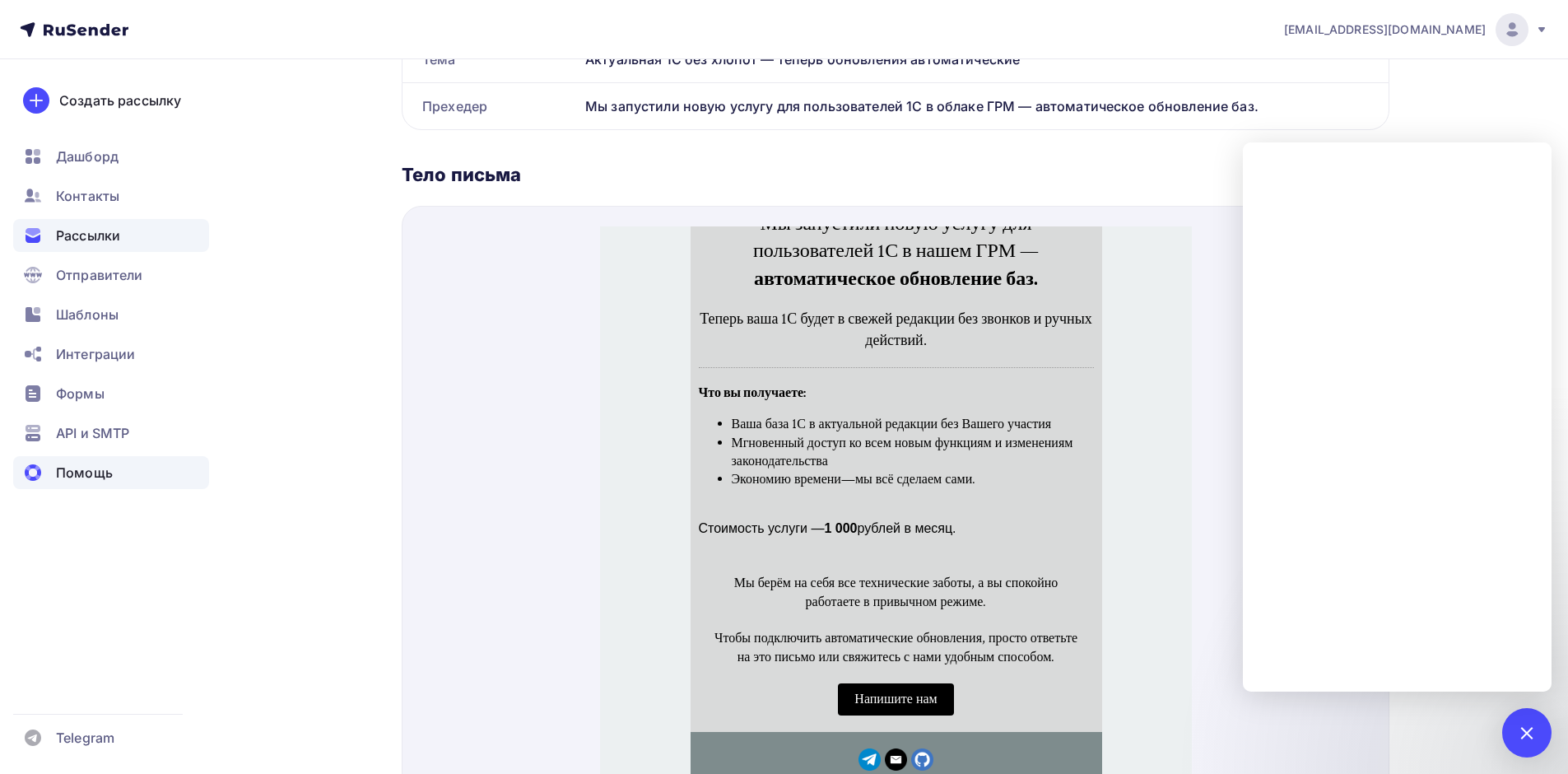
scroll to position [831, 0]
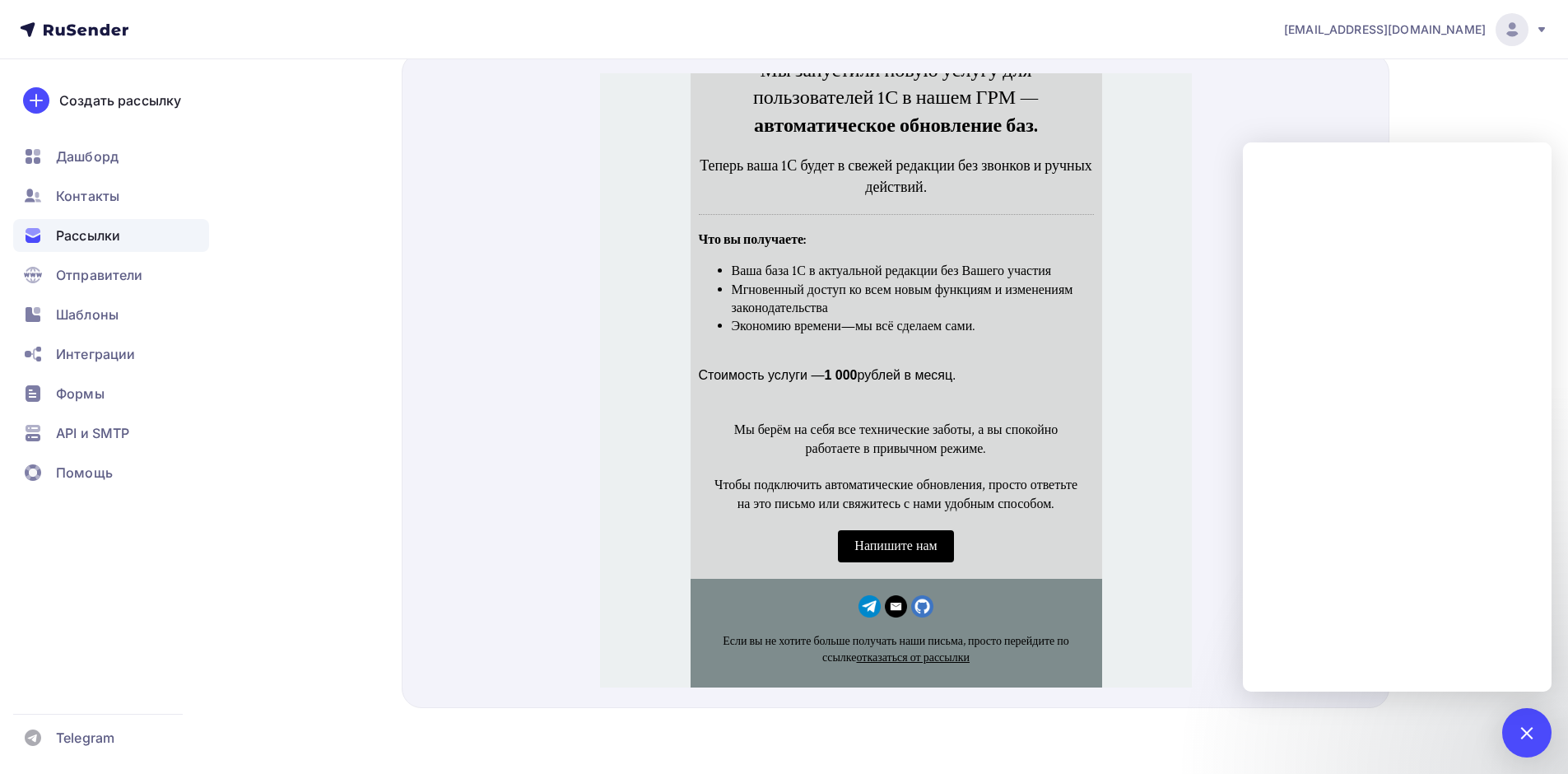
click at [920, 589] on img "GitHub icon" at bounding box center [921, 586] width 22 height 22
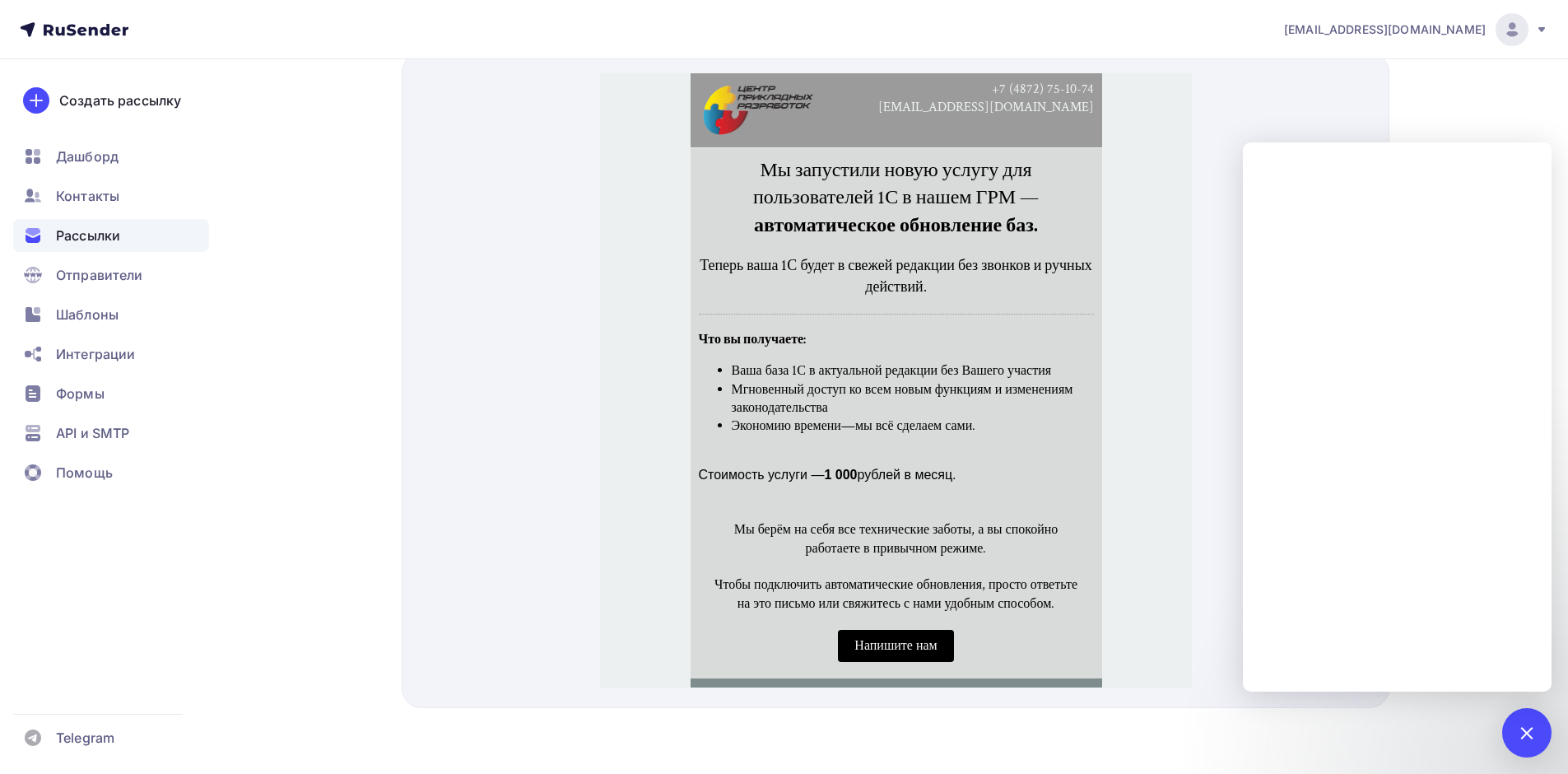
scroll to position [0, 0]
click at [97, 260] on div "Отправители" at bounding box center [110, 275] width 196 height 33
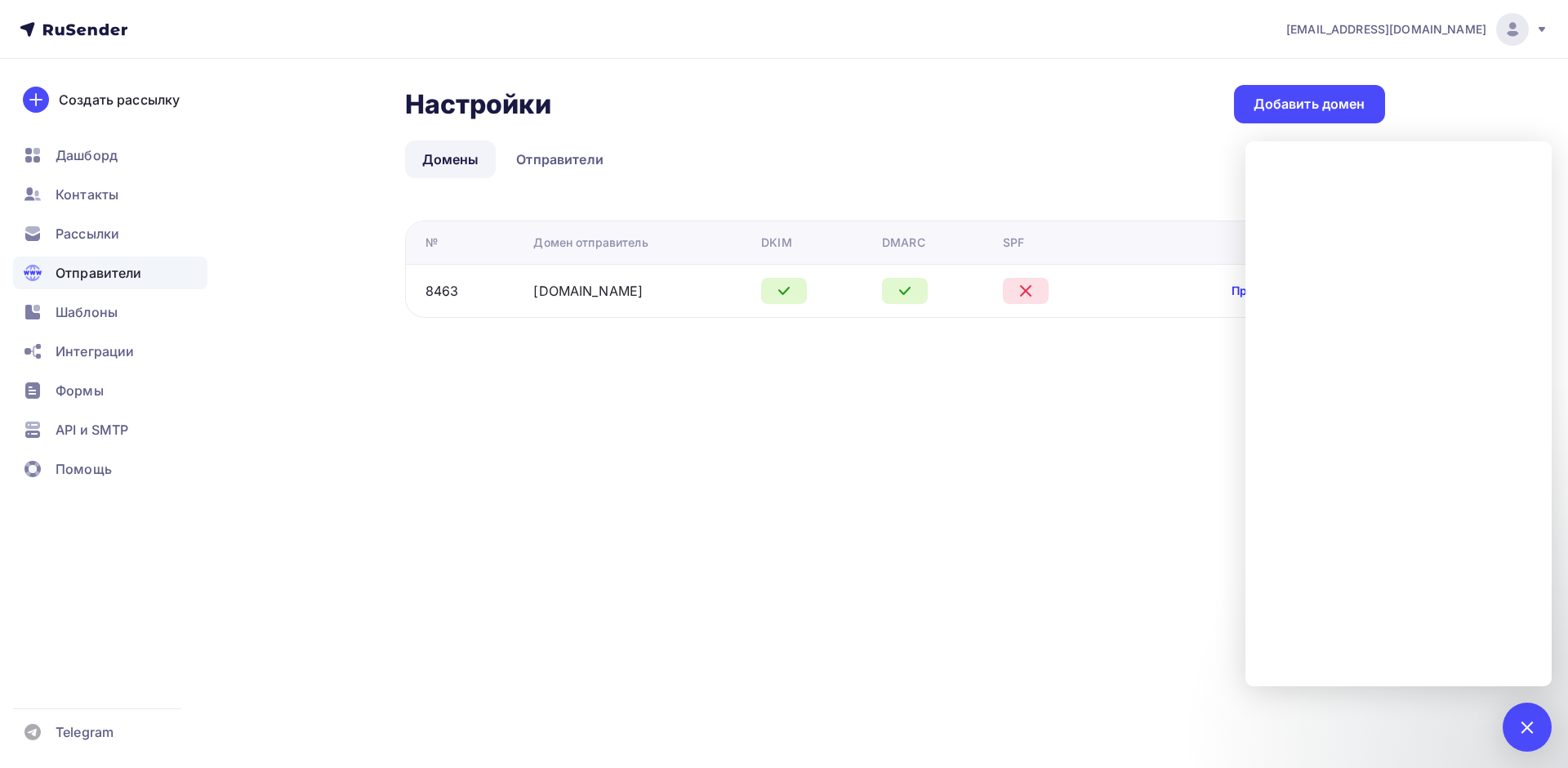
click at [1235, 296] on link "Проверить" at bounding box center [1263, 291] width 64 height 16
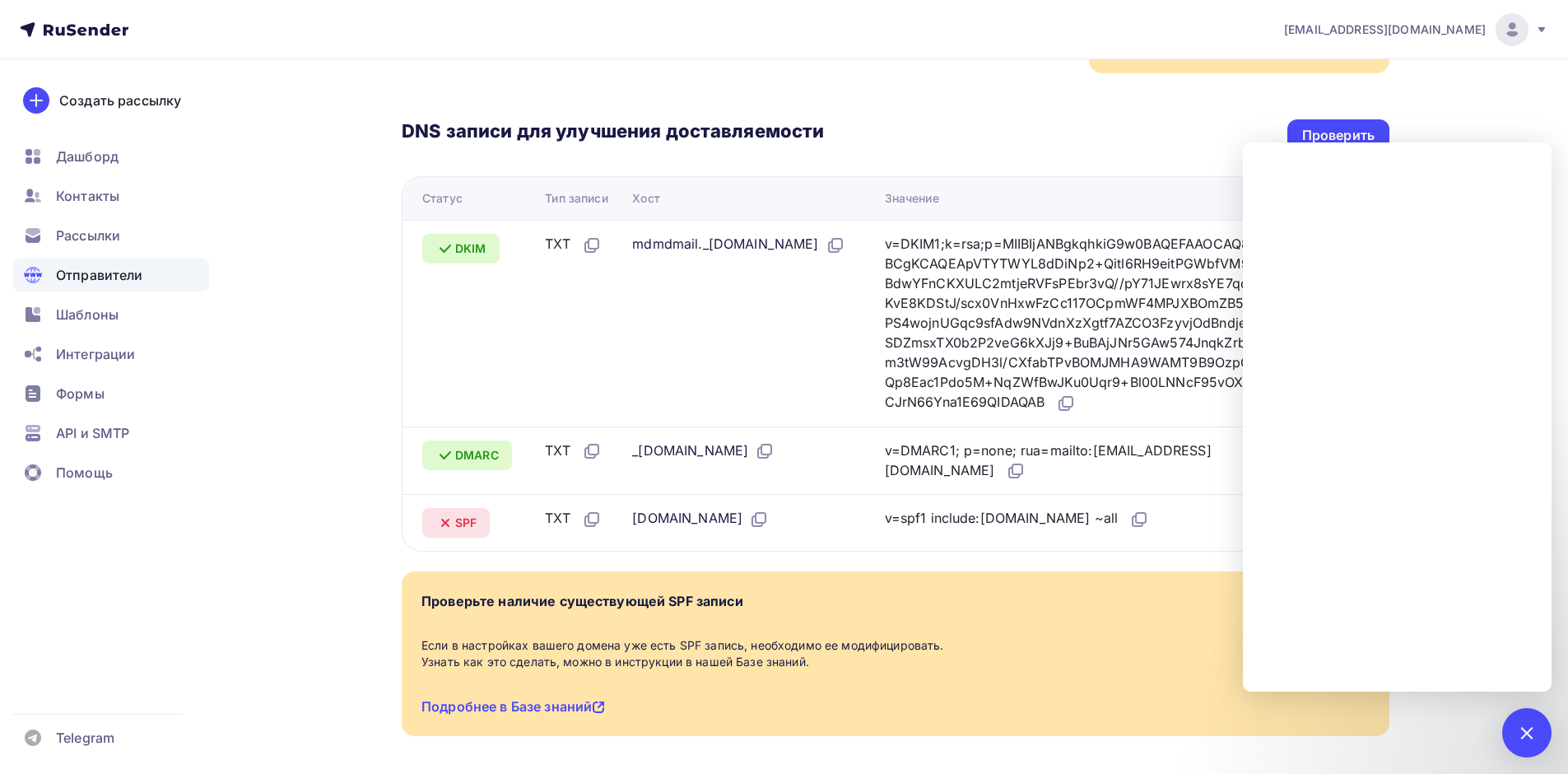
scroll to position [384, 0]
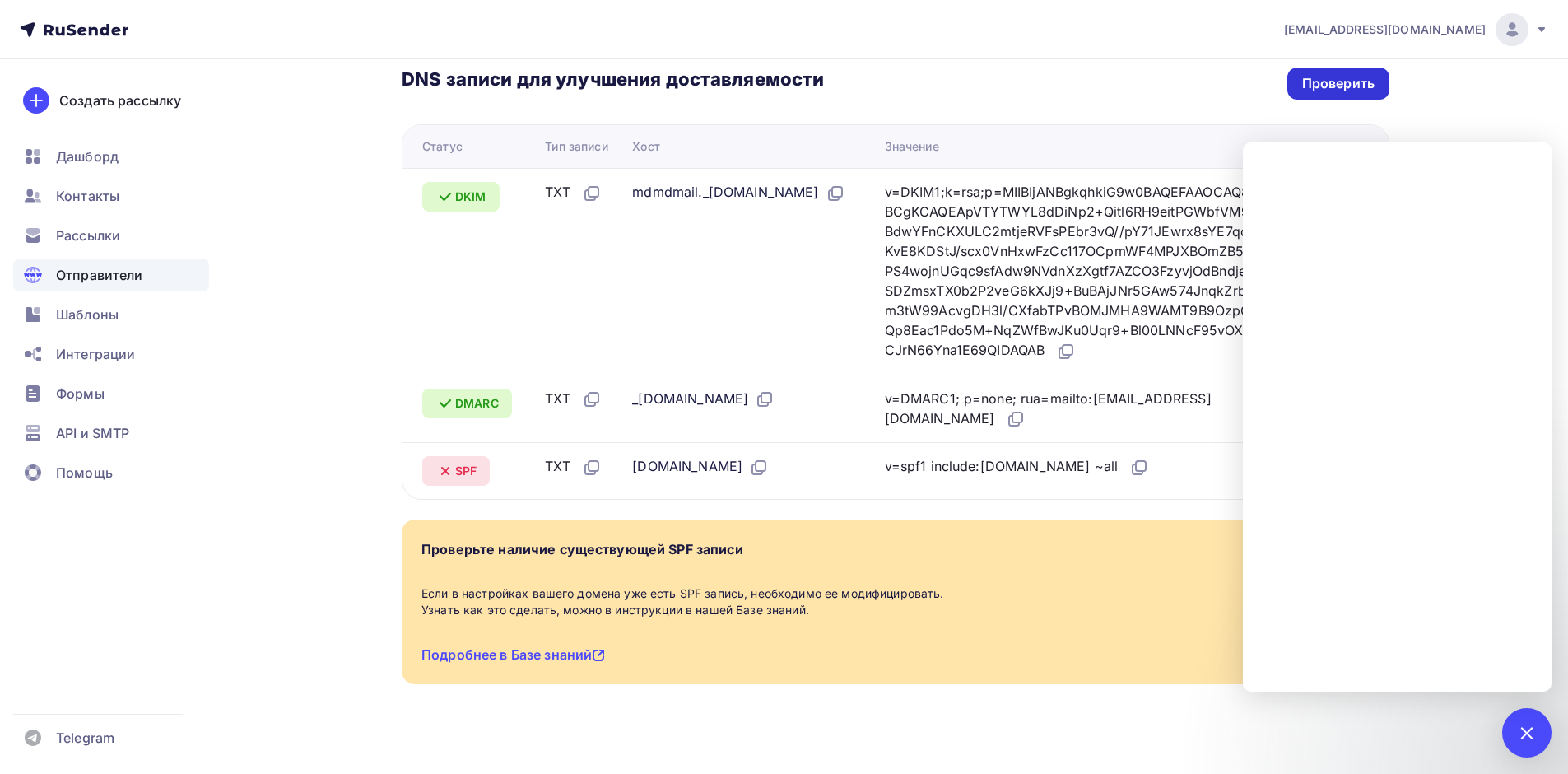
click at [1327, 74] on div "Проверить" at bounding box center [1338, 84] width 73 height 19
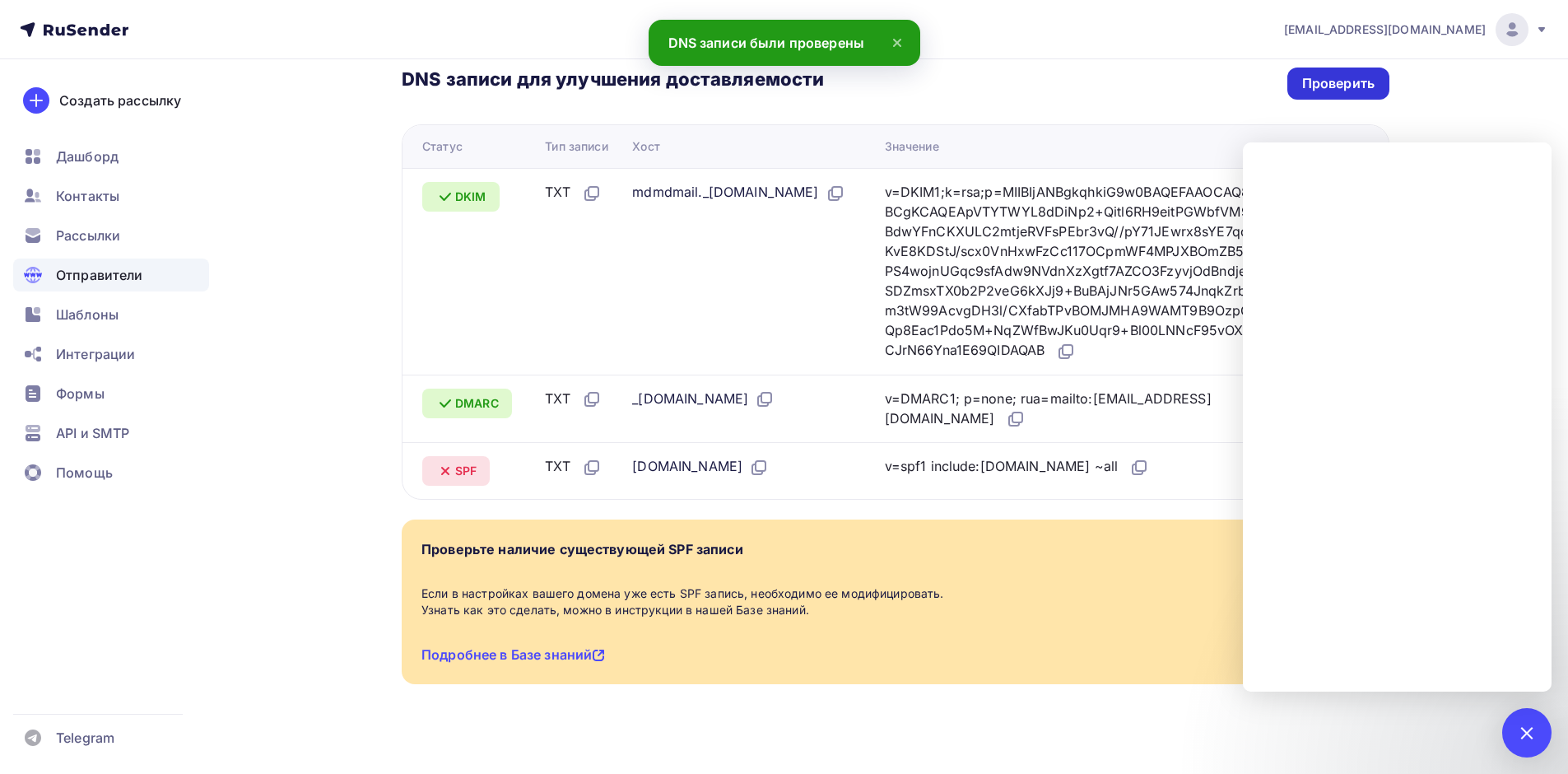
click at [1322, 75] on div "Проверить" at bounding box center [1338, 84] width 73 height 19
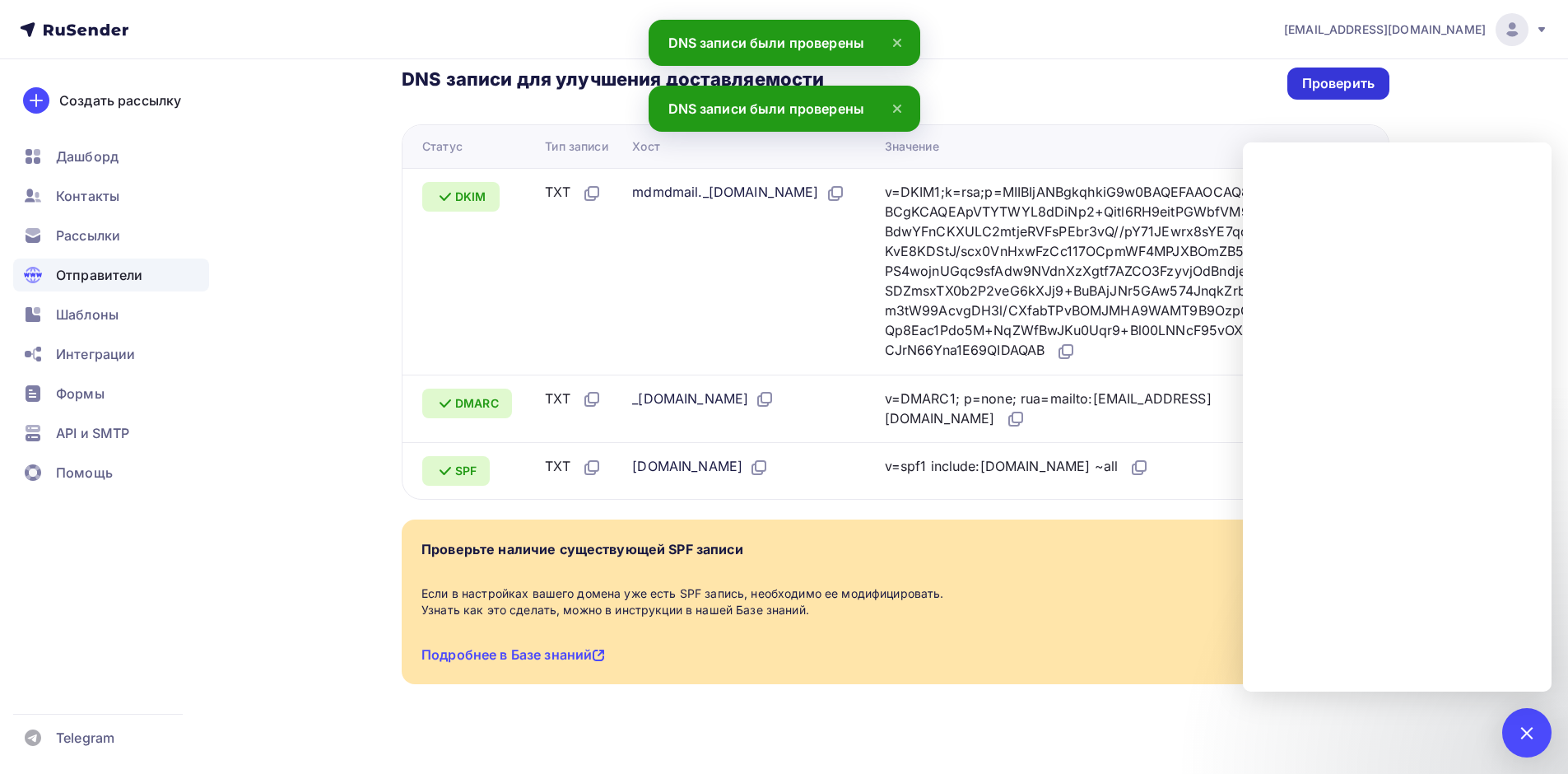
click at [1322, 75] on div "Проверить" at bounding box center [1338, 84] width 73 height 19
click at [1322, 74] on div "Проверить" at bounding box center [1338, 84] width 73 height 19
click at [1361, 74] on div "Проверить" at bounding box center [1338, 84] width 73 height 19
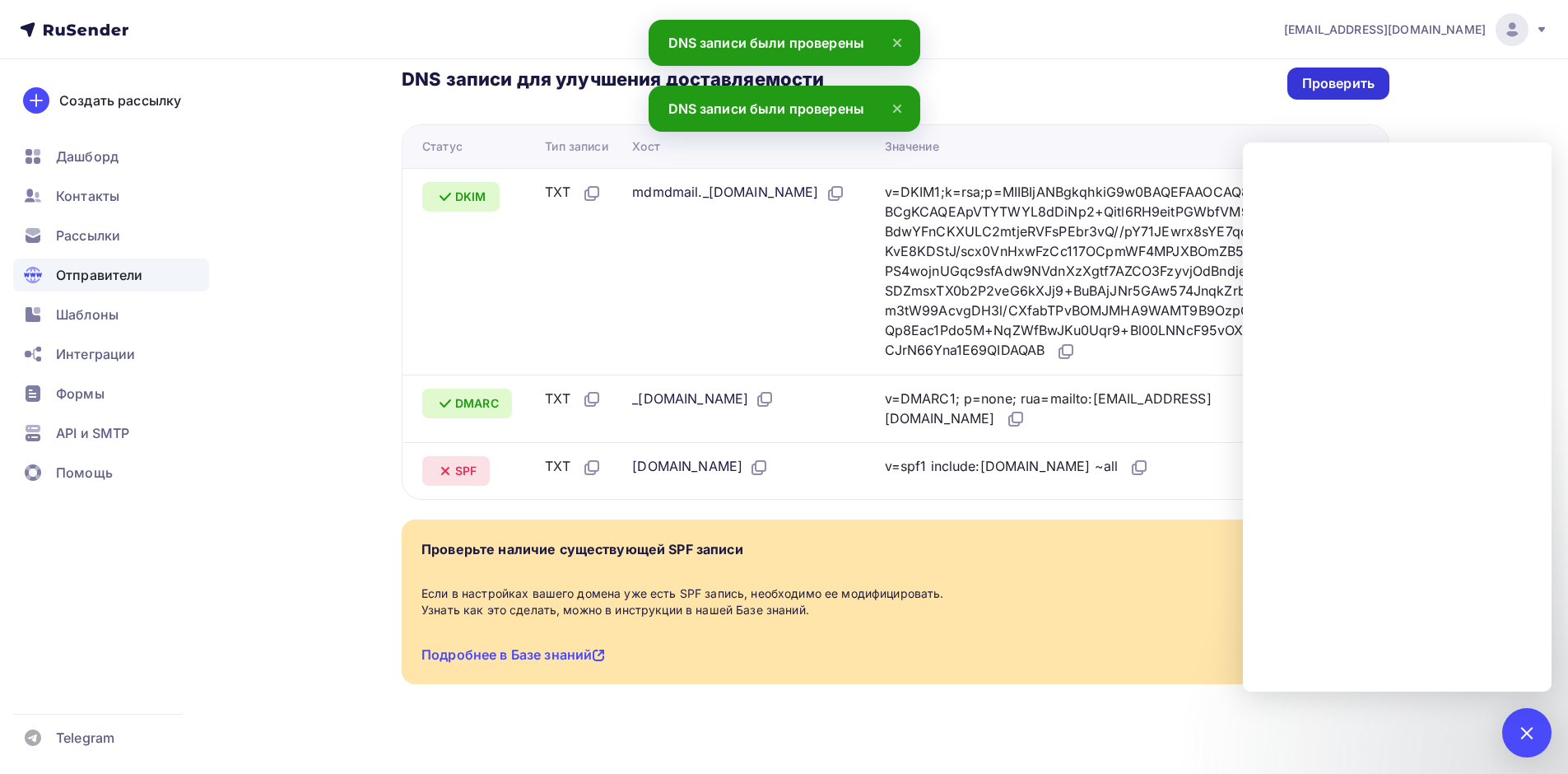
click at [1361, 74] on div "Проверить" at bounding box center [1338, 84] width 73 height 19
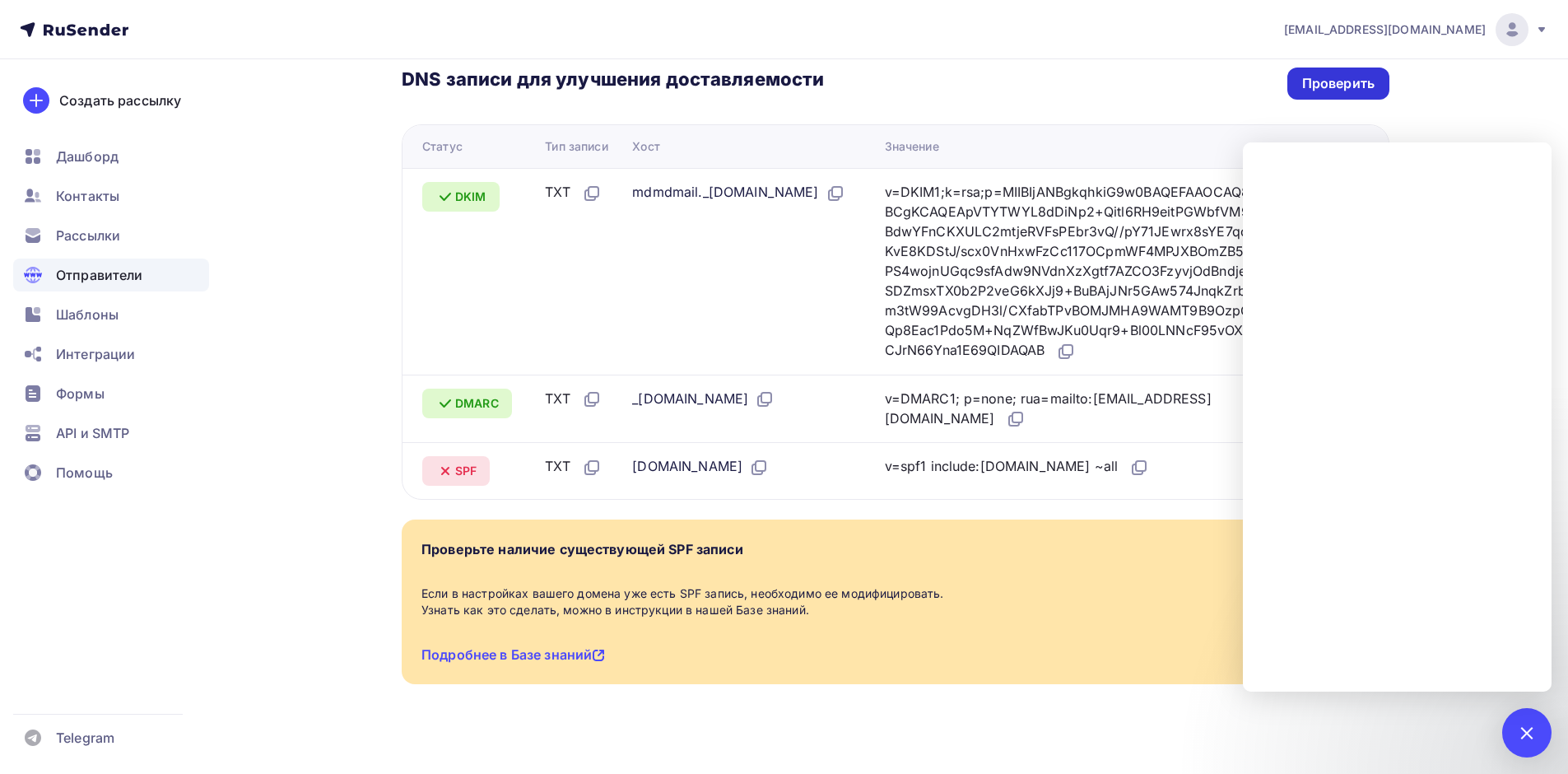
click at [1325, 77] on div "Проверить" at bounding box center [1338, 84] width 102 height 33
click at [1303, 56] on nav "levkin_s@cprit.ru Аккаунт Тарифы Выйти Создать рассылку Дашборд Контакты Рассыл…" at bounding box center [784, 29] width 1568 height 59
click at [1307, 74] on div "Проверить" at bounding box center [1338, 84] width 73 height 19
click at [1331, 74] on div "Проверить" at bounding box center [1338, 84] width 73 height 19
click at [1328, 74] on div "Проверить" at bounding box center [1338, 84] width 73 height 19
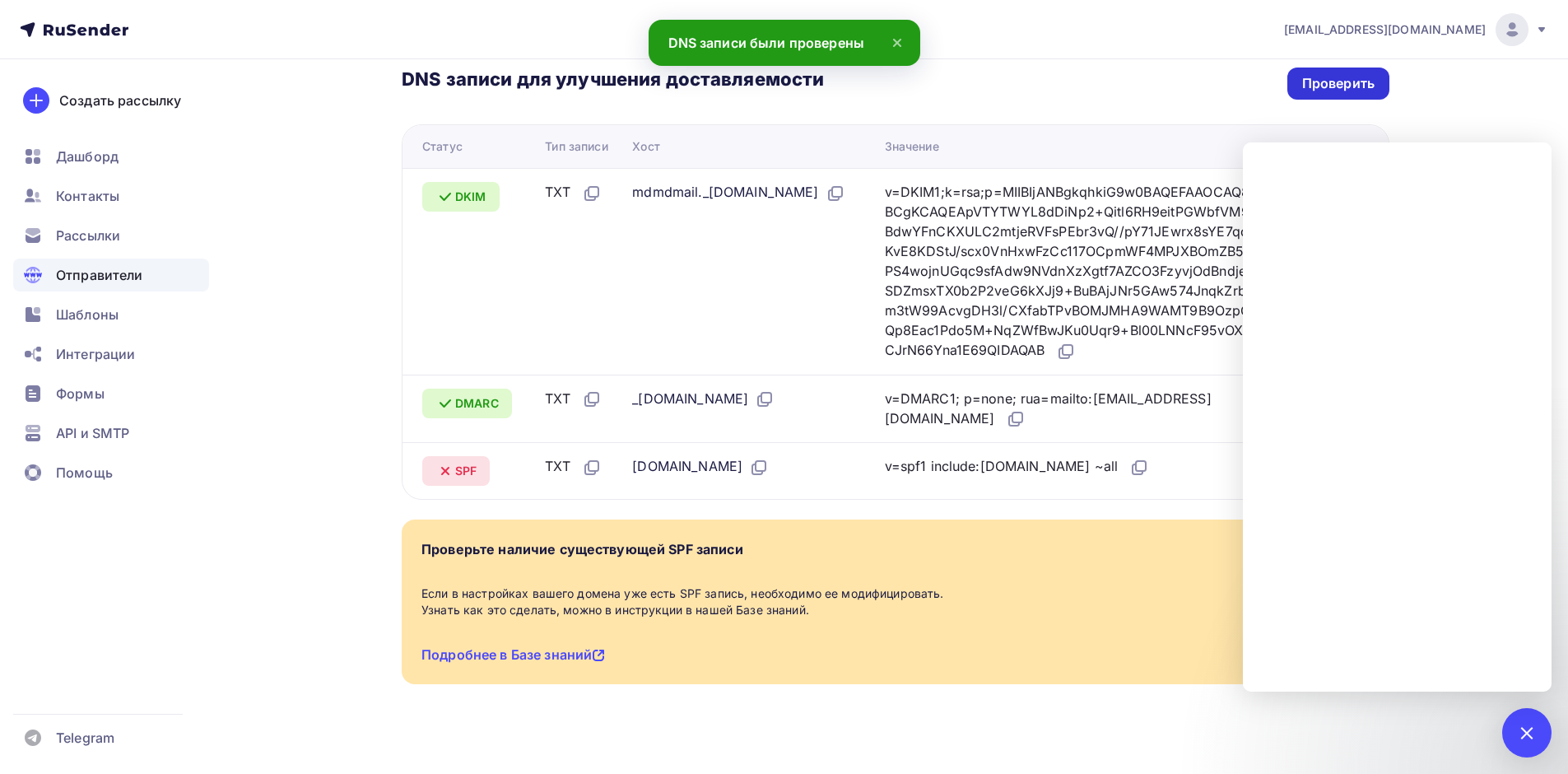
click at [1328, 74] on div "Проверить" at bounding box center [1338, 84] width 73 height 19
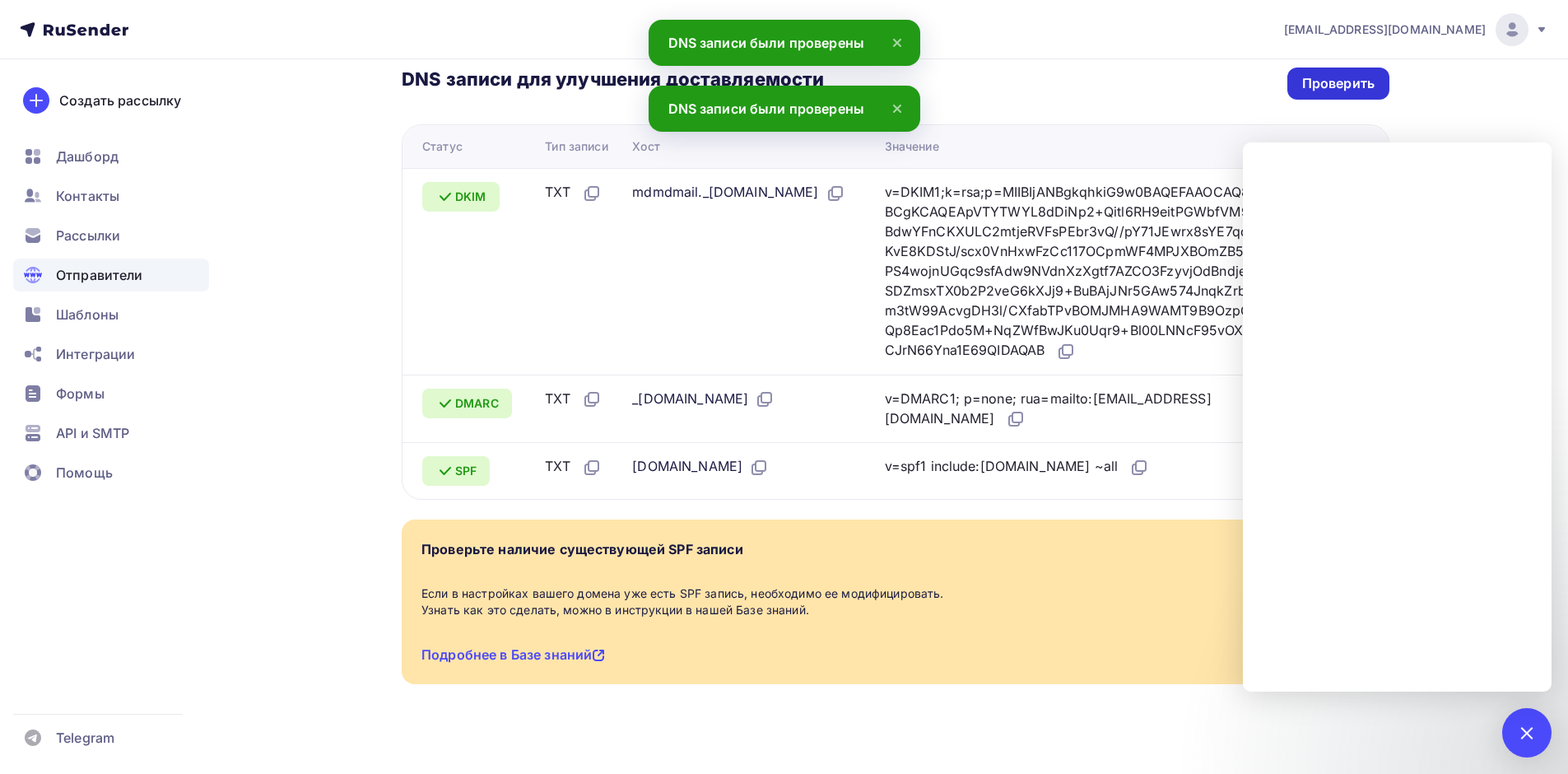
click at [1328, 74] on div "Проверить" at bounding box center [1338, 84] width 73 height 19
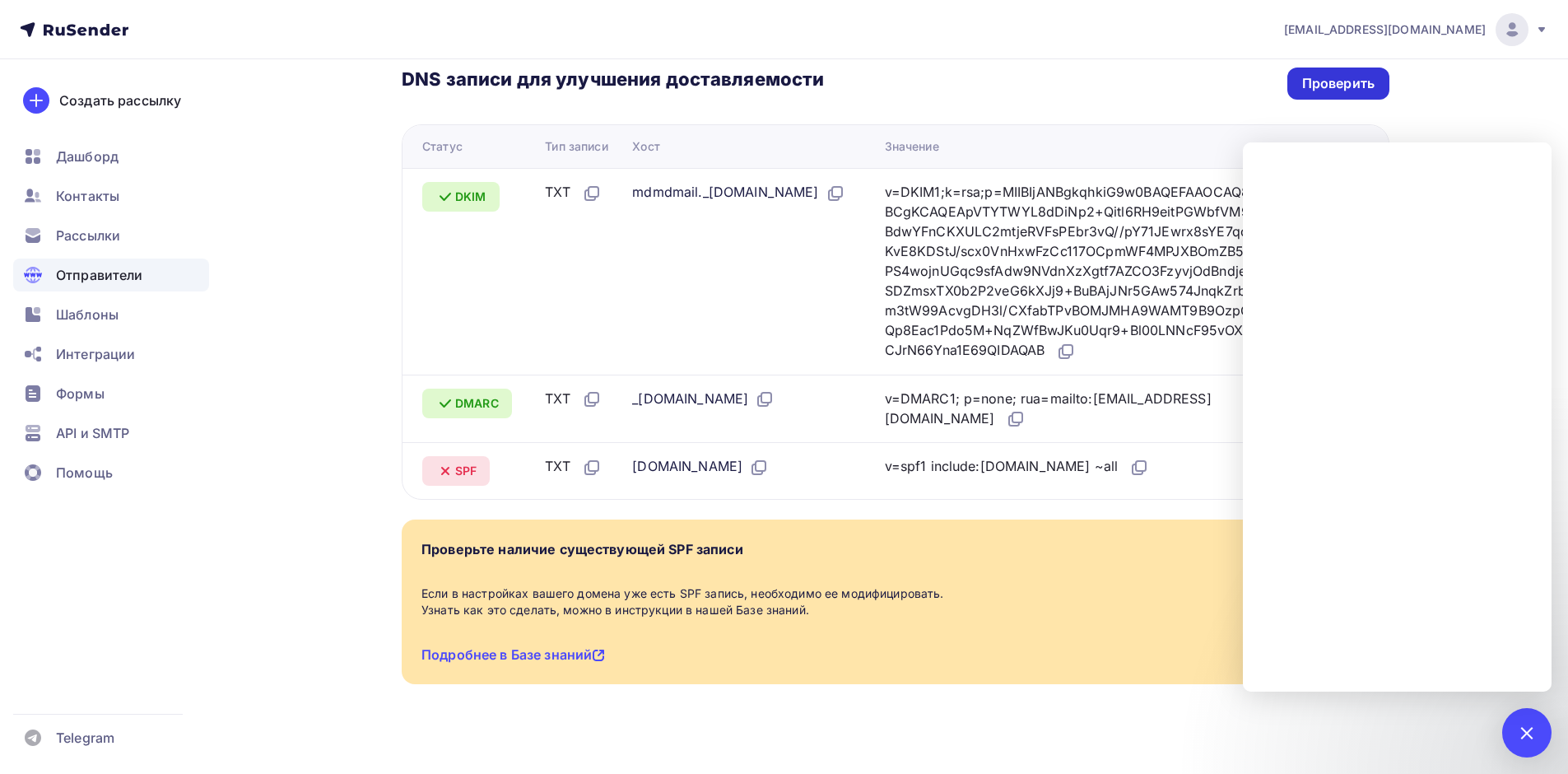
click at [1327, 76] on div "Проверить" at bounding box center [1338, 84] width 102 height 33
click at [1363, 74] on div "Проверить" at bounding box center [1338, 84] width 73 height 19
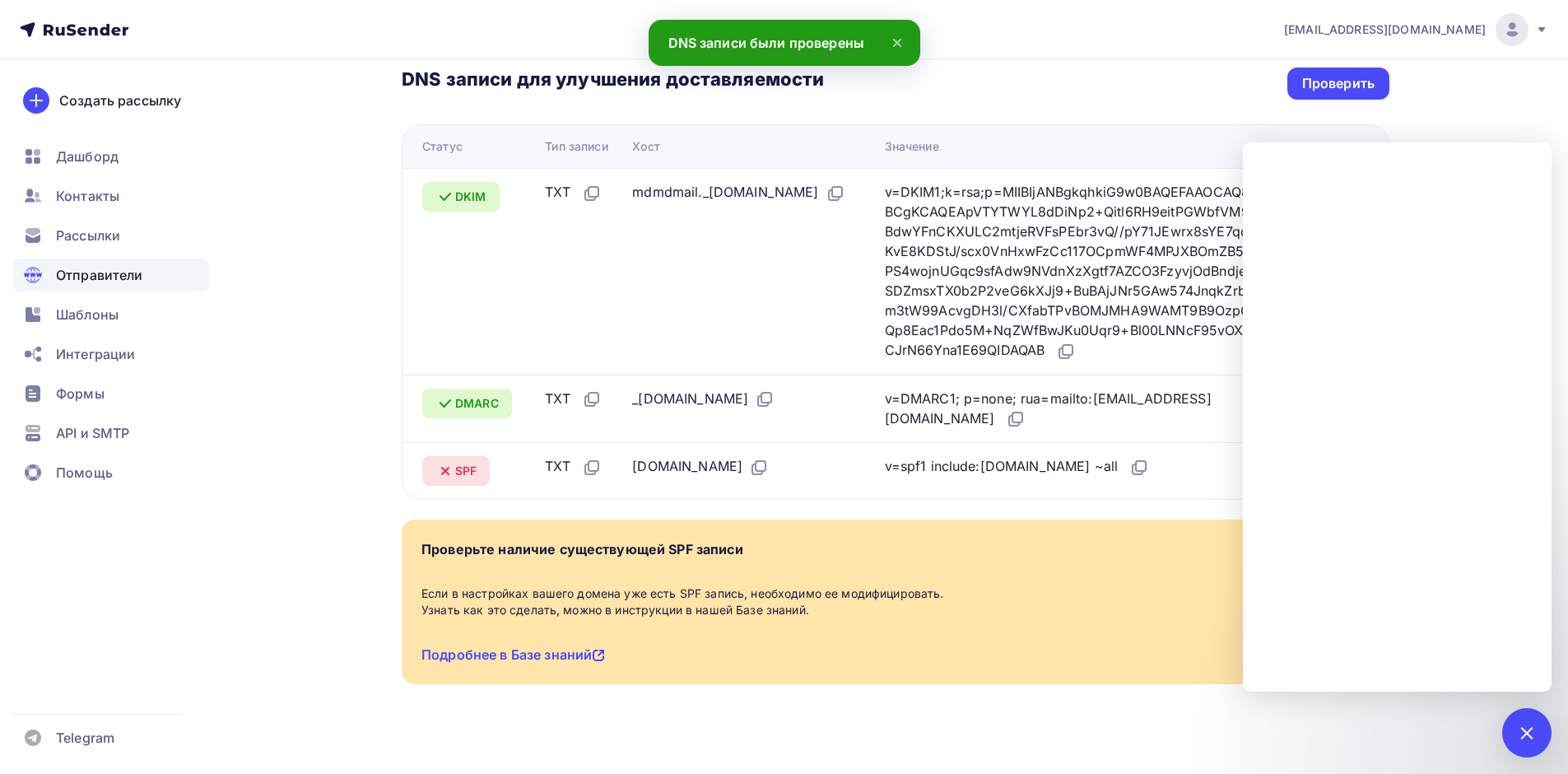
click at [1510, 95] on div "levkin_s@cprit.ru Аккаунт Тарифы Выйти Создать рассылку Дашборд Контакты Рассыл…" at bounding box center [784, 203] width 1568 height 1174
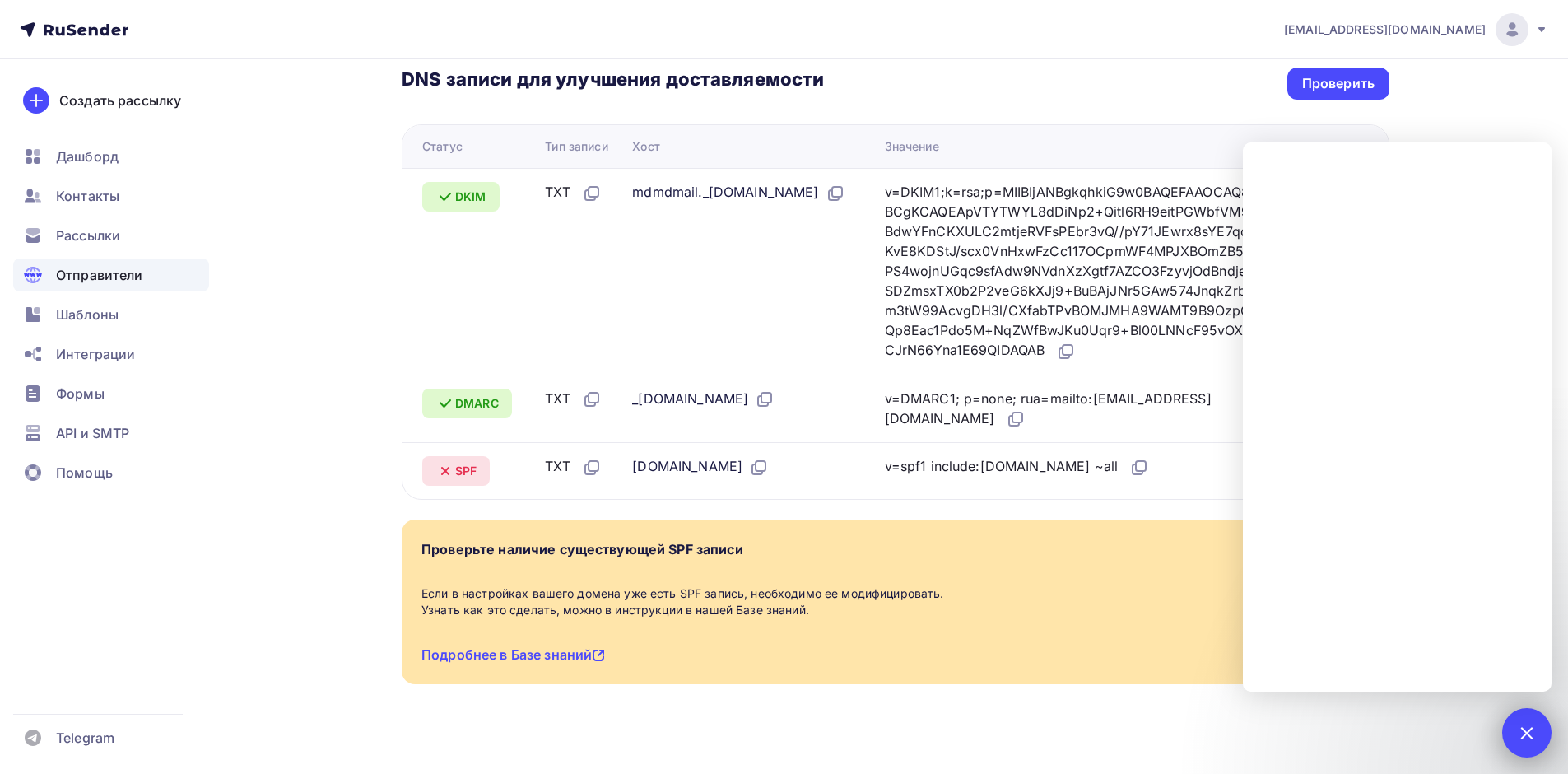
click at [1521, 742] on div at bounding box center [1527, 733] width 50 height 50
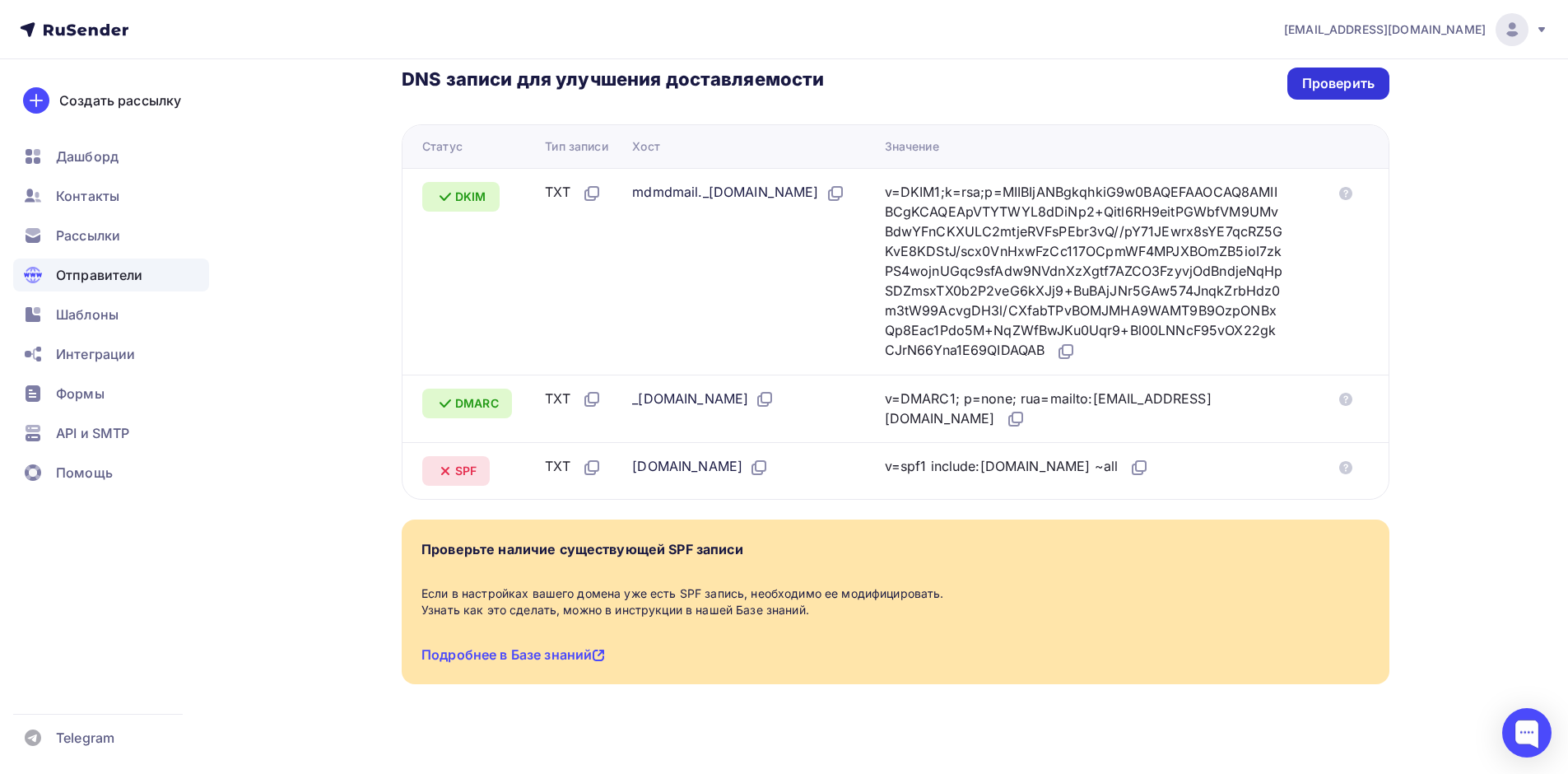
click at [1329, 74] on div "Проверить" at bounding box center [1338, 84] width 73 height 19
click at [1324, 74] on div "Проверить" at bounding box center [1338, 84] width 73 height 19
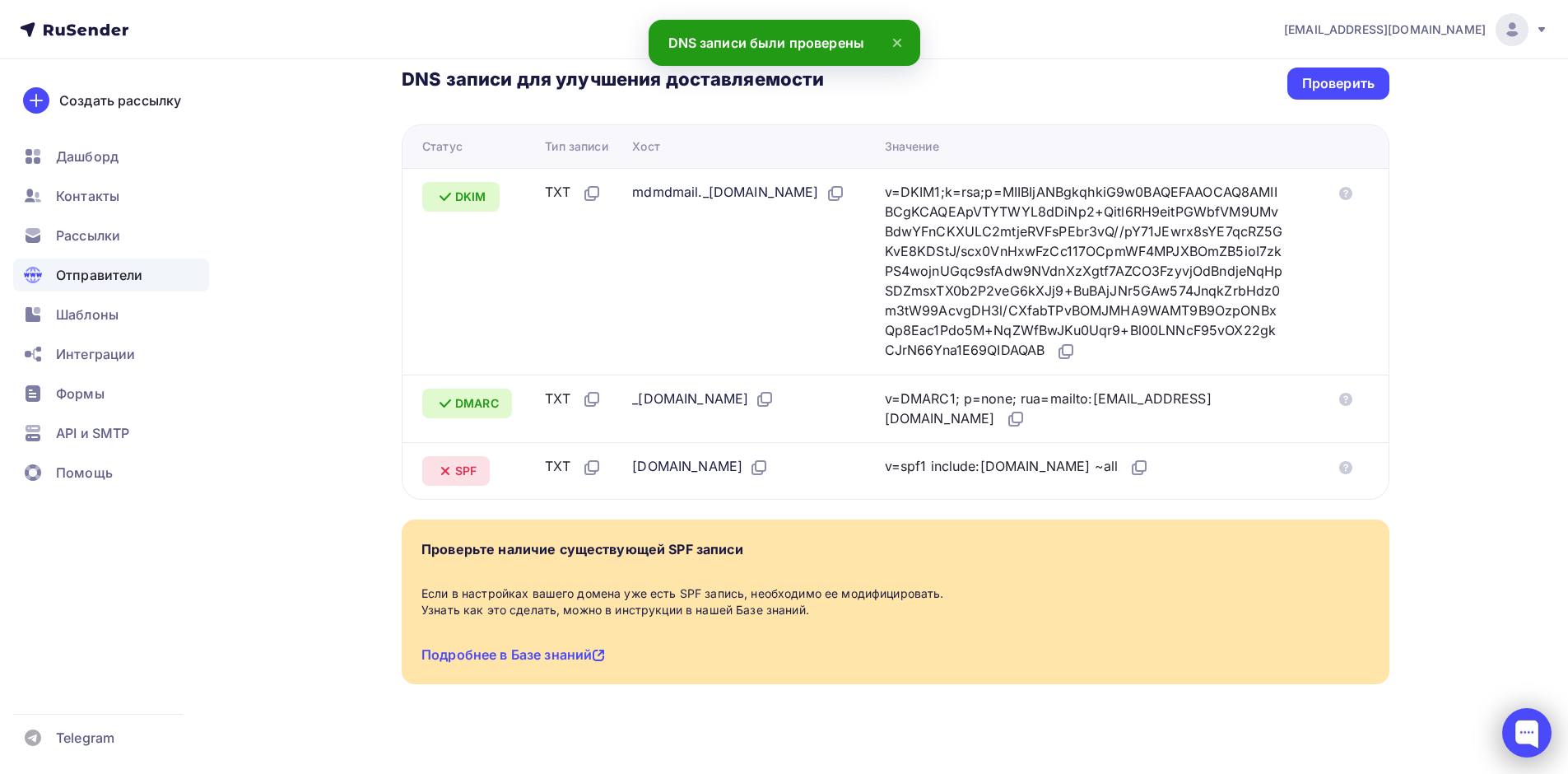
click at [1527, 729] on div at bounding box center [1527, 733] width 50 height 50
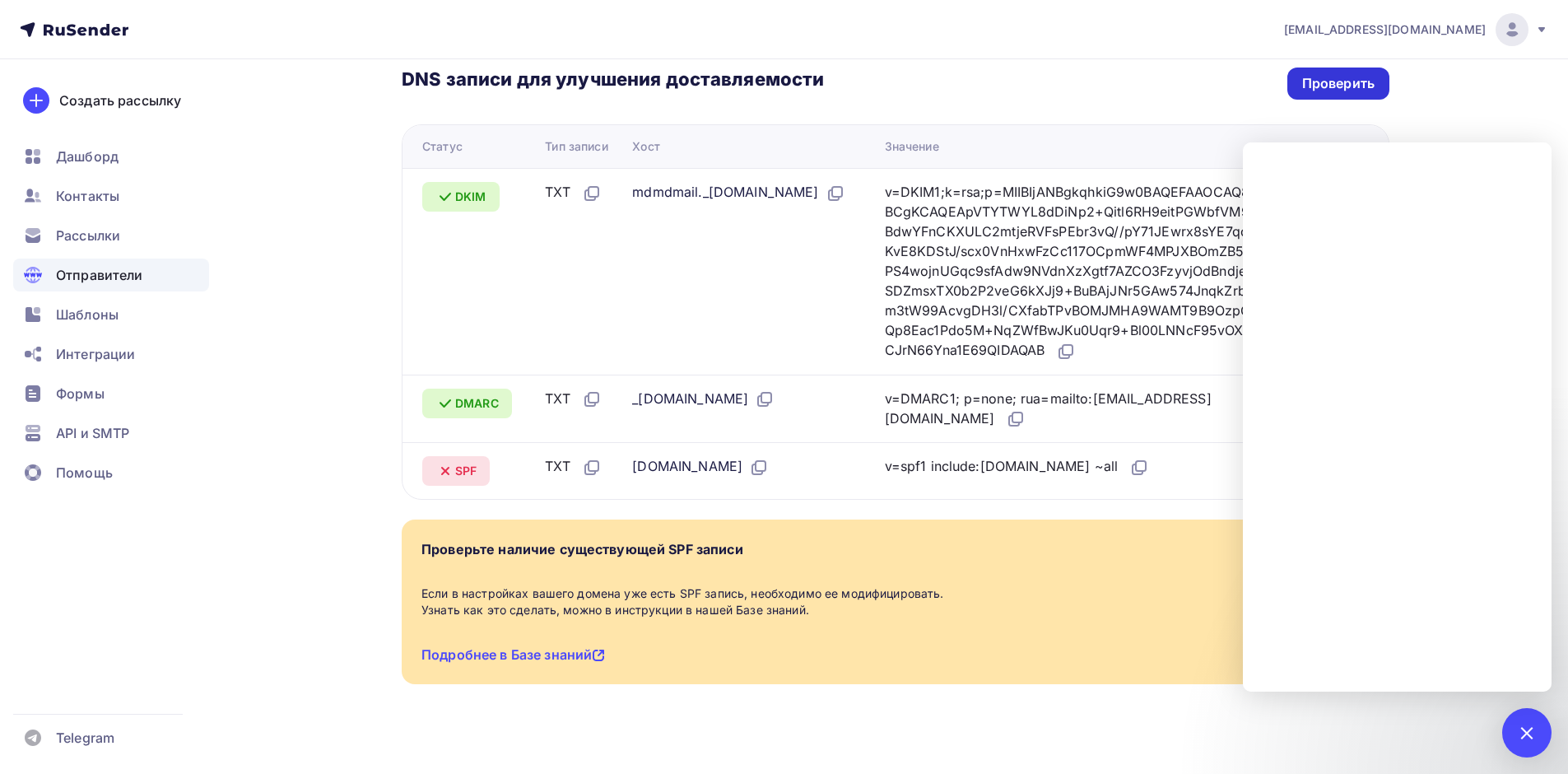
click at [1347, 74] on div "Проверить" at bounding box center [1338, 84] width 73 height 19
click at [1330, 74] on div "Проверить" at bounding box center [1338, 84] width 73 height 19
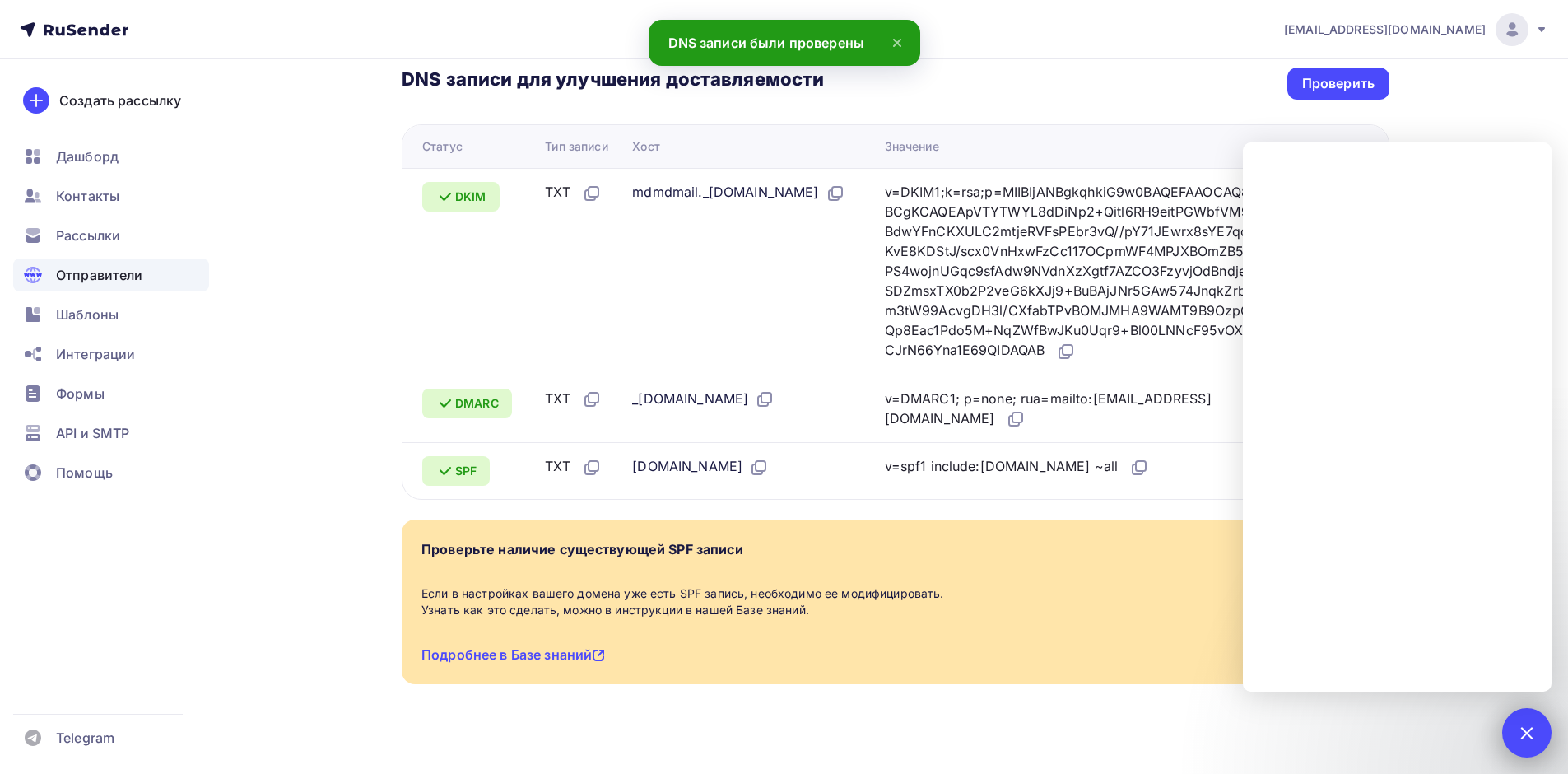
click at [1523, 740] on div at bounding box center [1526, 732] width 22 height 22
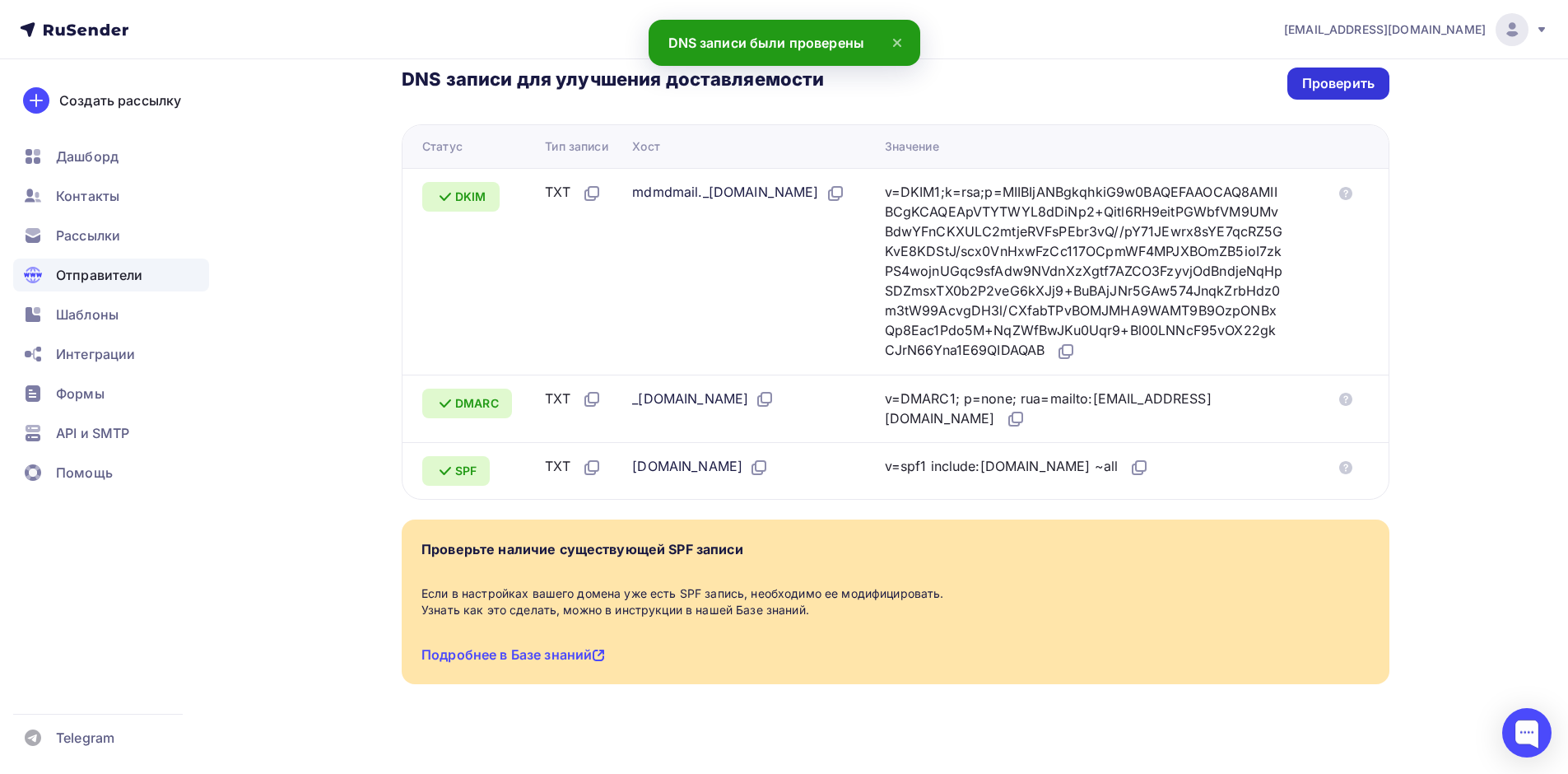
click at [1347, 74] on div "Проверить" at bounding box center [1338, 84] width 73 height 19
click at [1353, 74] on div "Проверить" at bounding box center [1338, 84] width 73 height 19
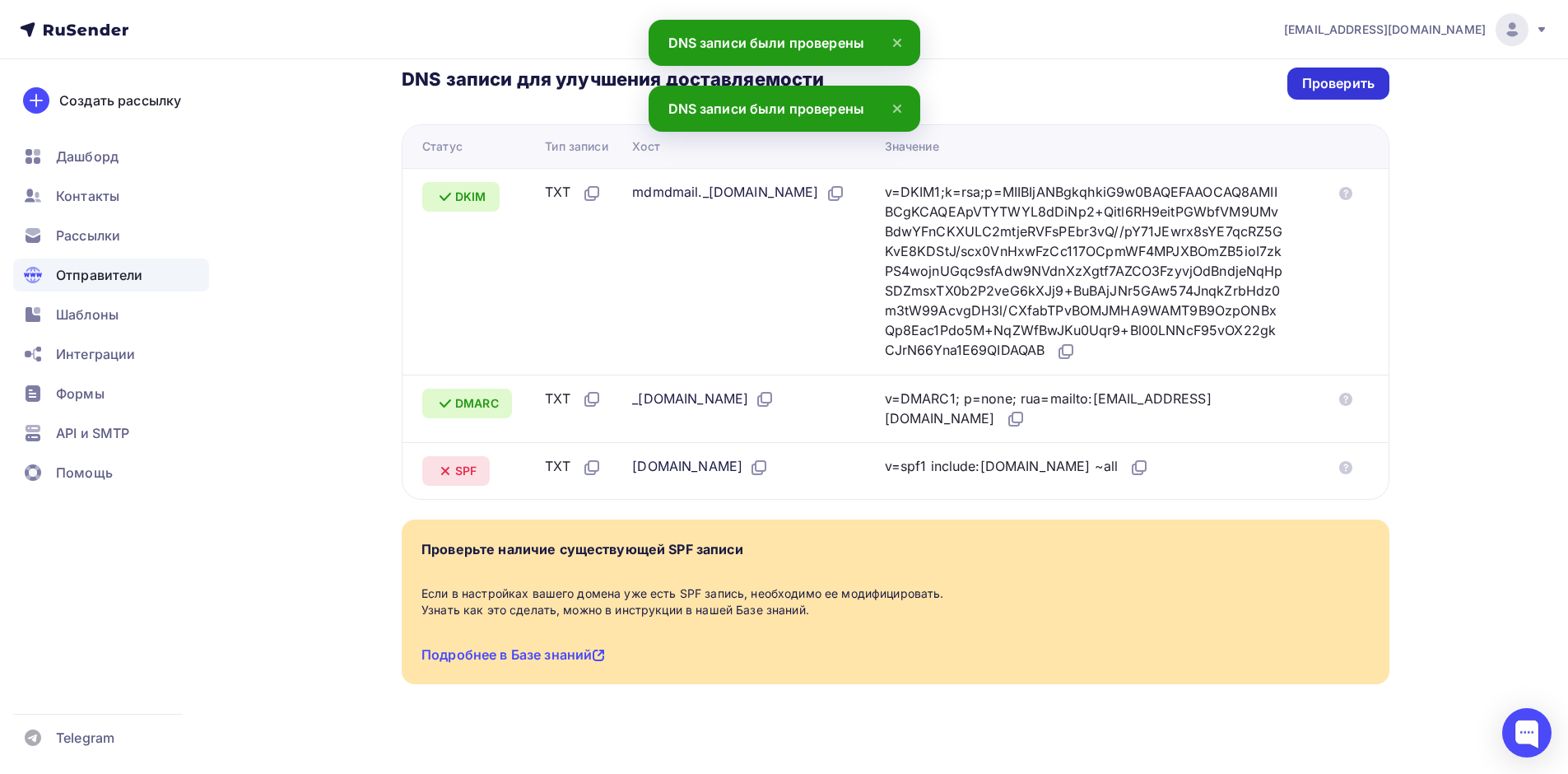
click at [1352, 74] on div "Проверить" at bounding box center [1338, 84] width 73 height 19
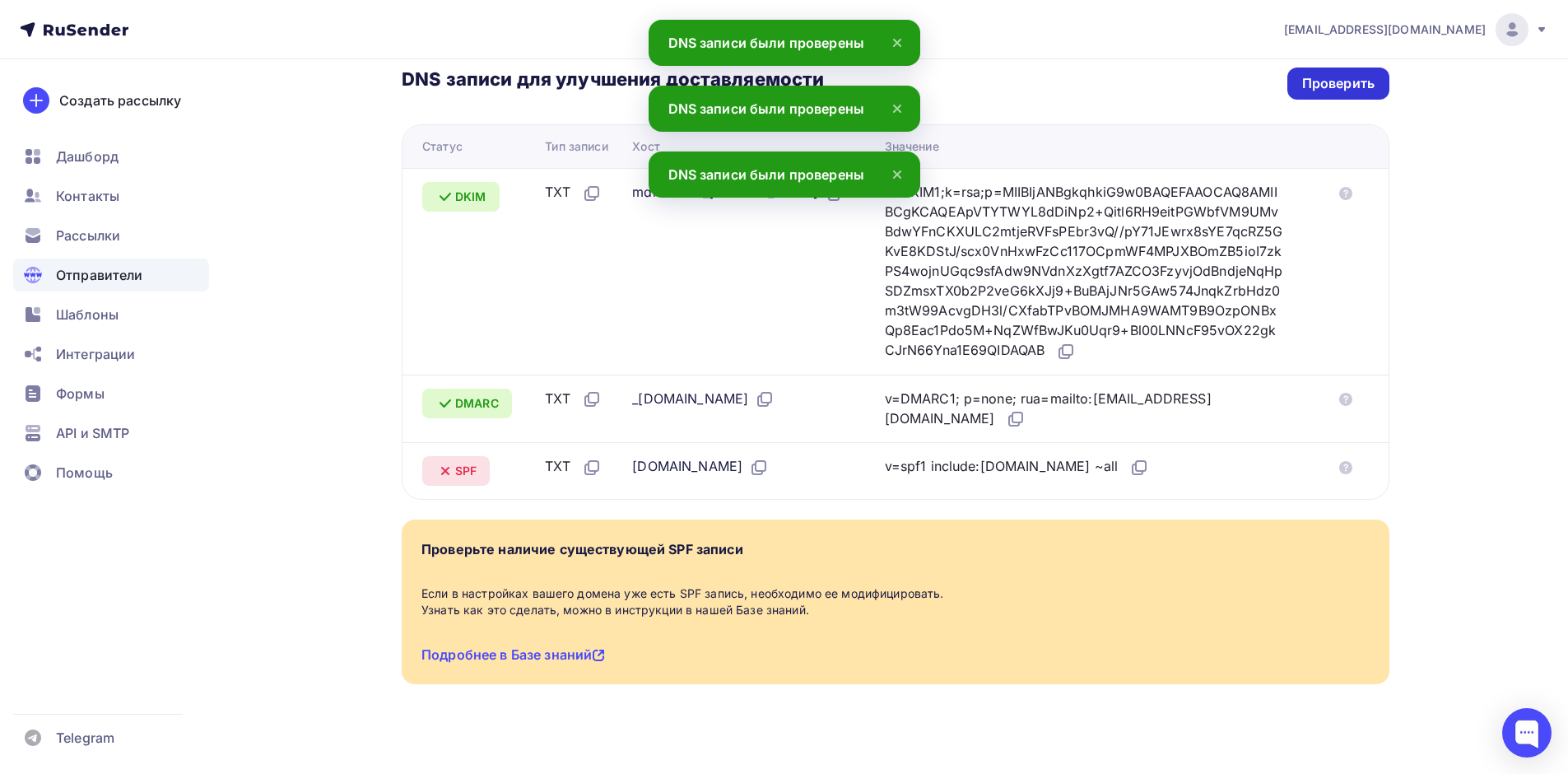
click at [1354, 75] on div "Проверить" at bounding box center [1338, 84] width 73 height 19
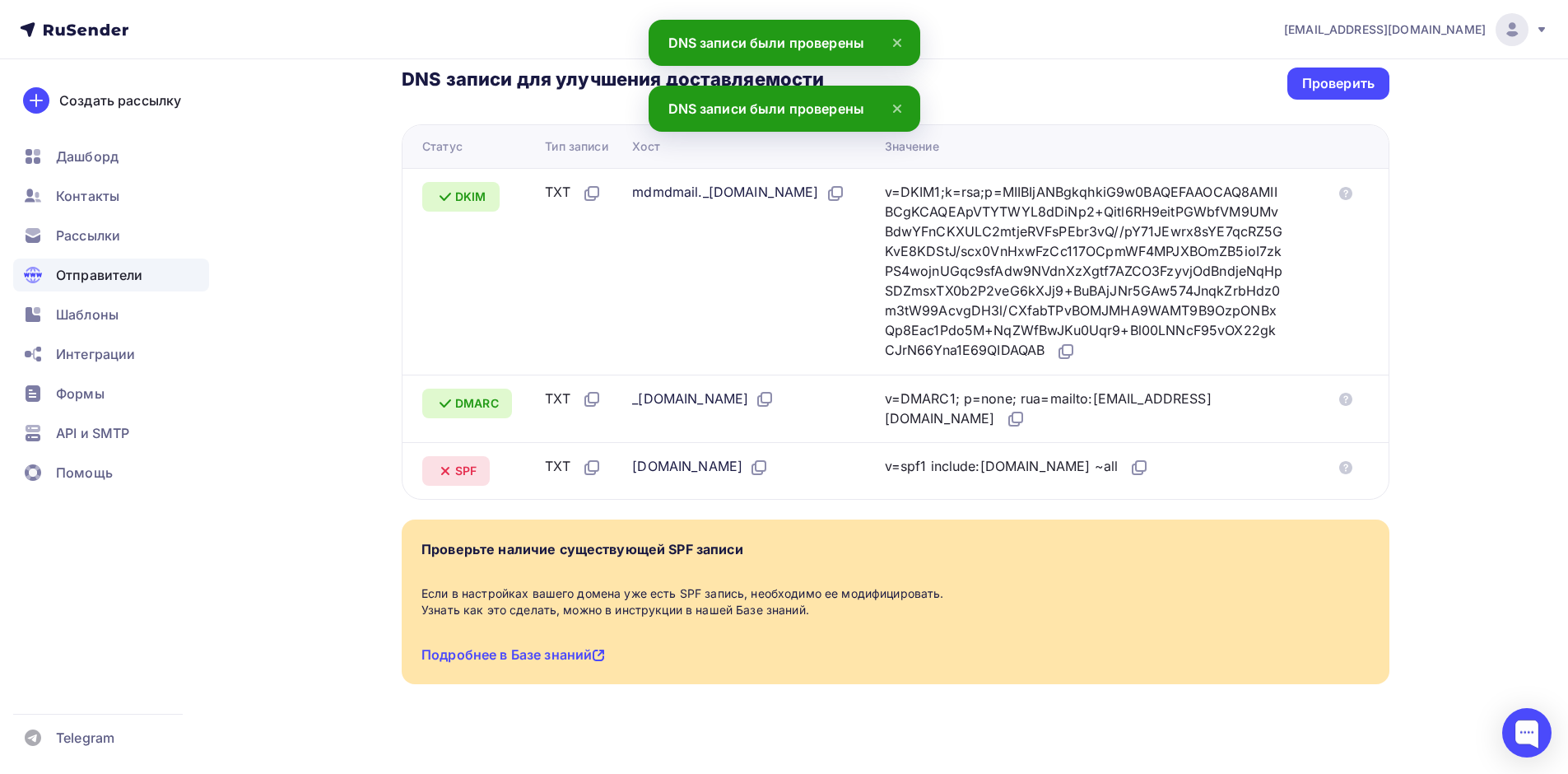
click at [158, 269] on div "Отправители" at bounding box center [110, 275] width 196 height 33
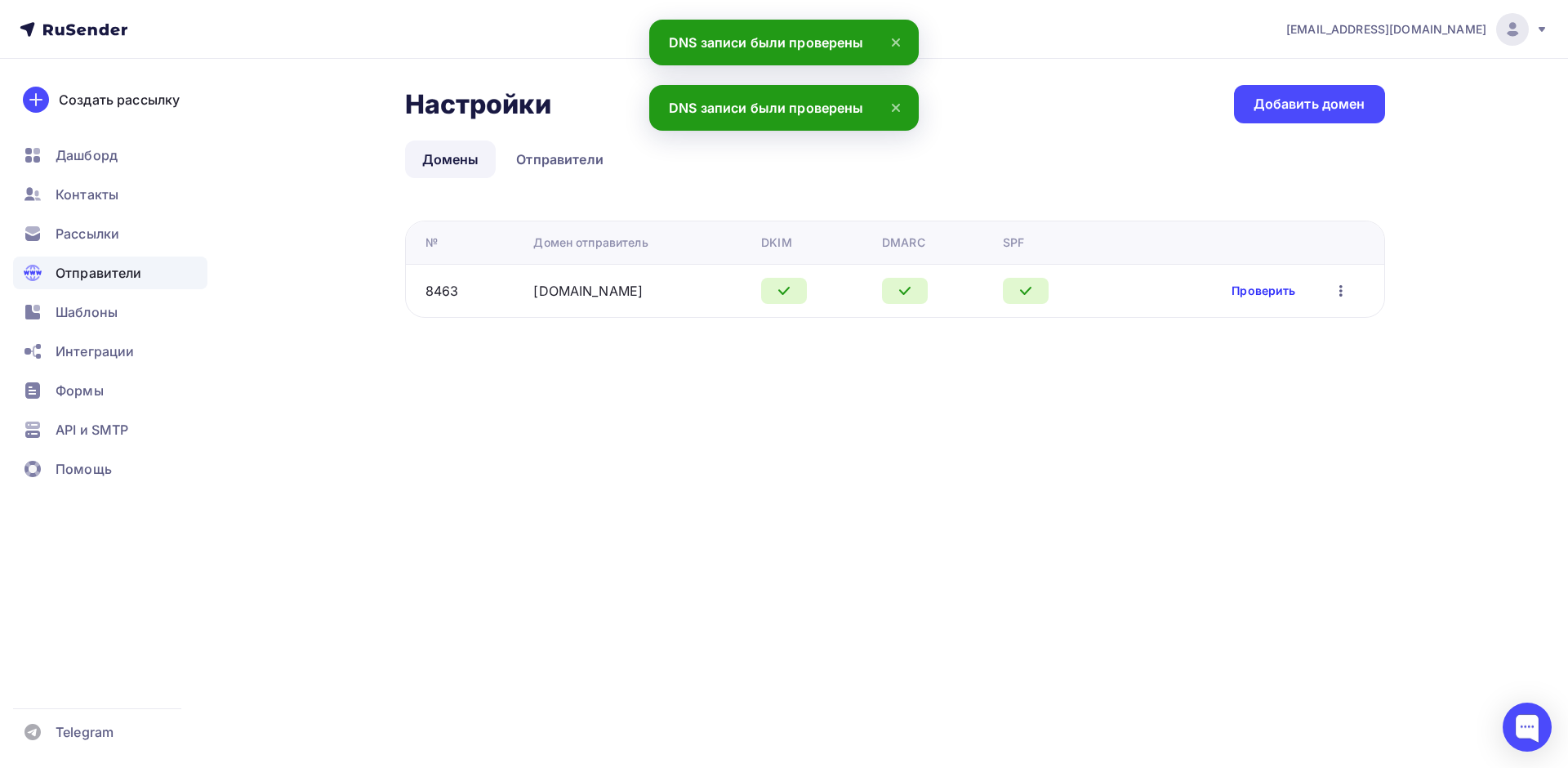
click at [1280, 295] on link "Проверить" at bounding box center [1263, 291] width 64 height 16
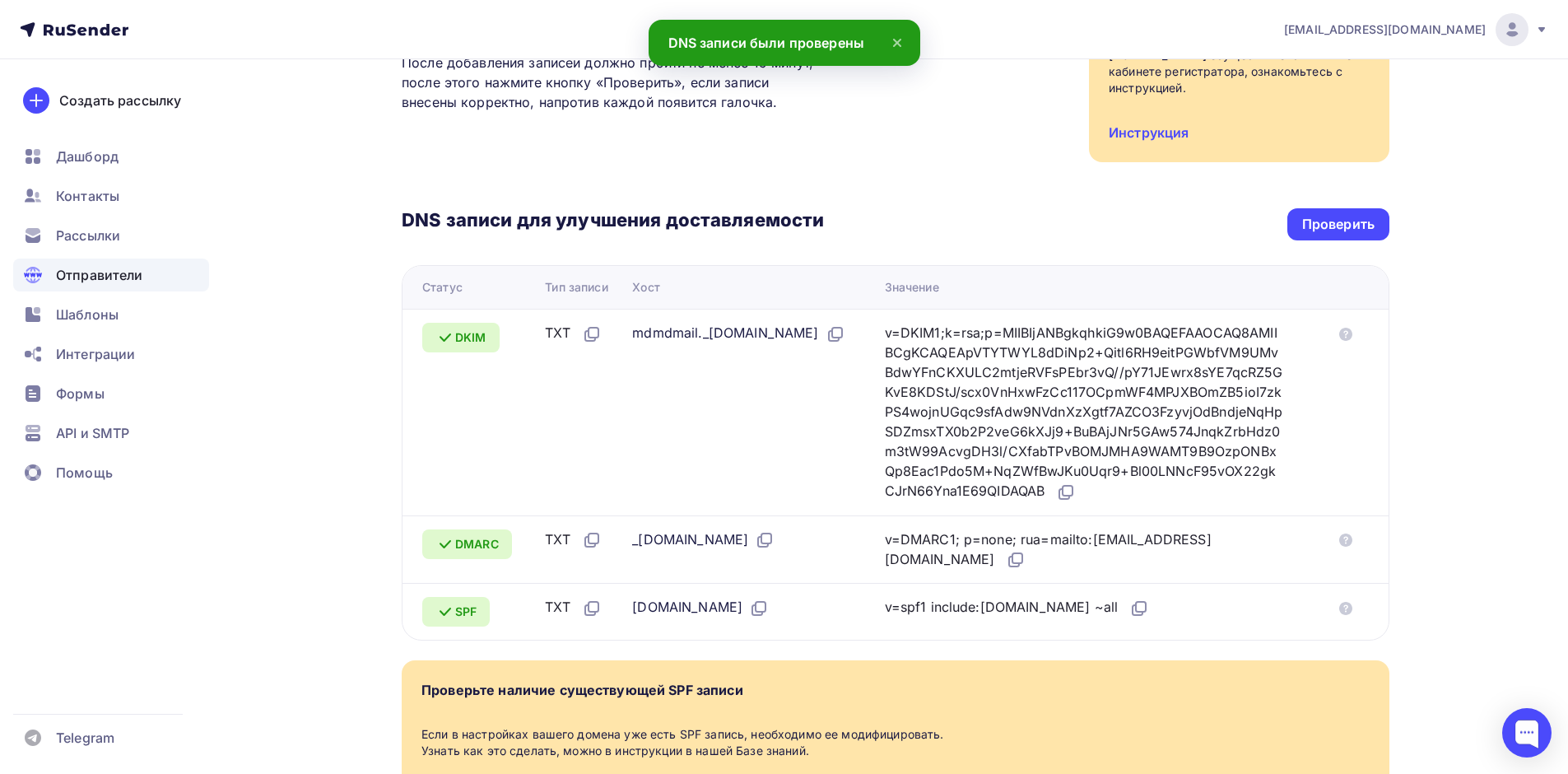
scroll to position [384, 0]
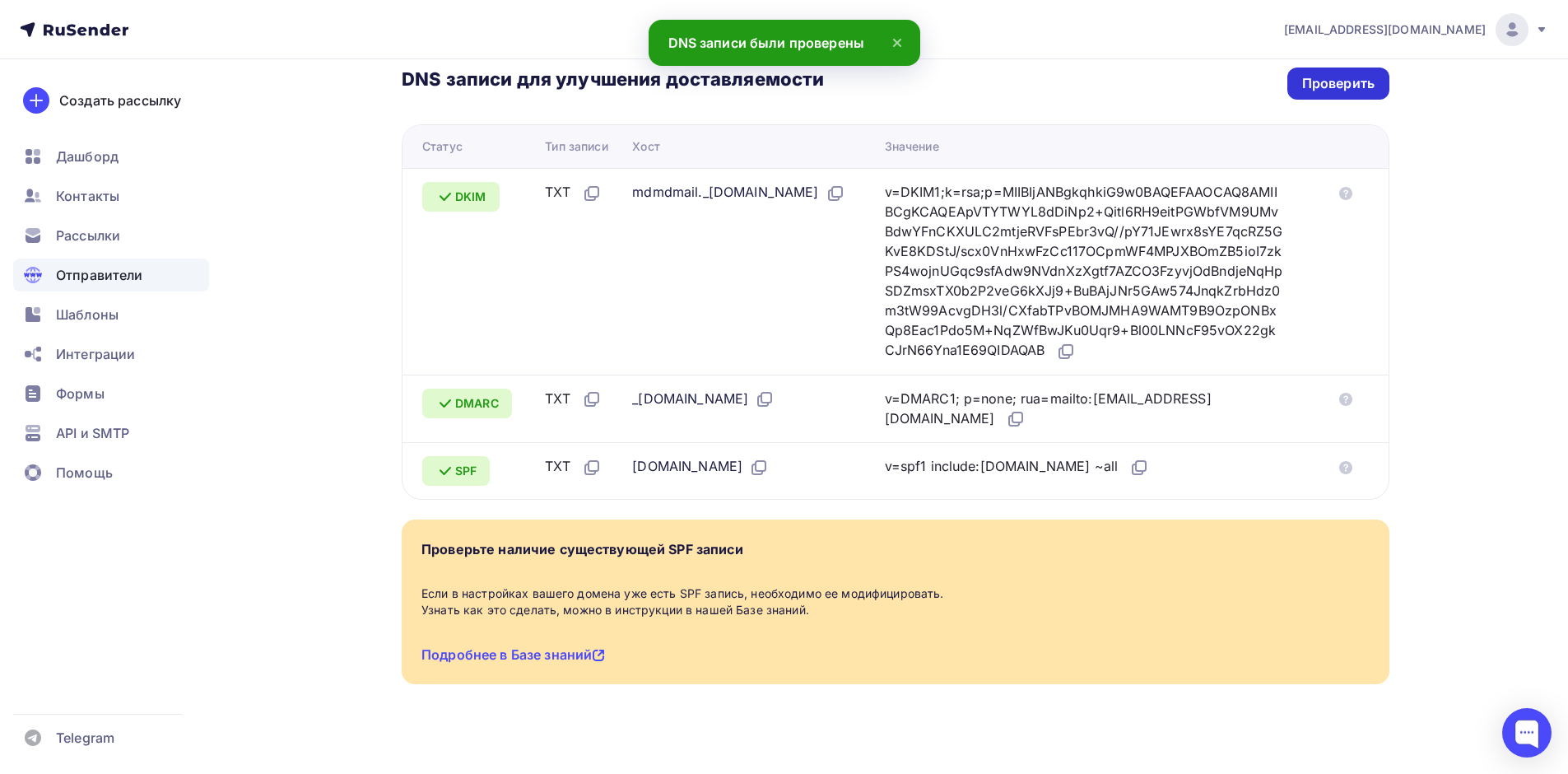
click at [1333, 74] on div "Проверить" at bounding box center [1338, 84] width 73 height 19
click at [125, 278] on span "Отправители" at bounding box center [99, 275] width 87 height 20
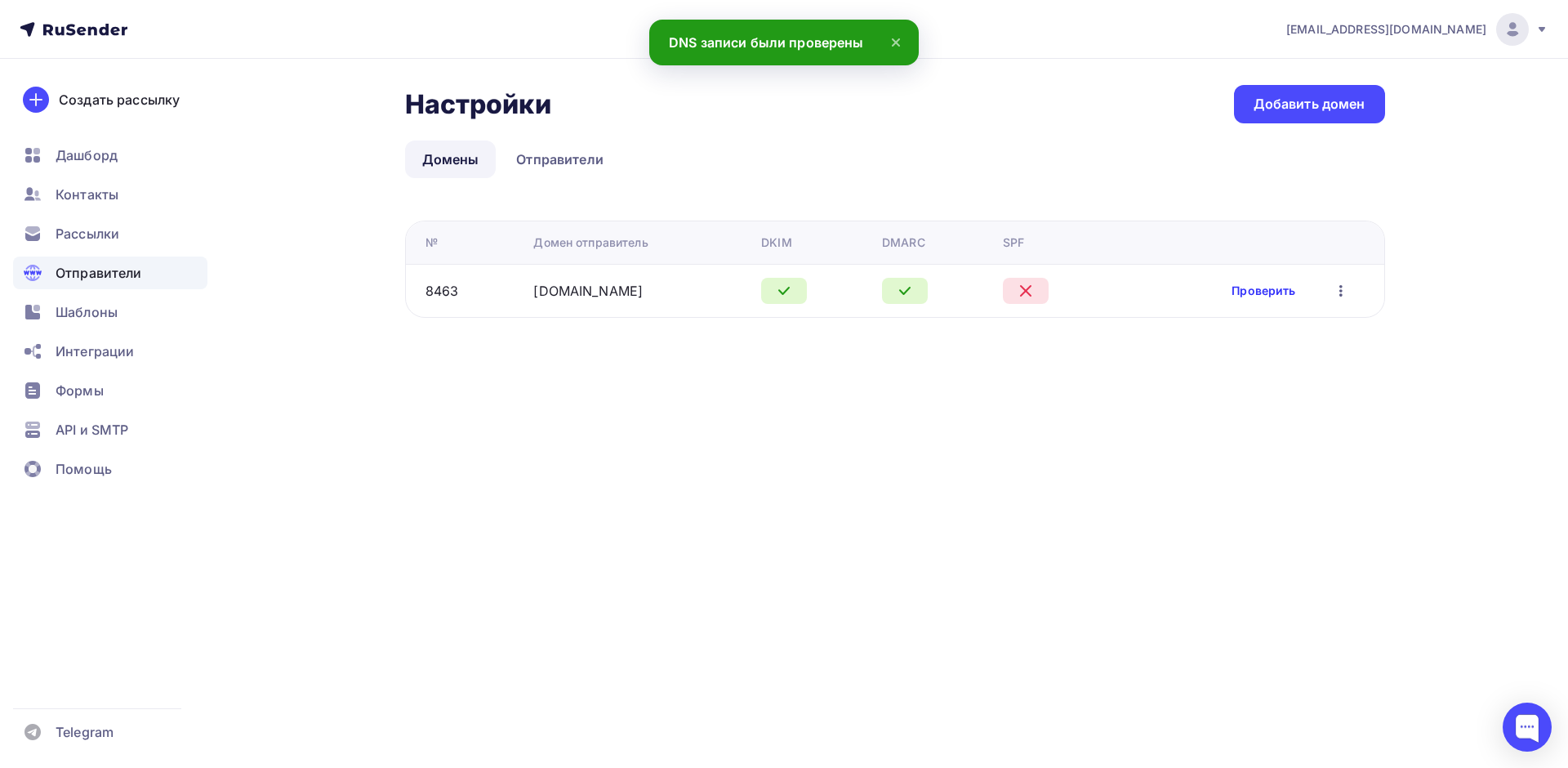
click at [1269, 293] on link "Проверить" at bounding box center [1263, 291] width 64 height 16
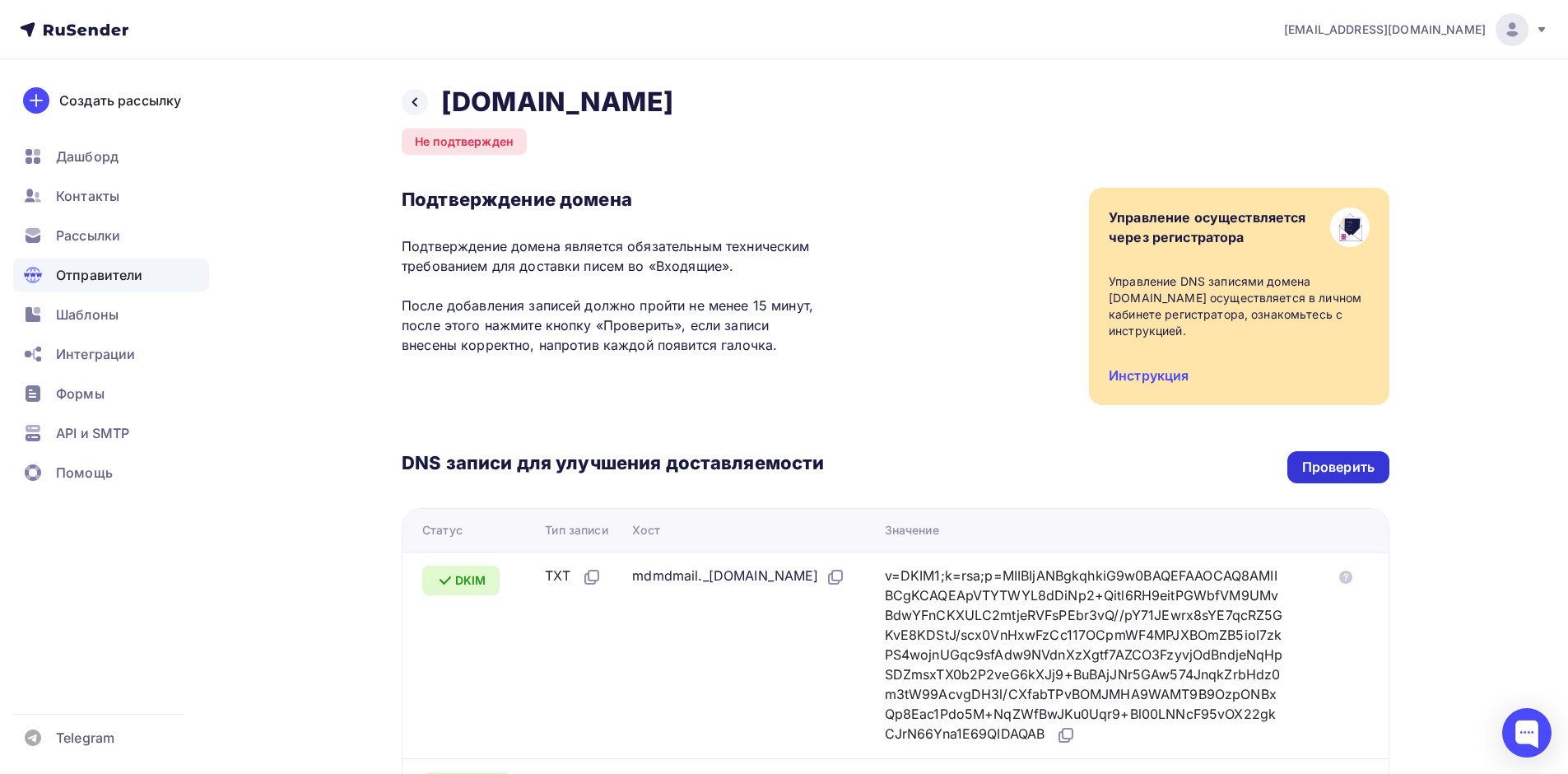
click at [1353, 458] on div "Проверить" at bounding box center [1338, 467] width 73 height 19
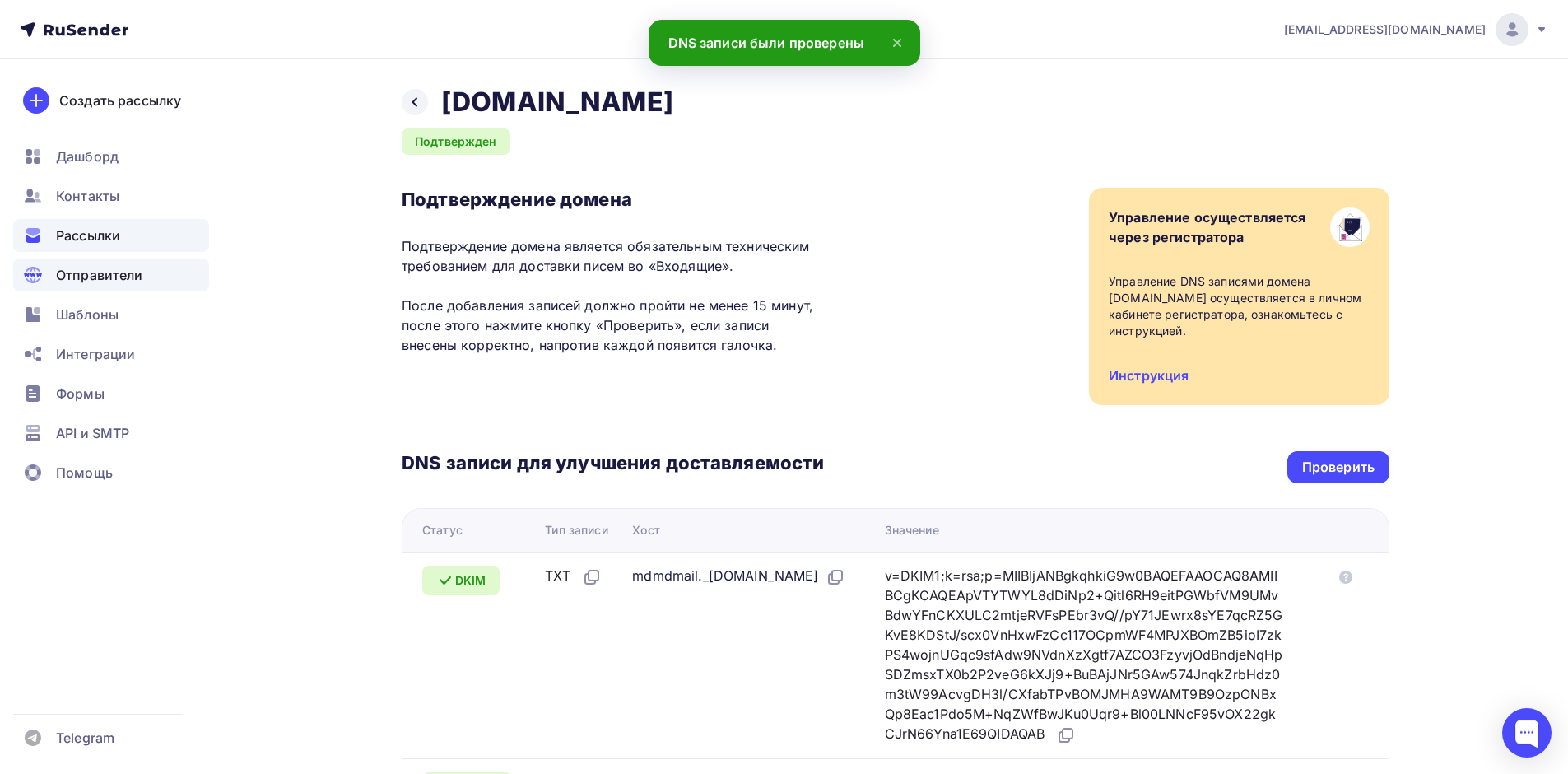
click at [98, 244] on span "Рассылки" at bounding box center [87, 235] width 64 height 20
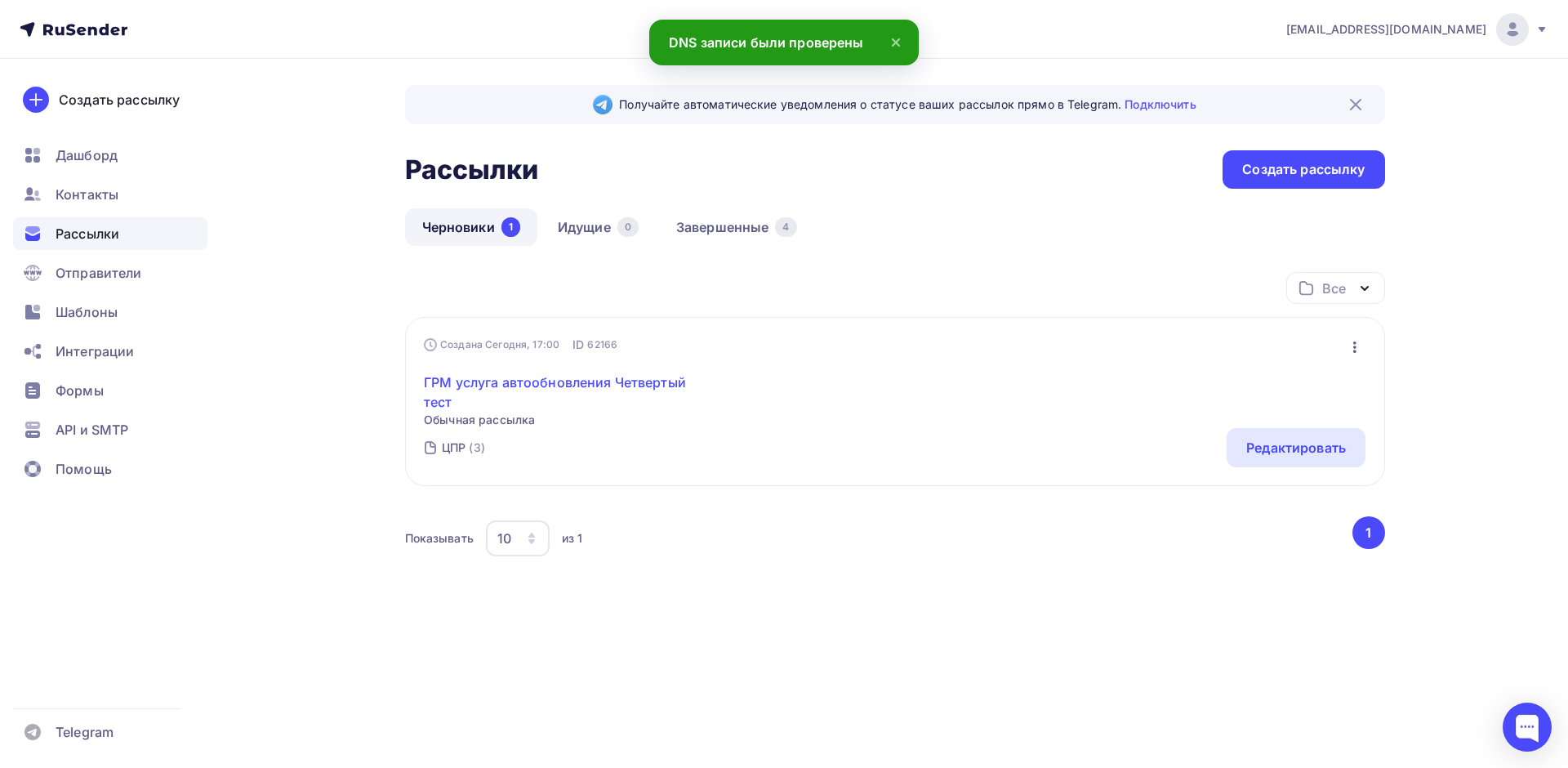
click at [579, 387] on link "ГРМ услуга автообновления Четвертый тест" at bounding box center [564, 392] width 280 height 39
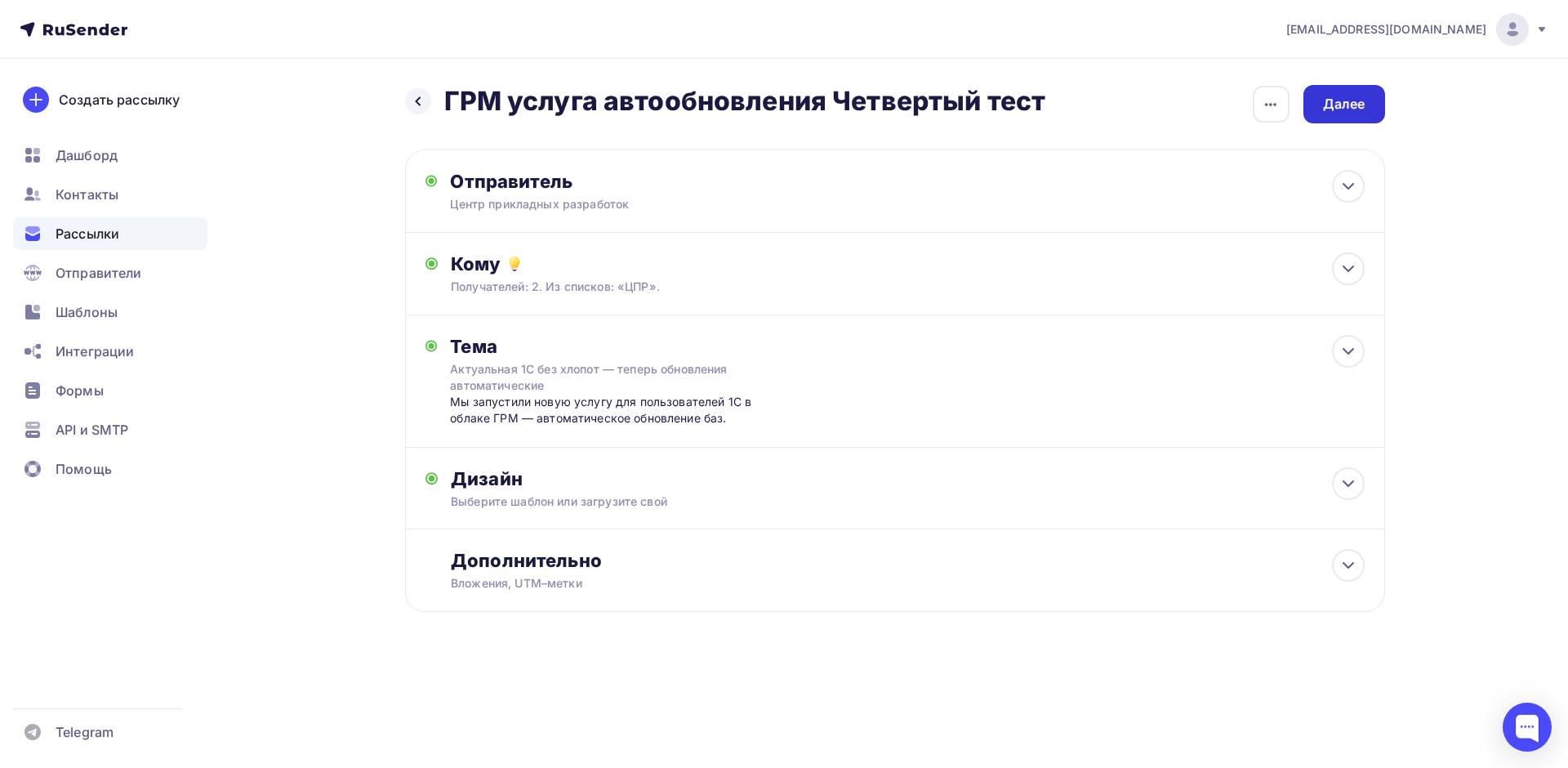
click at [1371, 107] on div "Далее" at bounding box center [1345, 104] width 82 height 38
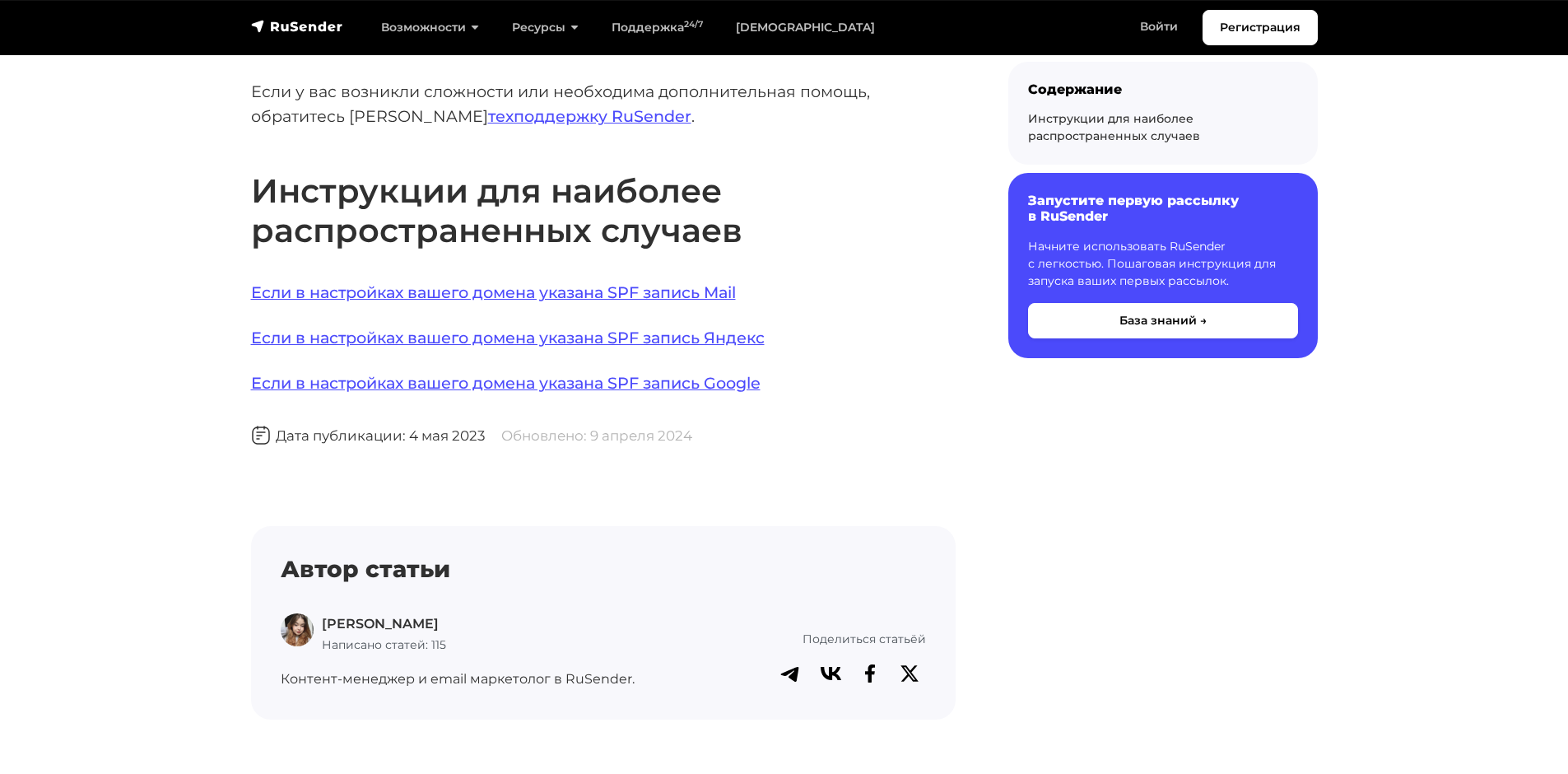
scroll to position [1186, 0]
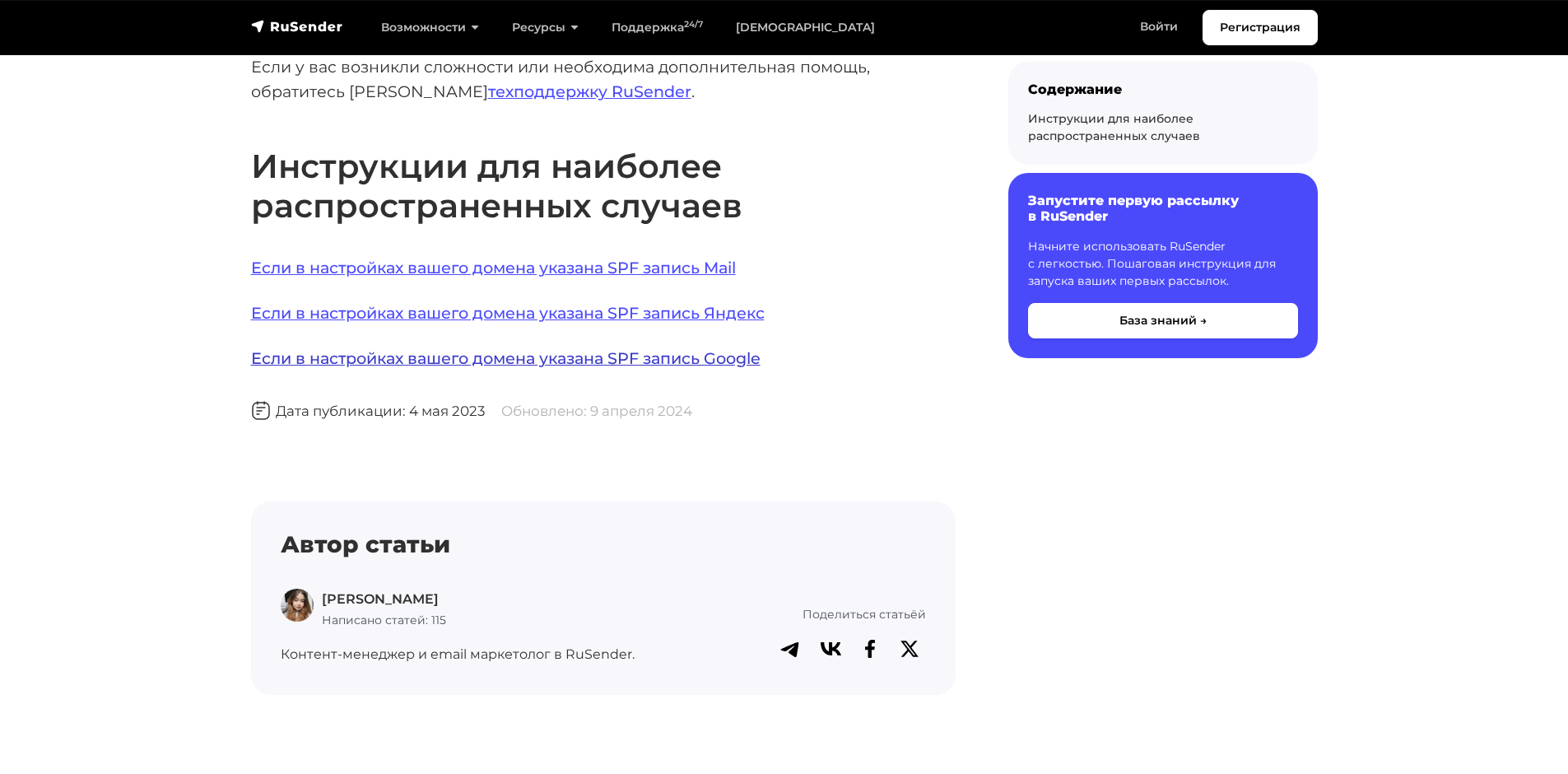
click at [617, 348] on link "Если в настройках вашего домена указана SPF запись Google" at bounding box center [505, 358] width 509 height 20
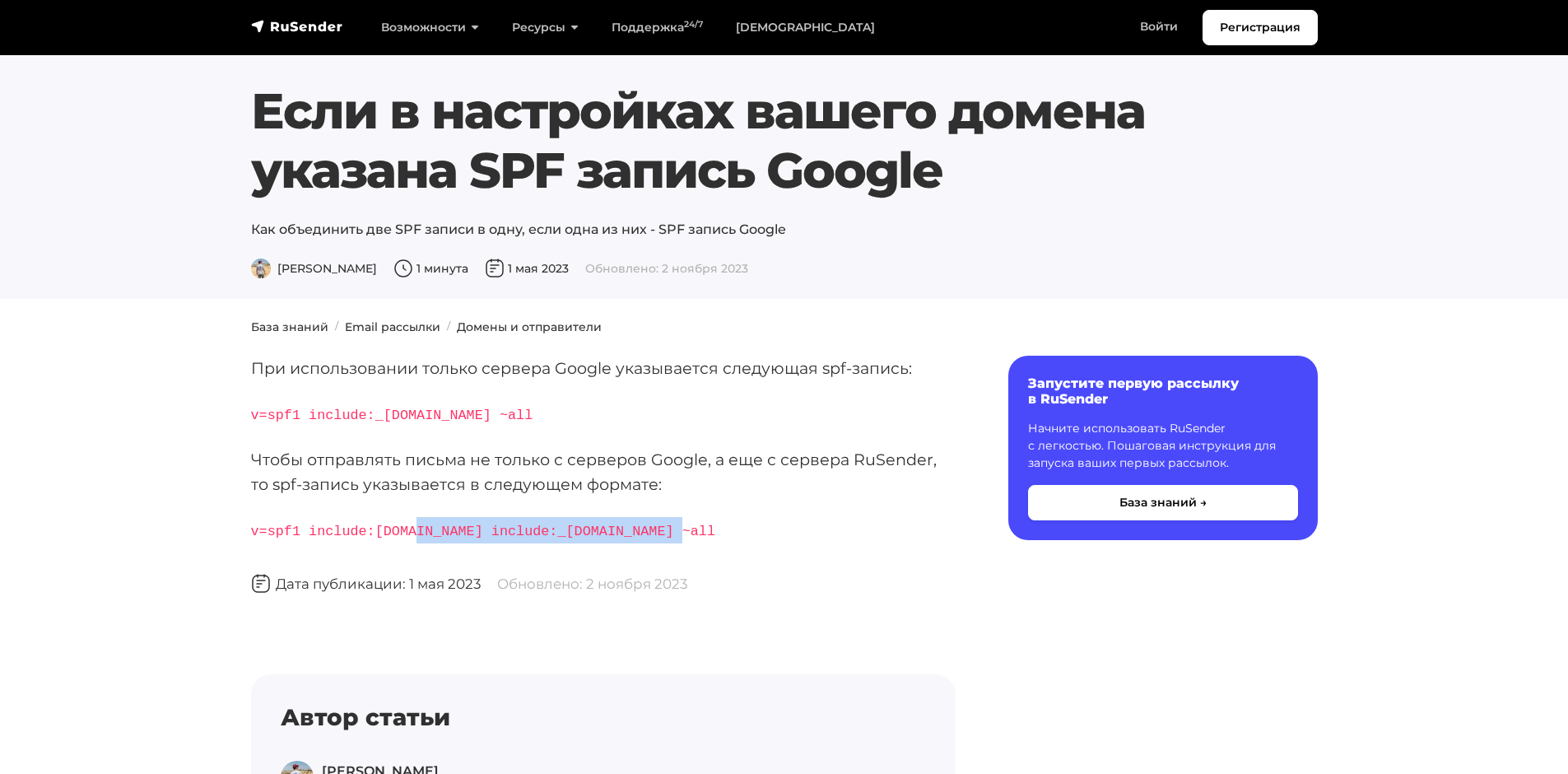
drag, startPoint x: 417, startPoint y: 531, endPoint x: 686, endPoint y: 535, distance: 269.0
click at [686, 535] on p "v=spf1 include:[DOMAIN_NAME] include:_[DOMAIN_NAME] ~all" at bounding box center [603, 530] width 704 height 27
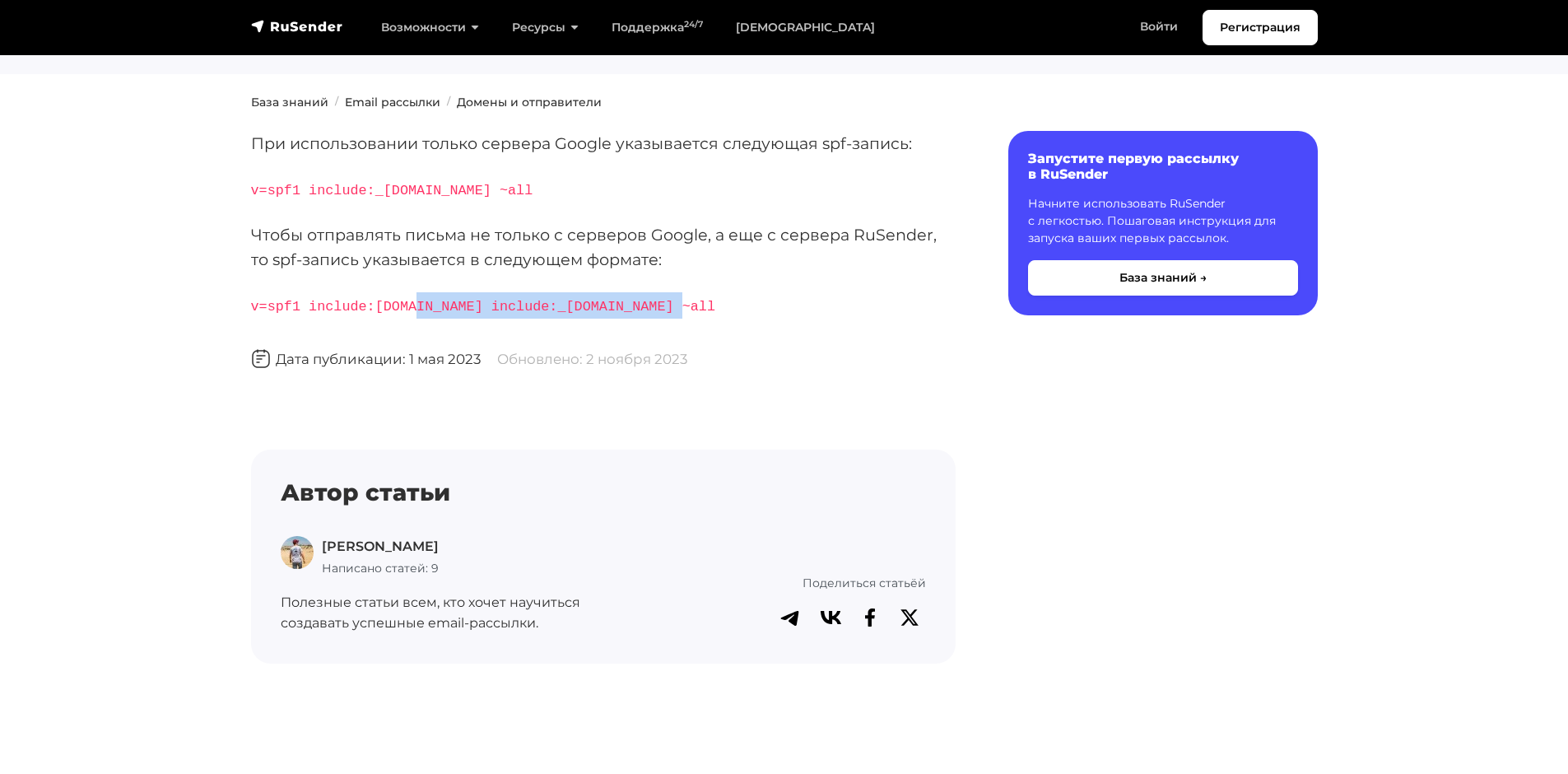
scroll to position [396, 0]
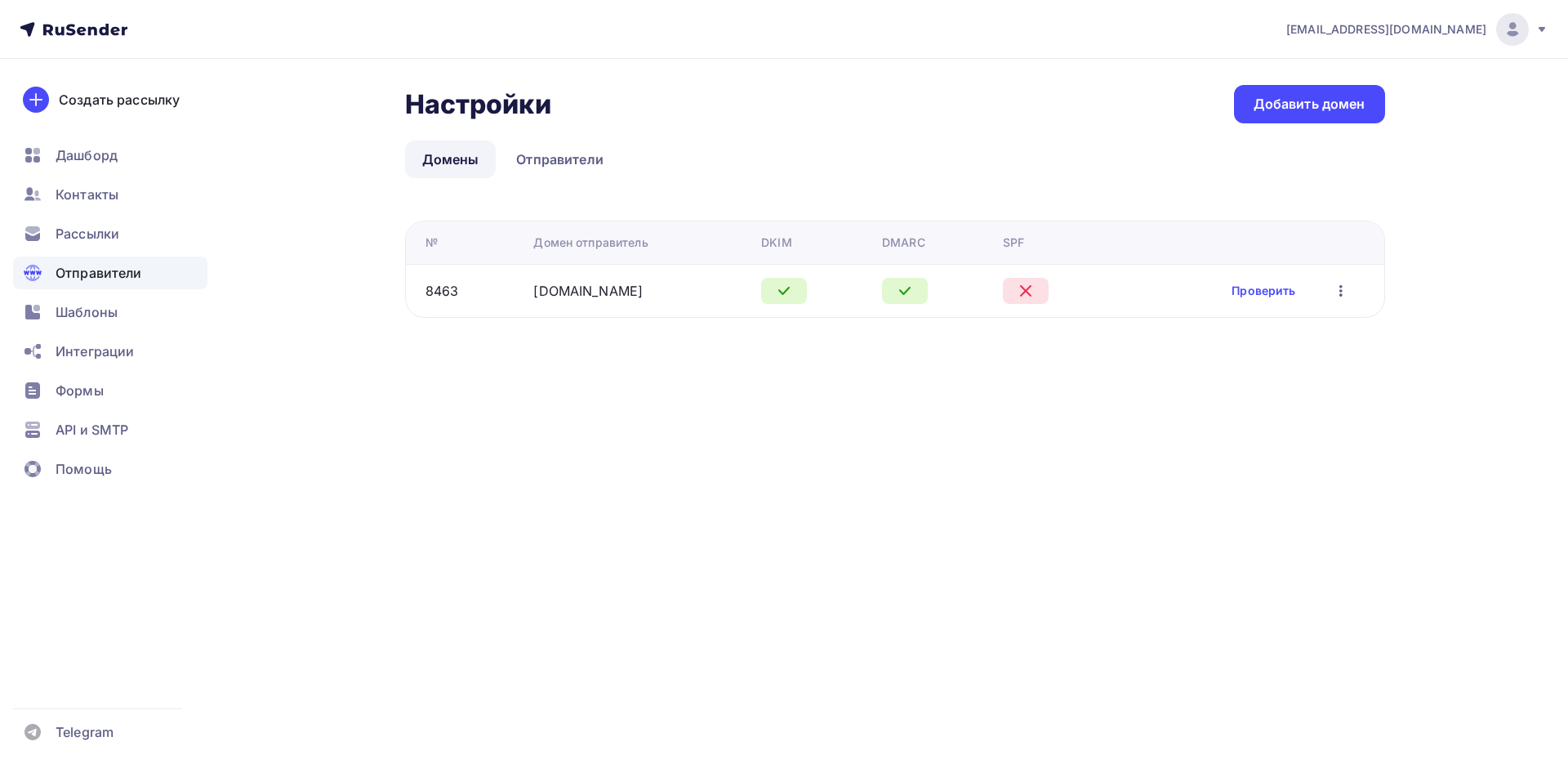
click at [1243, 302] on td "Проверить Редактировать Удалить" at bounding box center [1250, 291] width 267 height 54
click at [1244, 299] on div "Проверить Редактировать Удалить" at bounding box center [1291, 291] width 119 height 21
click at [1245, 296] on link "Проверить" at bounding box center [1263, 291] width 64 height 16
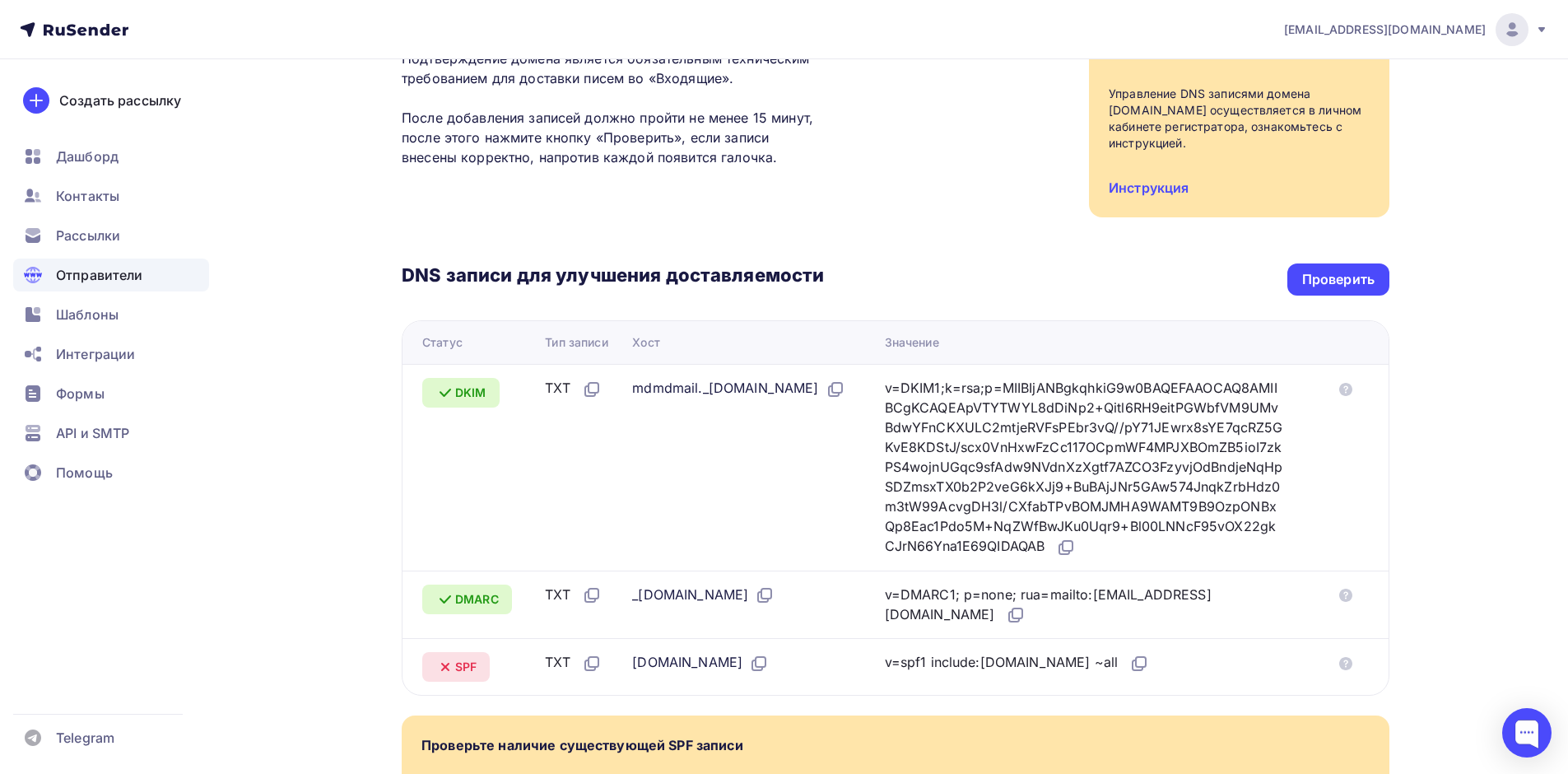
scroll to position [296, 0]
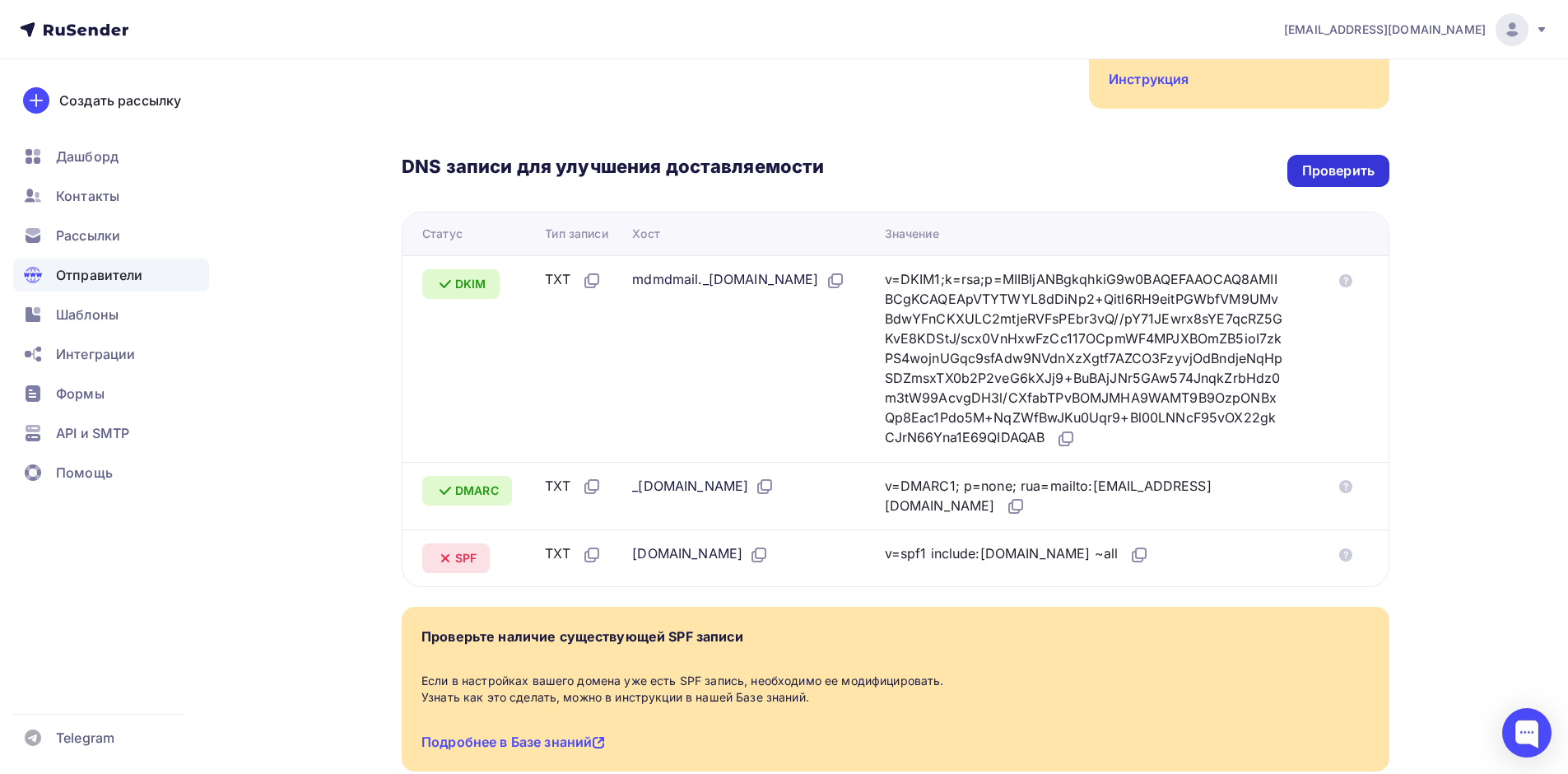
click at [1345, 161] on div "Проверить" at bounding box center [1338, 170] width 73 height 19
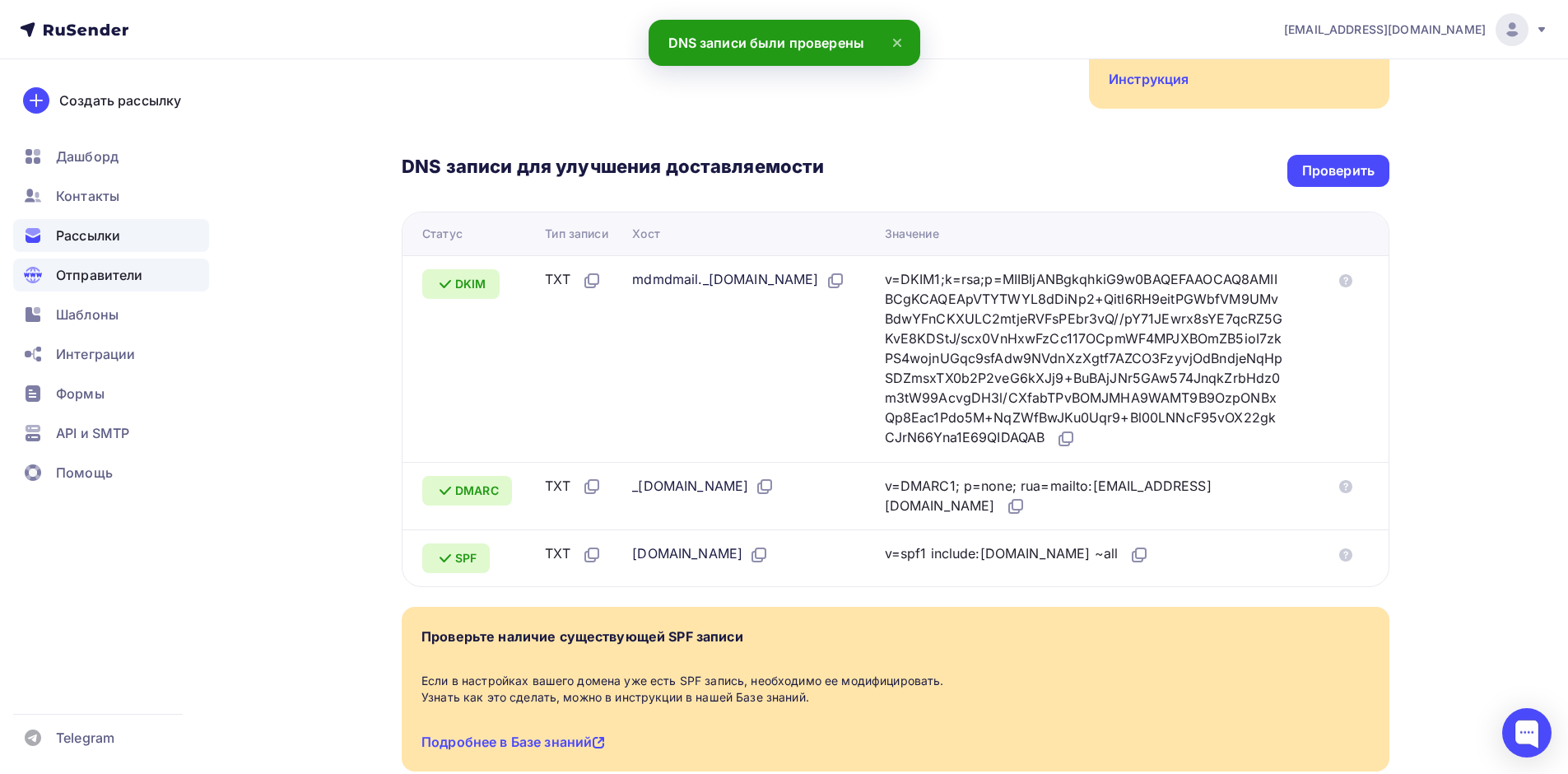
click at [103, 224] on div "Рассылки" at bounding box center [110, 235] width 196 height 33
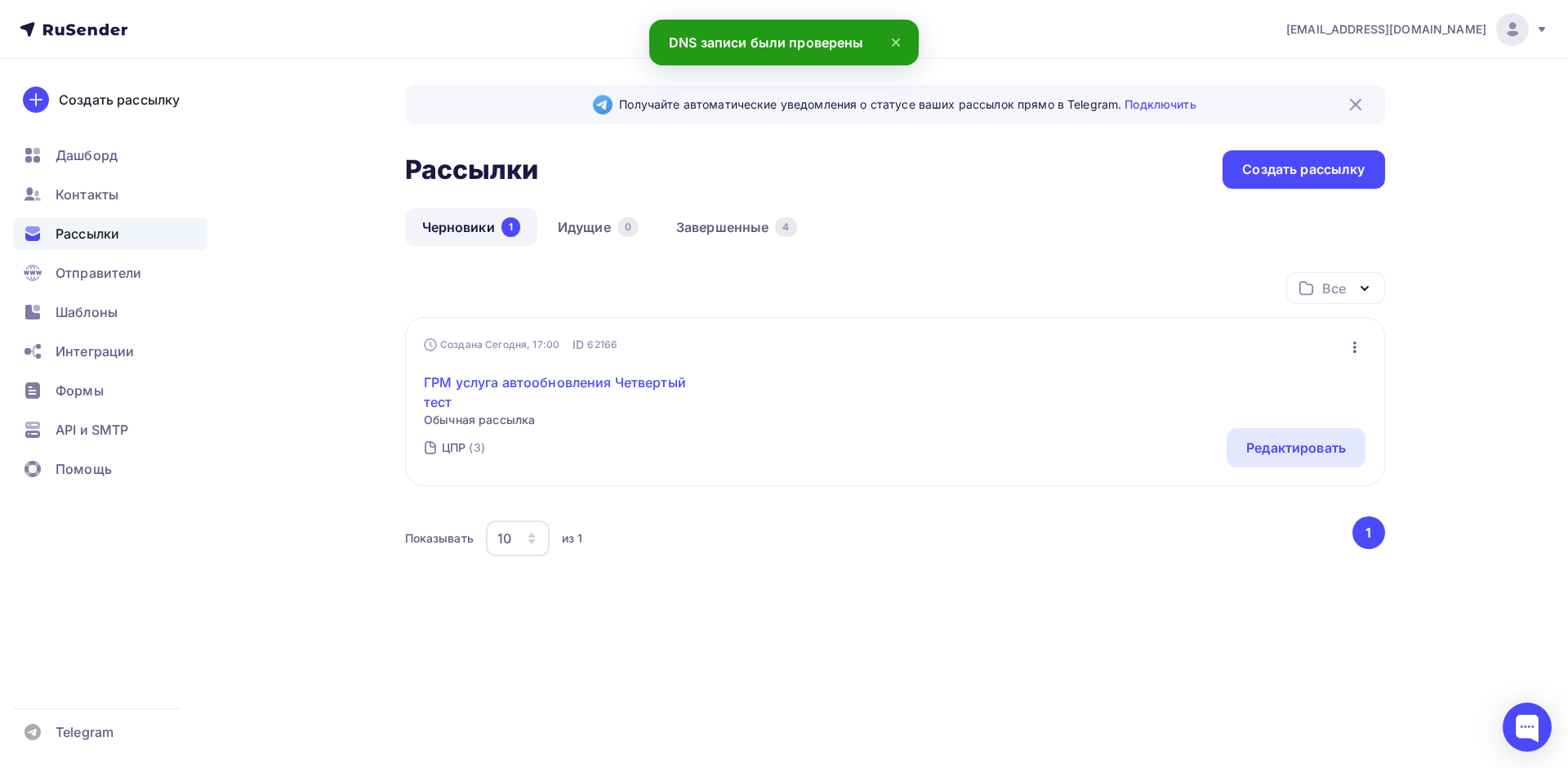
click at [527, 381] on link "ГРМ услуга автообновления Четвертый тест" at bounding box center [564, 392] width 280 height 39
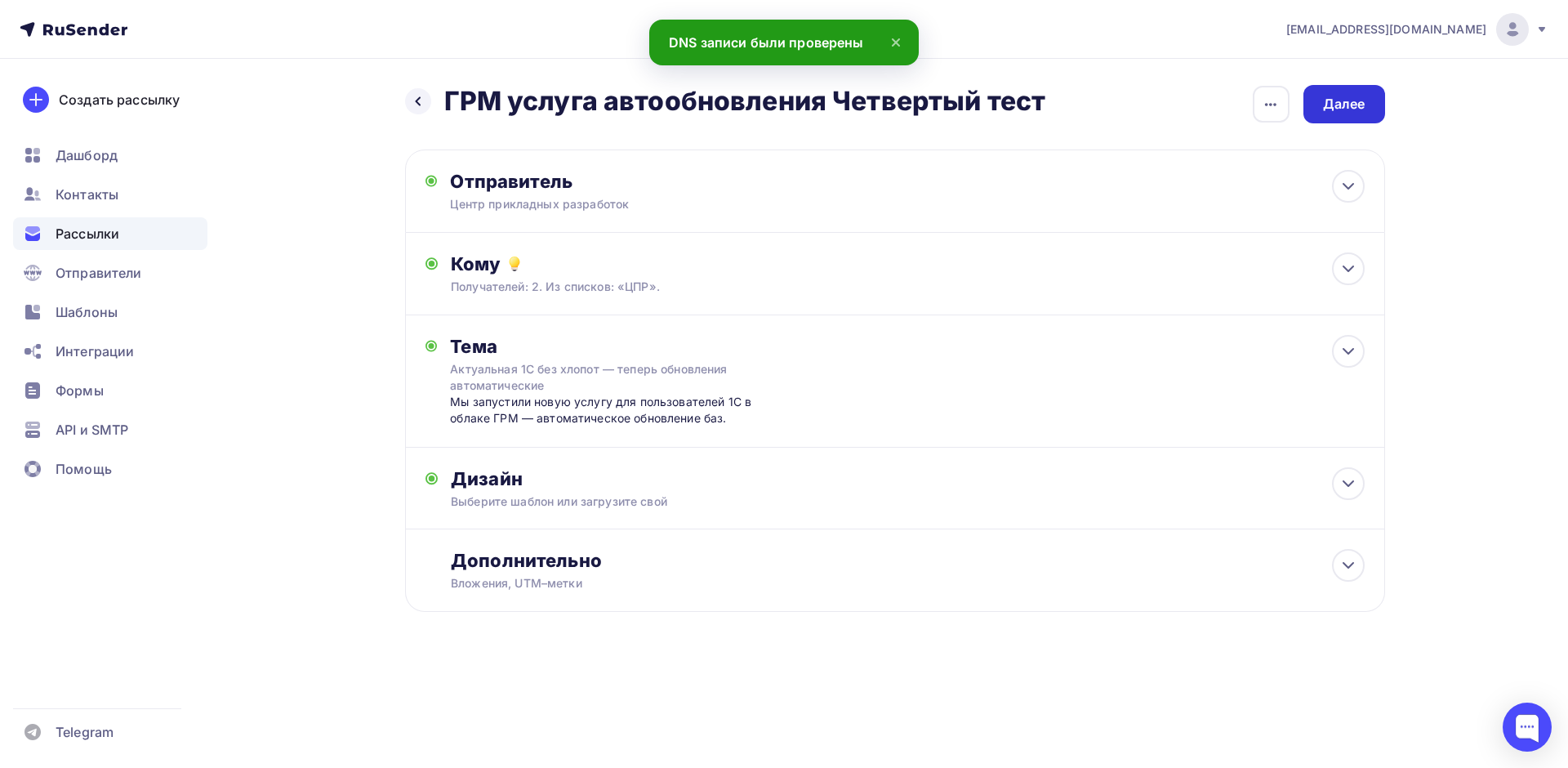
click at [1348, 101] on div "Далее" at bounding box center [1345, 104] width 42 height 19
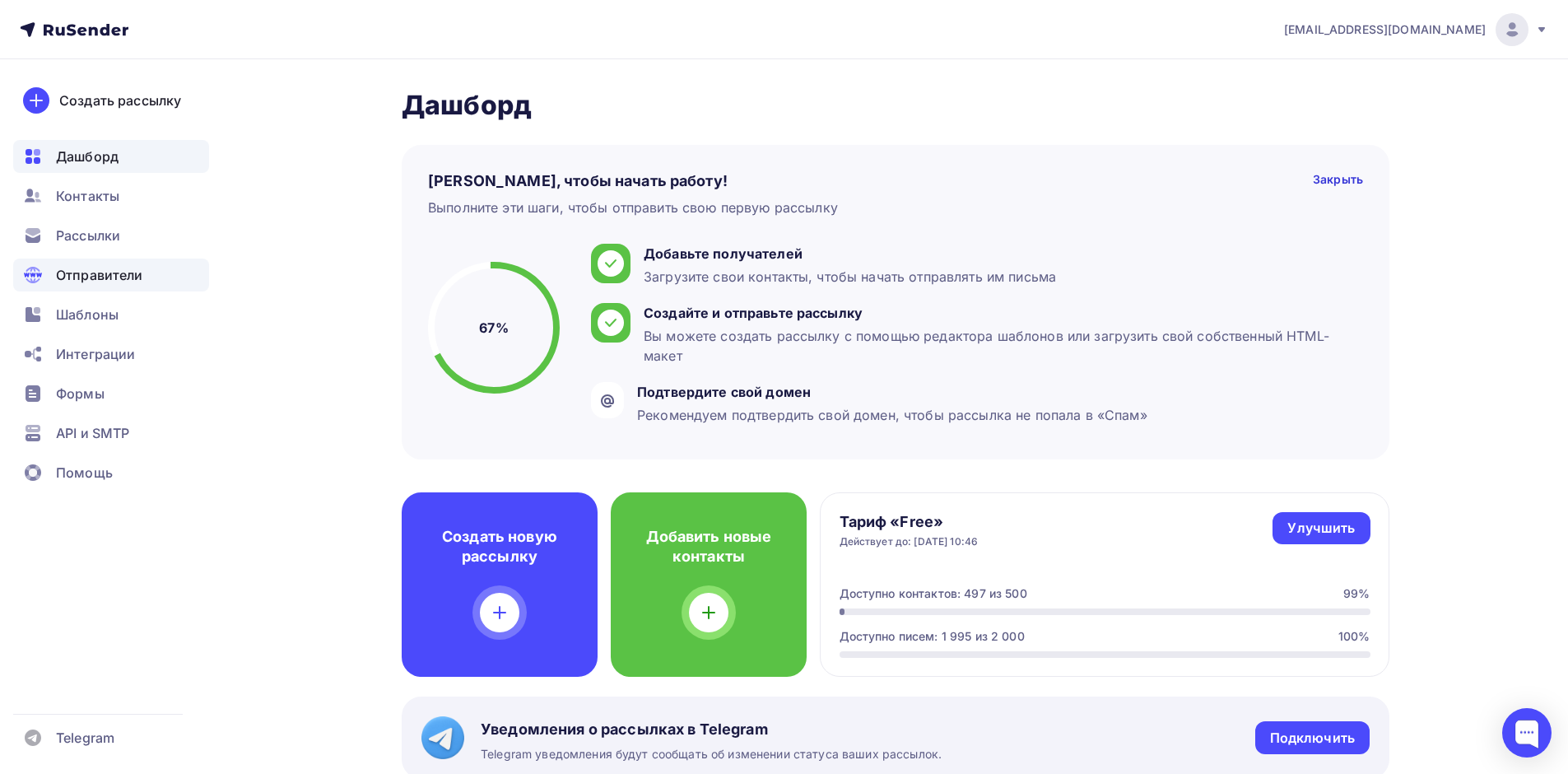
click at [113, 268] on span "Отправители" at bounding box center [99, 275] width 87 height 20
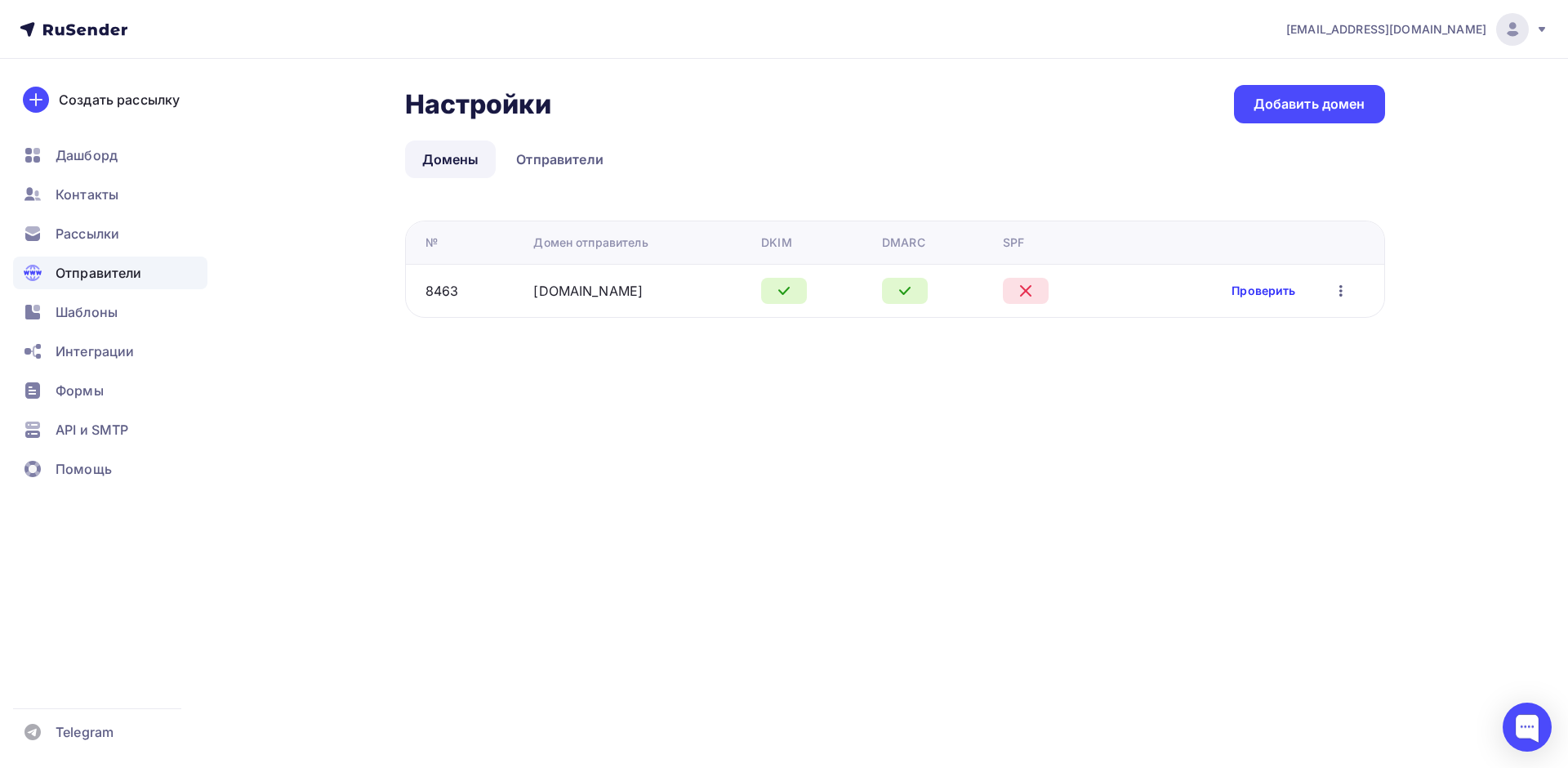
click at [1281, 287] on link "Проверить" at bounding box center [1263, 291] width 64 height 16
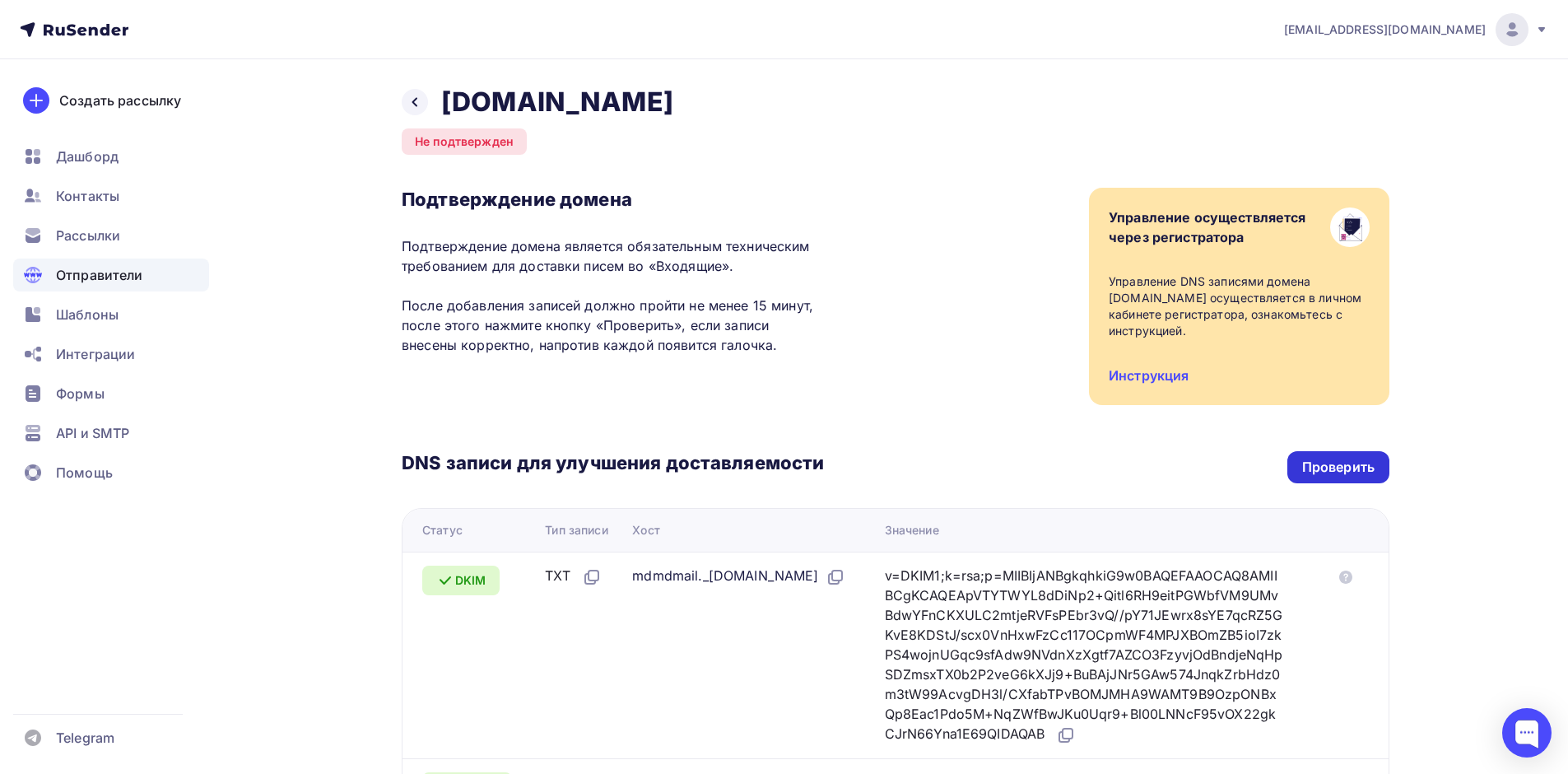
click at [1366, 435] on div "DNS записи для улучшения доставляемости Проверить Статус Тип записи Хост Значен…" at bounding box center [895, 644] width 988 height 479
click at [1365, 451] on div "Проверить" at bounding box center [1338, 467] width 102 height 33
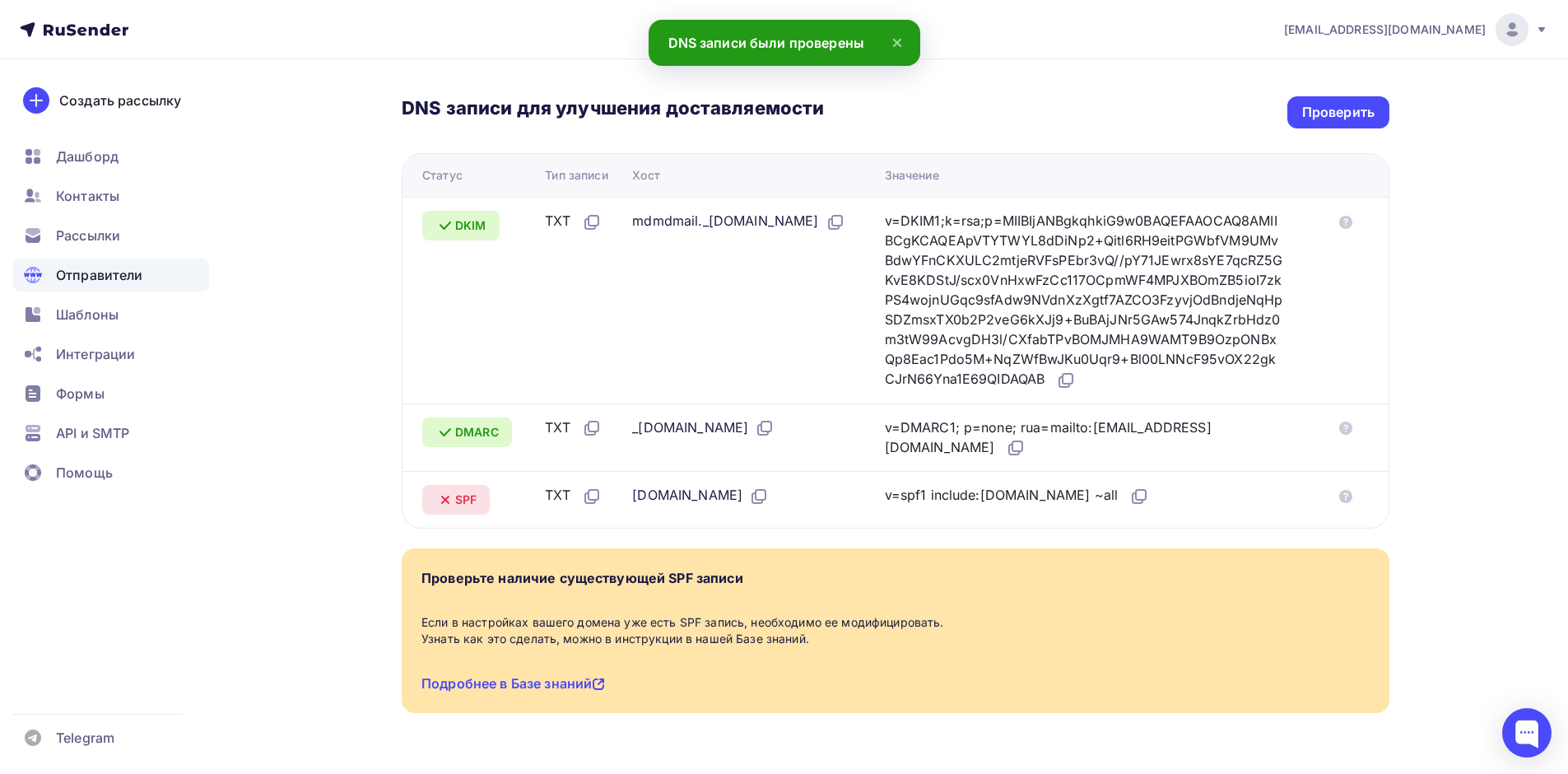
scroll to position [384, 0]
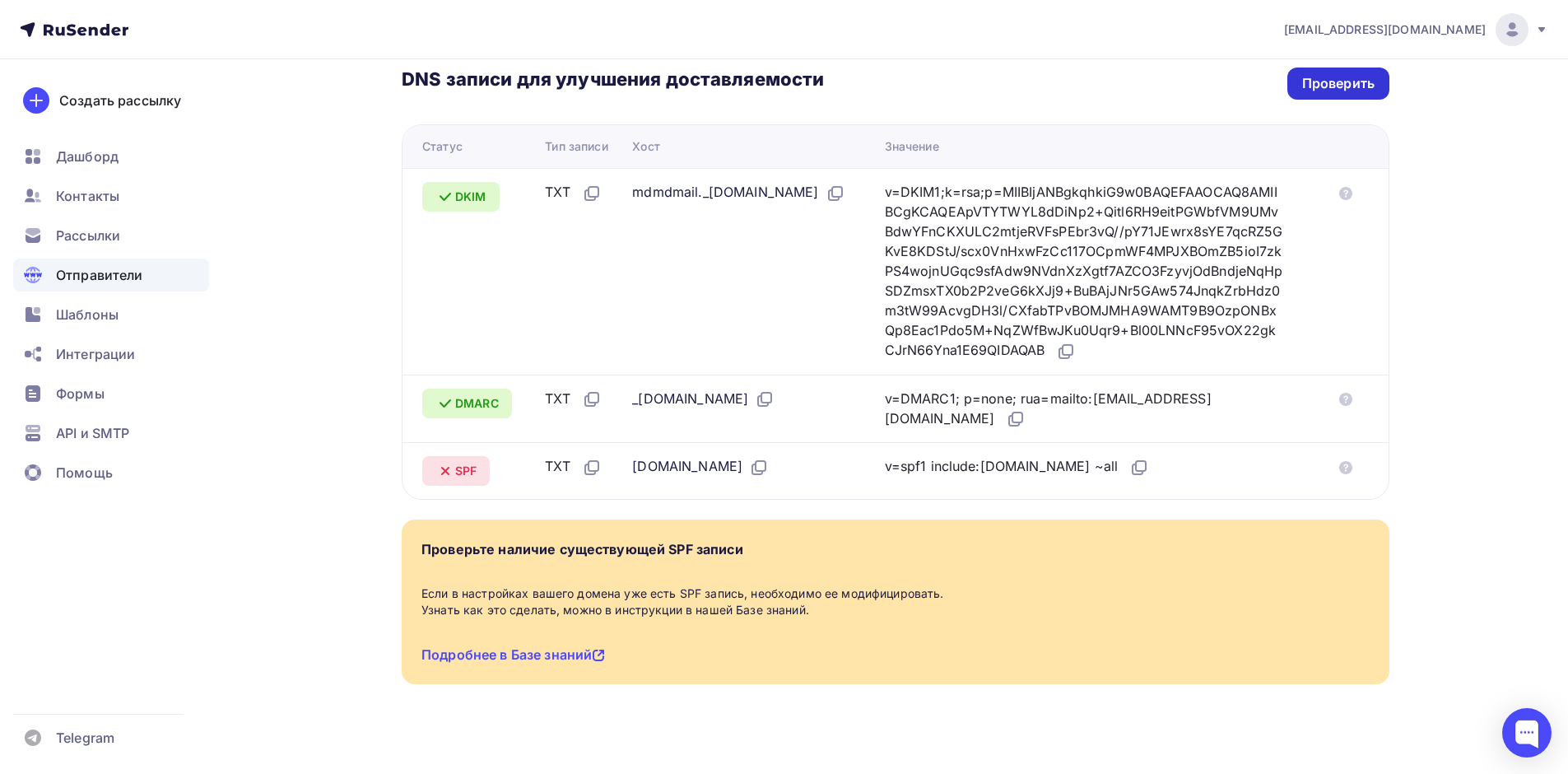
click at [1324, 74] on div "Проверить" at bounding box center [1338, 84] width 73 height 19
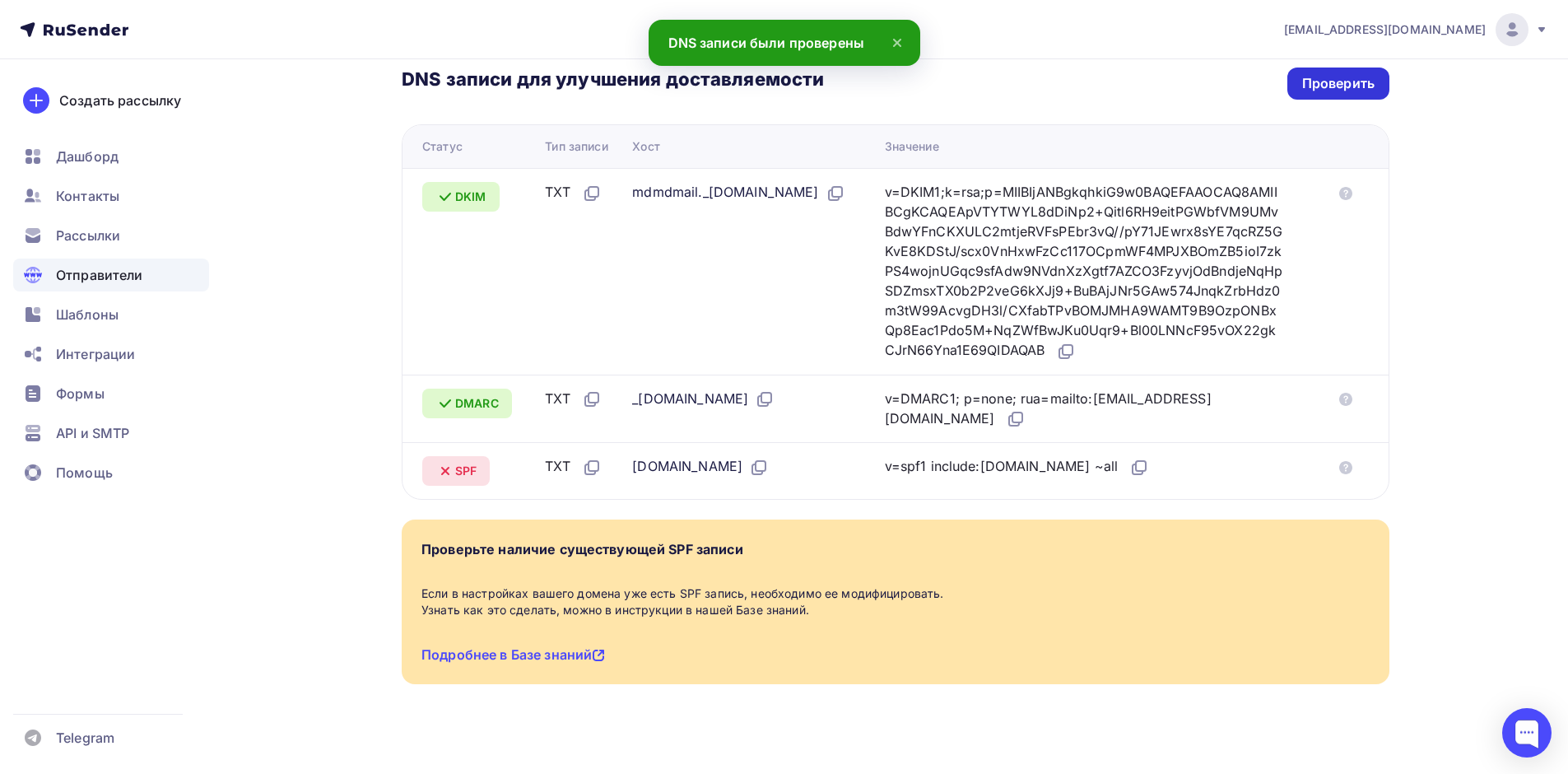
click at [1322, 77] on div "Проверить" at bounding box center [1338, 84] width 102 height 33
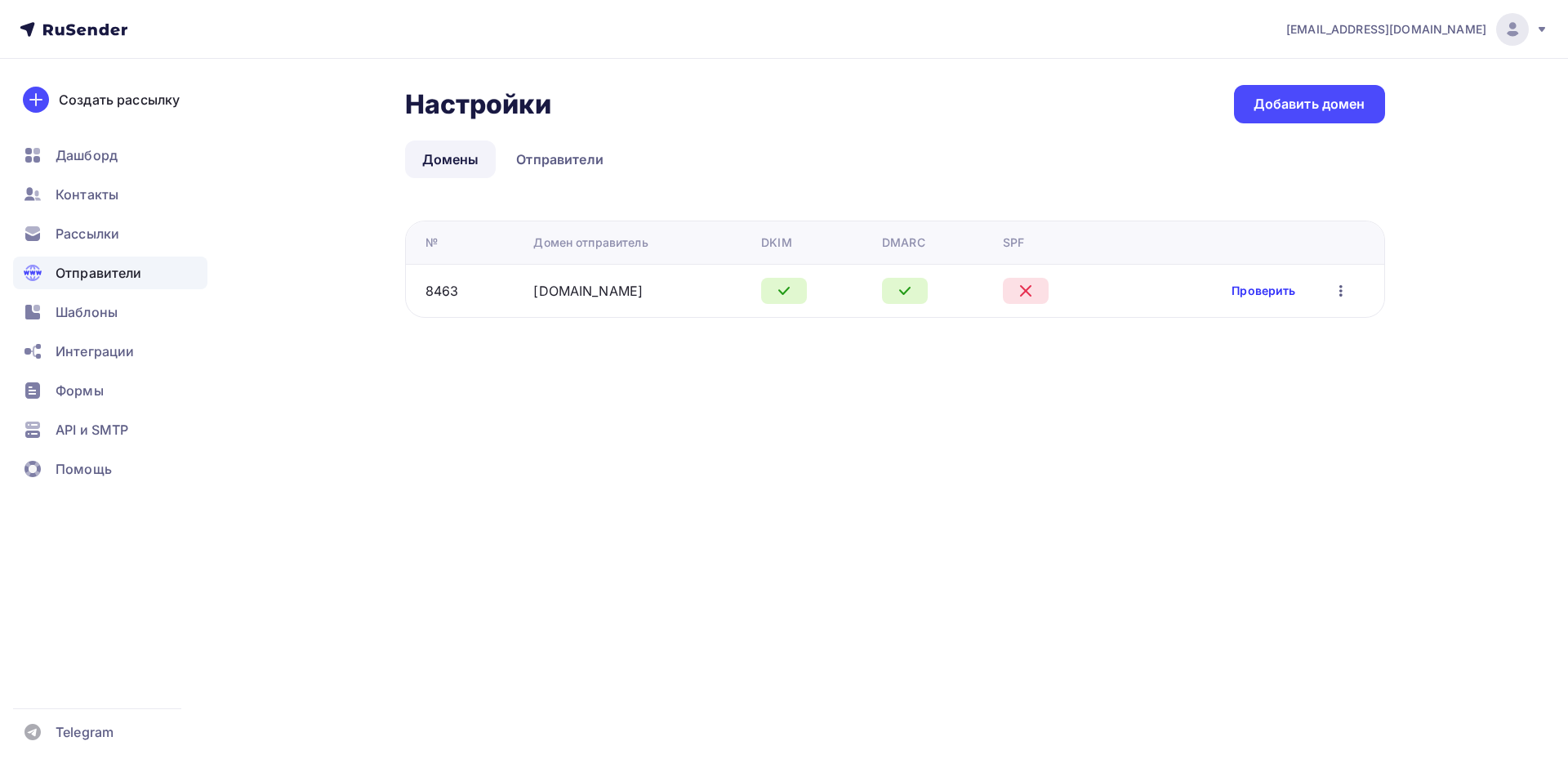
click at [1269, 291] on link "Проверить" at bounding box center [1263, 291] width 64 height 16
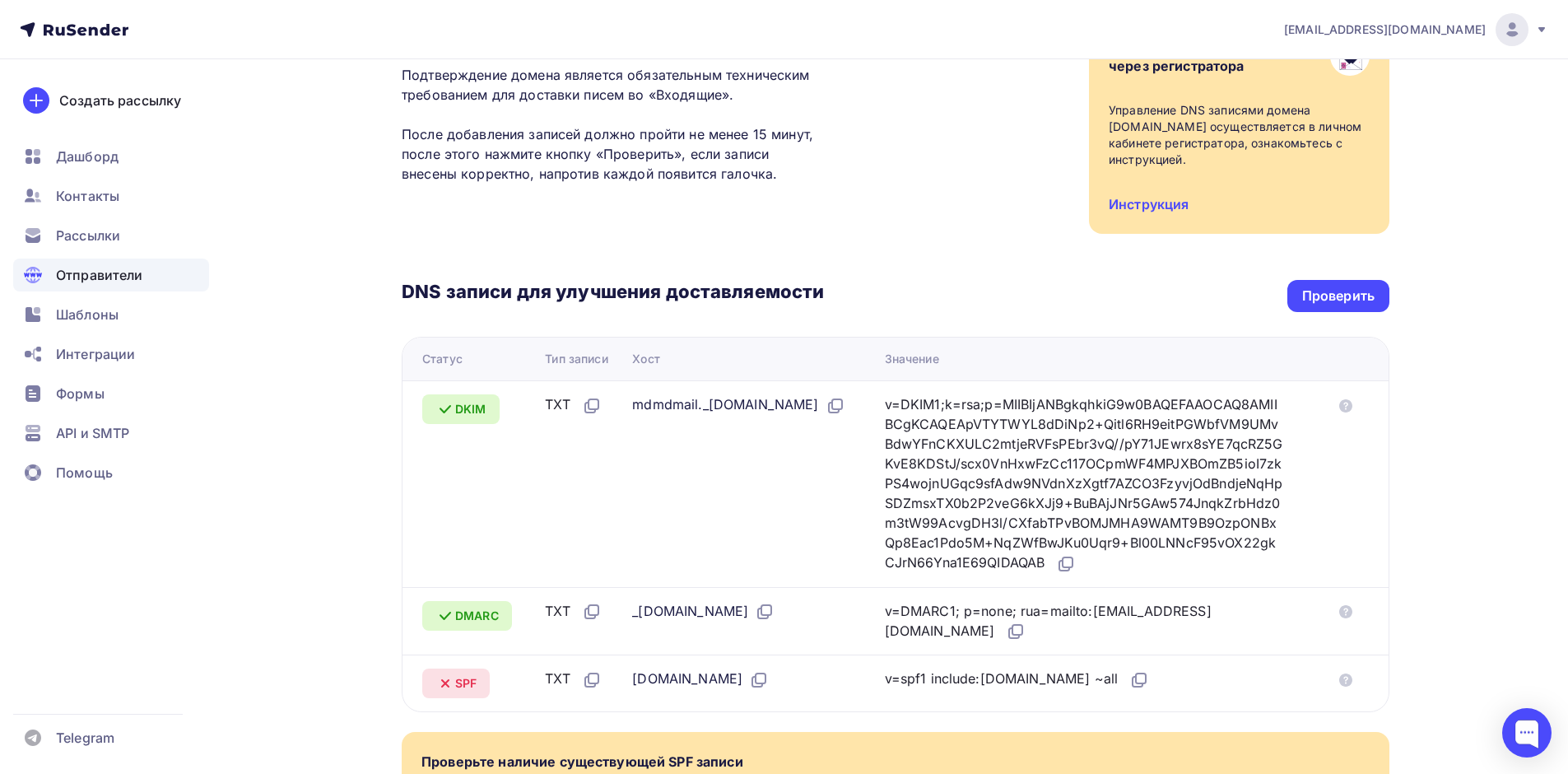
scroll to position [384, 0]
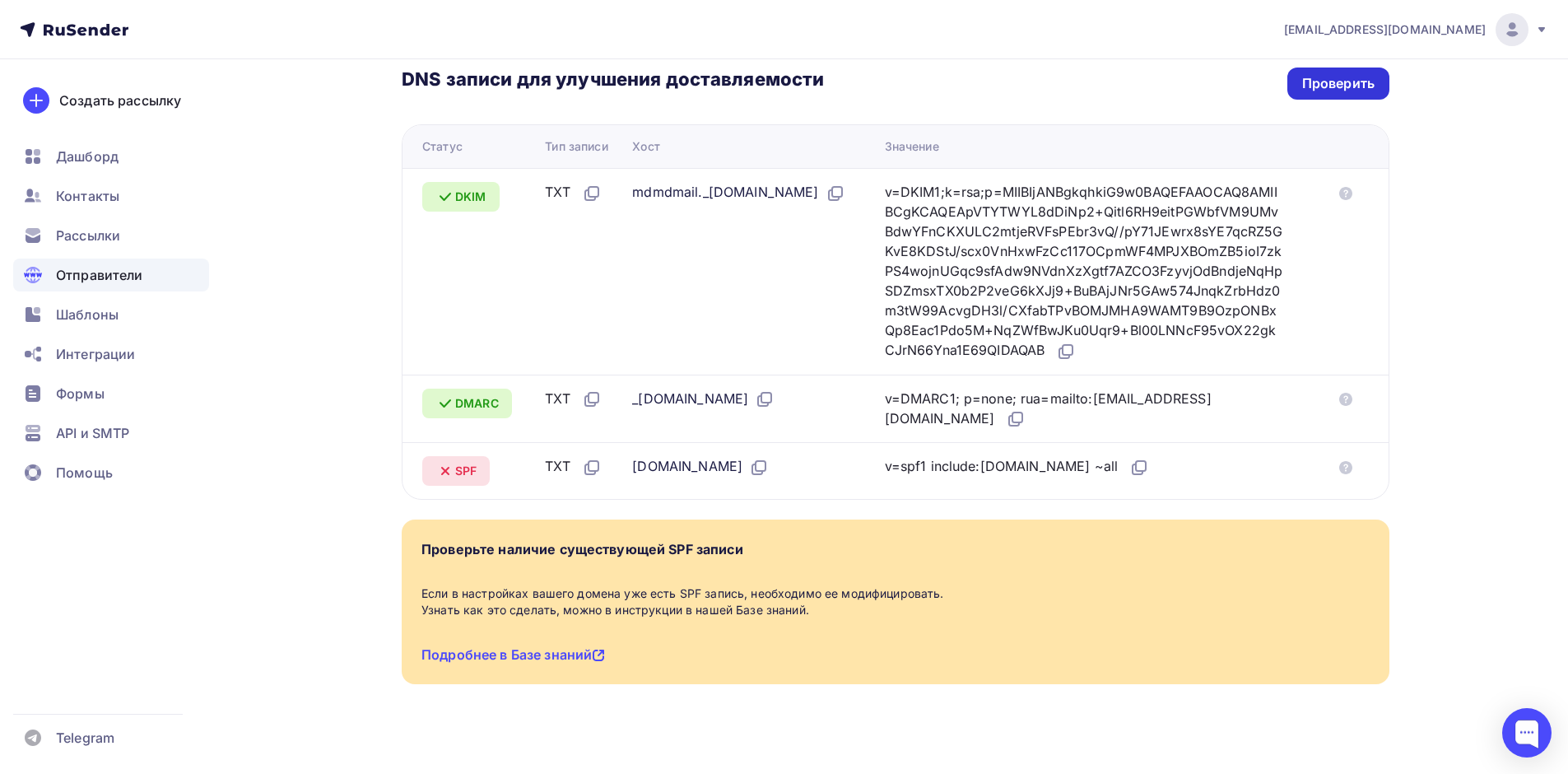
click at [1345, 74] on div "Проверить" at bounding box center [1338, 84] width 73 height 19
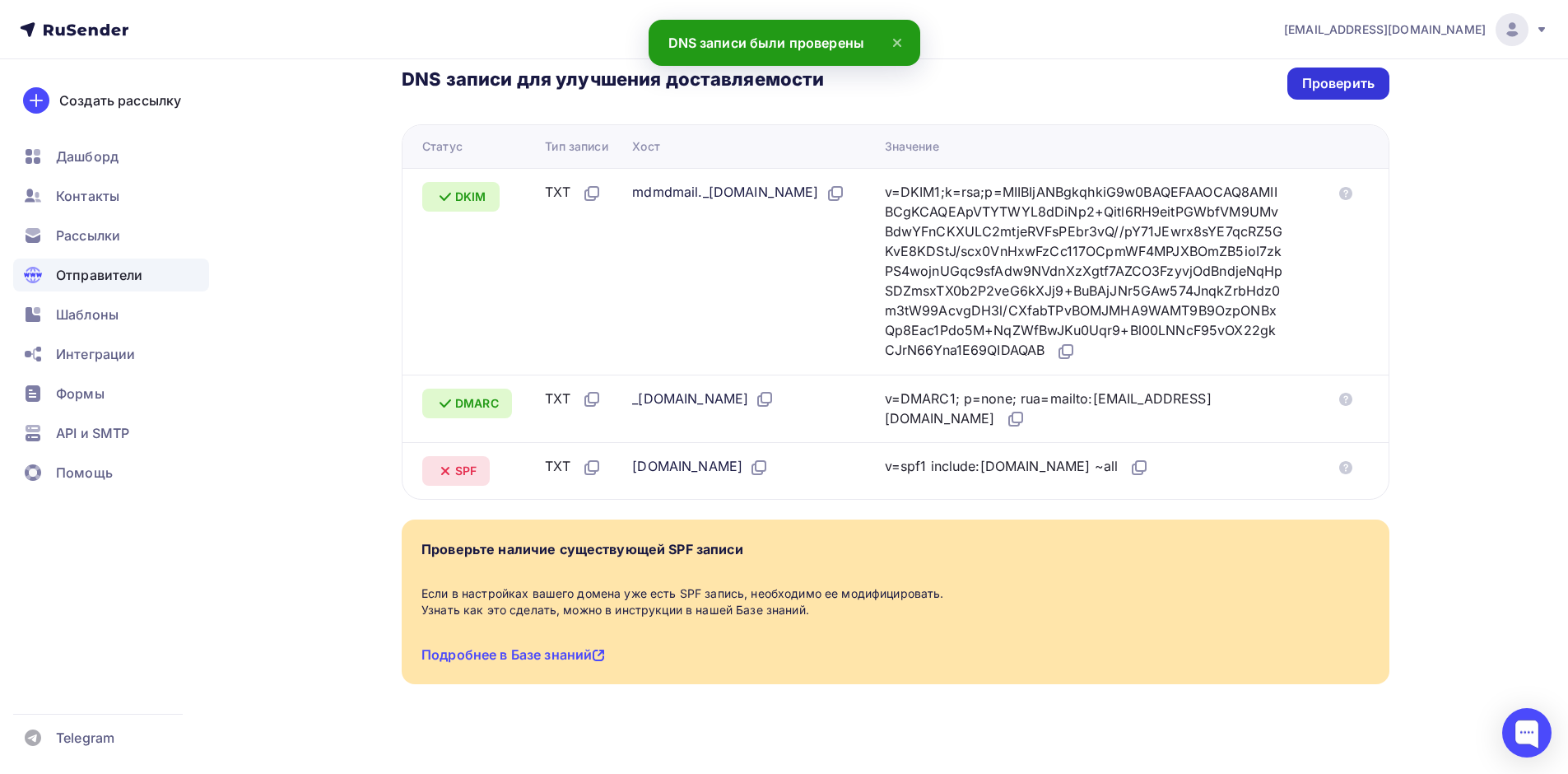
click at [1345, 74] on div "Проверить" at bounding box center [1338, 84] width 73 height 19
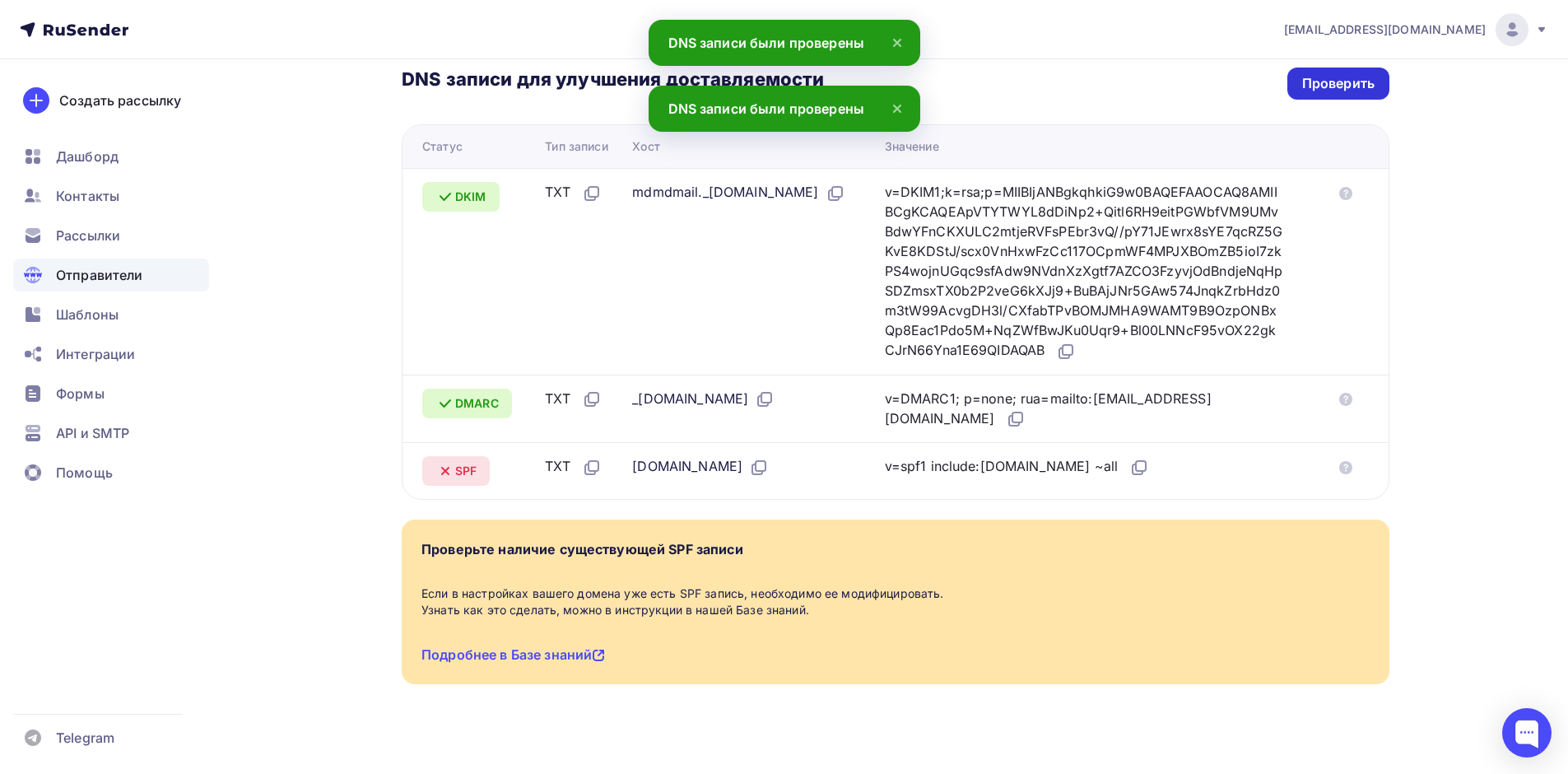
click at [1342, 74] on div "Проверить" at bounding box center [1338, 84] width 73 height 19
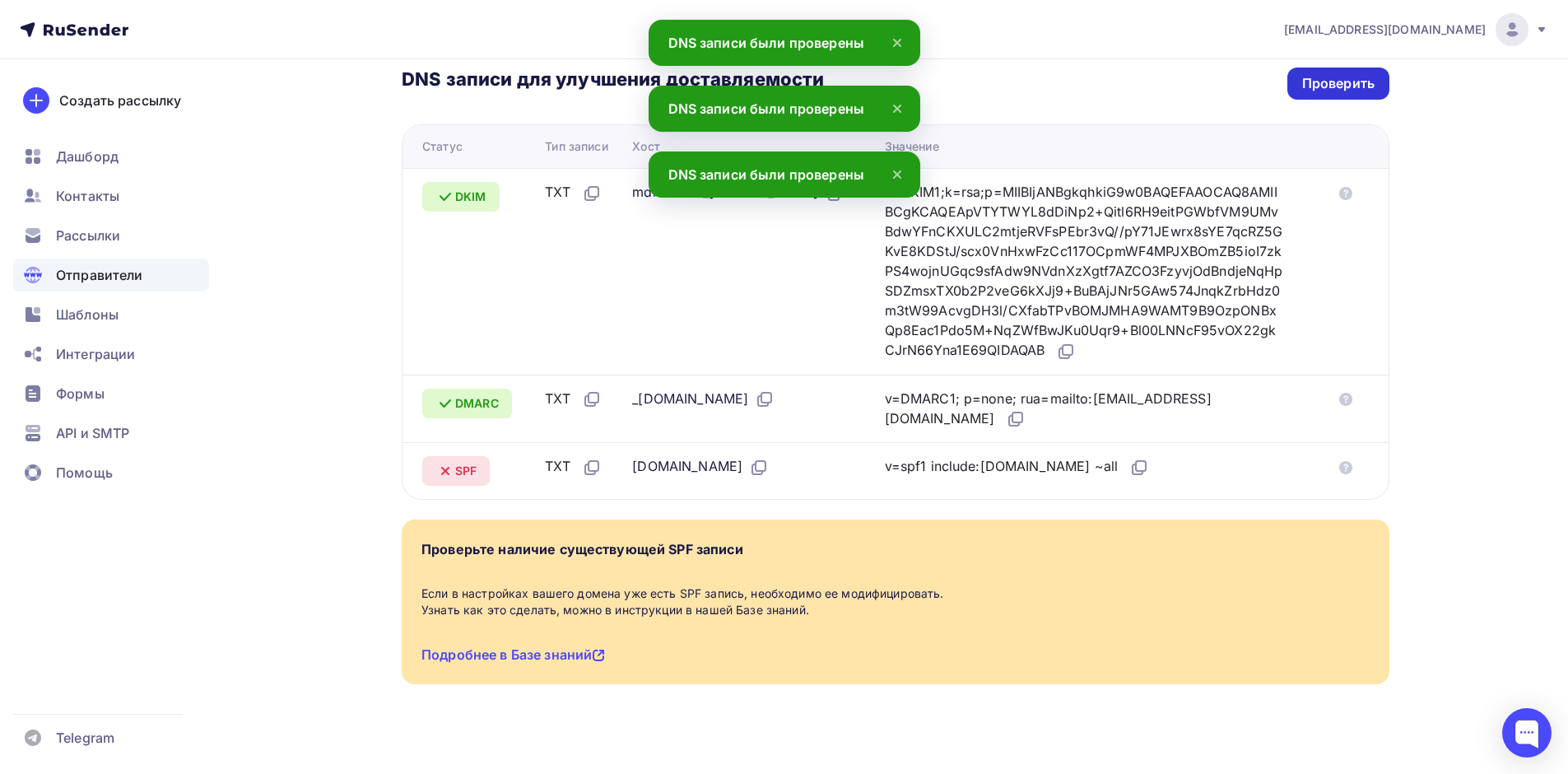
click at [1341, 74] on div "Проверить" at bounding box center [1338, 84] width 73 height 19
click at [1338, 74] on div "Проверить" at bounding box center [1338, 84] width 73 height 19
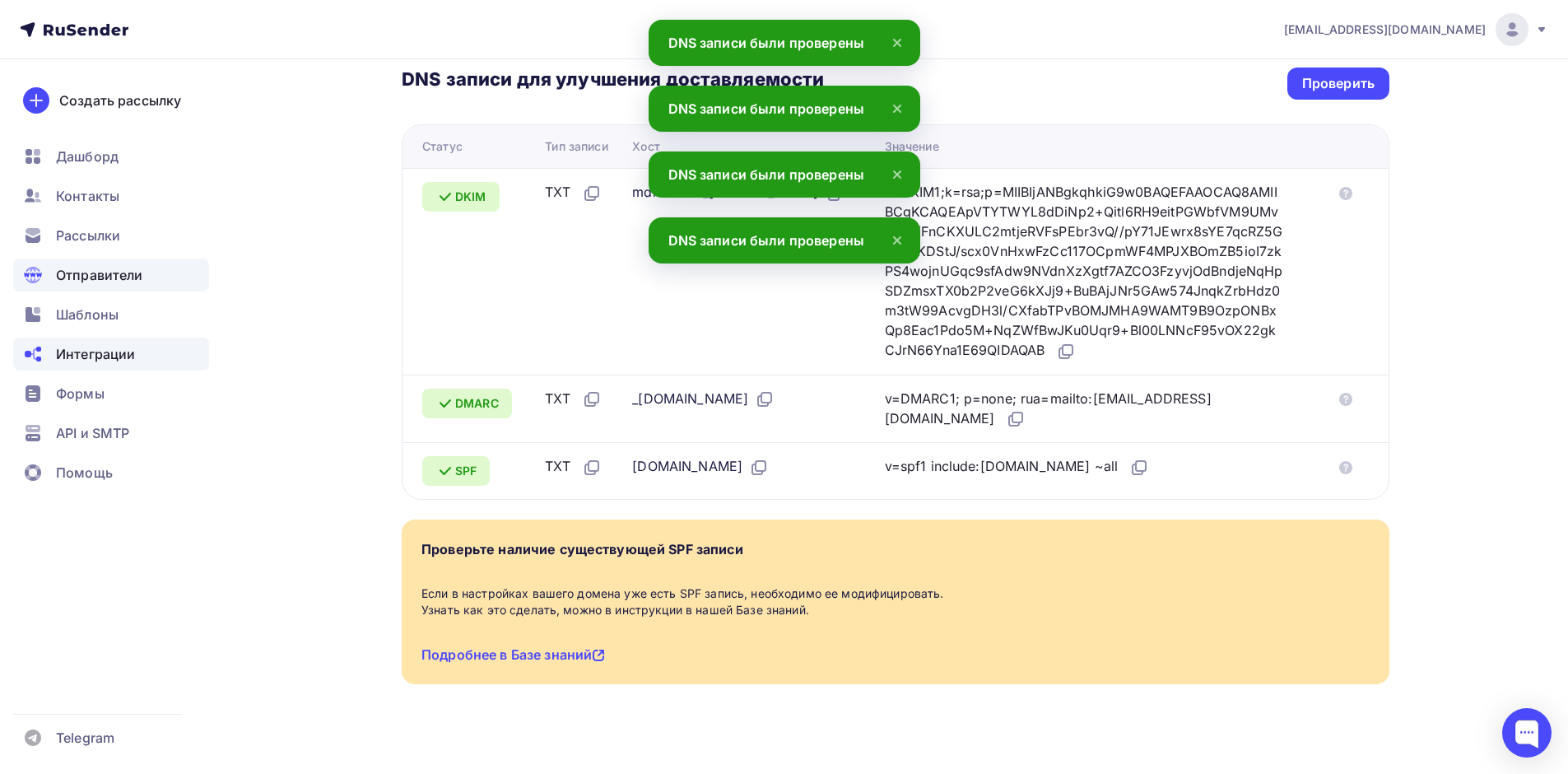
click at [49, 349] on div "Интеграции" at bounding box center [110, 354] width 196 height 33
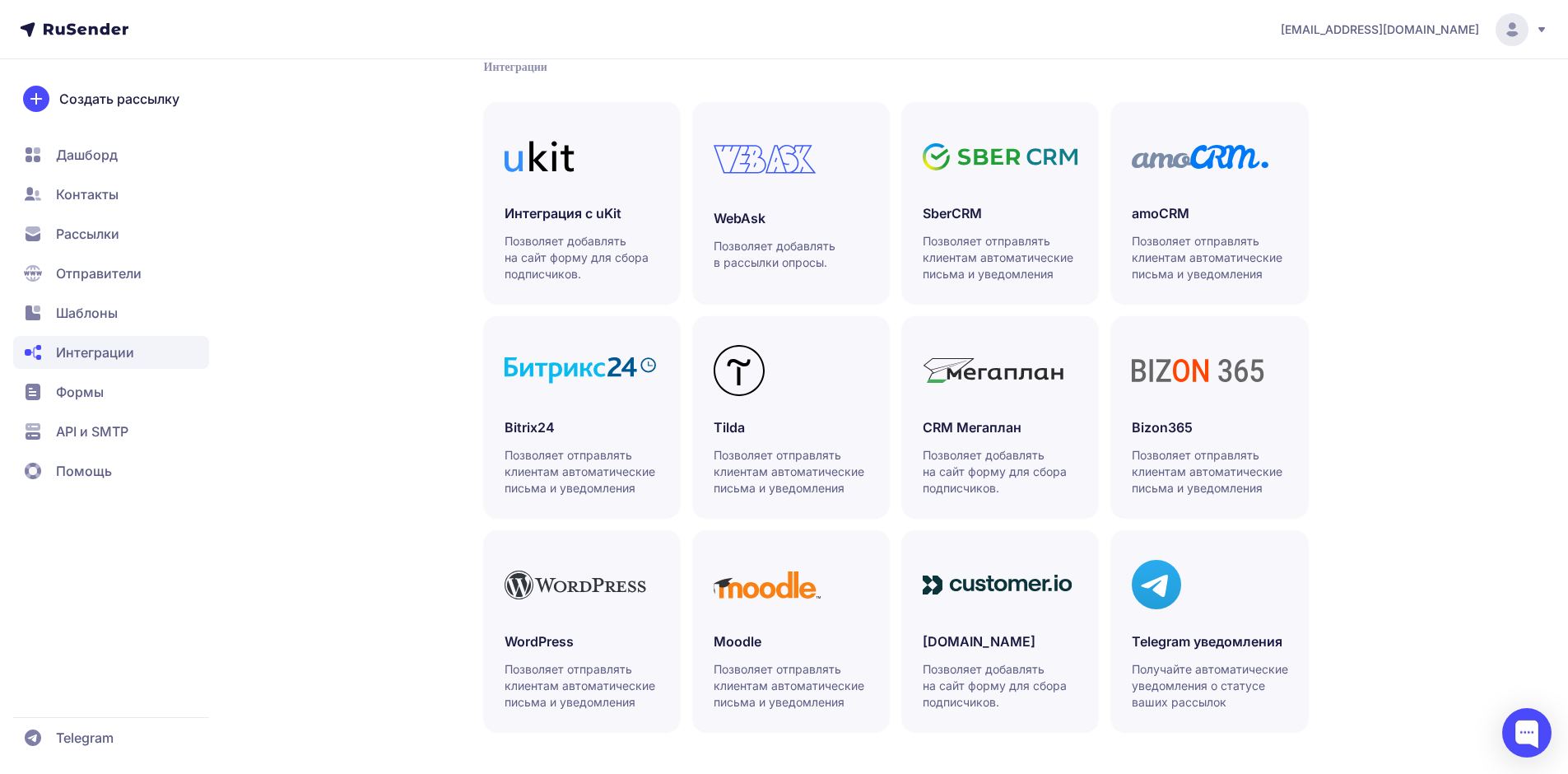
scroll to position [358, 0]
click at [80, 282] on span "Отправители" at bounding box center [98, 273] width 86 height 20
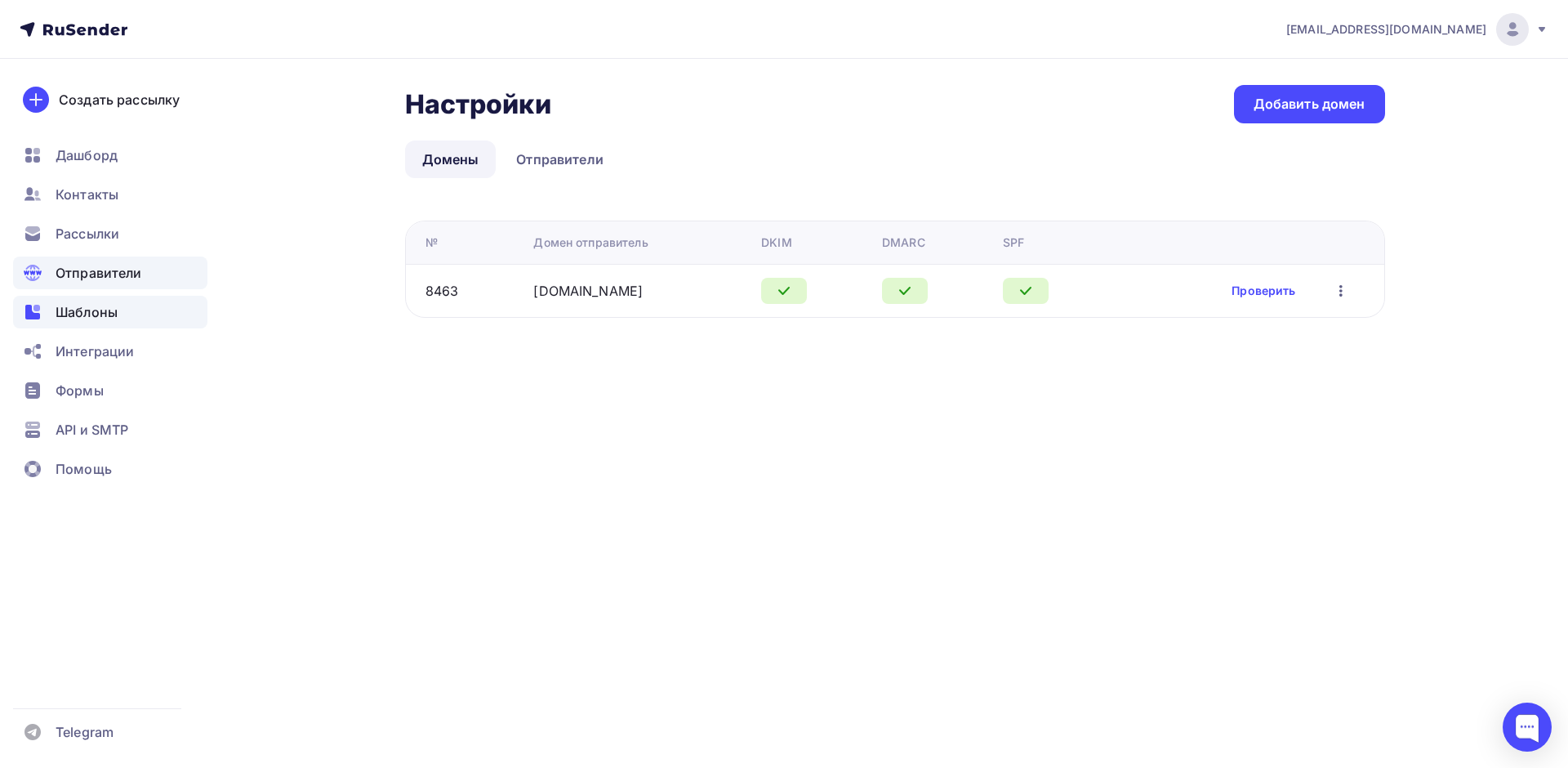
click at [96, 299] on div "Шаблоны" at bounding box center [110, 312] width 195 height 32
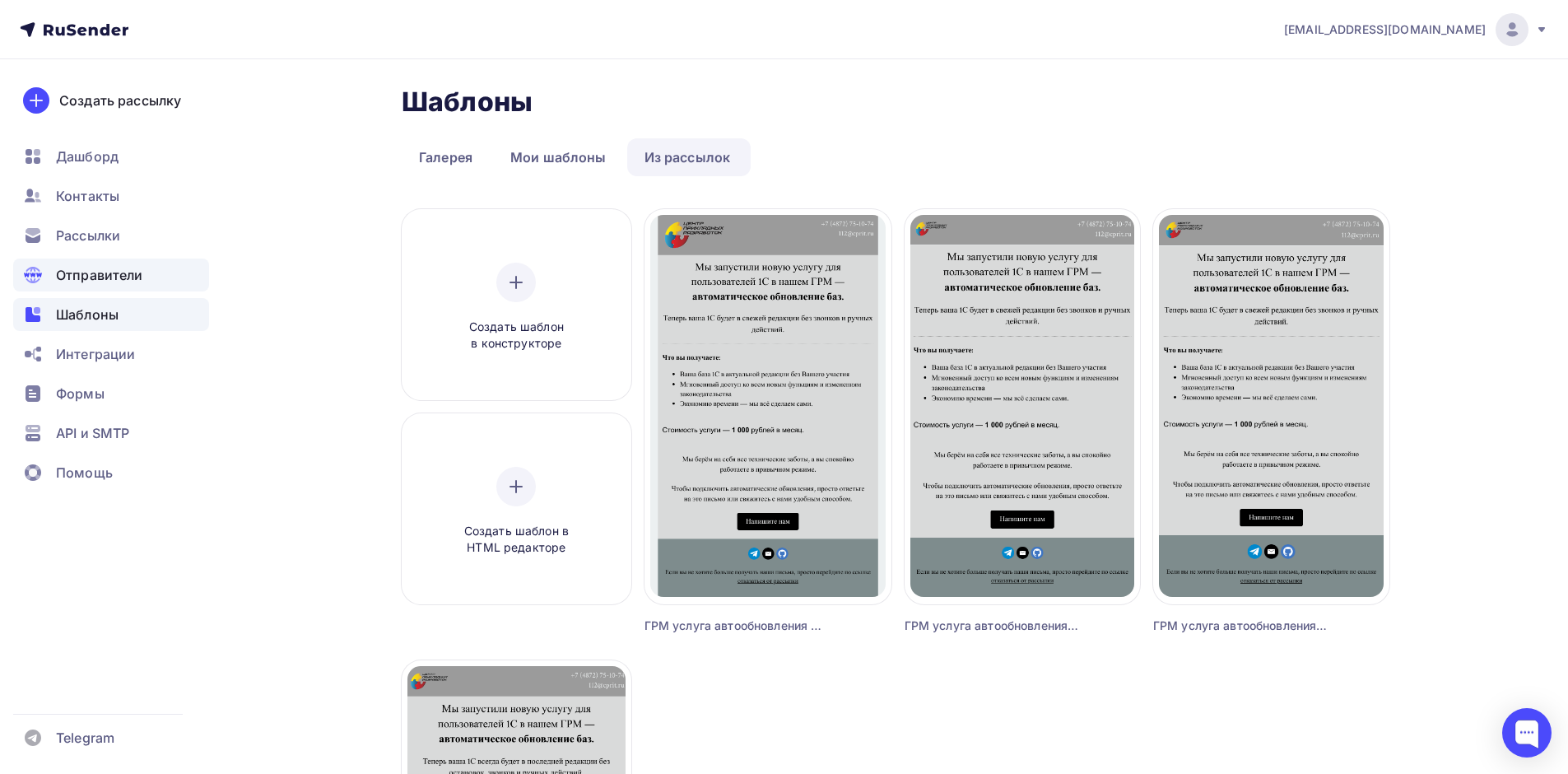
click at [94, 283] on span "Отправители" at bounding box center [99, 275] width 87 height 20
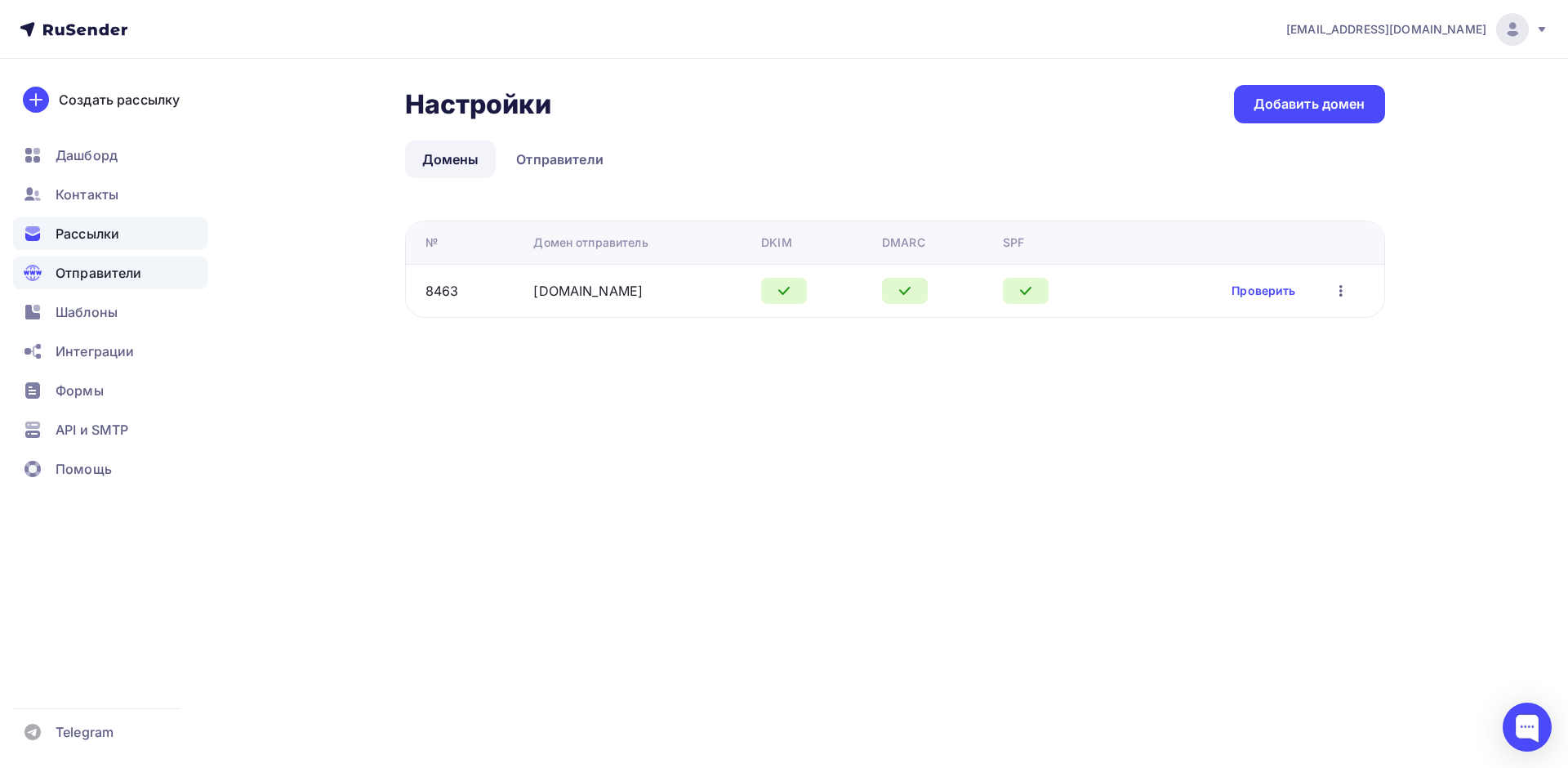
click at [69, 226] on span "Рассылки" at bounding box center [87, 233] width 64 height 20
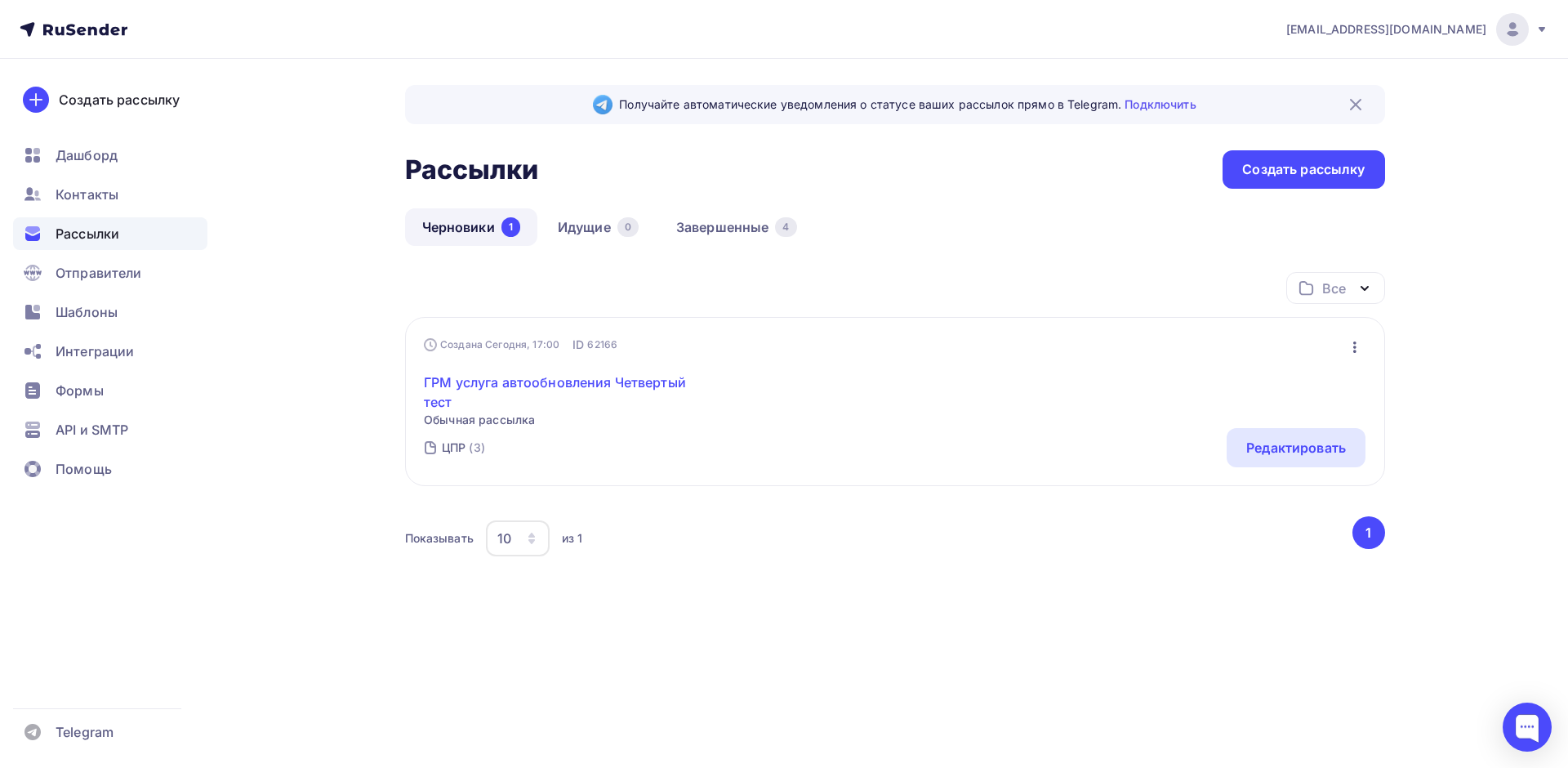
click at [485, 383] on link "ГРМ услуга автообновления Четвертый тест" at bounding box center [564, 392] width 280 height 39
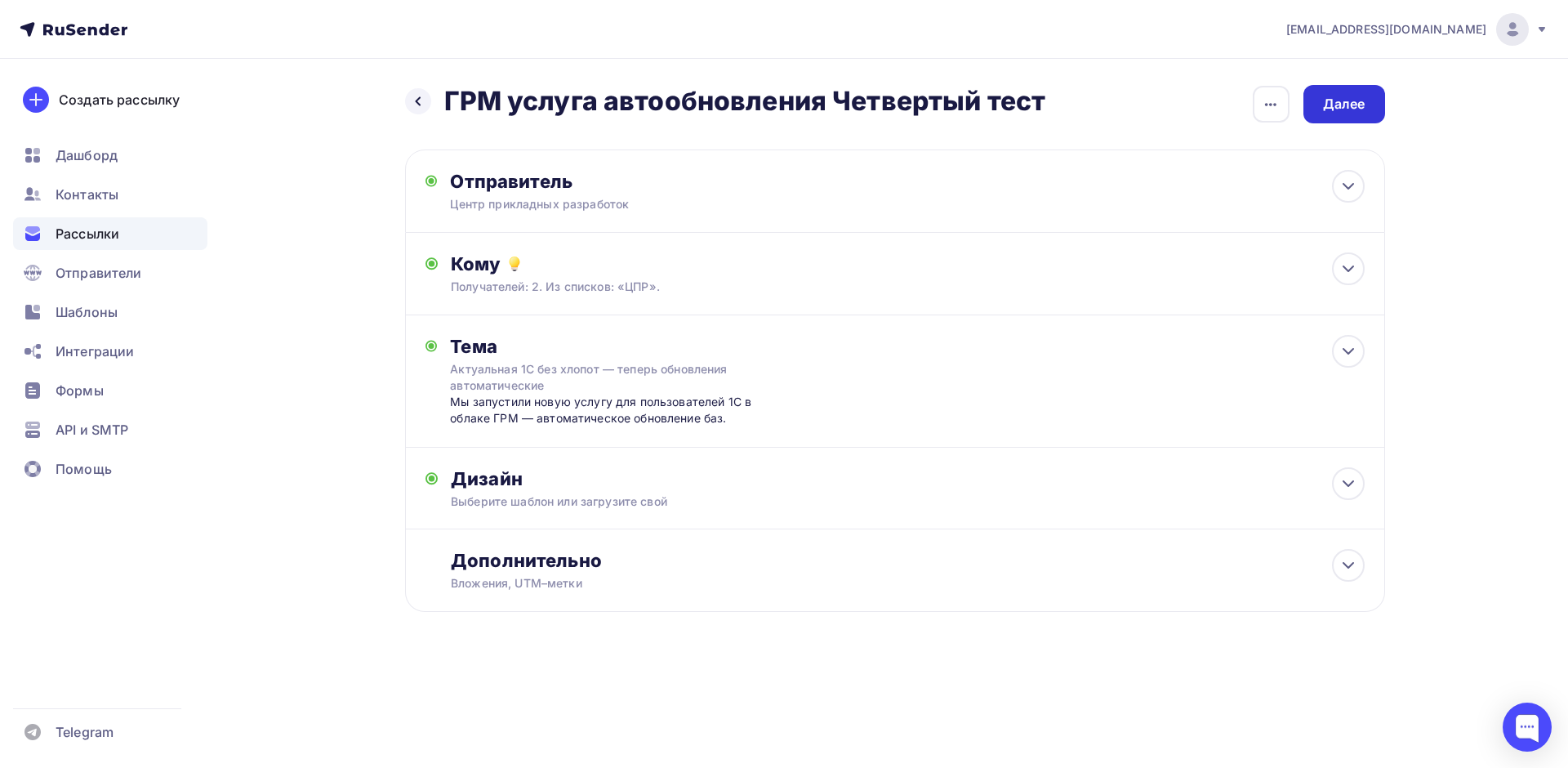
click at [1334, 102] on div "Далее" at bounding box center [1345, 104] width 42 height 19
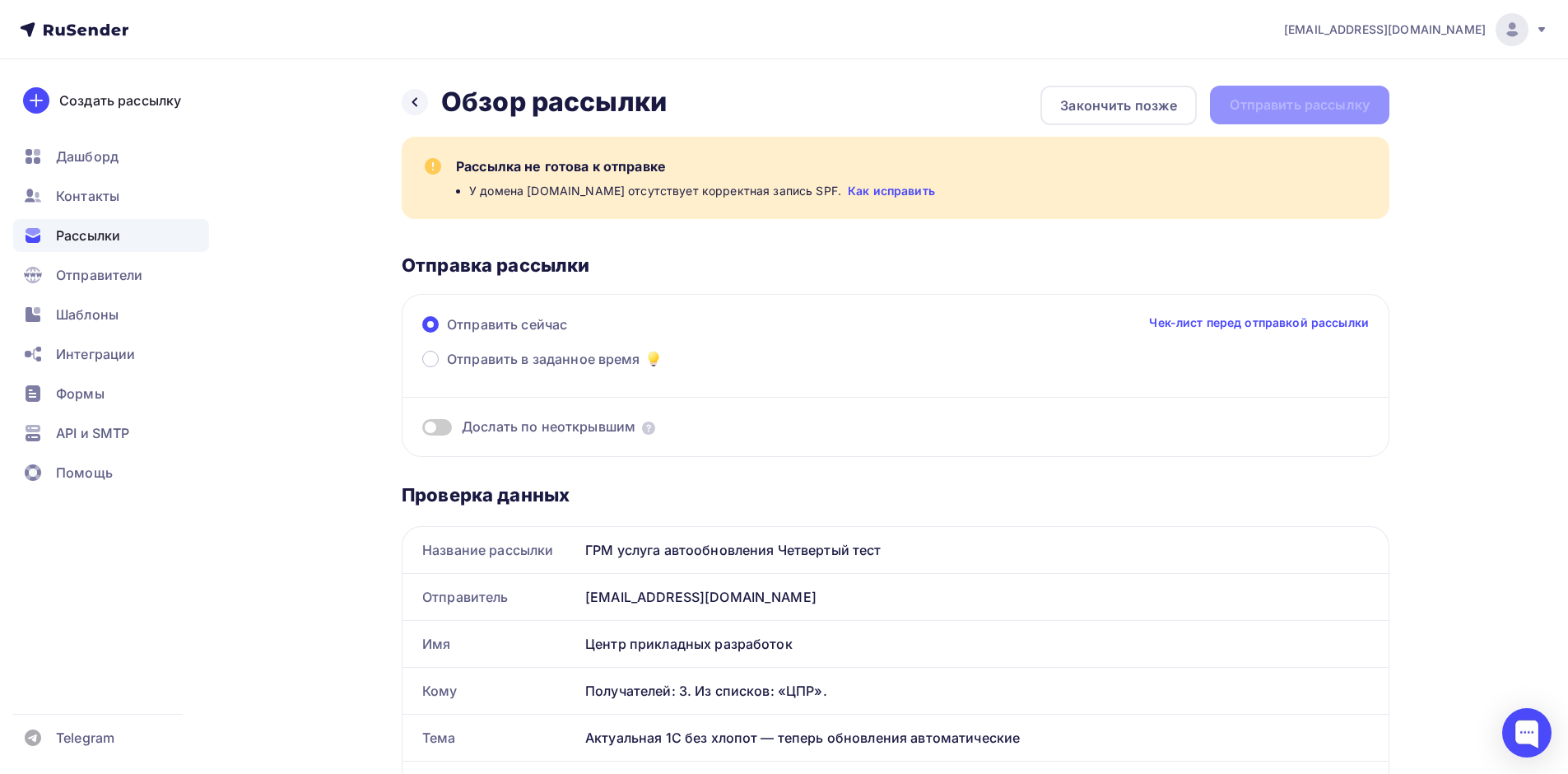
click at [1343, 103] on div "Назад Обзор рассылки Обзор рассылки Закончить позже Отправить рассылку" at bounding box center [895, 105] width 988 height 39
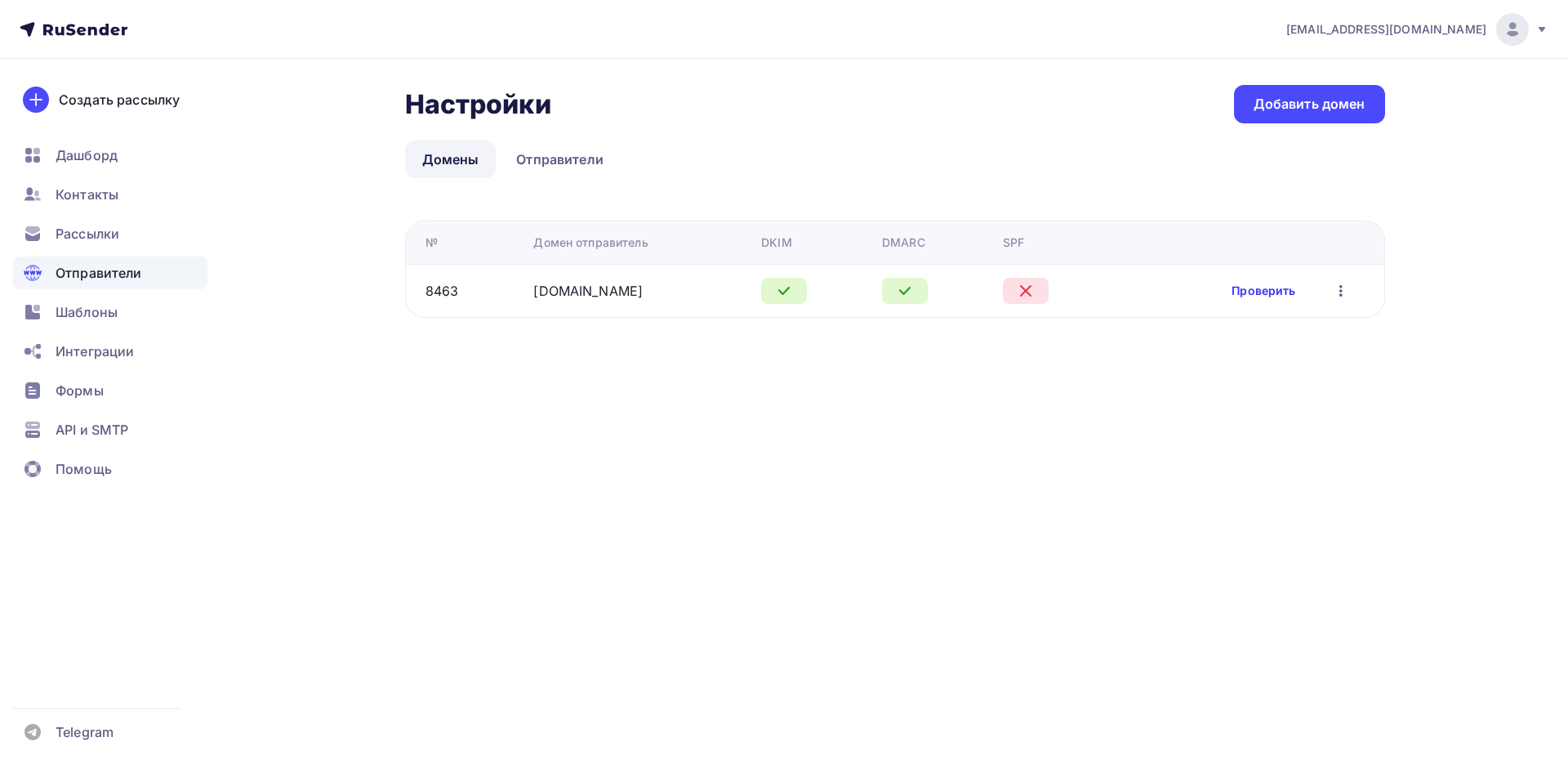
click at [1289, 284] on link "Проверить" at bounding box center [1263, 291] width 64 height 16
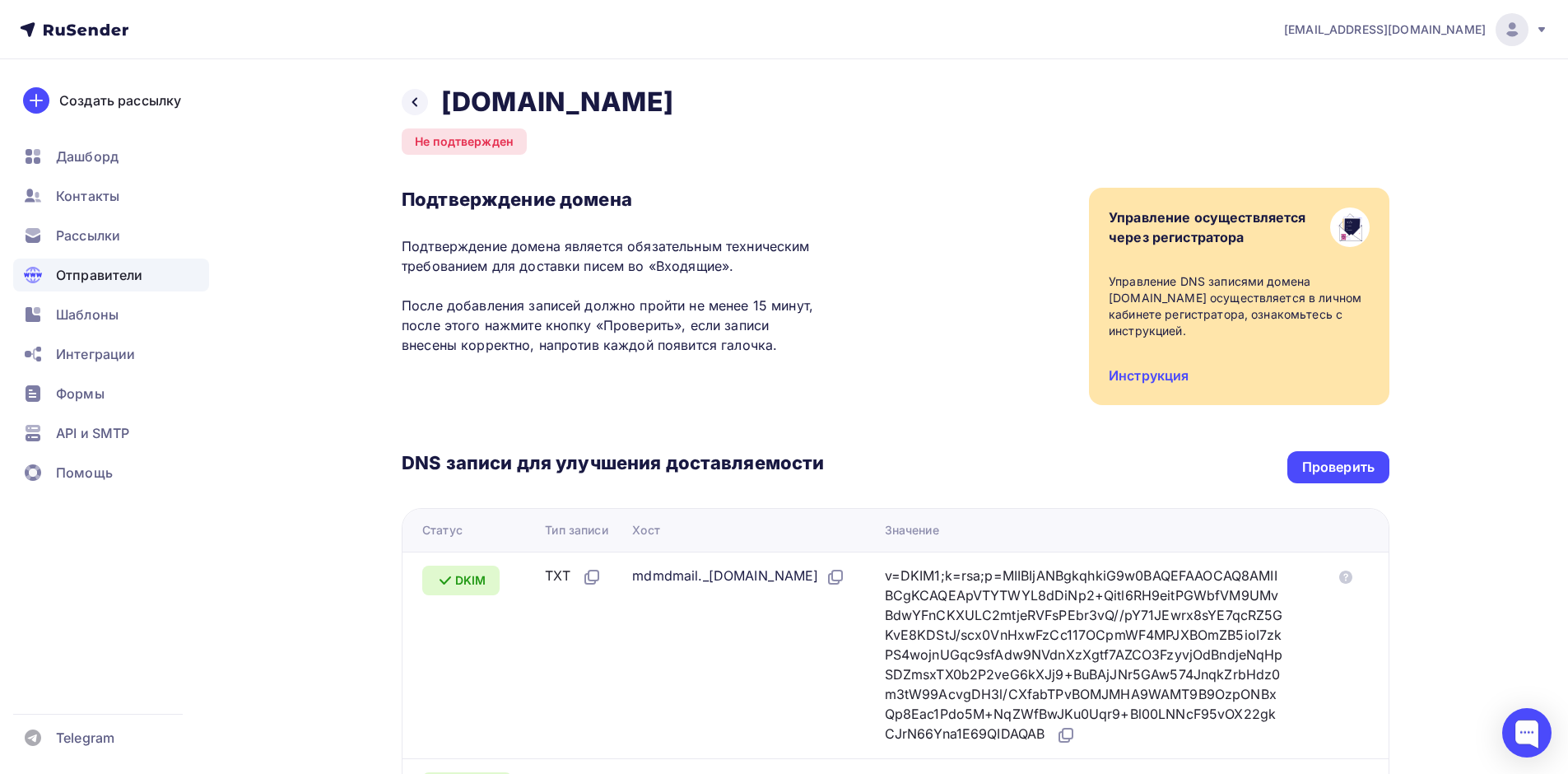
scroll to position [296, 0]
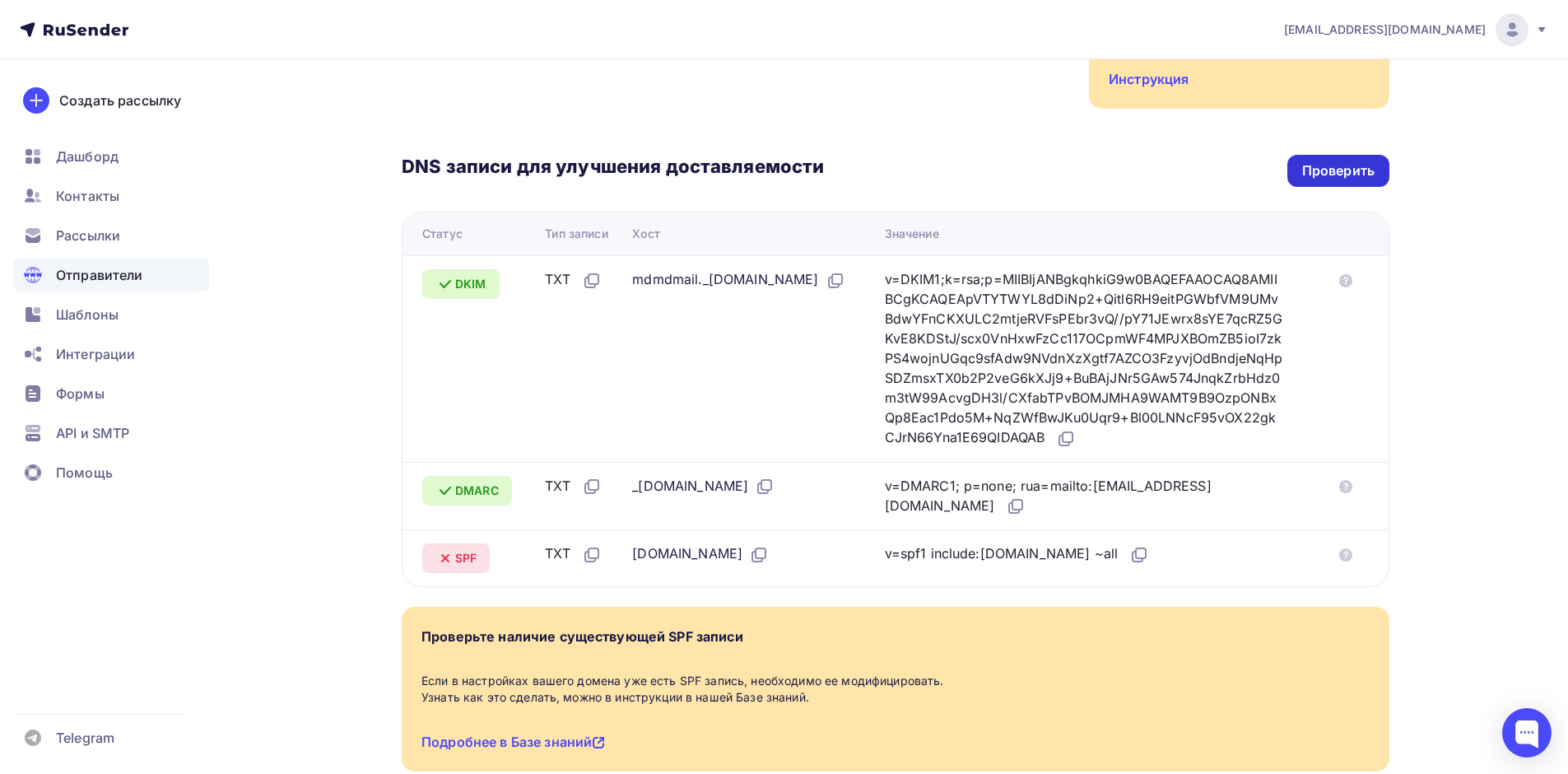
click at [1351, 161] on div "Проверить" at bounding box center [1338, 170] width 73 height 19
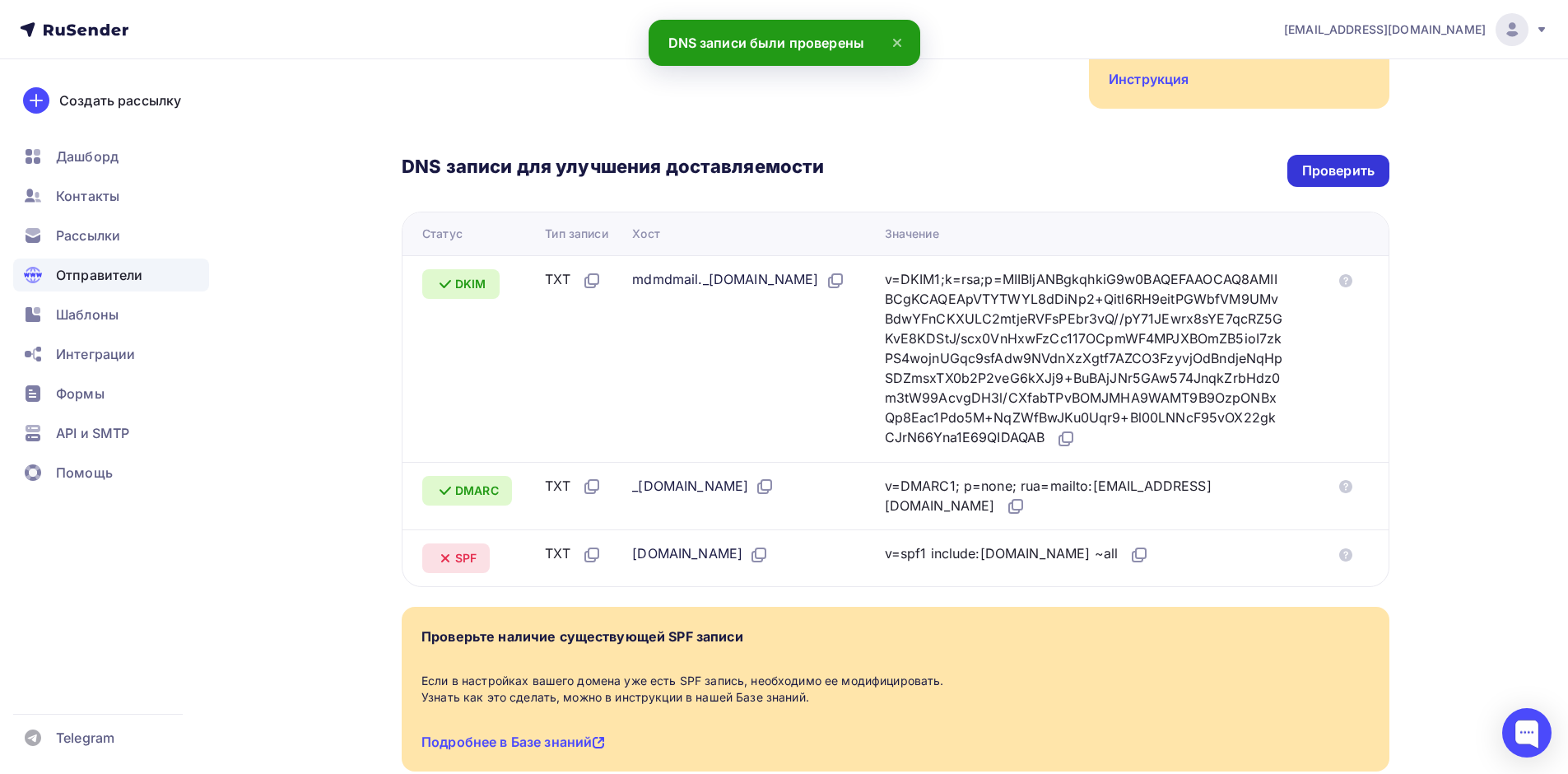
click at [1348, 161] on div "Проверить" at bounding box center [1338, 170] width 73 height 19
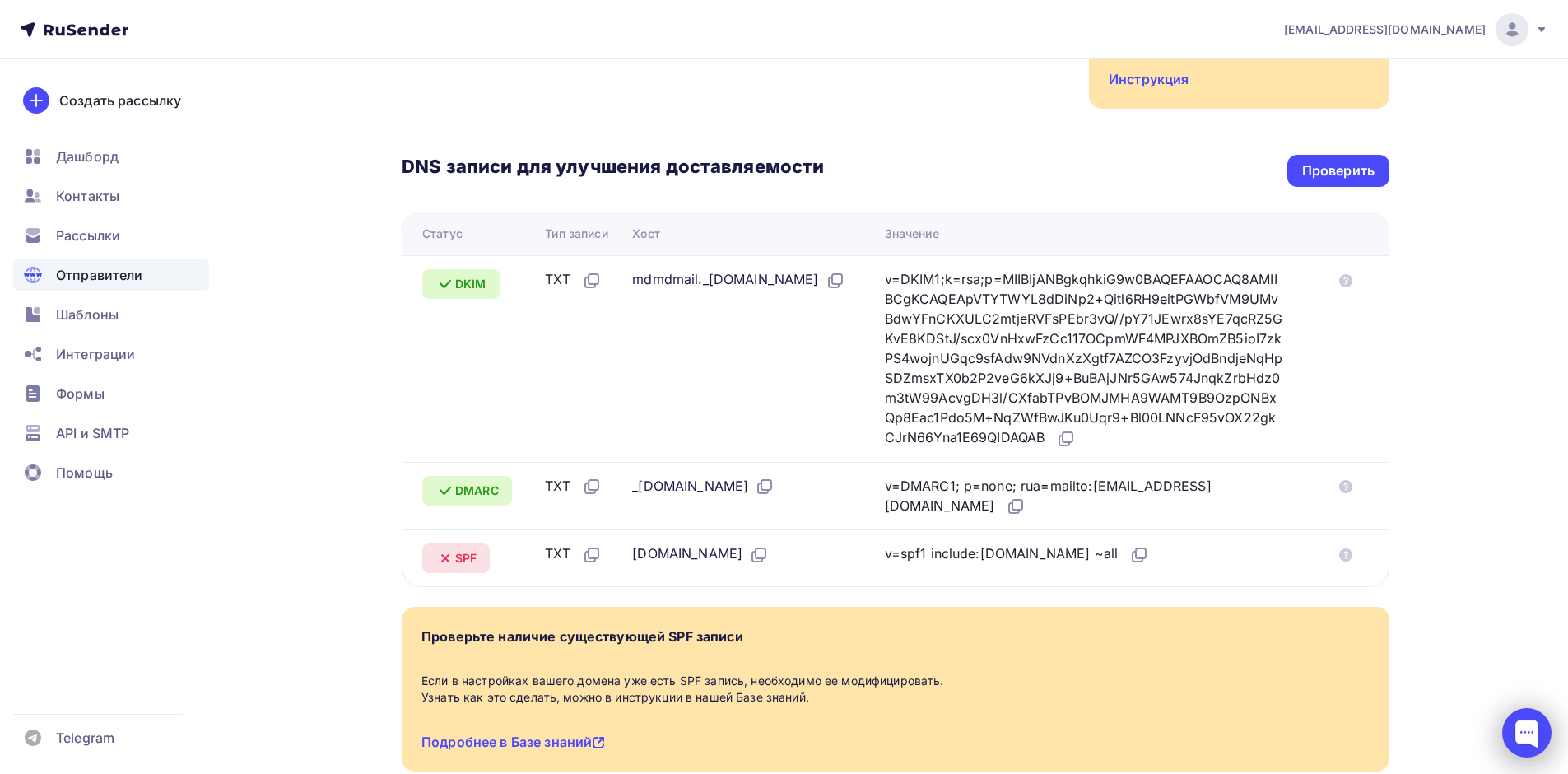
click at [1542, 729] on div at bounding box center [1527, 733] width 50 height 50
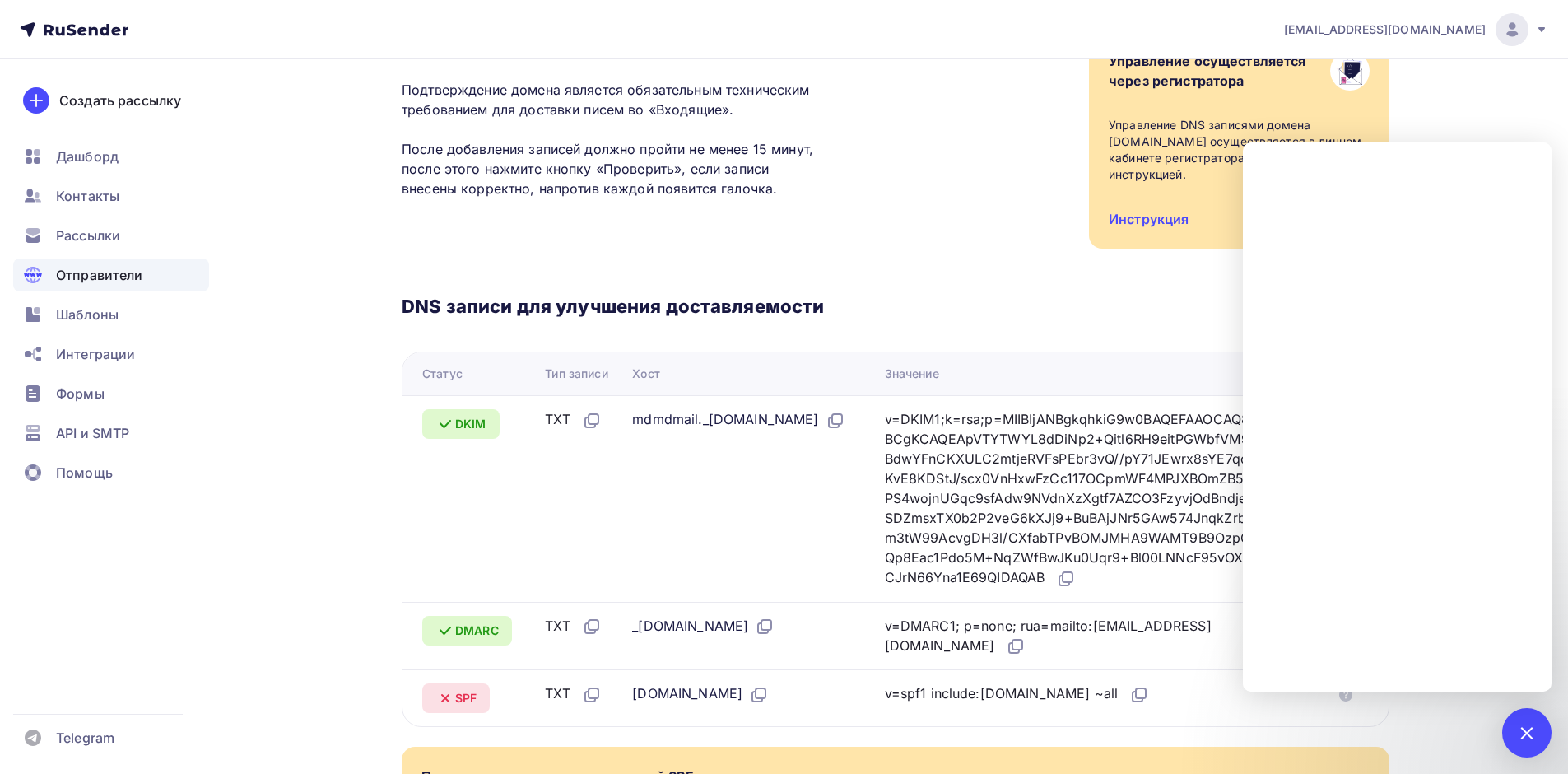
scroll to position [198, 0]
